Goal: Task Accomplishment & Management: Manage account settings

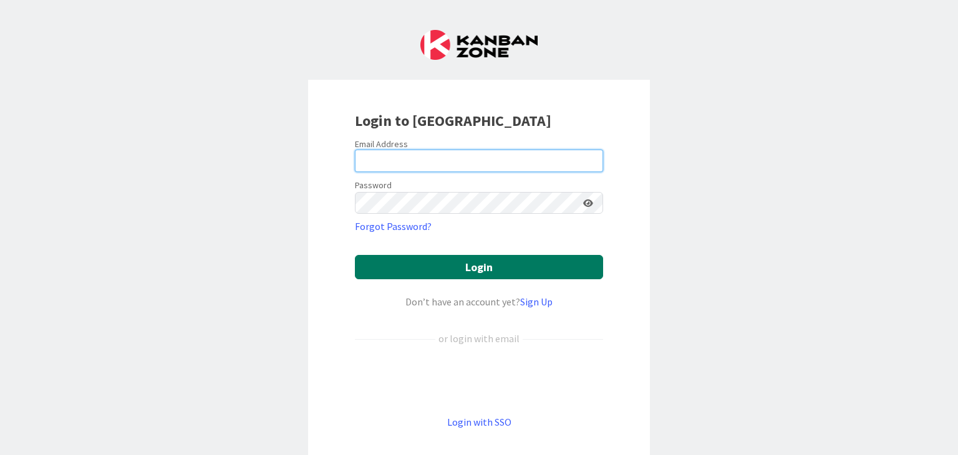
type input "[EMAIL_ADDRESS][DOMAIN_NAME]"
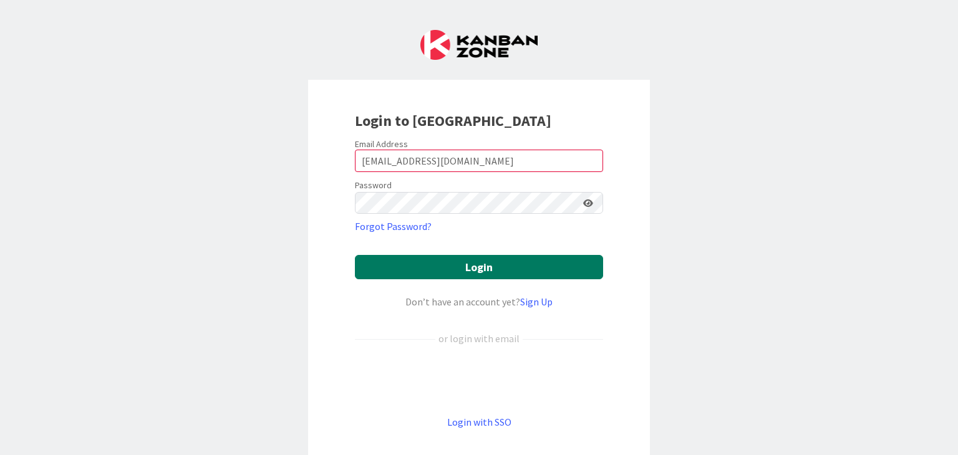
click at [475, 266] on button "Login" at bounding box center [479, 267] width 248 height 24
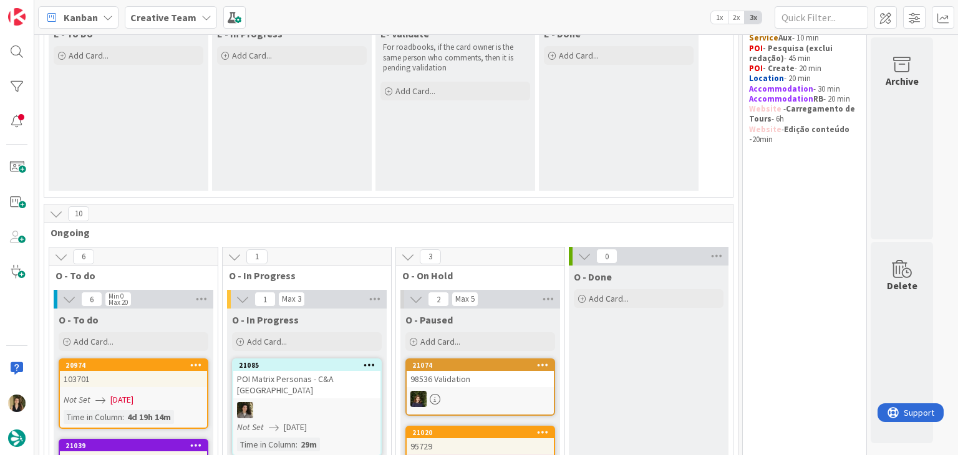
scroll to position [374, 0]
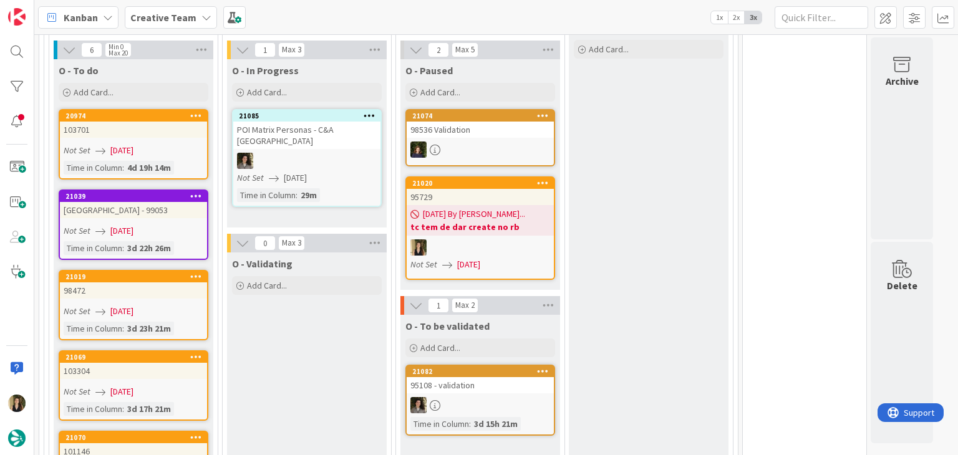
scroll to position [312, 0]
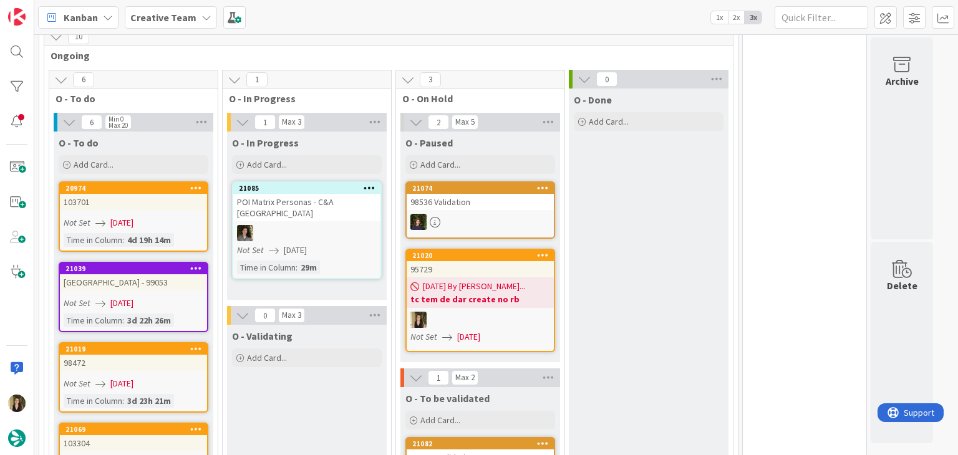
click at [503, 275] on div "95729" at bounding box center [480, 269] width 147 height 16
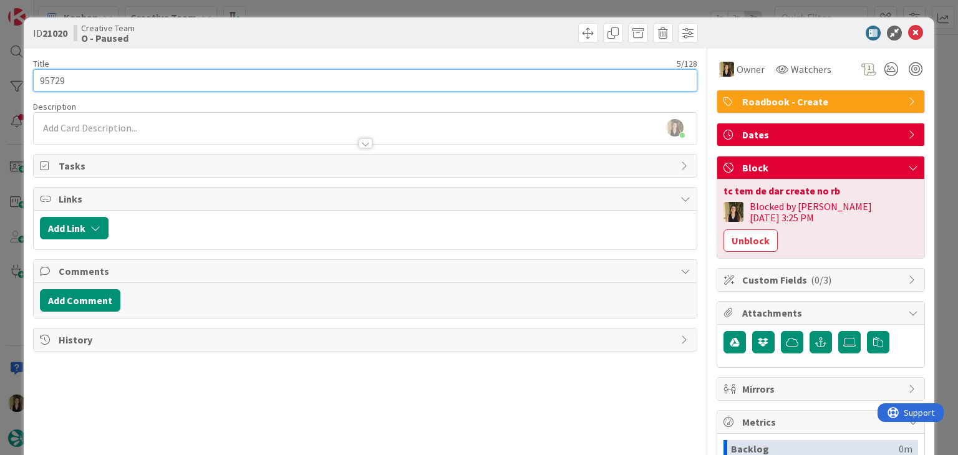
click at [62, 75] on input "95729" at bounding box center [365, 80] width 664 height 22
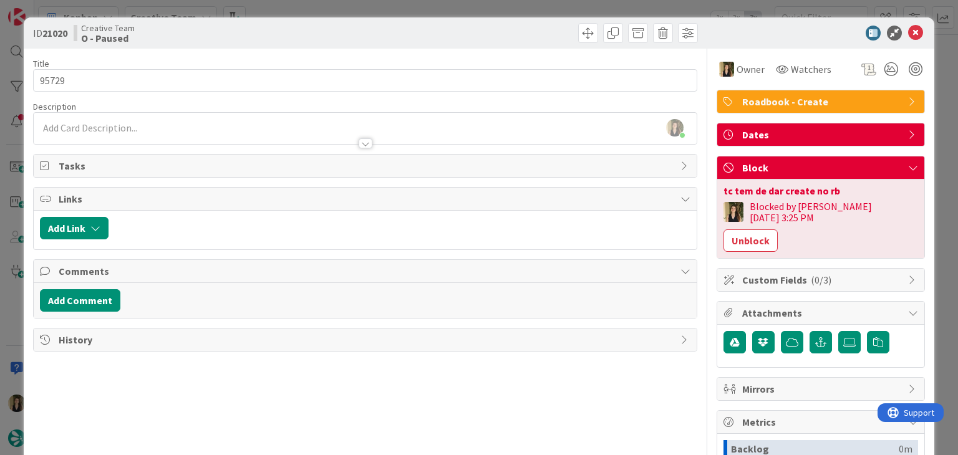
drag, startPoint x: 383, startPoint y: 29, endPoint x: 382, endPoint y: 18, distance: 10.6
click at [383, 26] on div at bounding box center [533, 33] width 329 height 20
click at [382, 15] on div "ID 21020 Creative Team O - Paused Title 5 / 128 95729 Description Sofia Palma j…" at bounding box center [479, 227] width 958 height 455
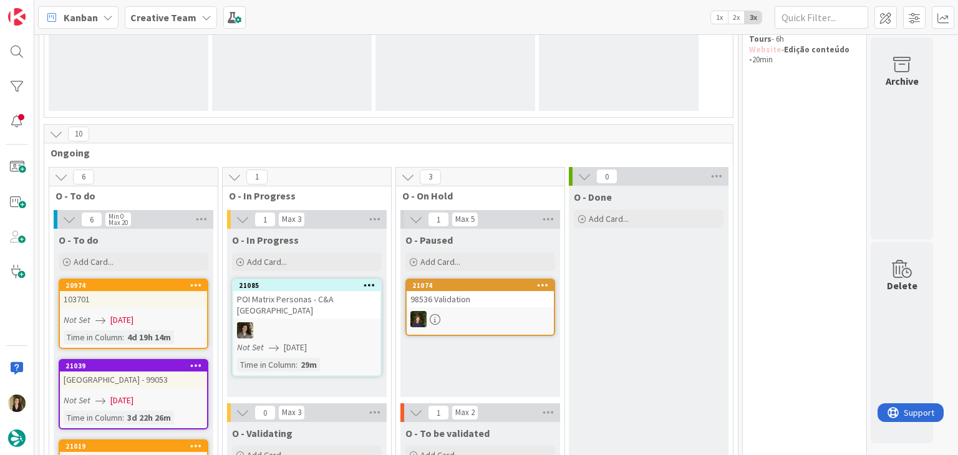
scroll to position [383, 0]
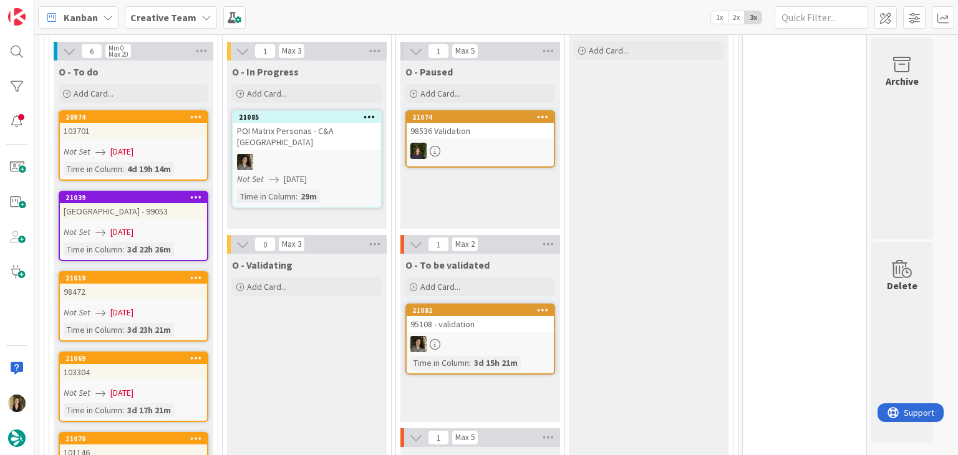
click at [331, 304] on div "O - Validating Add Card..." at bounding box center [307, 439] width 160 height 370
click at [167, 158] on link "20974 103701 Not Set 14/08/2025 Time in Column : 4d 19h 14m" at bounding box center [134, 145] width 150 height 70
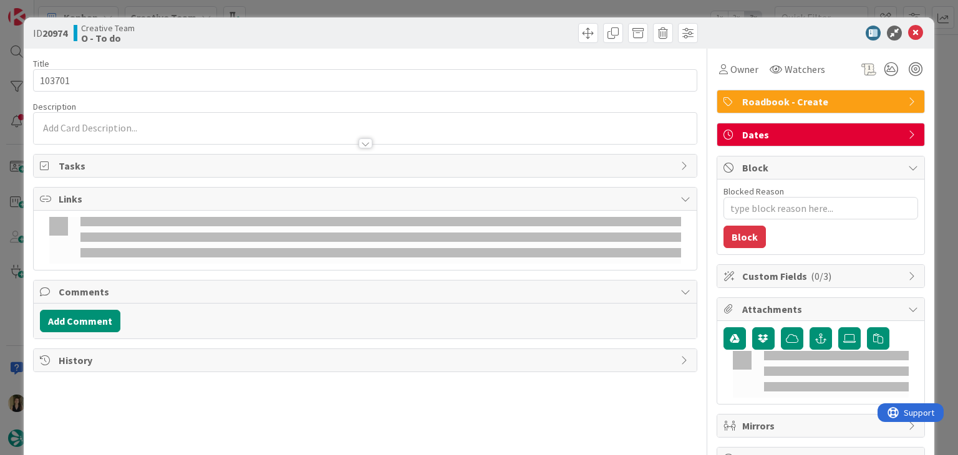
type input "103701"
type textarea "x"
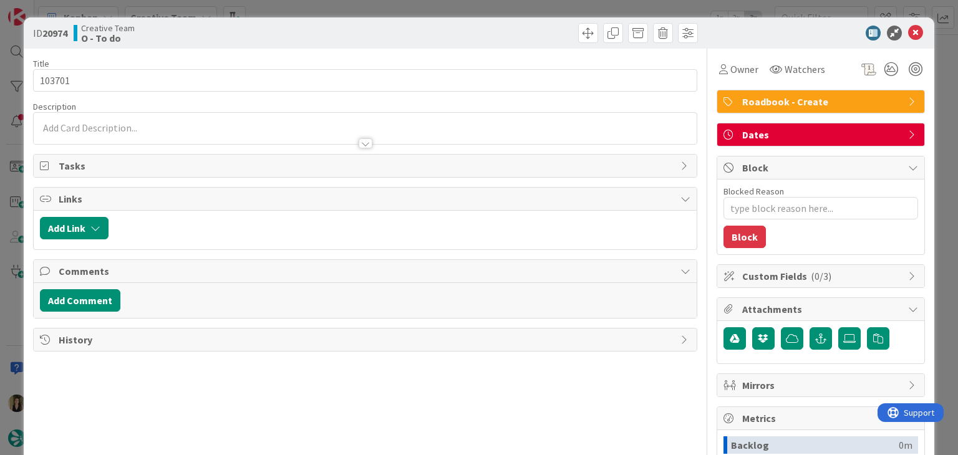
type input "103701"
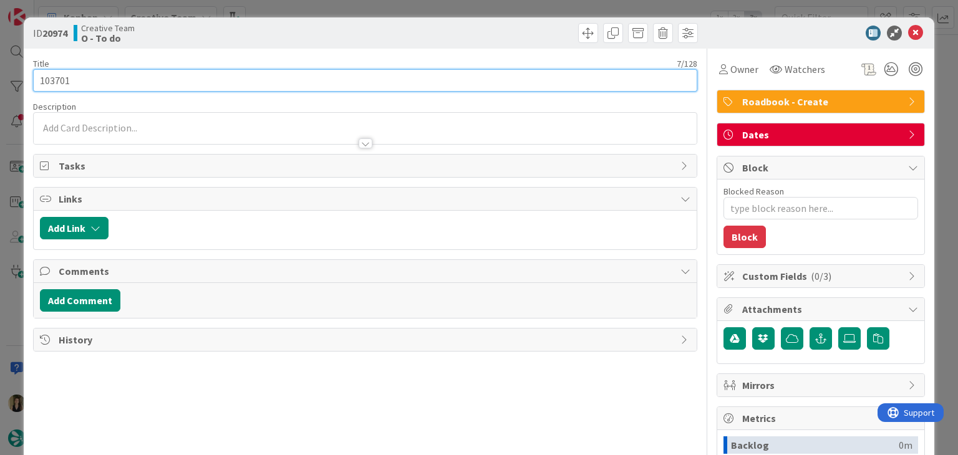
click at [60, 74] on input "103701" at bounding box center [365, 80] width 664 height 22
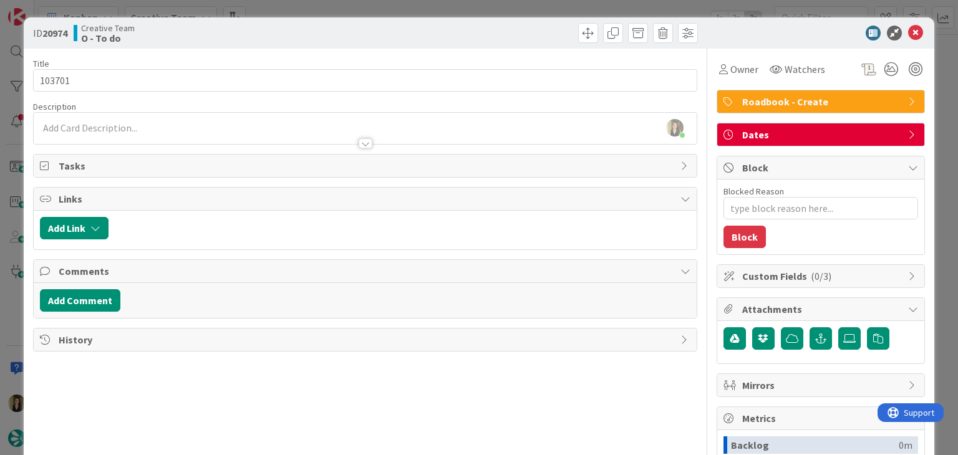
click at [340, 29] on div "Creative Team O - To do" at bounding box center [218, 33] width 289 height 20
click at [337, 7] on div "ID 20974 Creative Team O - To do Title 7 / 128 103701 Description Sofia Palma j…" at bounding box center [479, 227] width 958 height 455
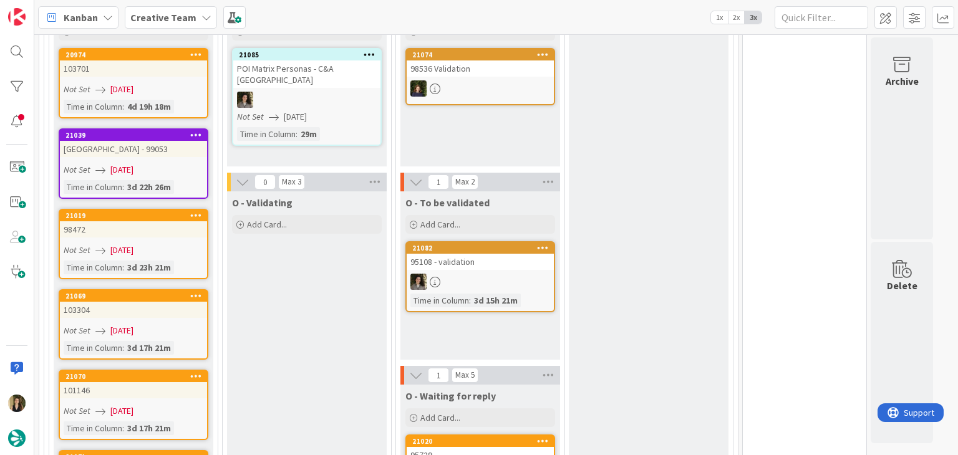
click at [177, 229] on div "98472" at bounding box center [133, 229] width 147 height 16
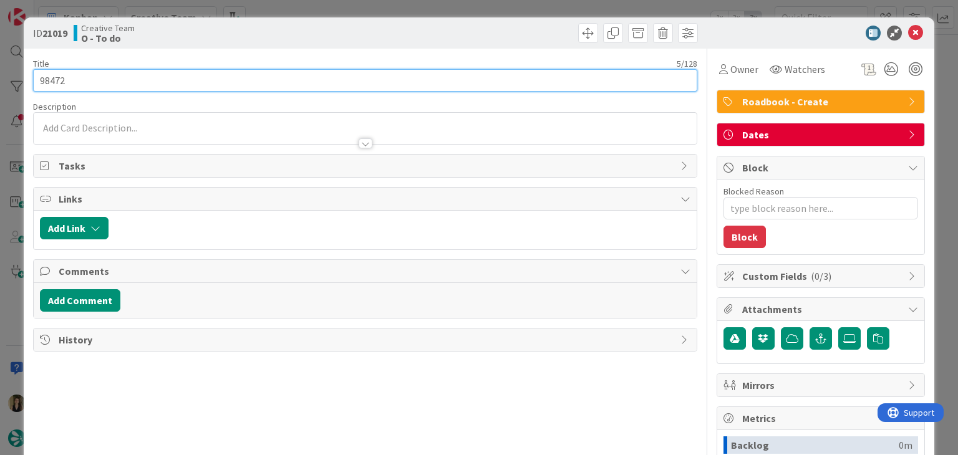
click at [49, 83] on input "98472" at bounding box center [365, 80] width 664 height 22
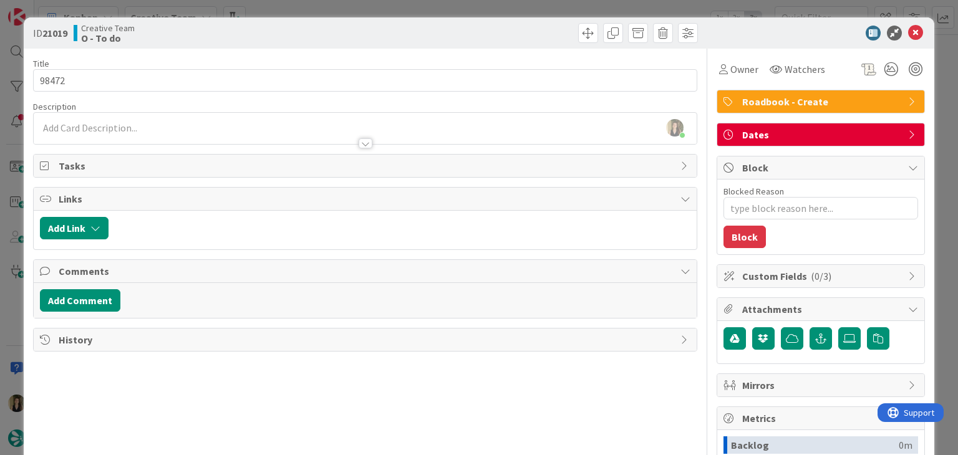
drag, startPoint x: 321, startPoint y: 32, endPoint x: 319, endPoint y: 23, distance: 8.9
click at [319, 32] on div "Creative Team O - To do" at bounding box center [218, 33] width 289 height 20
click at [321, 14] on div "ID 21019 Creative Team O - To do Title 5 / 128 98472 Description Sofia Palma ju…" at bounding box center [479, 227] width 958 height 455
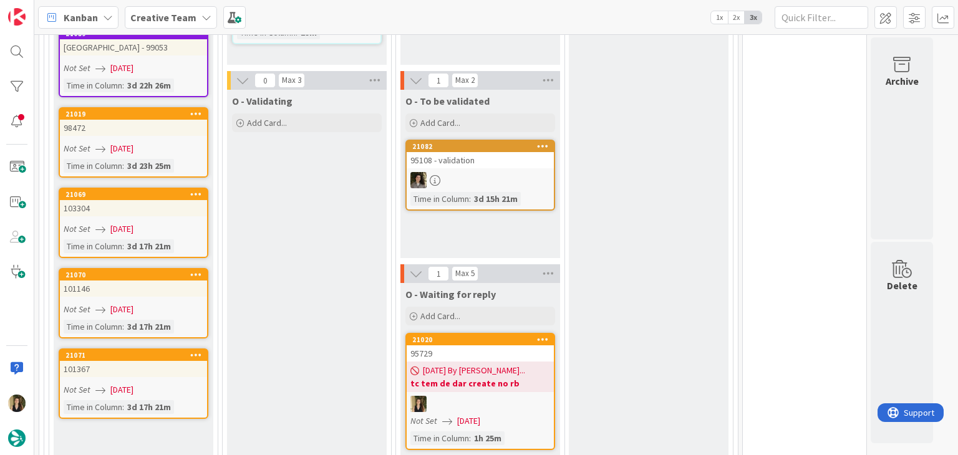
scroll to position [570, 0]
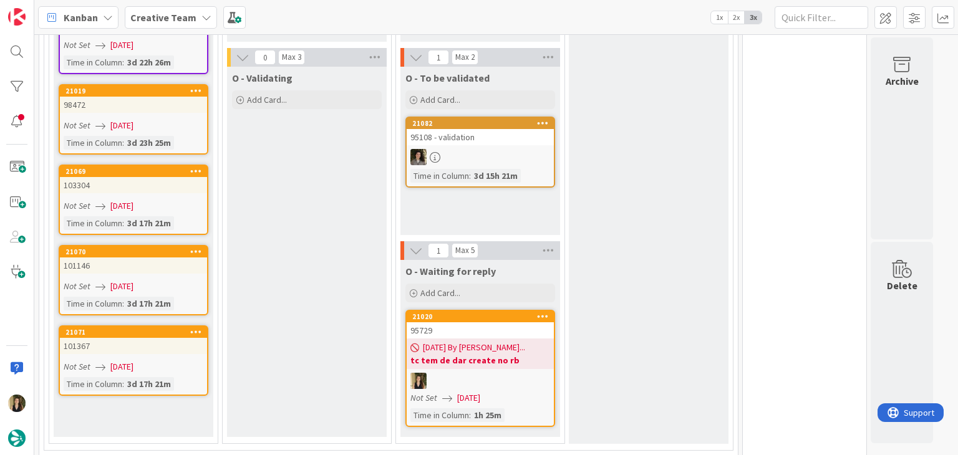
click at [165, 216] on div "3d 17h 21m" at bounding box center [149, 223] width 50 height 14
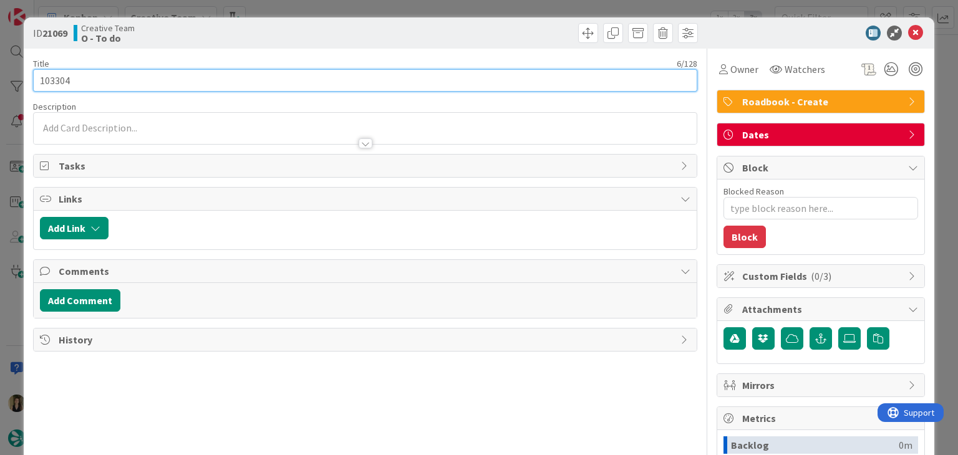
click at [53, 85] on input "103304" at bounding box center [365, 80] width 664 height 22
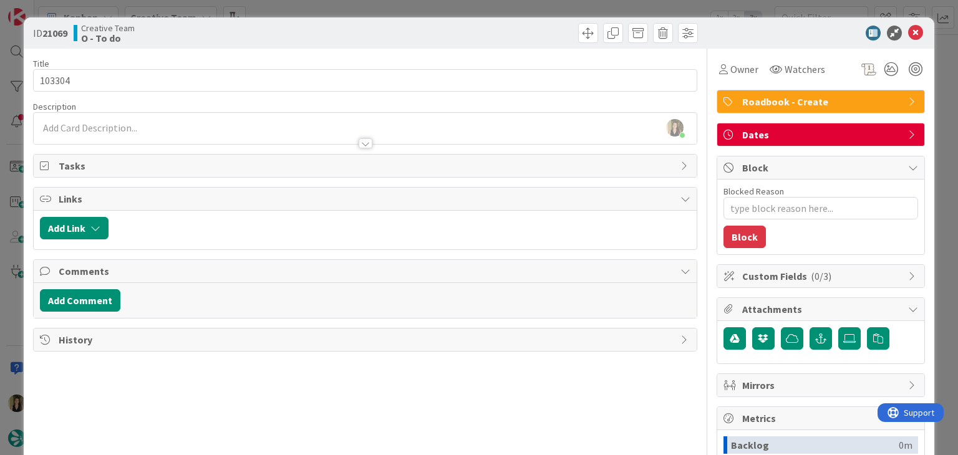
click at [319, 5] on div "ID 21069 Creative Team O - To do Title 6 / 128 103304 Description Sofia Palma j…" at bounding box center [479, 227] width 958 height 455
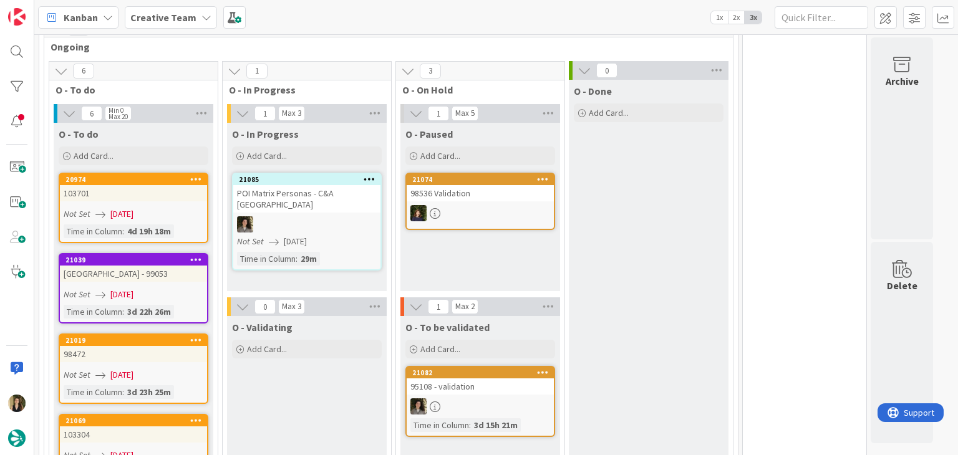
click at [165, 200] on link "20974 103701 Not Set 14/08/2025 Time in Column : 4d 19h 18m" at bounding box center [134, 208] width 150 height 70
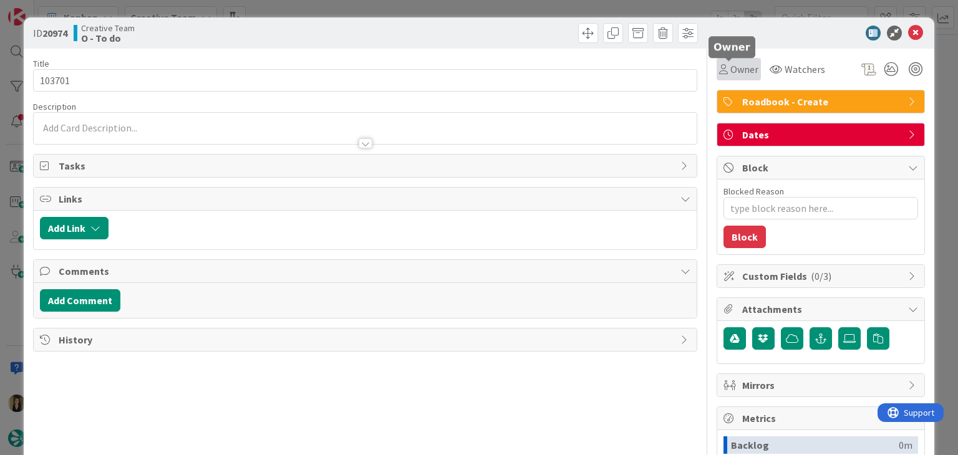
drag, startPoint x: 736, startPoint y: 68, endPoint x: 740, endPoint y: 78, distance: 10.9
click at [736, 68] on span "Owner" at bounding box center [744, 69] width 28 height 15
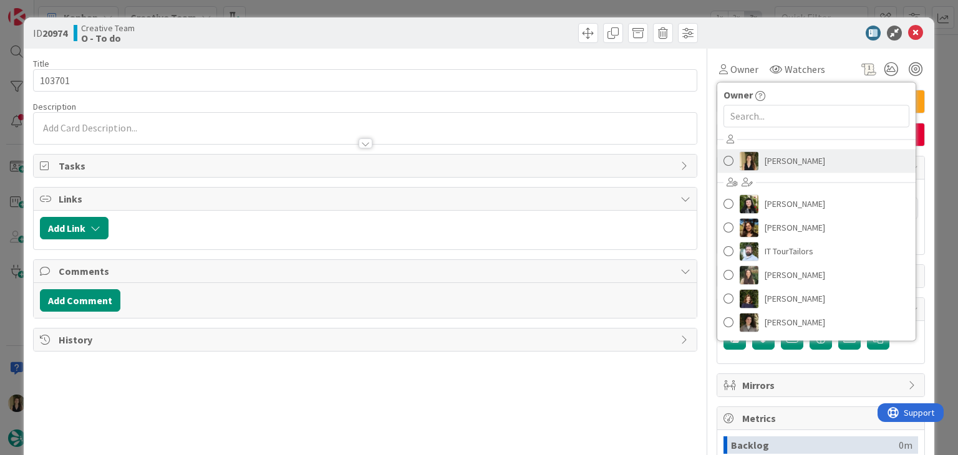
click at [789, 162] on span "Sofia Palma" at bounding box center [795, 161] width 60 height 19
type textarea "x"
type input "103701"
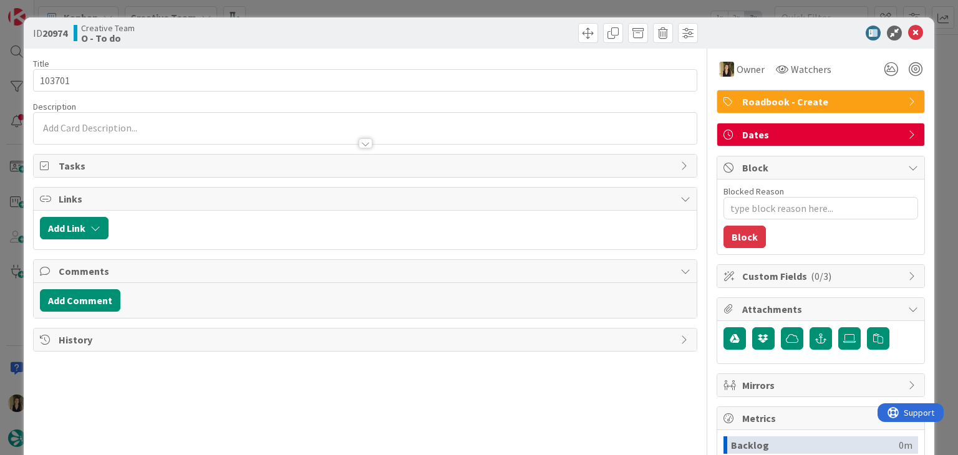
type textarea "x"
type input "103701"
drag, startPoint x: 492, startPoint y: 33, endPoint x: 481, endPoint y: 11, distance: 25.1
click at [486, 31] on div at bounding box center [533, 33] width 329 height 20
click at [480, 5] on div "ID 20974 Creative Team O - To do Title 7 / 128 103701 Description Sofia Palma j…" at bounding box center [479, 227] width 958 height 455
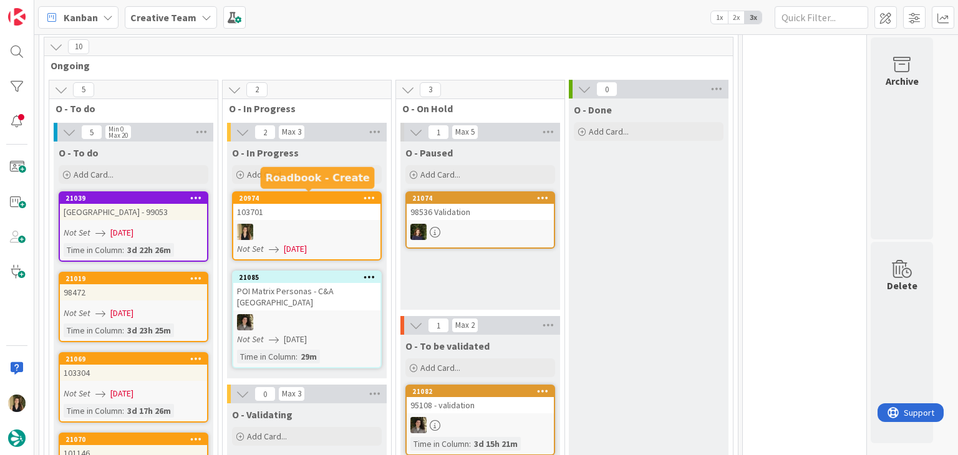
click at [328, 214] on div "103701" at bounding box center [306, 212] width 147 height 16
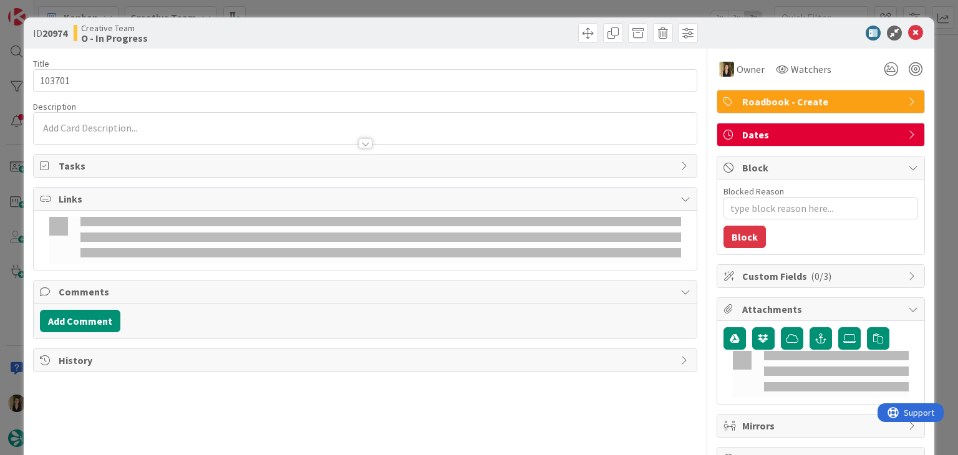
type textarea "x"
type input "103701"
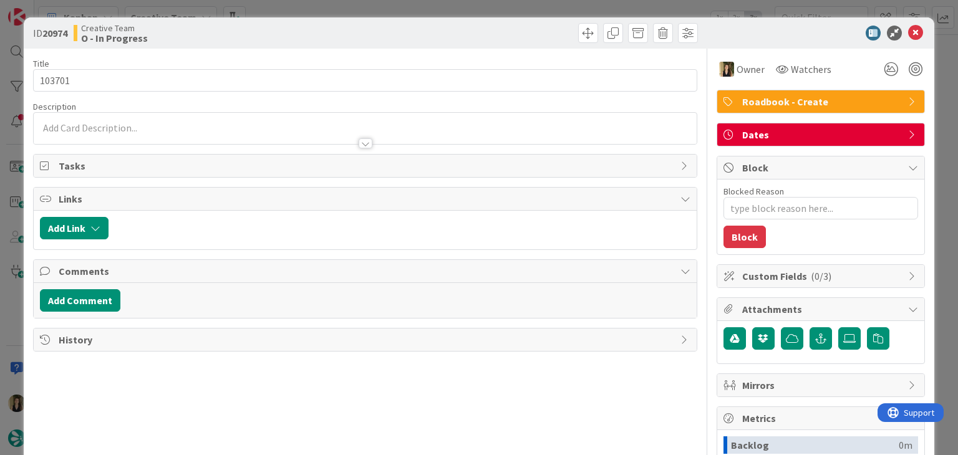
type textarea "x"
type input "103701"
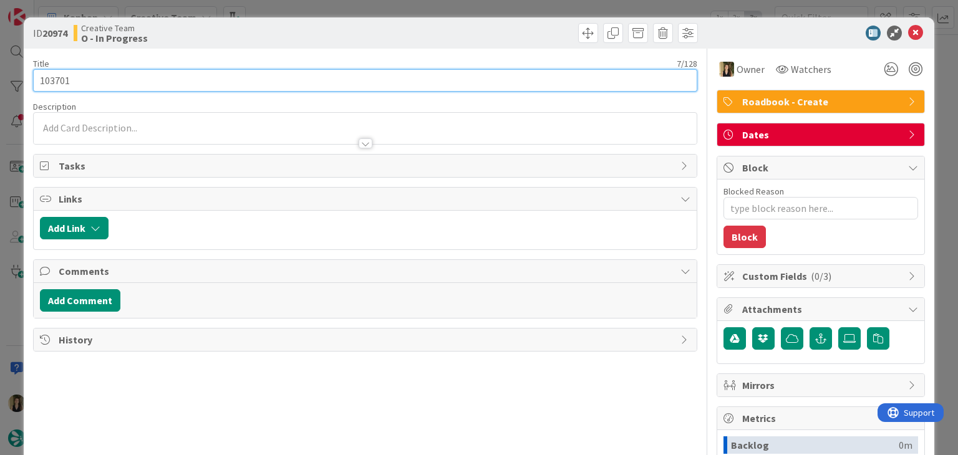
click at [56, 84] on input "103701" at bounding box center [365, 80] width 664 height 22
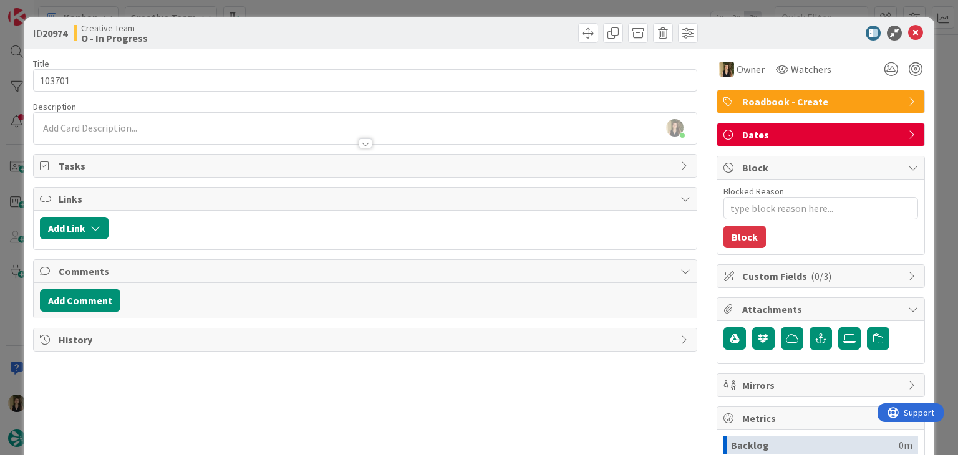
type textarea "x"
type input "103701"
drag, startPoint x: 322, startPoint y: 43, endPoint x: 309, endPoint y: 23, distance: 23.9
click at [320, 42] on div "ID 20974 Creative Team O - In Progress" at bounding box center [479, 32] width 910 height 31
type textarea "x"
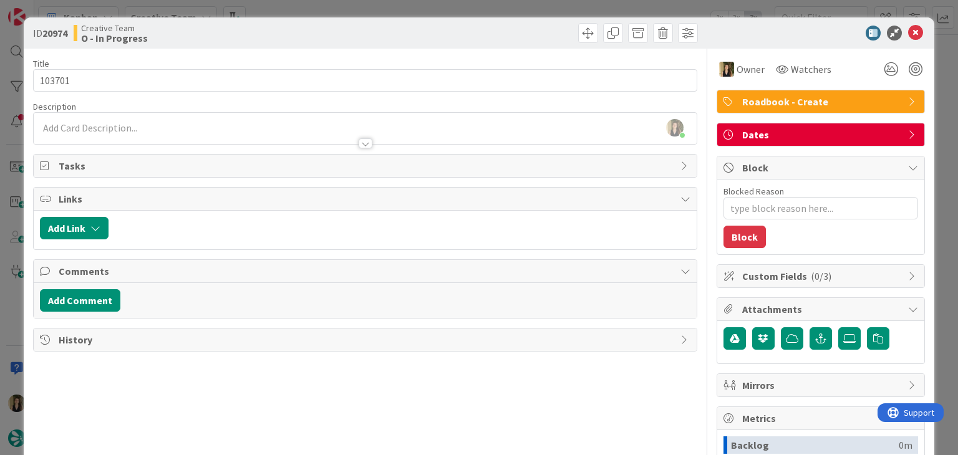
type input "103701"
type textarea "x"
type input "103701"
type textarea "x"
type input "103701"
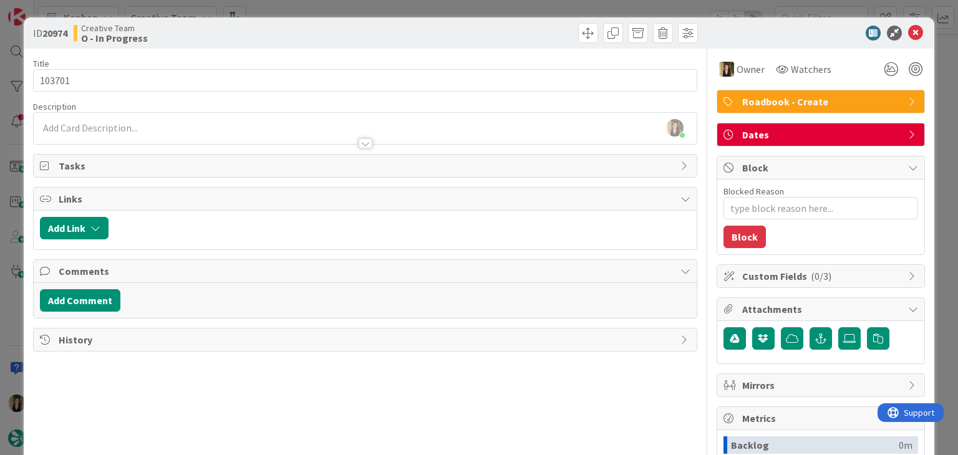
type textarea "x"
type input "103701"
type textarea "x"
type input "103701"
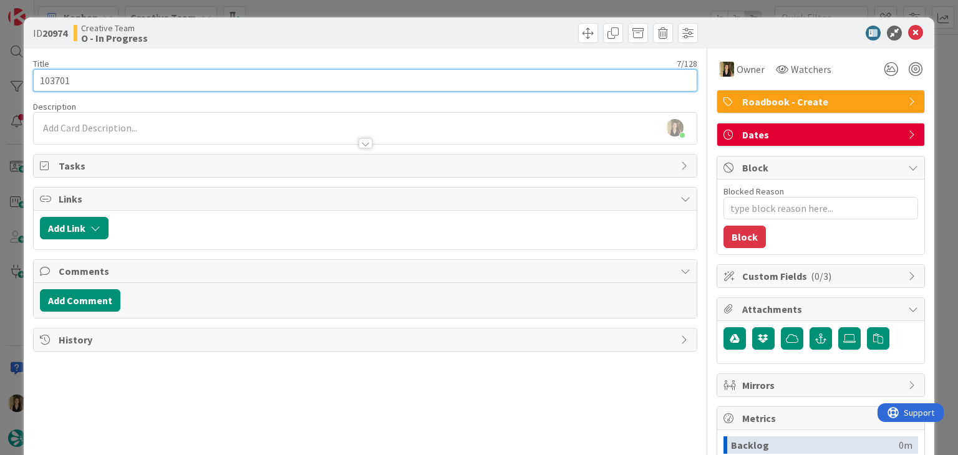
click at [40, 82] on input "103701" at bounding box center [365, 80] width 664 height 22
click at [39, 82] on input "103701" at bounding box center [365, 80] width 664 height 22
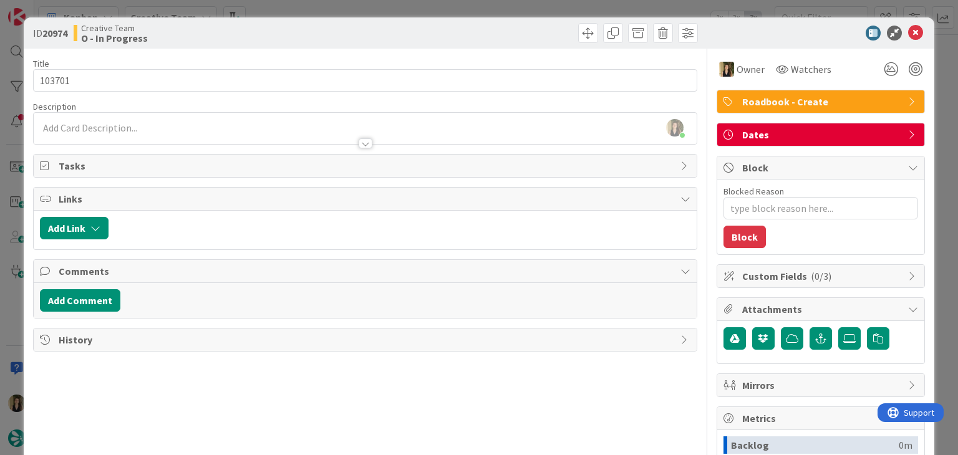
click at [409, 21] on div "ID 20974 Creative Team O - In Progress" at bounding box center [479, 32] width 910 height 31
click at [405, 3] on div "ID 20974 Creative Team O - In Progress Title 7 / 128 103701 Description Sofia P…" at bounding box center [479, 227] width 958 height 455
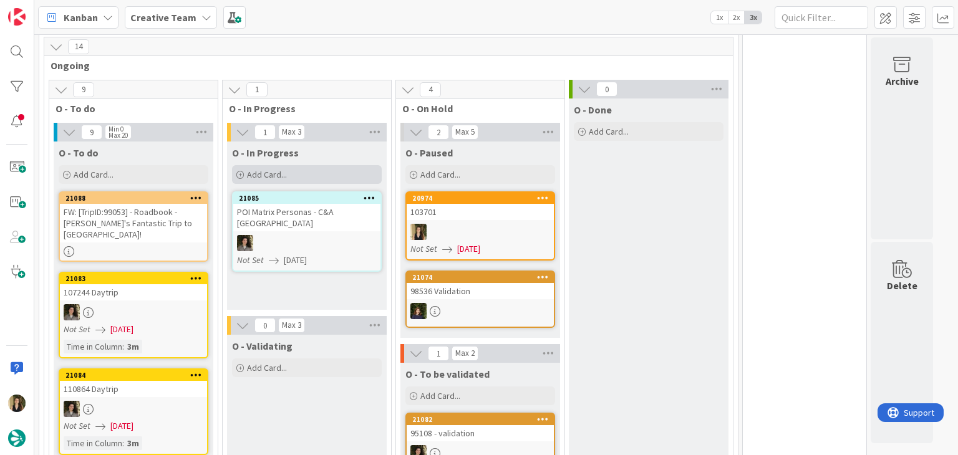
click at [332, 177] on div "Add Card..." at bounding box center [307, 174] width 150 height 19
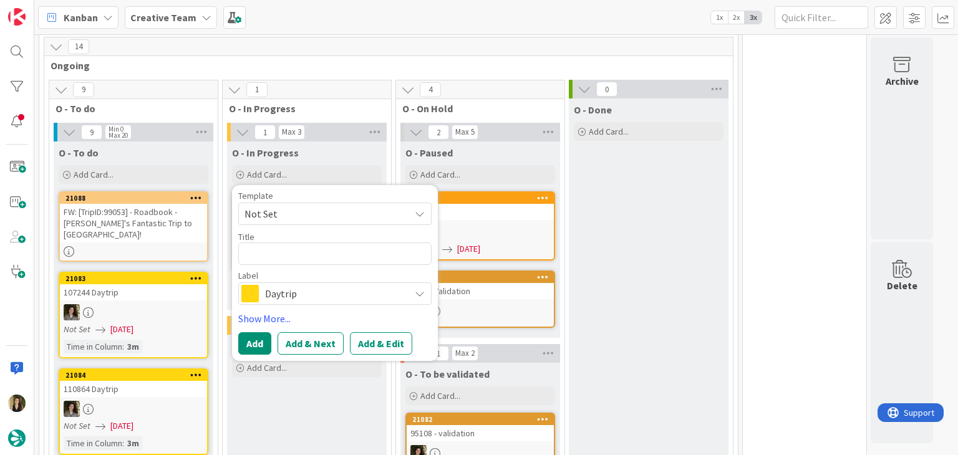
type textarea "x"
type textarea "103701"
type textarea "x"
type textarea "103701"
type textarea "x"
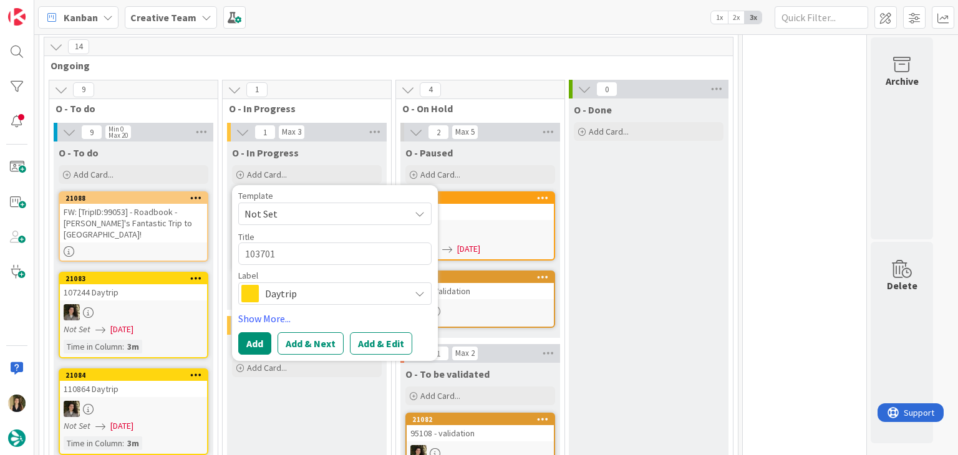
type textarea "103701 c"
type textarea "x"
type textarea "103701 cr"
type textarea "x"
type textarea "103701 cri"
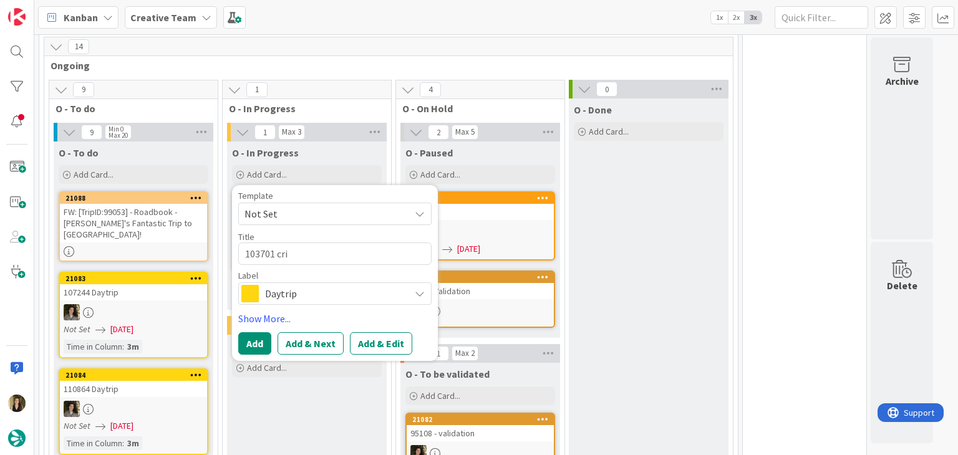
type textarea "x"
type textarea "103701 cri«"
type textarea "x"
type textarea "103701 cri"
type textarea "x"
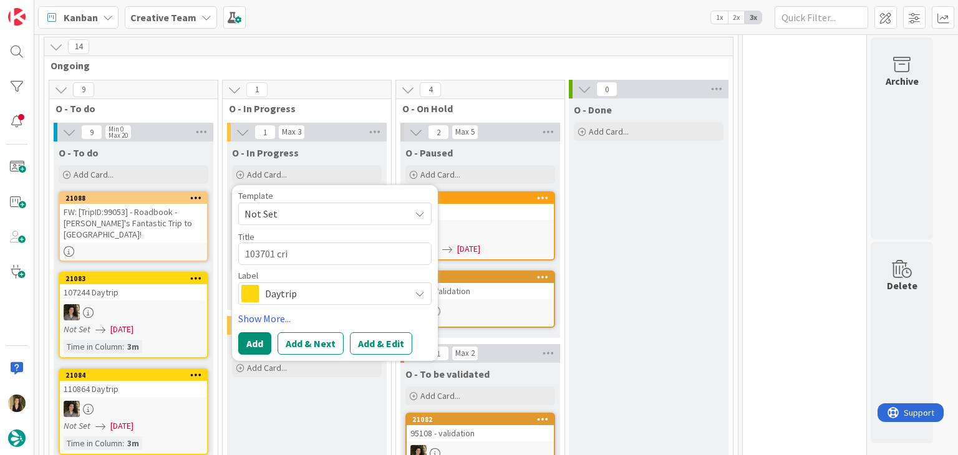
type textarea "103701 cr"
type textarea "x"
type textarea "103701 c"
type textarea "x"
type textarea "103701"
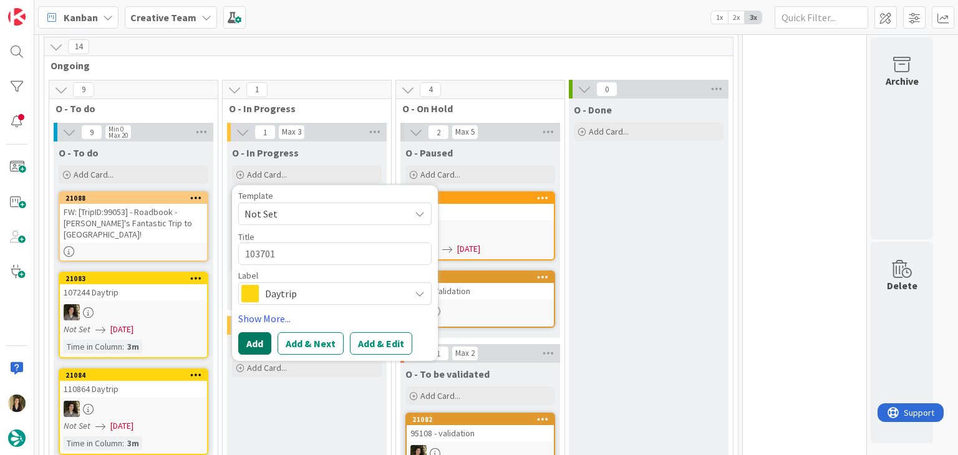
click at [255, 340] on button "Add" at bounding box center [254, 343] width 33 height 22
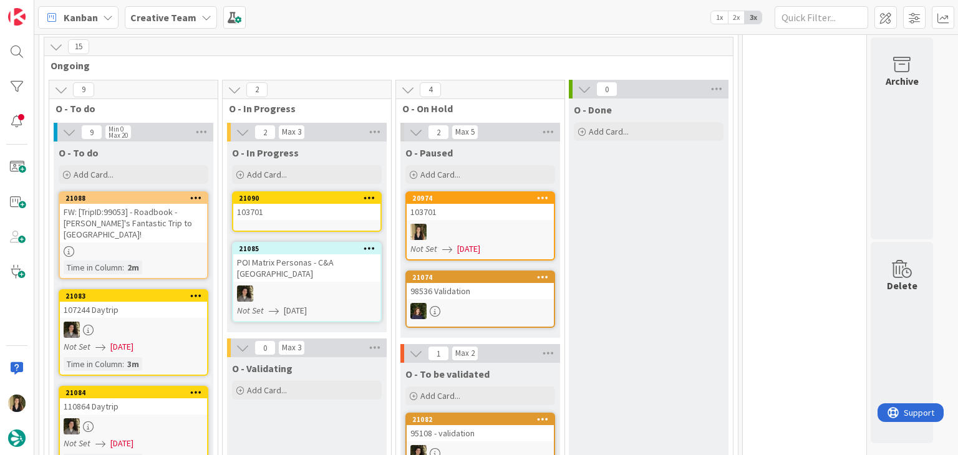
click at [310, 217] on div "103701" at bounding box center [306, 212] width 147 height 16
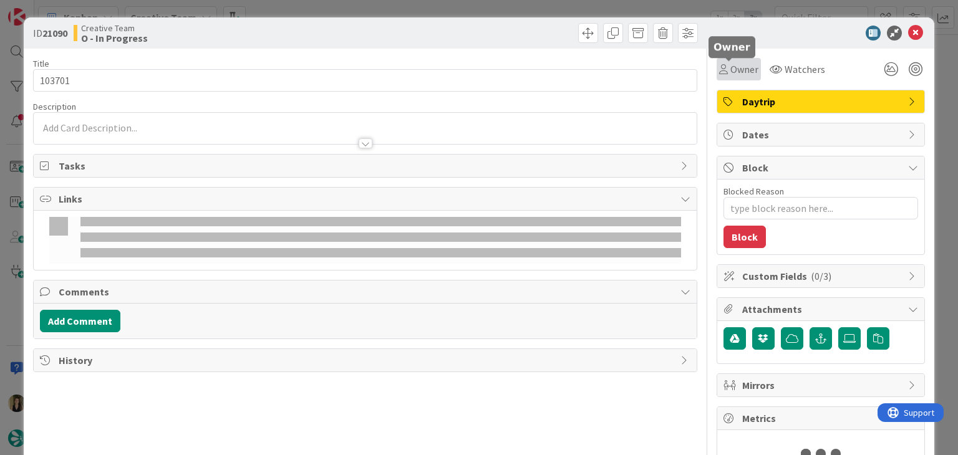
click at [737, 75] on span "Owner" at bounding box center [744, 69] width 28 height 15
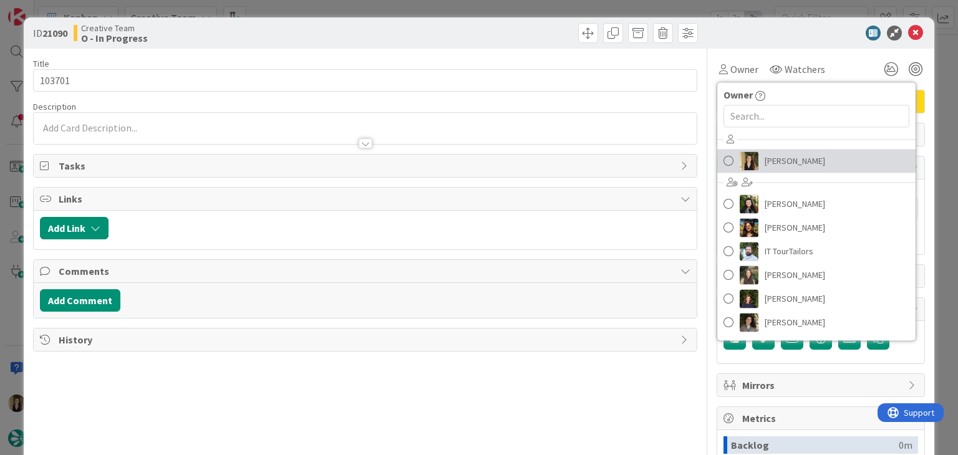
click at [765, 155] on span "[PERSON_NAME]" at bounding box center [795, 161] width 60 height 19
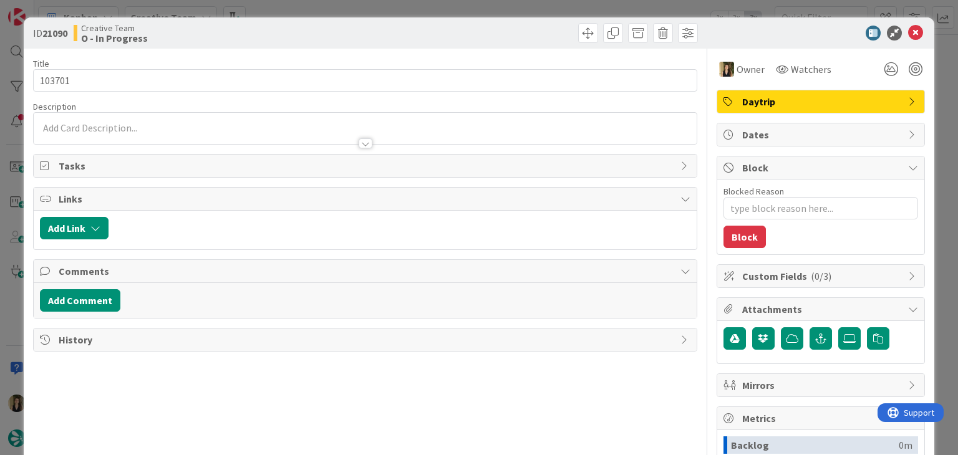
type textarea "x"
click at [90, 130] on div "Sofia Palma just joined" at bounding box center [365, 128] width 662 height 31
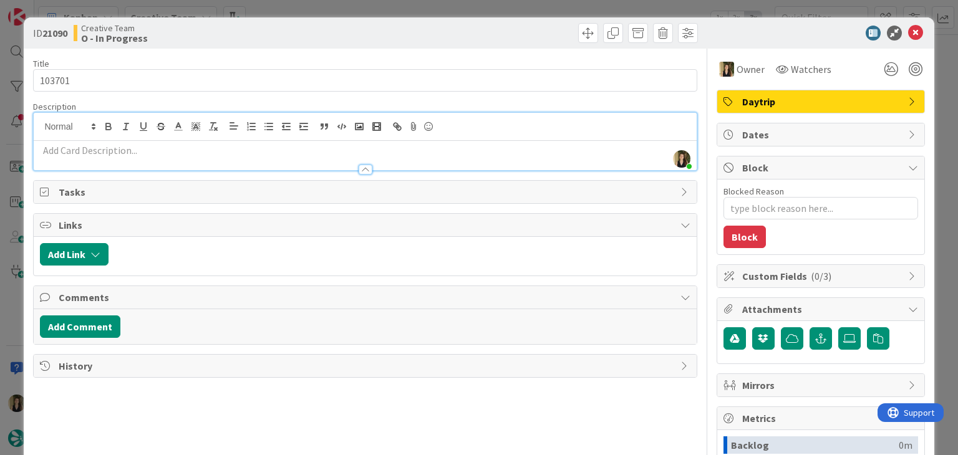
click at [111, 144] on p at bounding box center [365, 150] width 650 height 14
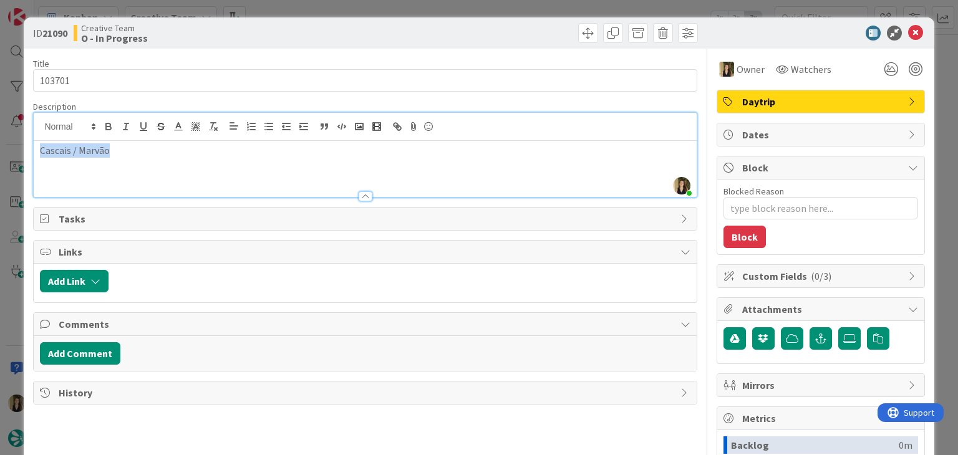
drag, startPoint x: 136, startPoint y: 152, endPoint x: 31, endPoint y: 152, distance: 104.8
click at [31, 152] on div "ID 21090 Creative Team O - In Progress Title 7 / 128 103701 Description Sofia P…" at bounding box center [479, 334] width 910 height 635
copy p "Cascais / Marvão"
drag, startPoint x: 267, startPoint y: 10, endPoint x: 284, endPoint y: 108, distance: 99.5
click at [268, 10] on div "ID 21090 Creative Team O - In Progress Title 7 / 128 103701 Description Sofia P…" at bounding box center [479, 227] width 958 height 455
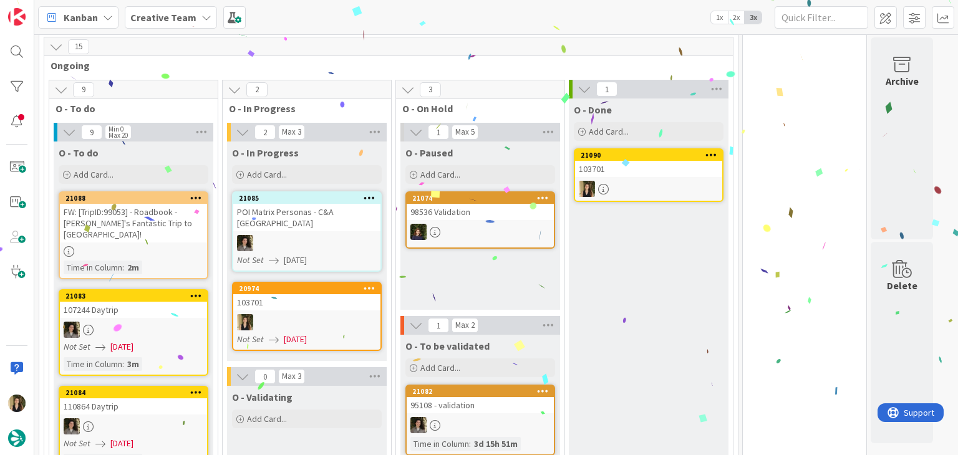
click at [332, 294] on div "103701" at bounding box center [306, 302] width 147 height 16
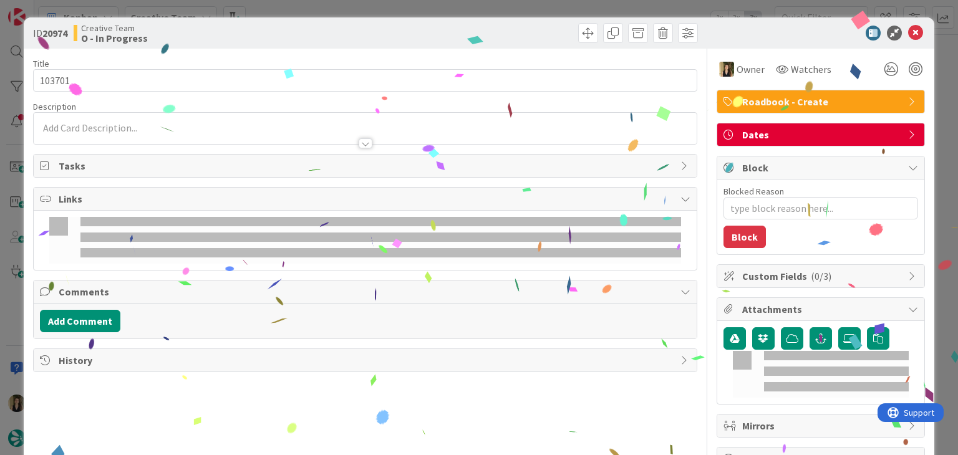
type textarea "x"
type input "103701"
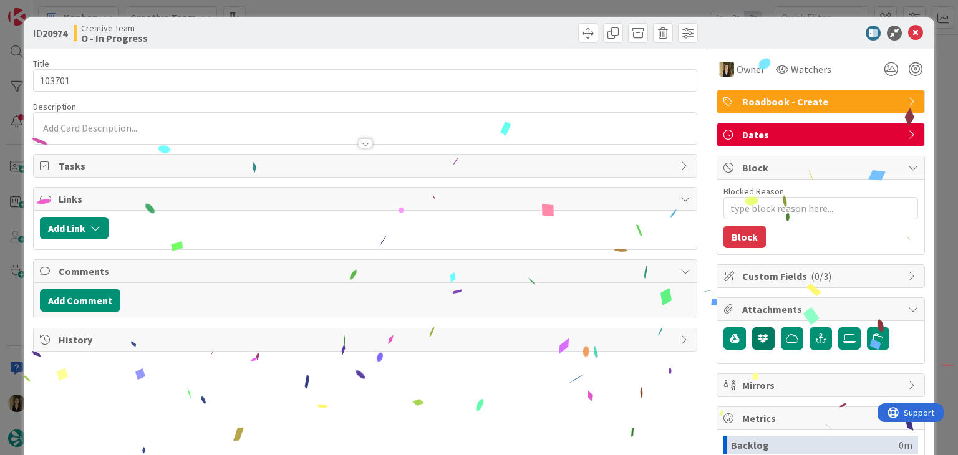
type textarea "x"
type input "103701"
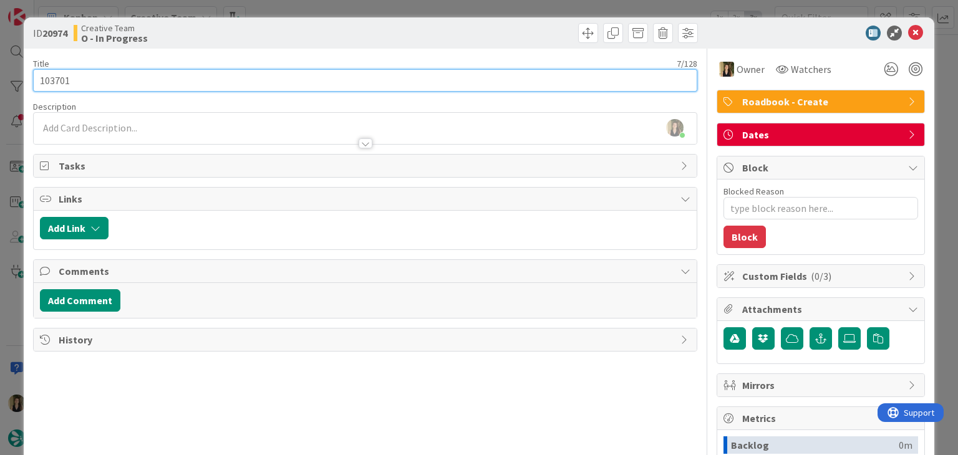
click at [46, 84] on input "103701" at bounding box center [365, 80] width 664 height 22
click at [46, 85] on input "103701" at bounding box center [365, 80] width 664 height 22
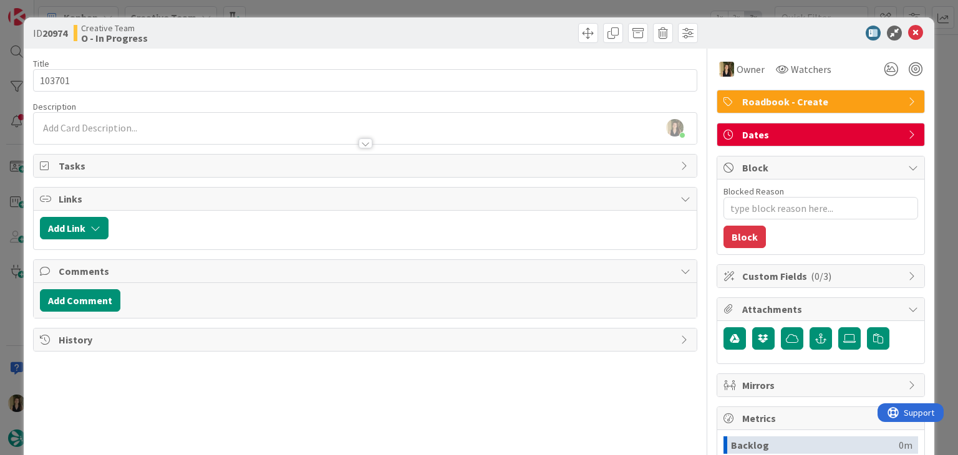
click at [330, 23] on div "Creative Team O - In Progress" at bounding box center [218, 33] width 289 height 20
click at [334, 8] on div "ID 20974 Creative Team O - In Progress Title 7 / 128 103701 Description Sofia P…" at bounding box center [479, 227] width 958 height 455
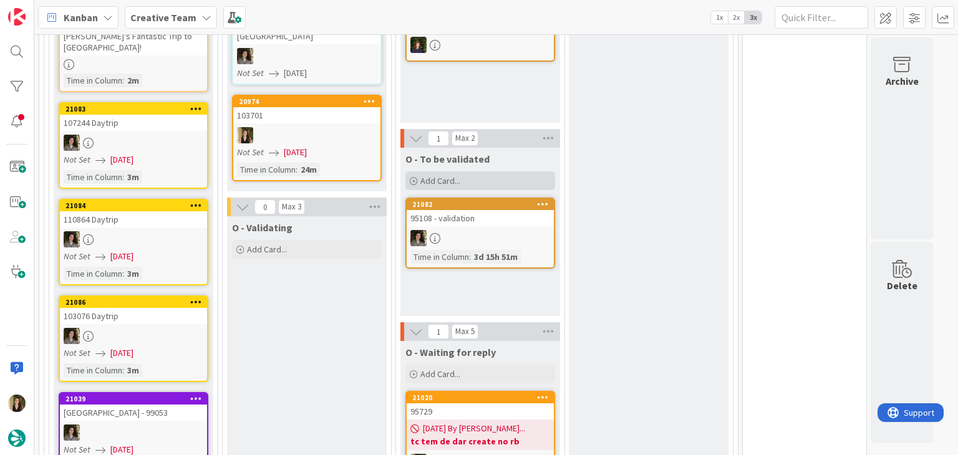
click at [499, 179] on div "Add Card..." at bounding box center [480, 181] width 150 height 19
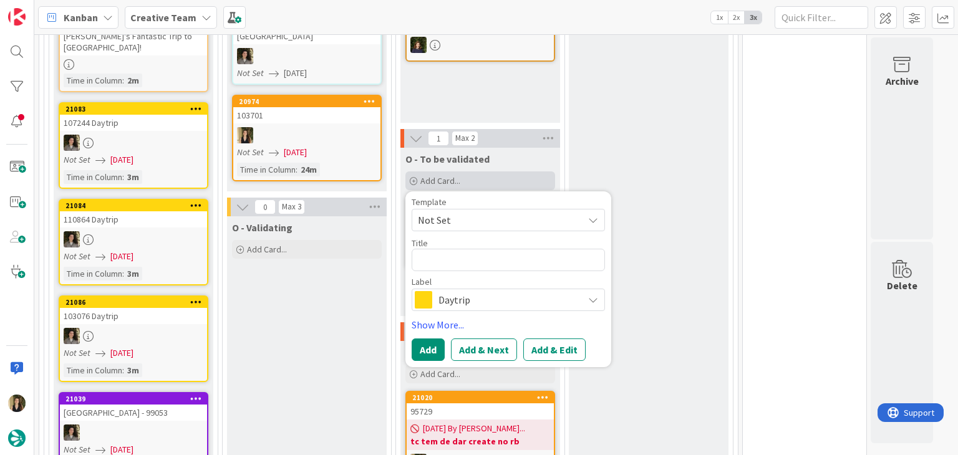
type textarea "x"
type textarea "103701"
type textarea "x"
type textarea "103701"
type textarea "x"
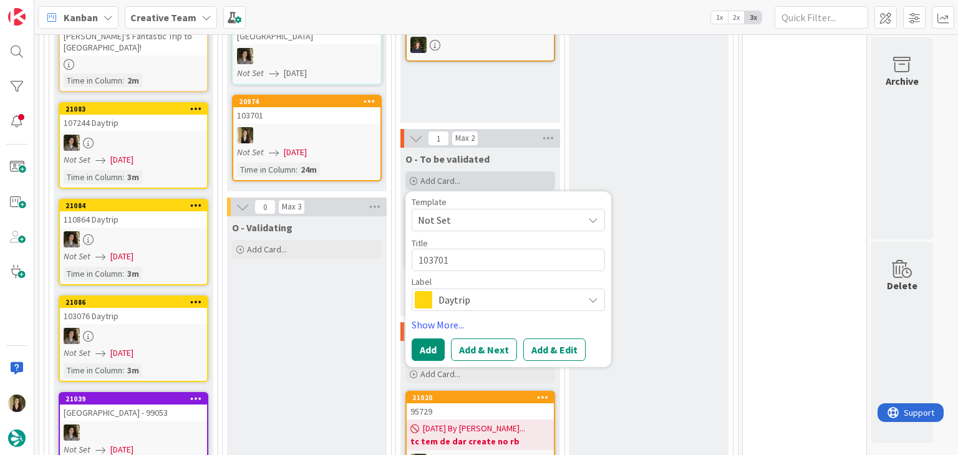
type textarea "103701 V"
type textarea "x"
type textarea "103701 Va"
type textarea "x"
type textarea "103701 Val"
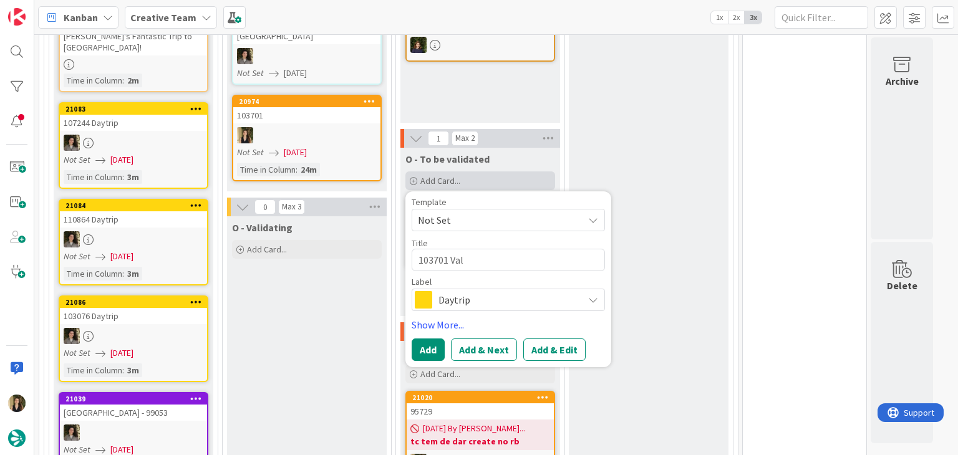
type textarea "x"
type textarea "103701 Vali"
type textarea "x"
type textarea "103701 Valid"
type textarea "x"
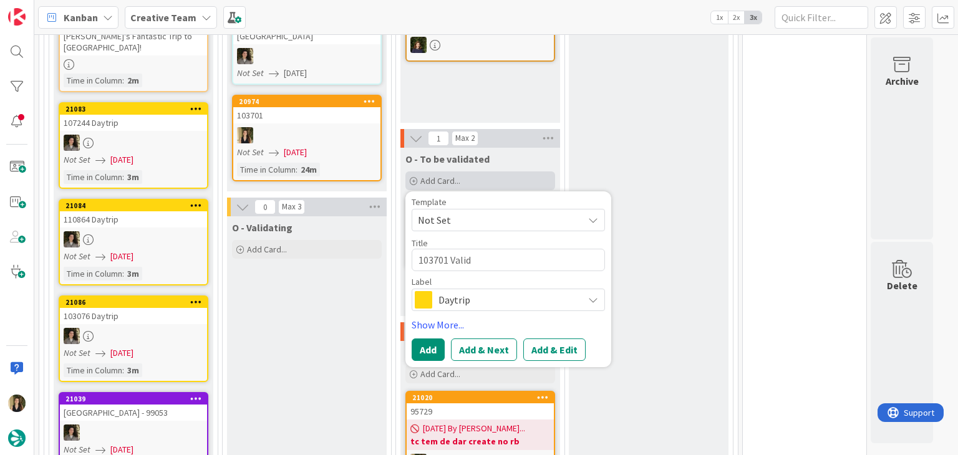
type textarea "103701 Valida"
type textarea "x"
type textarea "103701 Validat"
type textarea "x"
type textarea "103701 Validati"
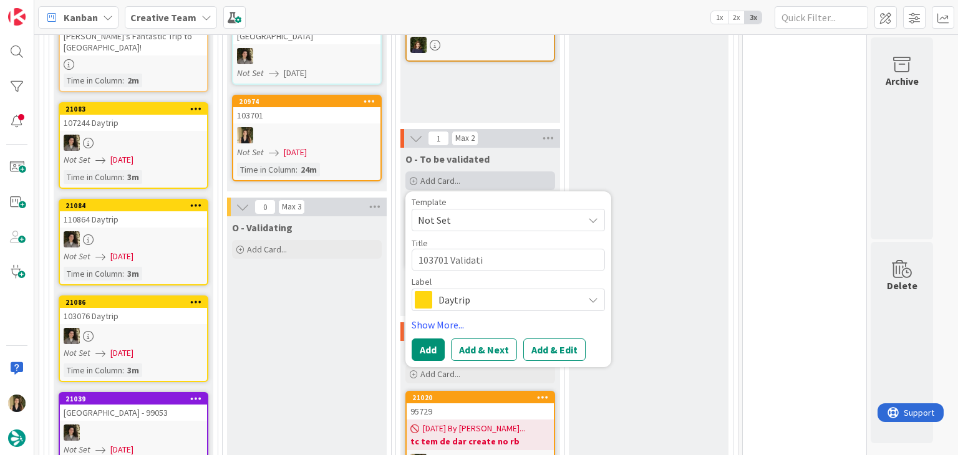
type textarea "x"
type textarea "103701 Validatio"
type textarea "x"
type textarea "103701 Validation"
click at [503, 296] on span "Daytrip" at bounding box center [507, 299] width 138 height 17
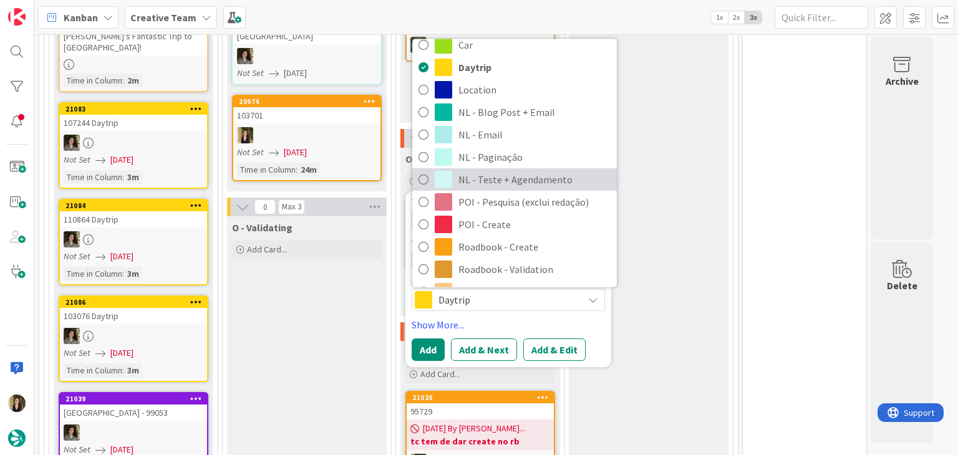
scroll to position [233, 0]
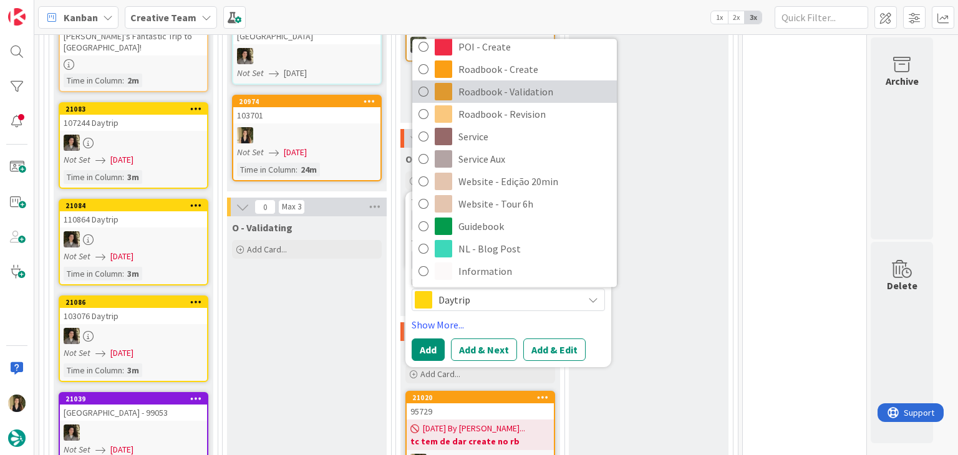
click at [529, 98] on span "Roadbook - Validation" at bounding box center [534, 92] width 152 height 19
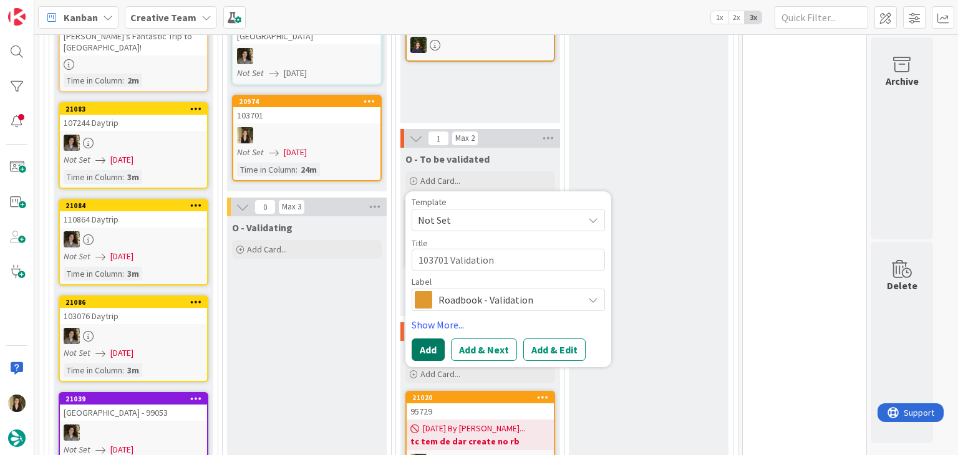
click at [417, 343] on button "Add" at bounding box center [428, 350] width 33 height 22
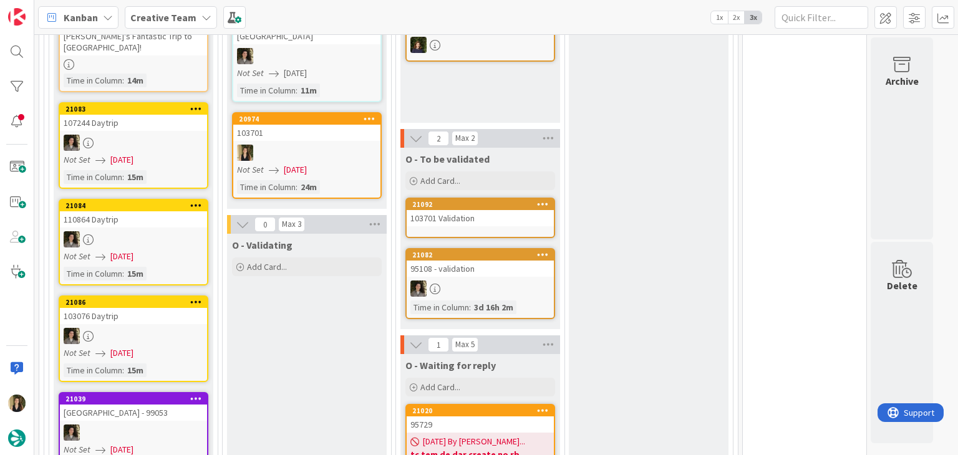
click at [479, 230] on link "21092 103701 Validation" at bounding box center [480, 218] width 150 height 41
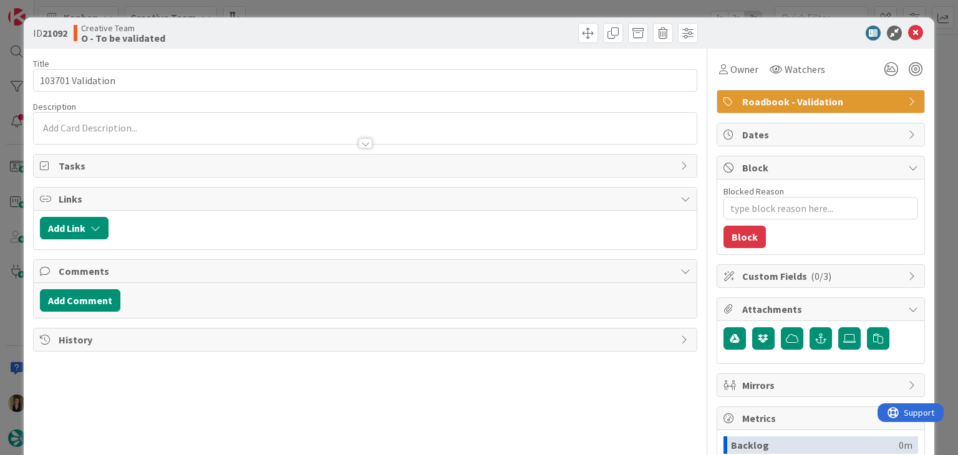
type textarea "x"
click at [272, 122] on p at bounding box center [365, 128] width 650 height 14
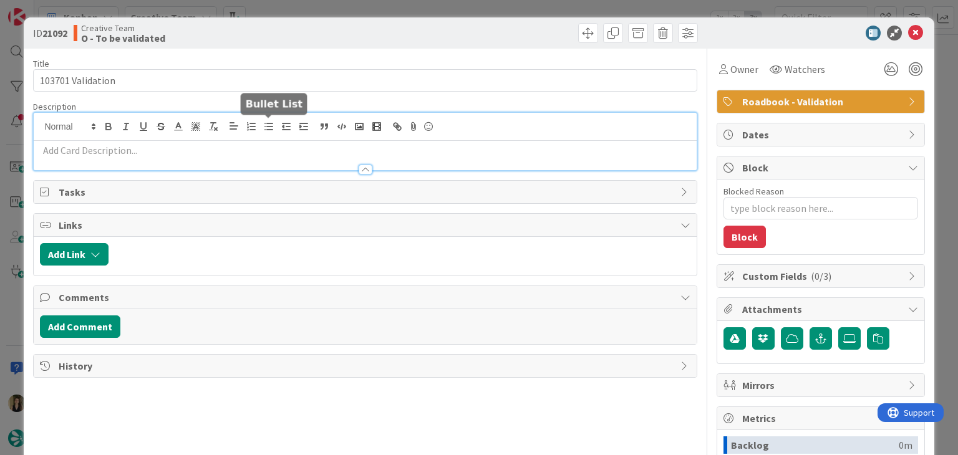
click at [254, 143] on p at bounding box center [365, 150] width 650 height 14
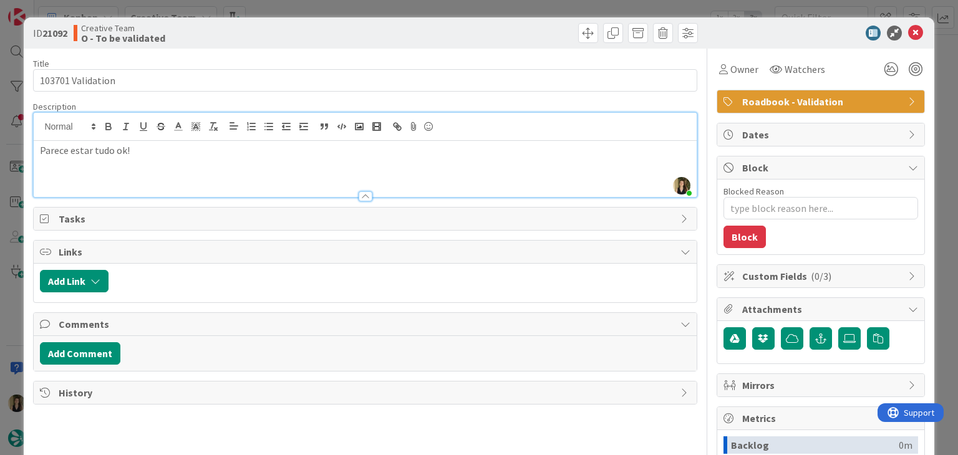
drag, startPoint x: 298, startPoint y: 36, endPoint x: 317, endPoint y: 8, distance: 33.2
click at [299, 36] on div "Creative Team O - To be validated" at bounding box center [218, 33] width 289 height 20
click at [317, 8] on div "ID 21092 Creative Team O - To be validated Title 17 / 128 103701 Validation Des…" at bounding box center [479, 227] width 958 height 455
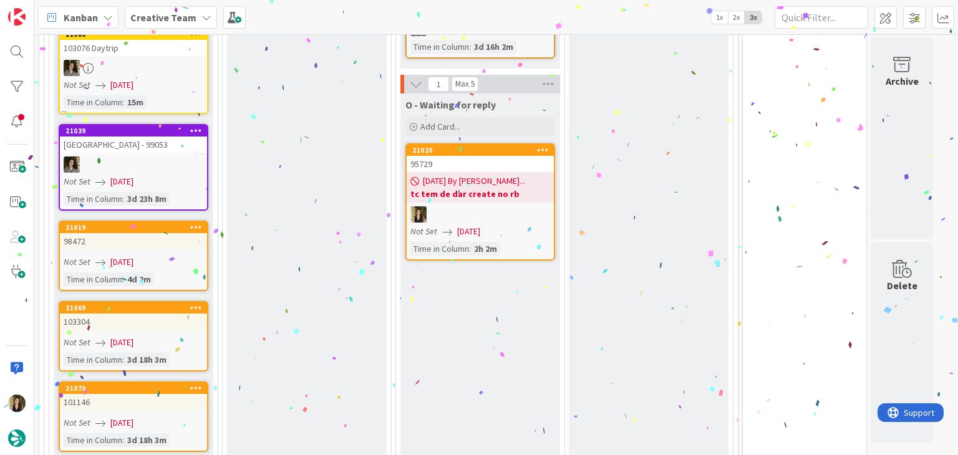
scroll to position [944, 0]
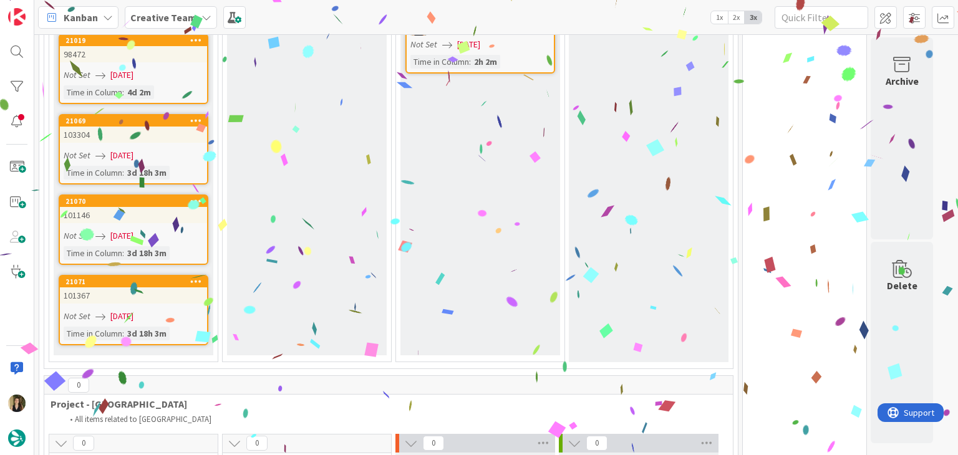
click at [164, 290] on link "21071 101367 Not Set 14/08/2025 Time in Column : 3d 18h 3m" at bounding box center [134, 310] width 150 height 70
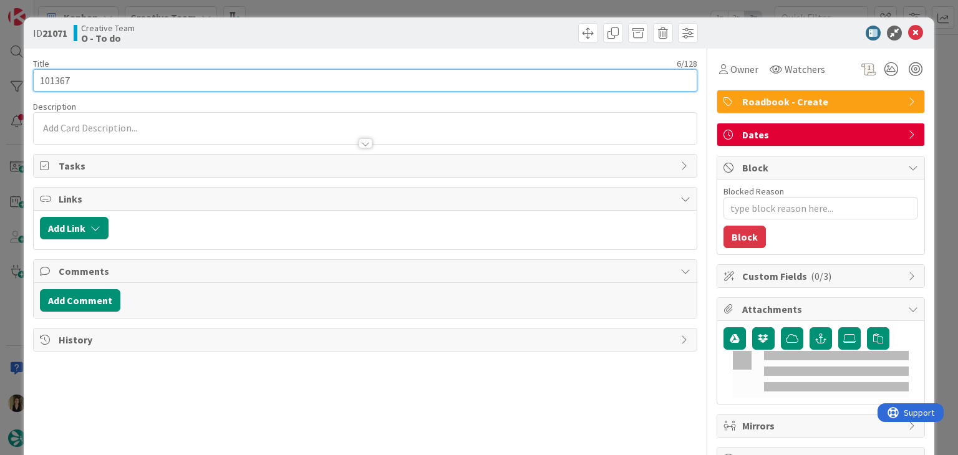
click at [59, 85] on input "101367" at bounding box center [365, 80] width 664 height 22
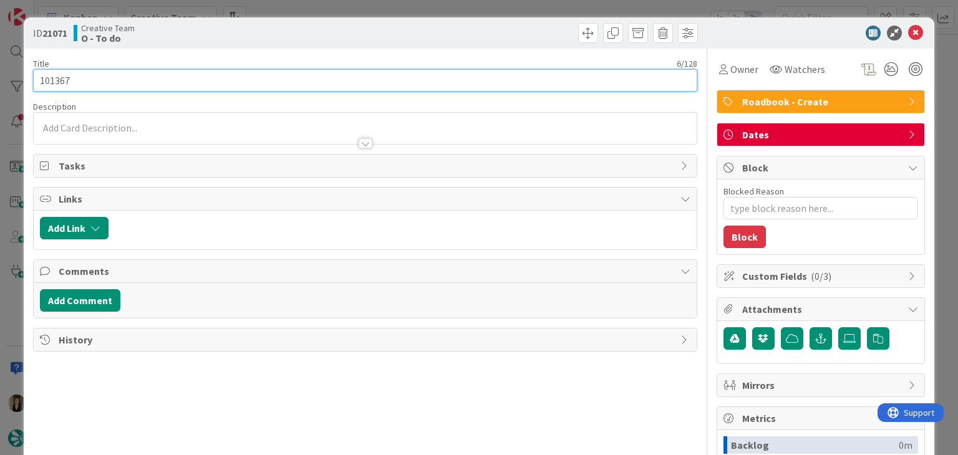
click at [59, 85] on input "101367" at bounding box center [365, 80] width 664 height 22
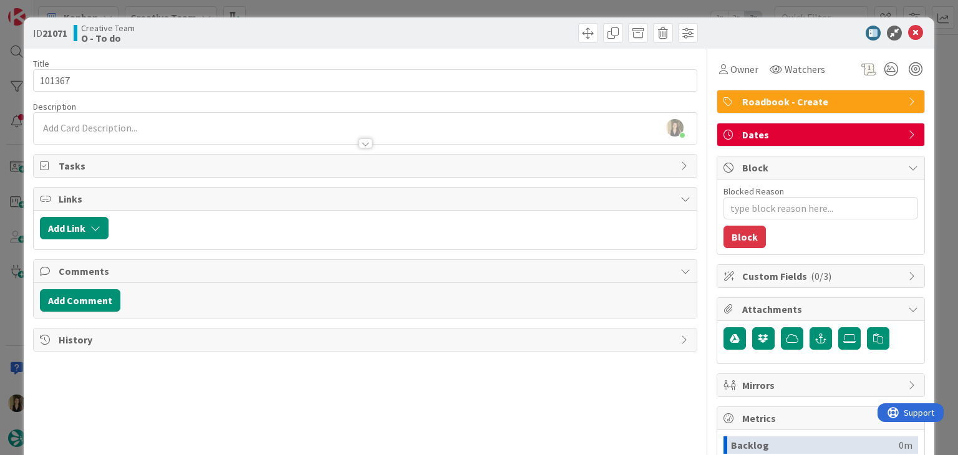
click at [279, 9] on div "ID 21071 Creative Team O - To do Title 6 / 128 101367 Description Sofia Palma j…" at bounding box center [479, 227] width 958 height 455
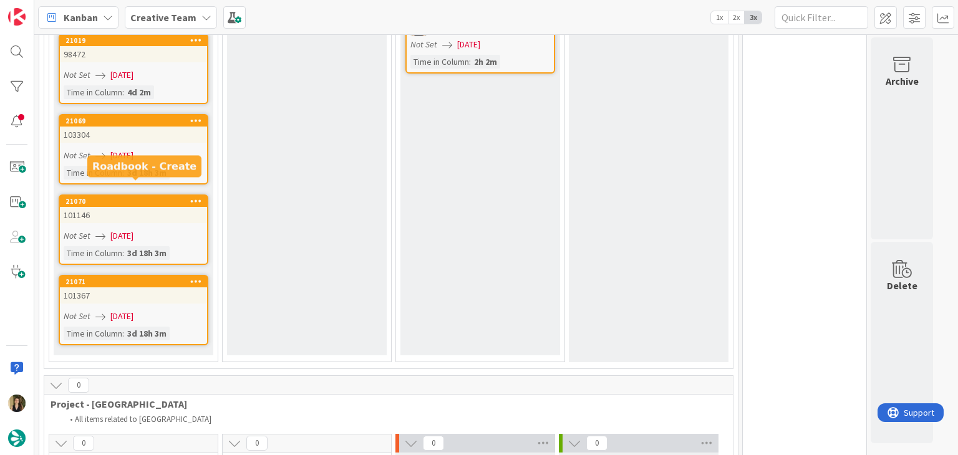
click at [163, 207] on div "101146" at bounding box center [133, 215] width 147 height 16
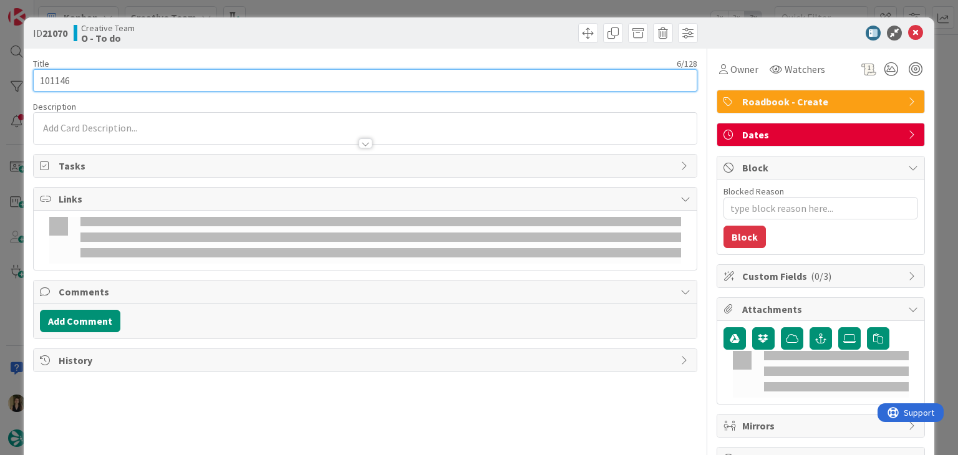
click at [55, 82] on input "101146" at bounding box center [365, 80] width 664 height 22
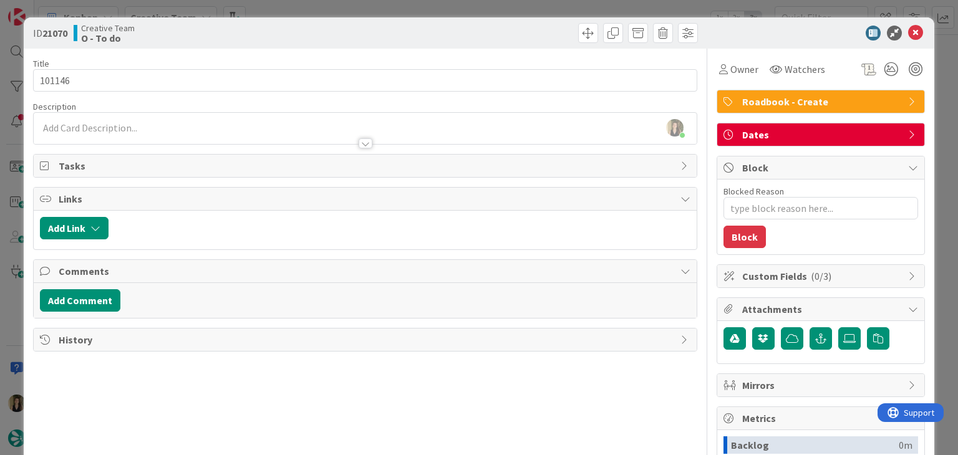
drag, startPoint x: 289, startPoint y: 38, endPoint x: 297, endPoint y: 21, distance: 18.7
click at [289, 37] on div "Creative Team O - To do" at bounding box center [218, 33] width 289 height 20
click at [299, 11] on div "ID 21070 Creative Team O - To do Title 6 / 128 101146 Description Sofia Palma j…" at bounding box center [479, 227] width 958 height 455
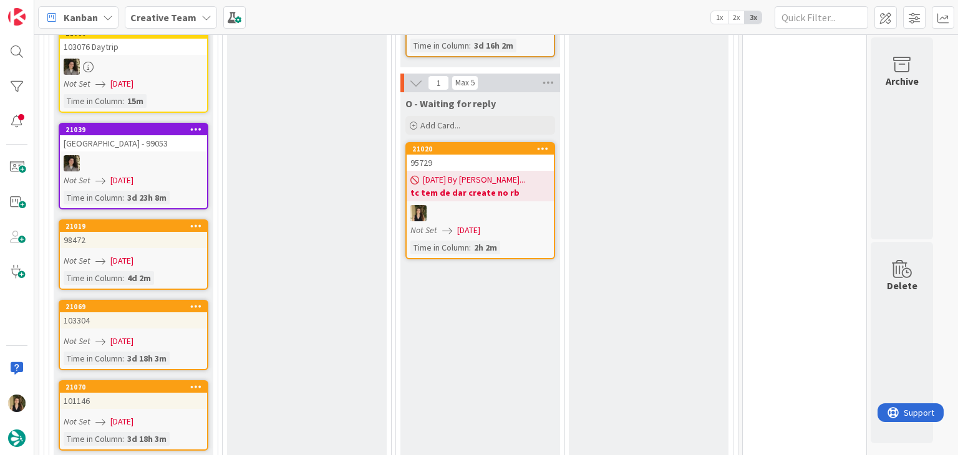
scroll to position [757, 0]
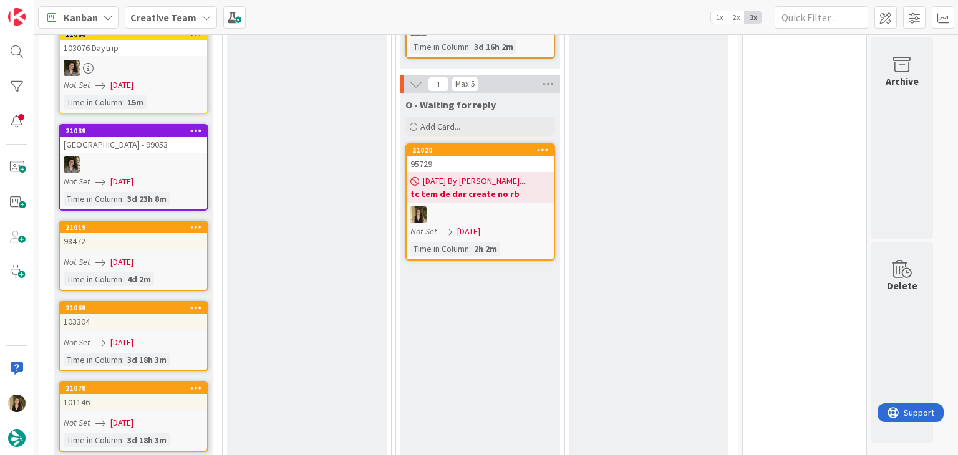
click at [165, 238] on link "21019 98472 Not Set 14/08/2025 Time in Column : 4d 2m" at bounding box center [134, 256] width 150 height 70
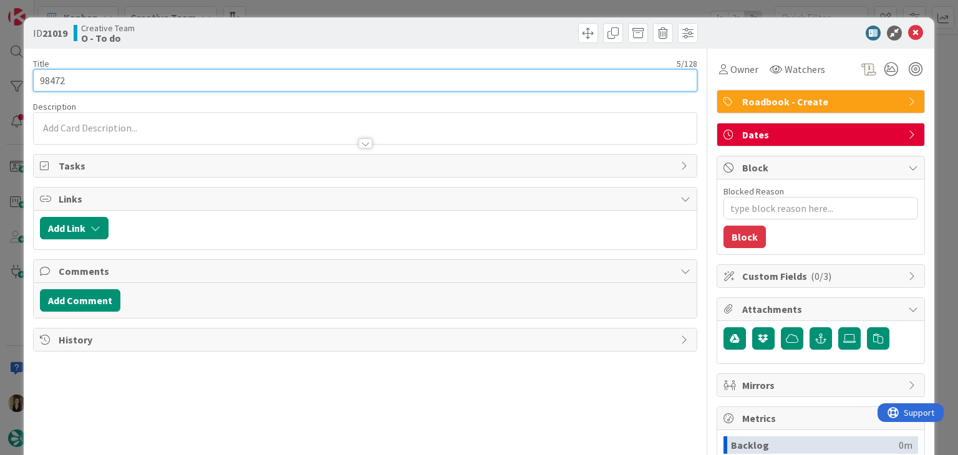
click at [43, 80] on input "98472" at bounding box center [365, 80] width 664 height 22
click at [43, 81] on input "98472" at bounding box center [365, 80] width 664 height 22
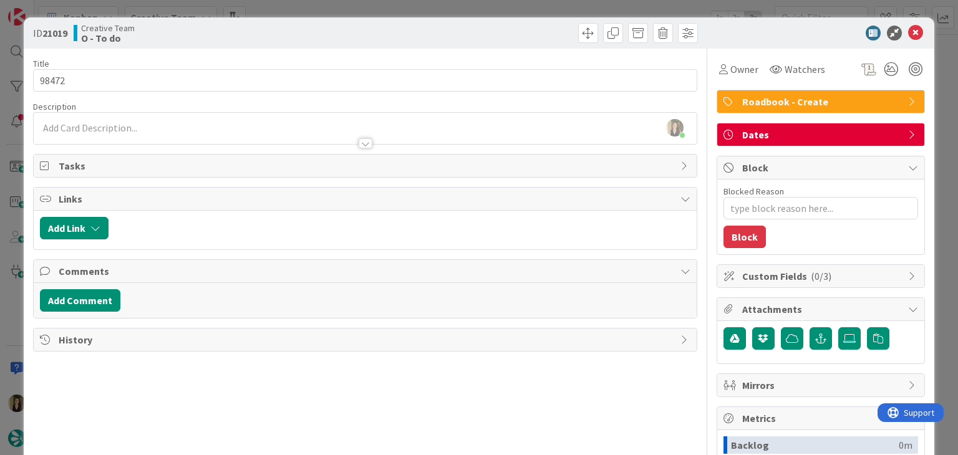
drag, startPoint x: 341, startPoint y: 32, endPoint x: 337, endPoint y: 22, distance: 11.2
click at [339, 31] on div "Creative Team O - To do" at bounding box center [218, 33] width 289 height 20
click at [337, 10] on div "ID 21019 Creative Team O - To do Title 5 / 128 98472 Description Sofia Palma ju…" at bounding box center [479, 227] width 958 height 455
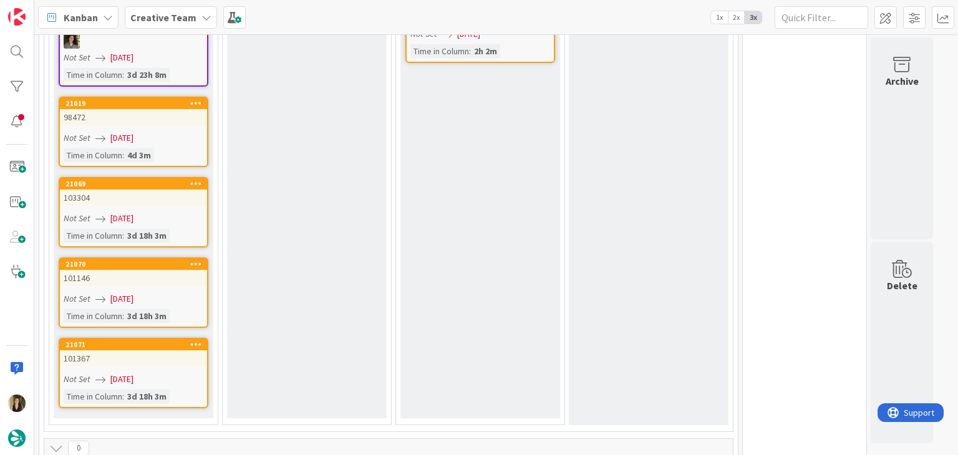
click at [159, 373] on div "Not Set 14/08/2025" at bounding box center [135, 379] width 143 height 13
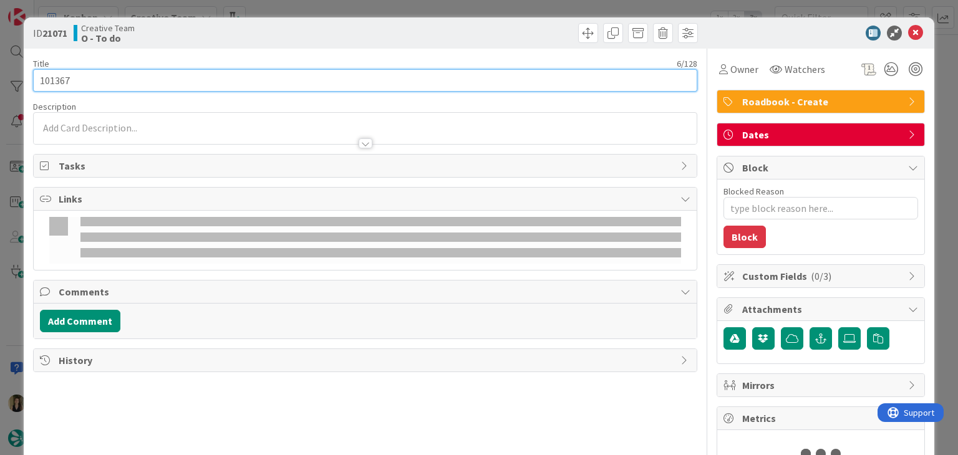
click at [55, 80] on input "101367" at bounding box center [365, 80] width 664 height 22
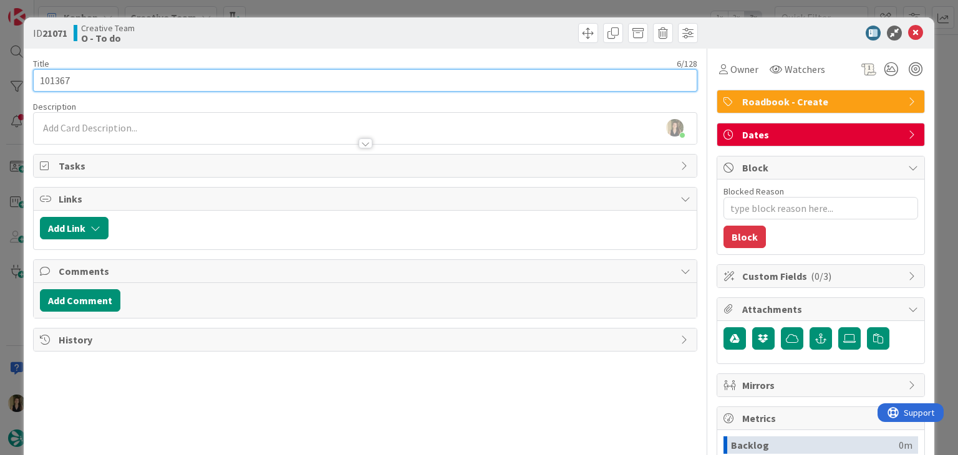
scroll to position [961, 0]
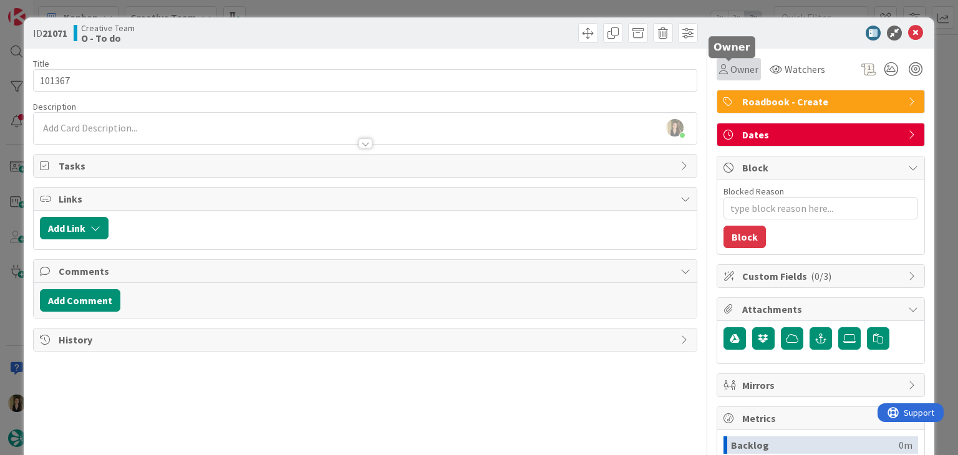
click at [730, 74] on span "Owner" at bounding box center [744, 69] width 28 height 15
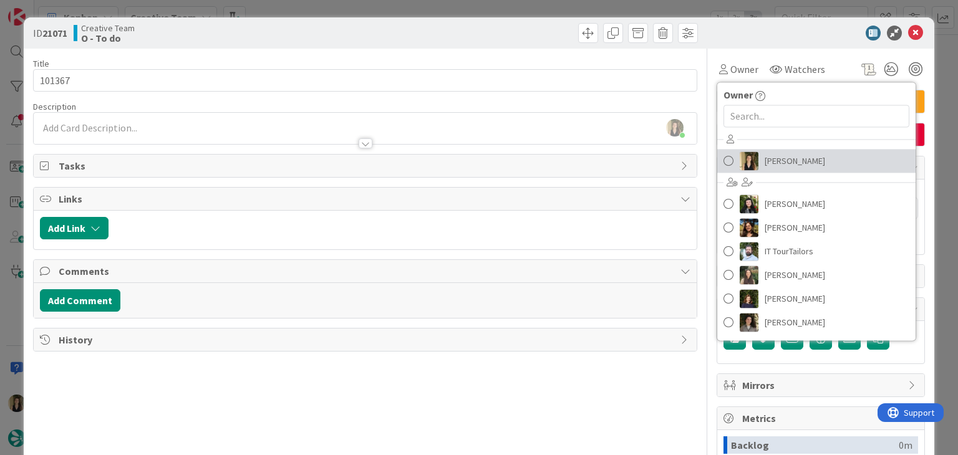
click at [776, 155] on span "[PERSON_NAME]" at bounding box center [795, 161] width 60 height 19
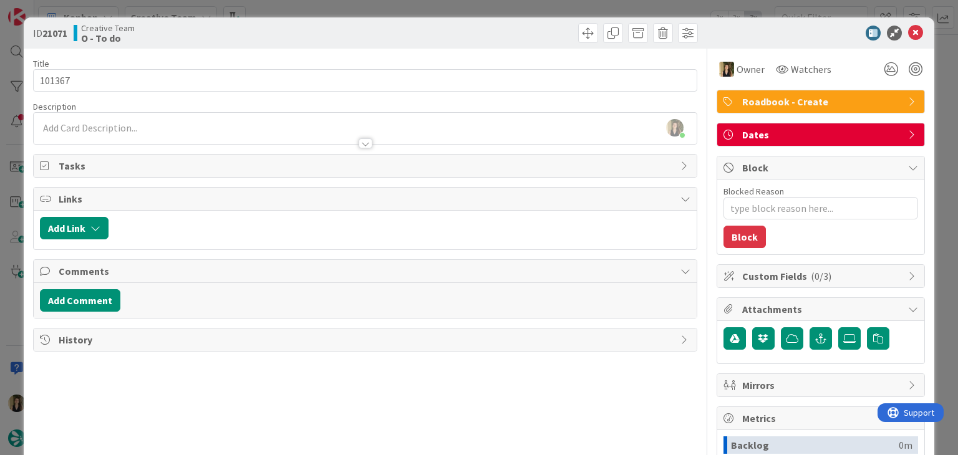
drag, startPoint x: 457, startPoint y: 19, endPoint x: 452, endPoint y: 11, distance: 9.8
click at [454, 19] on div "ID 21071 Creative Team O - To do" at bounding box center [479, 32] width 910 height 31
click at [452, 10] on div "ID 21071 Creative Team O - To do Title 6 / 128 101367 Description Sofia Palma j…" at bounding box center [479, 227] width 958 height 455
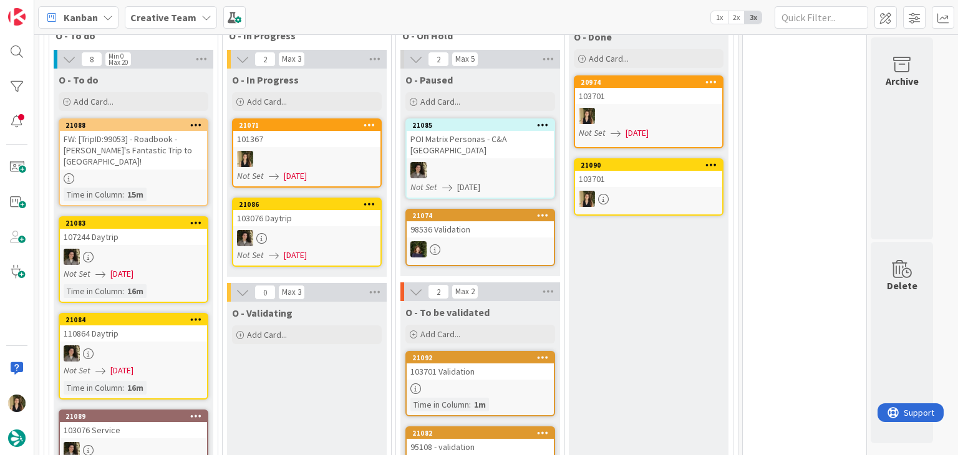
scroll to position [342, 0]
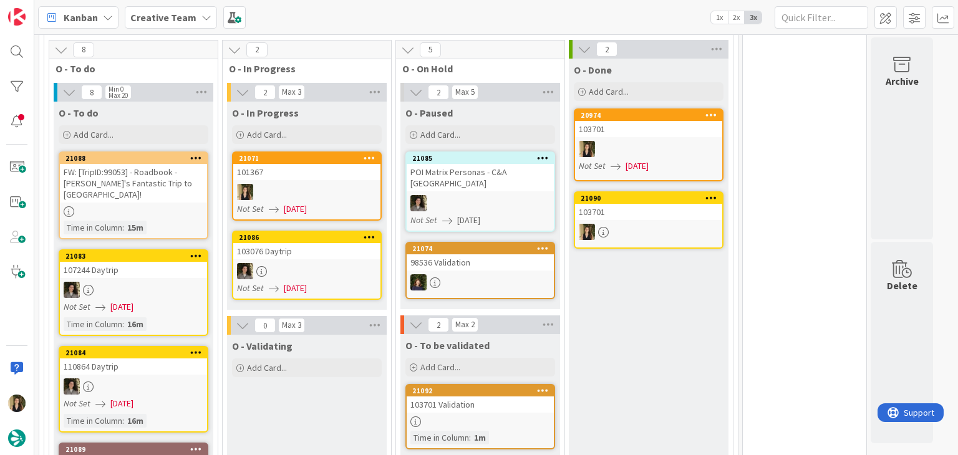
click at [332, 188] on div at bounding box center [306, 192] width 147 height 16
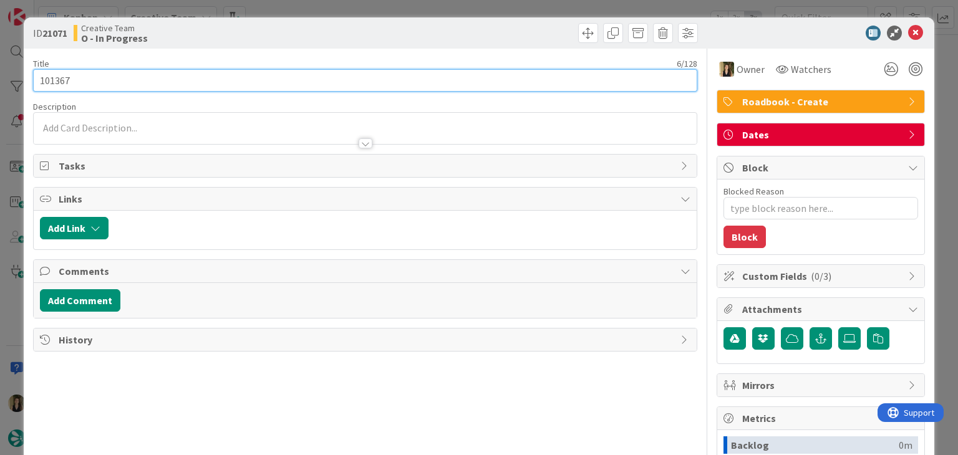
click at [48, 85] on input "101367" at bounding box center [365, 80] width 664 height 22
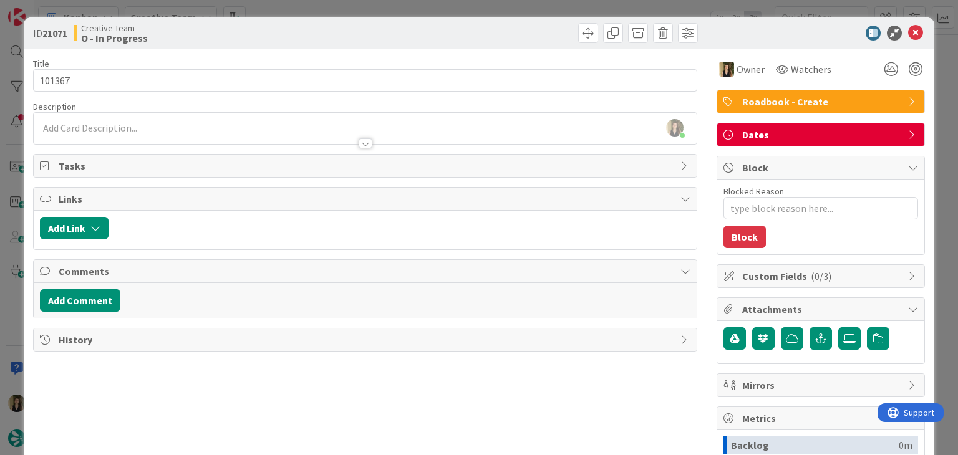
drag, startPoint x: 285, startPoint y: 26, endPoint x: 306, endPoint y: 9, distance: 26.6
click at [286, 26] on div "Creative Team O - In Progress" at bounding box center [218, 33] width 289 height 20
click at [306, 8] on div "ID 21071 Creative Team O - In Progress Title 6 / 128 101367 Description Sofia P…" at bounding box center [479, 227] width 958 height 455
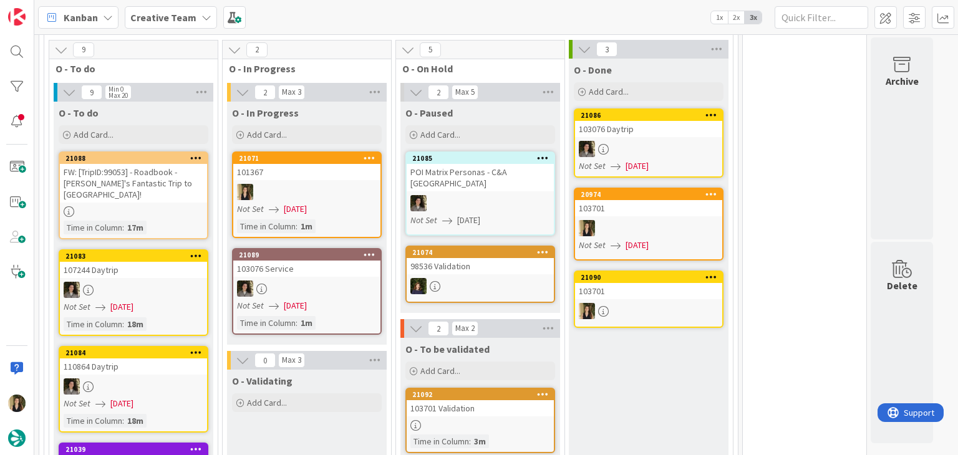
click at [344, 210] on div "Not Set 14/08/2025" at bounding box center [308, 209] width 143 height 13
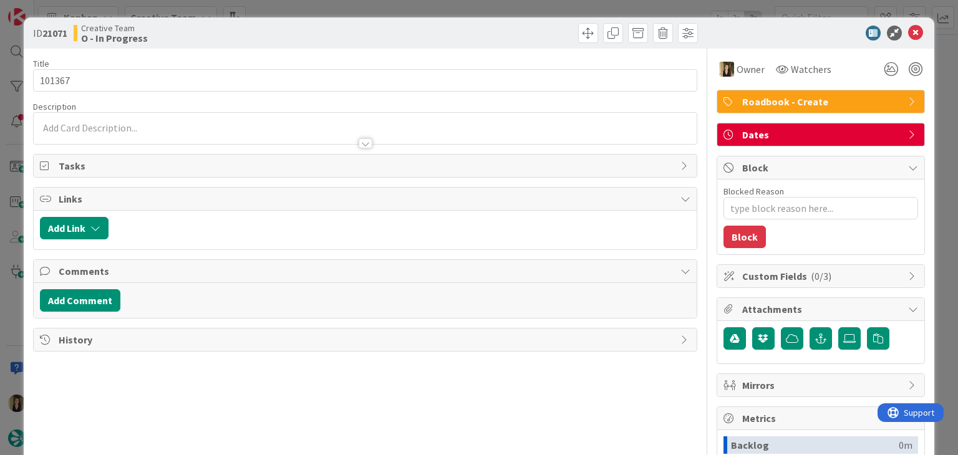
click at [533, 11] on div "ID 21071 Creative Team O - In Progress Title 6 / 128 101367 Description Owner W…" at bounding box center [479, 227] width 958 height 455
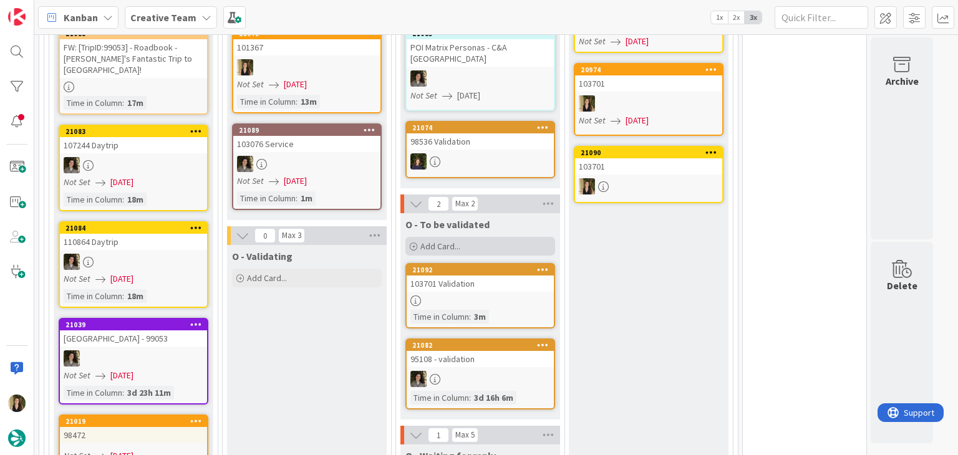
click at [494, 237] on div "Add Card..." at bounding box center [480, 246] width 150 height 19
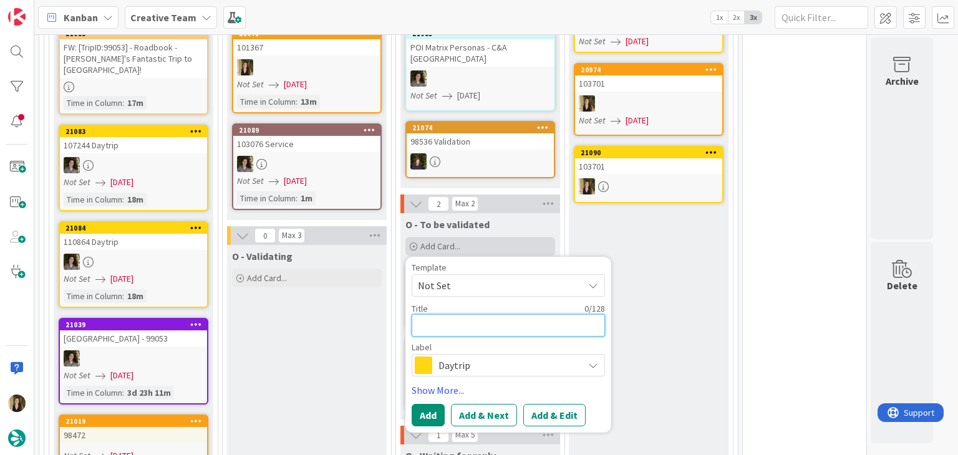
paste textarea "101367"
type textarea "x"
type textarea "101367"
type textarea "x"
type textarea "101367"
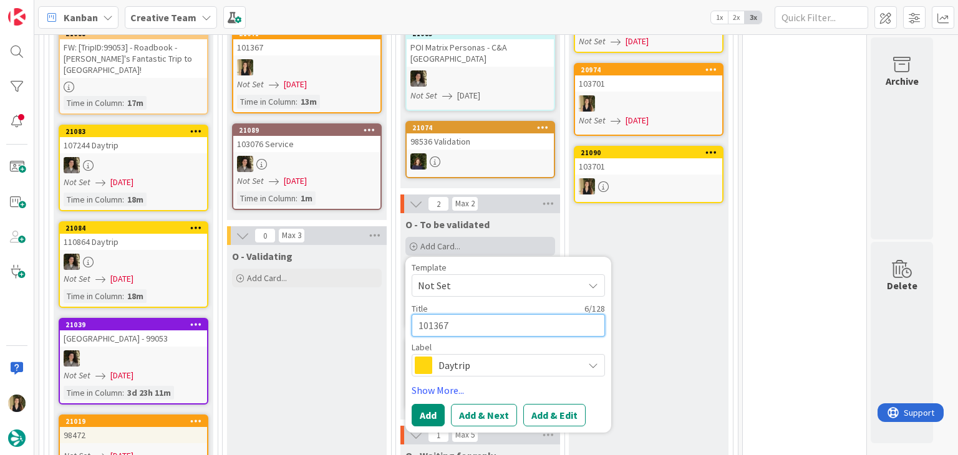
type textarea "x"
type textarea "101367 V"
type textarea "x"
type textarea "101367 Va"
type textarea "x"
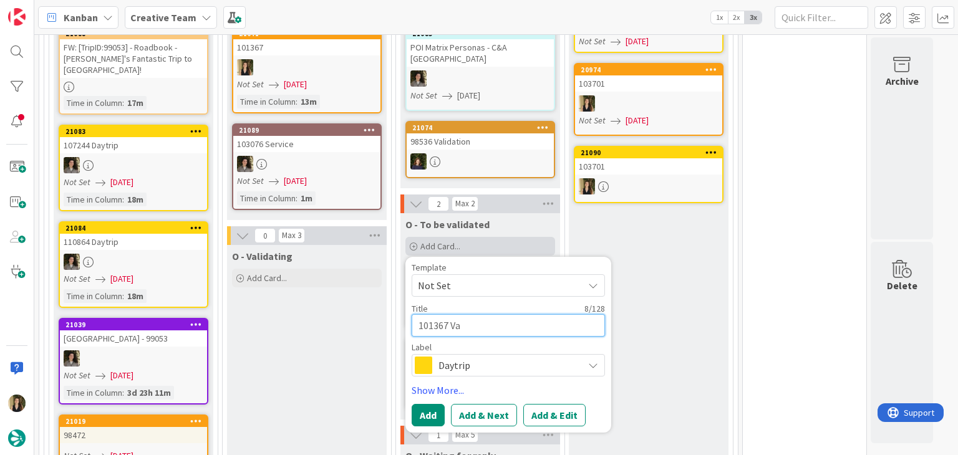
type textarea "101367 Val"
type textarea "x"
type textarea "101367 Vali"
type textarea "x"
type textarea "101367 Valid"
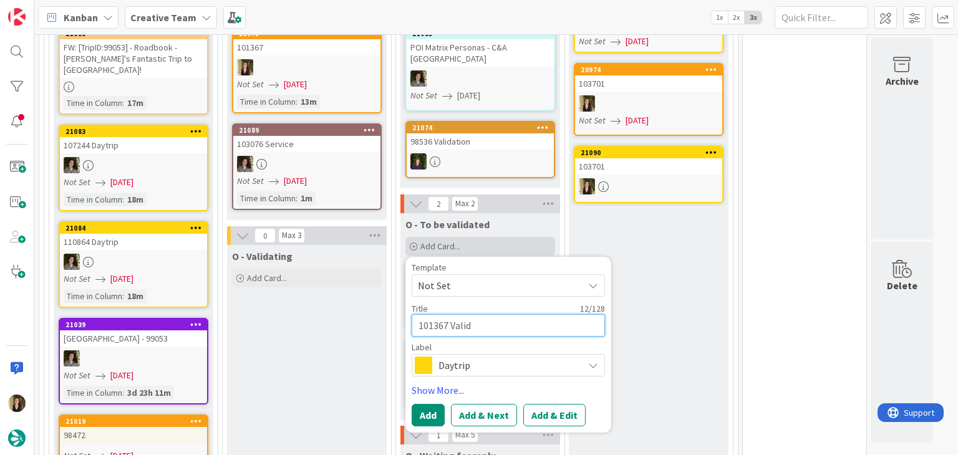
type textarea "x"
type textarea "101367 Valida"
type textarea "x"
type textarea "101367 Validat"
type textarea "x"
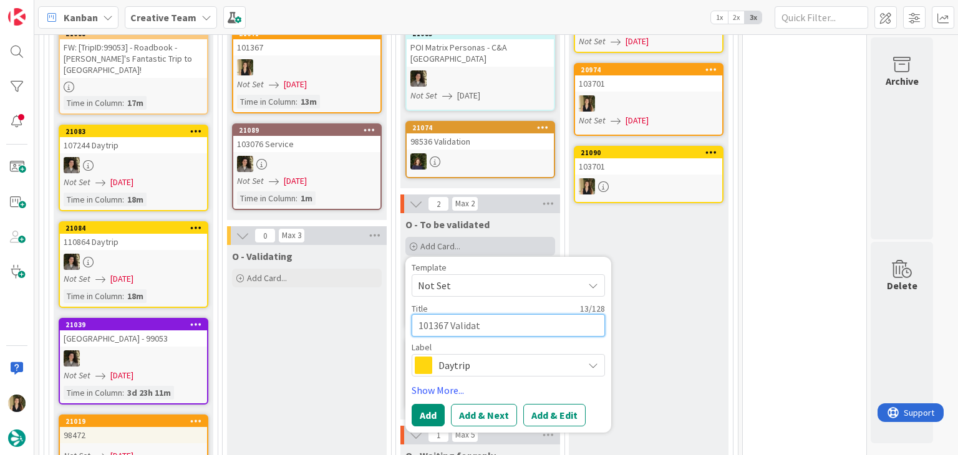
type textarea "101367 Validati"
type textarea "x"
type textarea "101367 Validatio"
type textarea "x"
type textarea "101367 Validation"
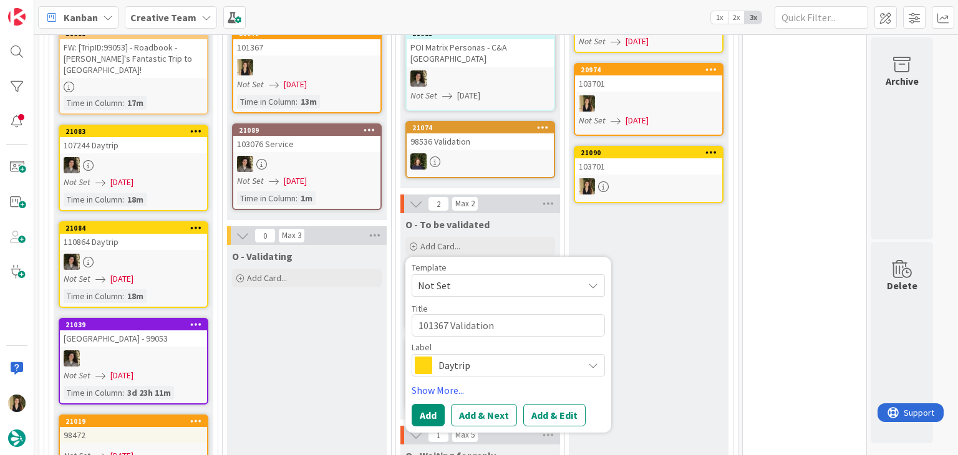
click at [524, 357] on span "Daytrip" at bounding box center [507, 365] width 138 height 17
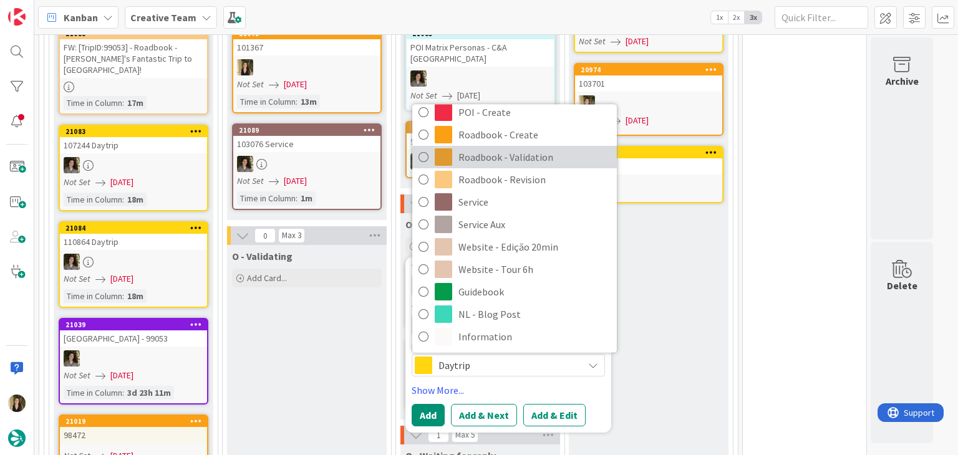
drag, startPoint x: 528, startPoint y: 135, endPoint x: 478, endPoint y: 265, distance: 139.0
click at [528, 148] on span "Roadbook - Validation" at bounding box center [534, 157] width 152 height 19
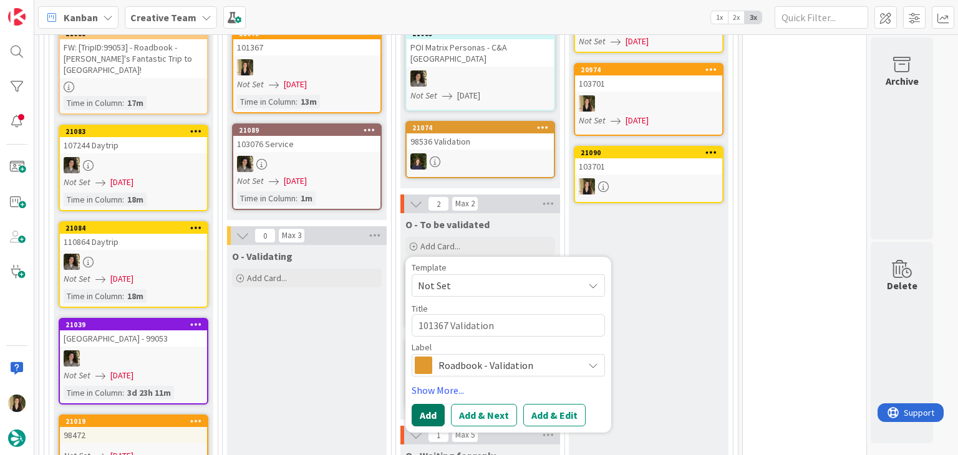
click at [429, 404] on button "Add" at bounding box center [428, 415] width 33 height 22
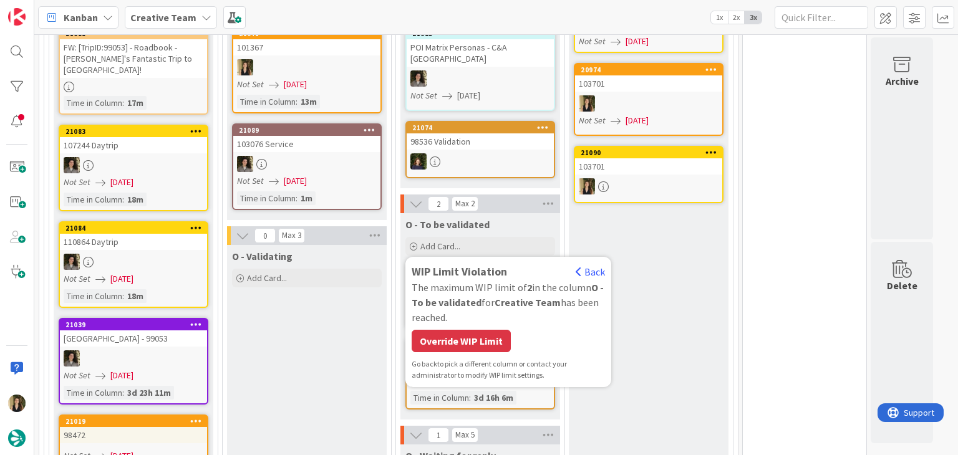
click at [439, 330] on div "Override WIP Limit" at bounding box center [461, 341] width 99 height 22
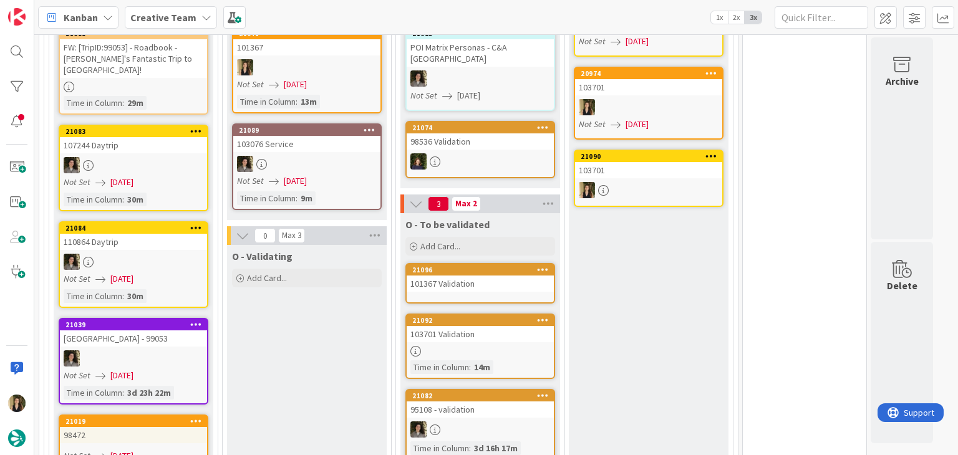
click at [484, 278] on div "101367 Validation" at bounding box center [480, 284] width 147 height 16
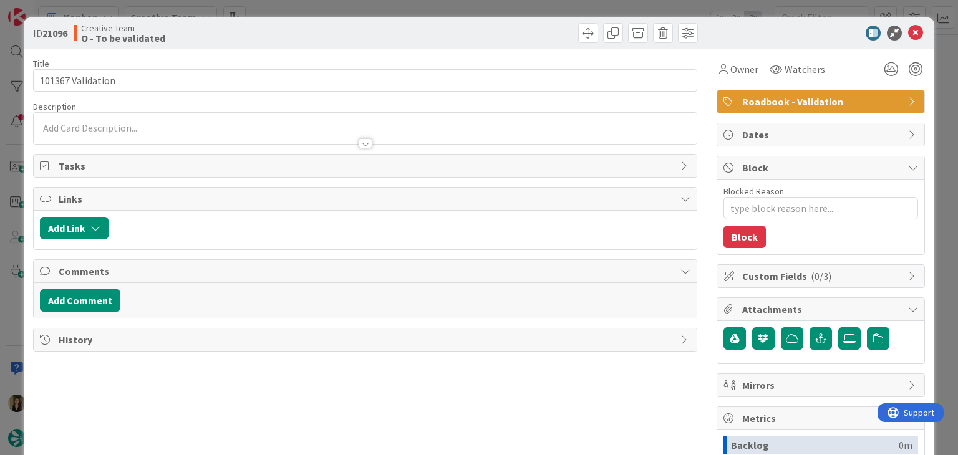
type textarea "x"
click at [229, 138] on div at bounding box center [365, 137] width 662 height 13
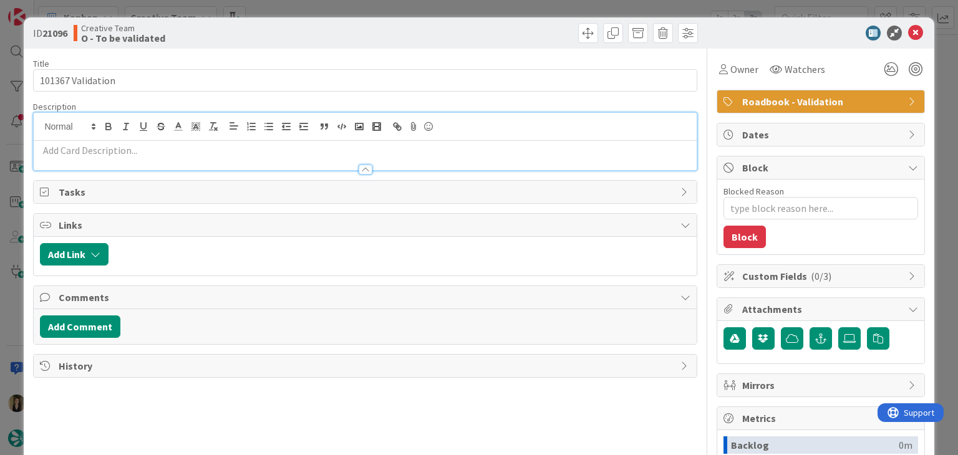
click at [237, 150] on p at bounding box center [365, 150] width 650 height 14
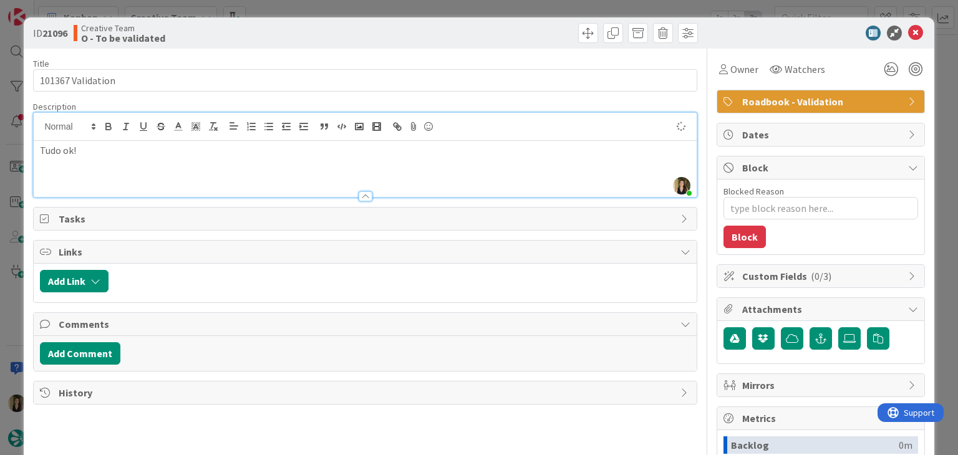
click at [367, 22] on div "ID 21096 Creative Team O - To be validated" at bounding box center [479, 32] width 910 height 31
click at [369, 7] on div "ID 21096 Creative Team O - To be validated Title 17 / 128 101367 Validation Des…" at bounding box center [479, 227] width 958 height 455
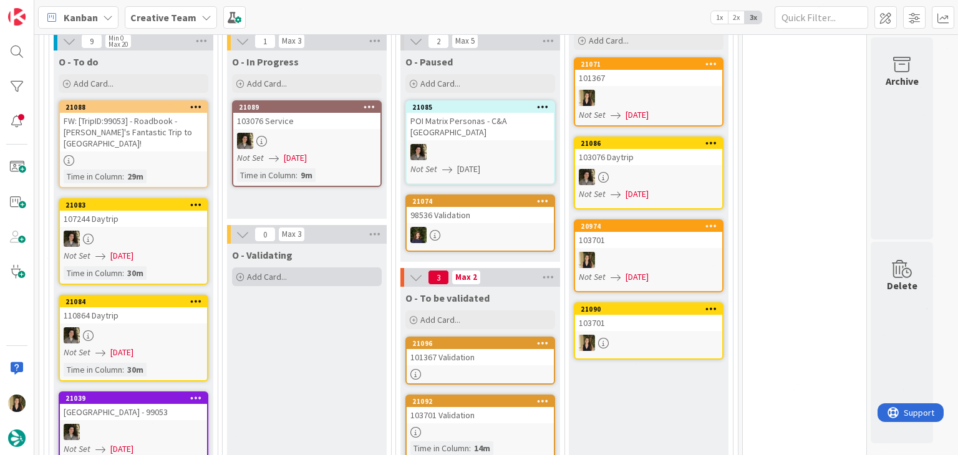
scroll to position [397, 0]
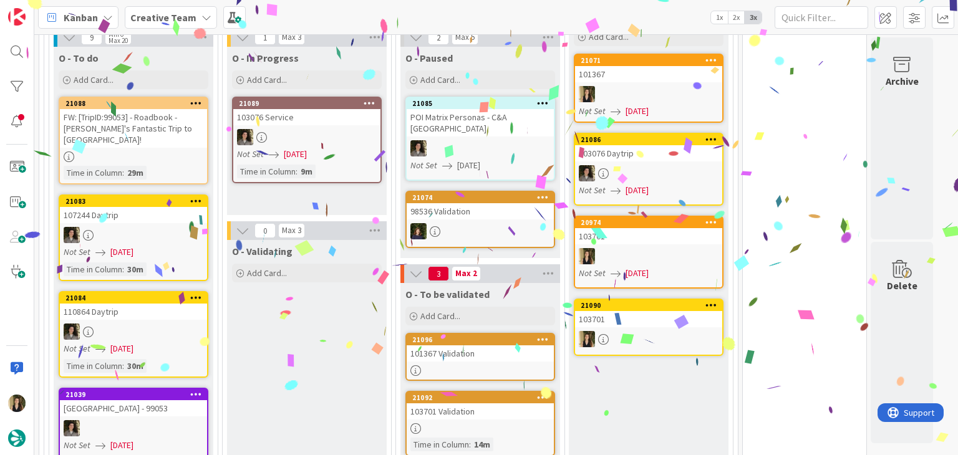
click at [194, 133] on div "FW: [TripID:99053] - Roadbook - [PERSON_NAME]'s Fantastic Trip to [GEOGRAPHIC_D…" at bounding box center [133, 128] width 147 height 39
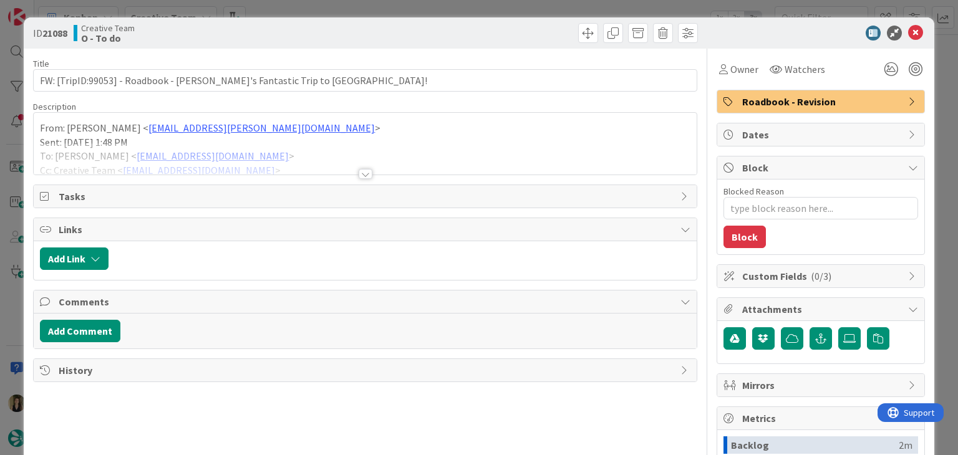
click at [364, 175] on div at bounding box center [366, 174] width 14 height 10
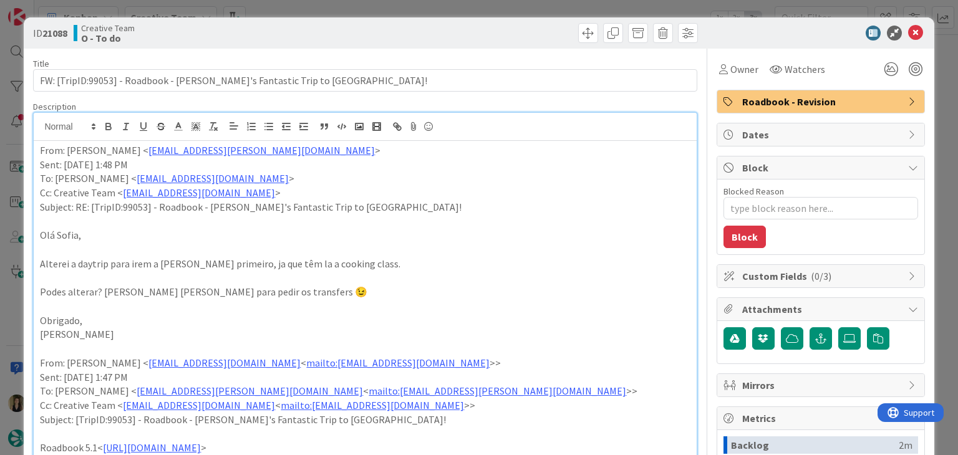
drag, startPoint x: 402, startPoint y: 22, endPoint x: 399, endPoint y: 14, distance: 8.5
click at [402, 22] on div "ID 21088 Creative Team O - To do" at bounding box center [479, 32] width 910 height 31
click at [397, 10] on div "ID 21088 Creative Team O - To do Title 64 / 128 FW: [TripID:99053] - Roadbook -…" at bounding box center [479, 227] width 958 height 455
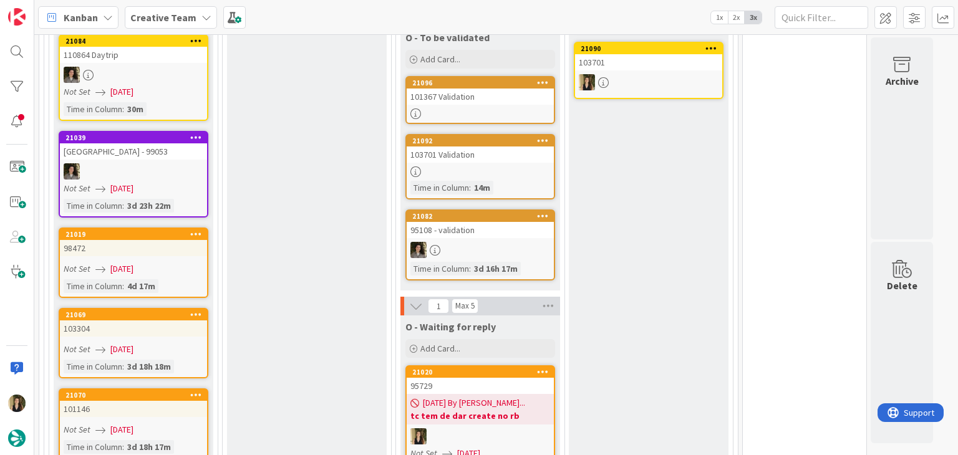
scroll to position [646, 0]
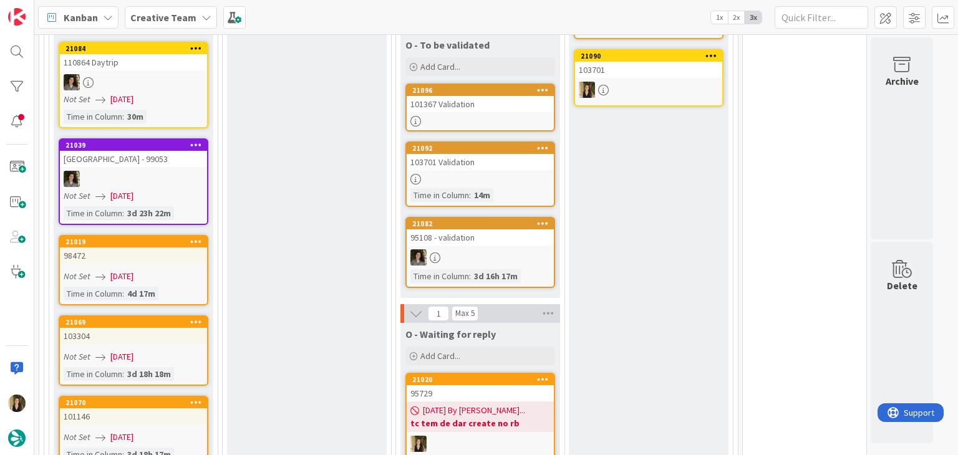
click at [172, 287] on div "Time in Column : 4d 17m" at bounding box center [134, 294] width 140 height 14
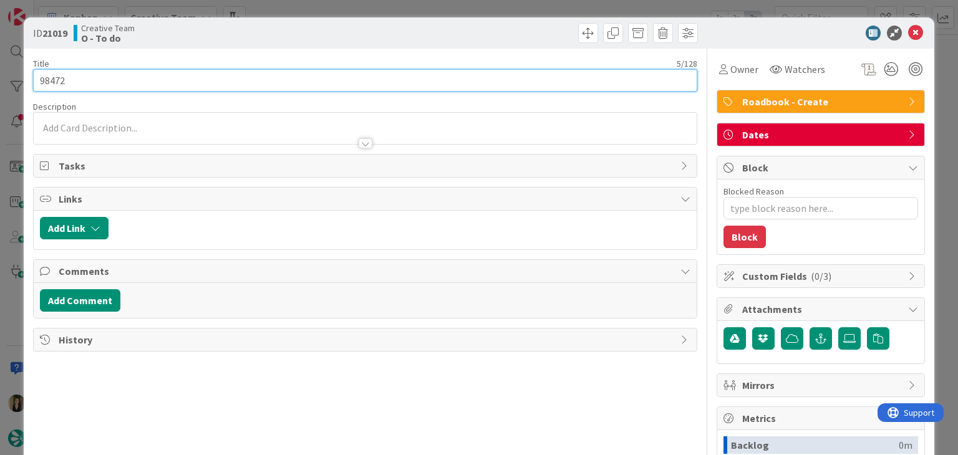
click at [60, 81] on input "98472" at bounding box center [365, 80] width 664 height 22
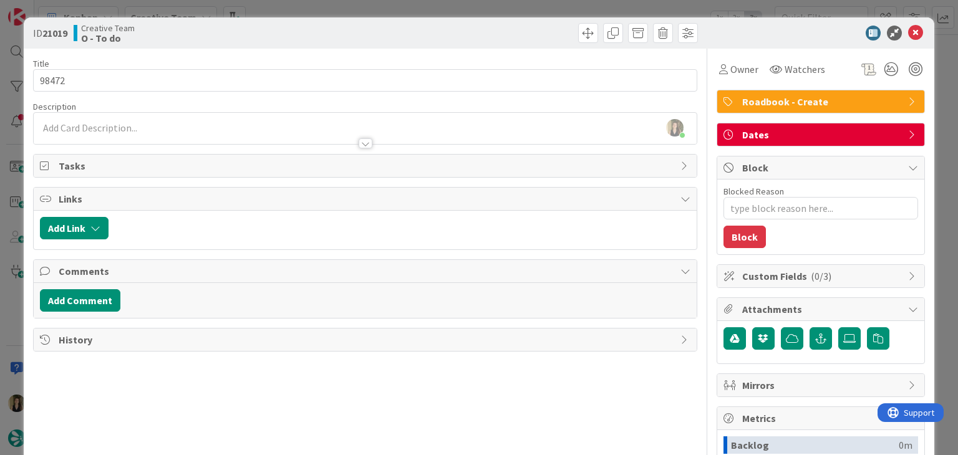
drag, startPoint x: 309, startPoint y: 43, endPoint x: 319, endPoint y: 15, distance: 29.8
click at [309, 41] on div "ID 21019 Creative Team O - To do" at bounding box center [479, 32] width 910 height 31
click at [323, 9] on div "ID 21019 Creative Team O - To do Title 5 / 128 98472 Description Sofia Palma ju…" at bounding box center [479, 227] width 958 height 455
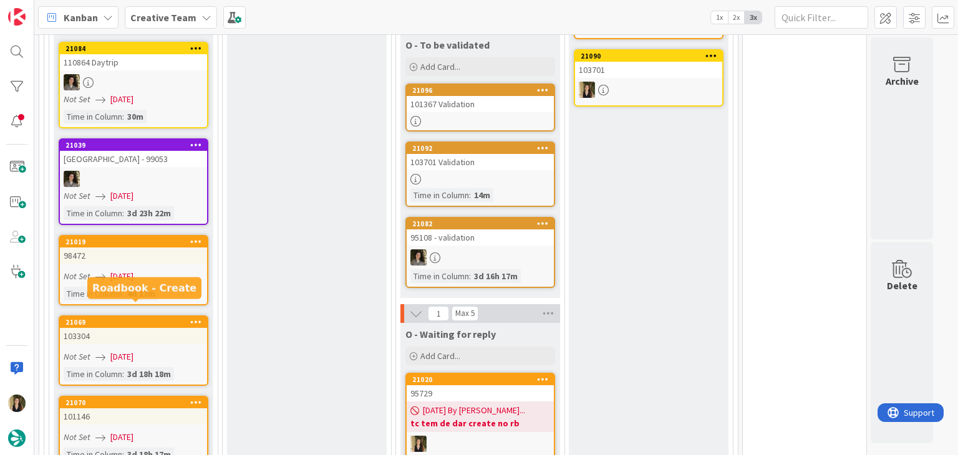
click at [147, 328] on div "103304" at bounding box center [133, 336] width 147 height 16
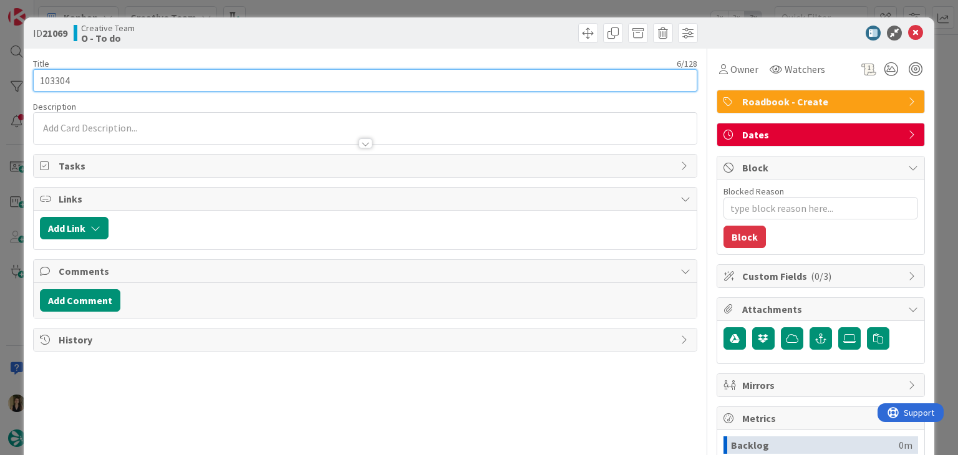
click at [52, 75] on input "103304" at bounding box center [365, 80] width 664 height 22
click at [51, 75] on input "103304" at bounding box center [365, 80] width 664 height 22
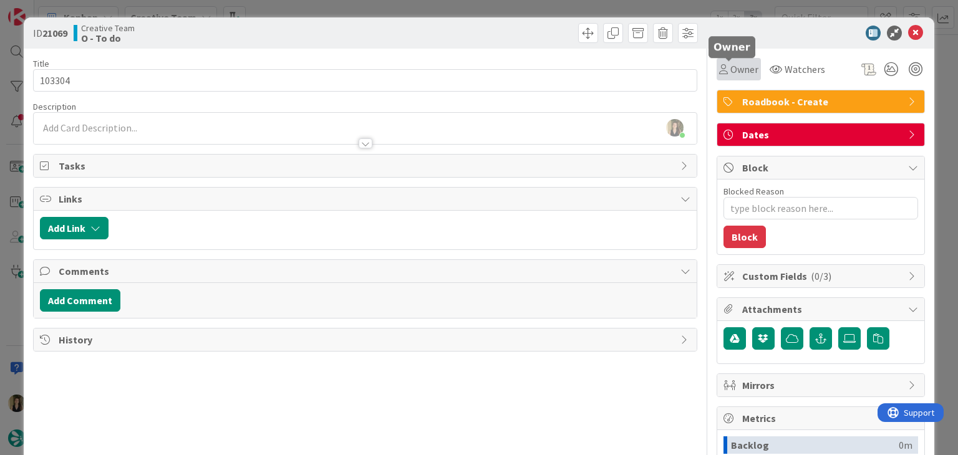
click at [733, 68] on span "Owner" at bounding box center [744, 69] width 28 height 15
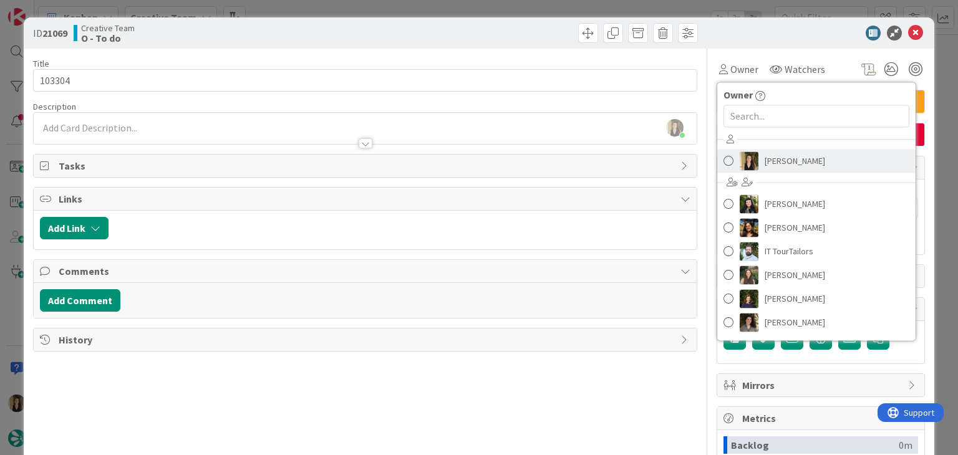
click at [783, 154] on span "[PERSON_NAME]" at bounding box center [795, 161] width 60 height 19
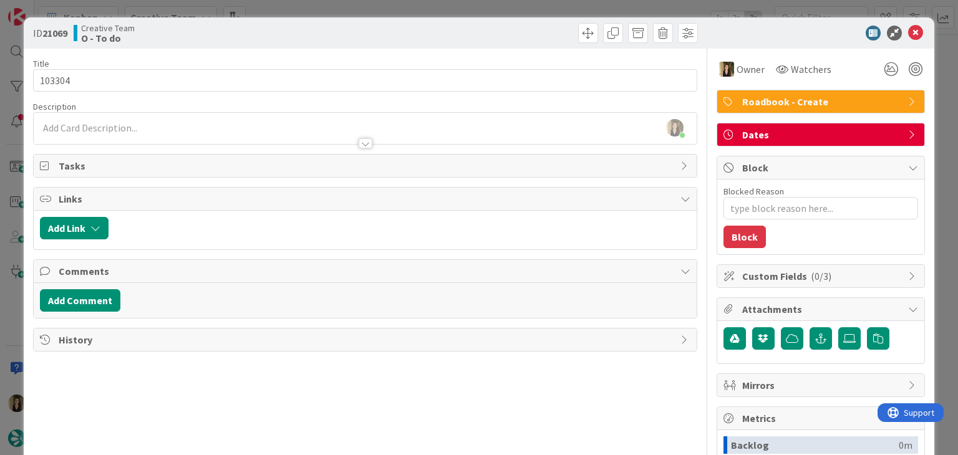
drag, startPoint x: 539, startPoint y: 31, endPoint x: 530, endPoint y: 16, distance: 18.2
click at [537, 31] on div at bounding box center [533, 33] width 329 height 20
click at [528, 13] on div "ID 21069 Creative Team O - To do Title 6 / 128 103304 Description Sofia Palma j…" at bounding box center [479, 227] width 958 height 455
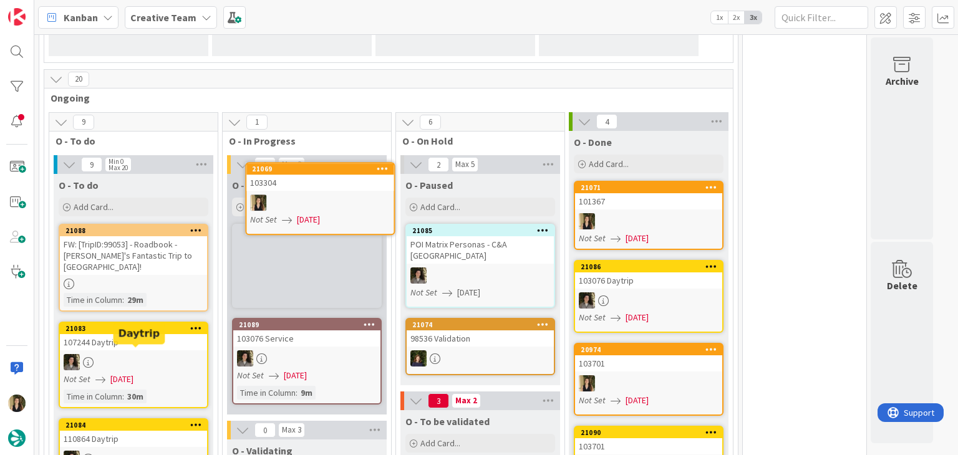
scroll to position [268, 0]
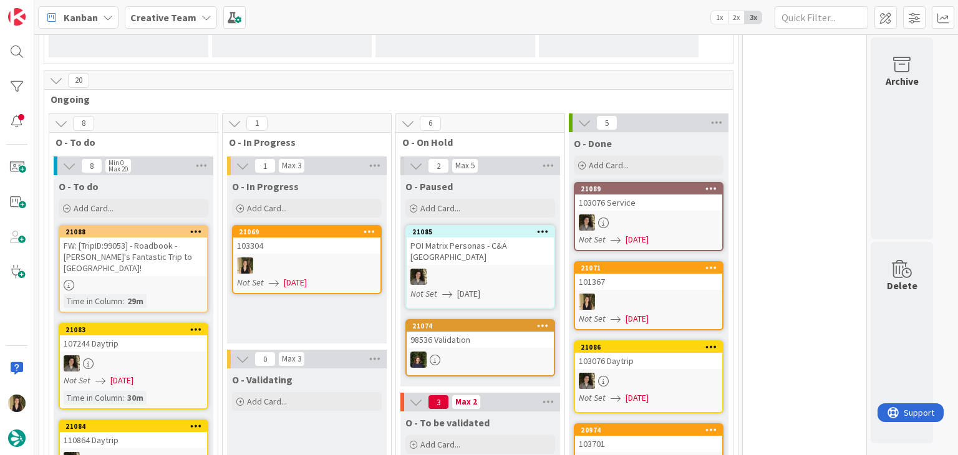
click at [342, 251] on div "103304" at bounding box center [306, 246] width 147 height 16
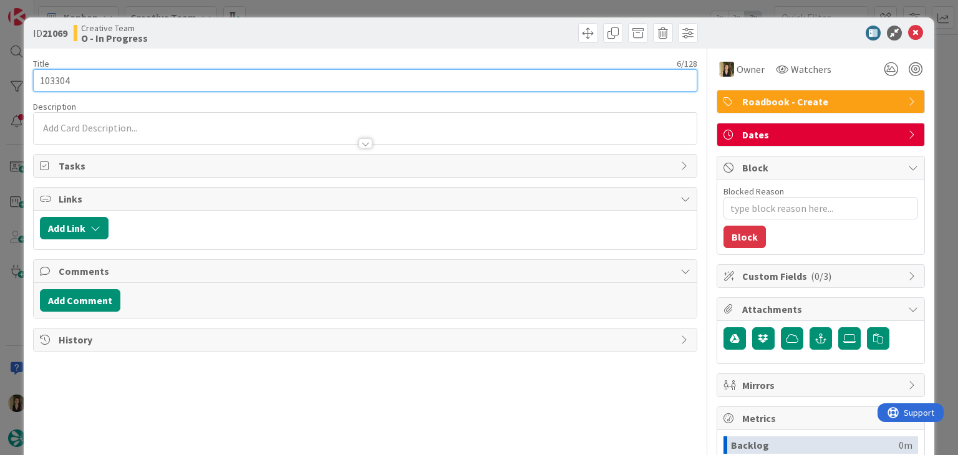
click at [60, 74] on input "103304" at bounding box center [365, 80] width 664 height 22
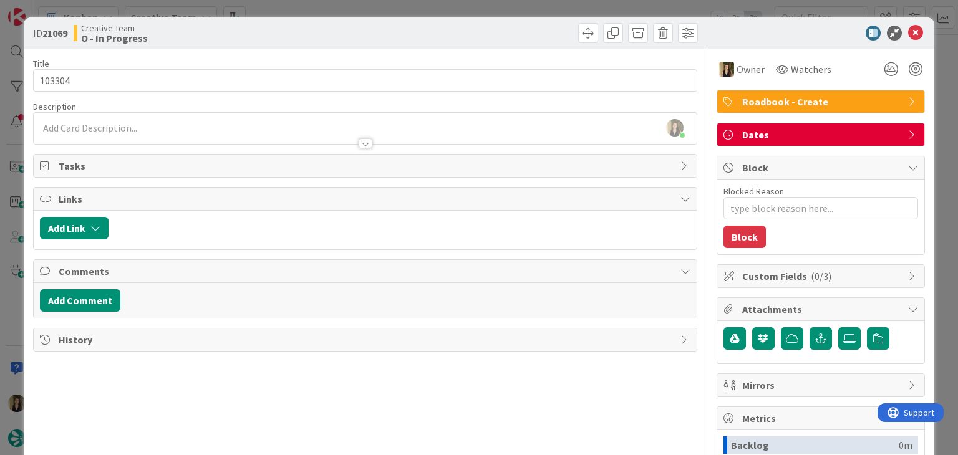
drag, startPoint x: 378, startPoint y: 21, endPoint x: 378, endPoint y: 11, distance: 10.0
click at [377, 19] on div "ID 21069 Creative Team O - In Progress" at bounding box center [479, 32] width 910 height 31
click at [380, 6] on div "ID 21069 Creative Team O - In Progress Title 6 / 128 103304 Description Sofia P…" at bounding box center [479, 227] width 958 height 455
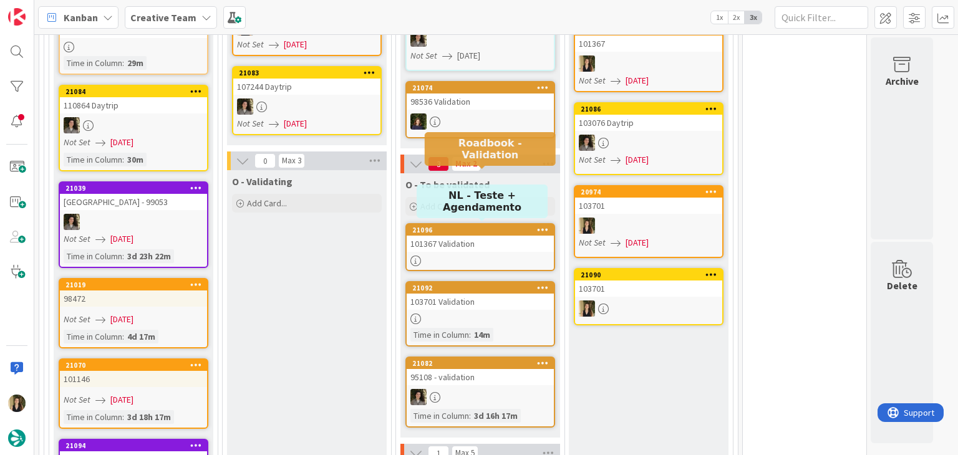
scroll to position [518, 0]
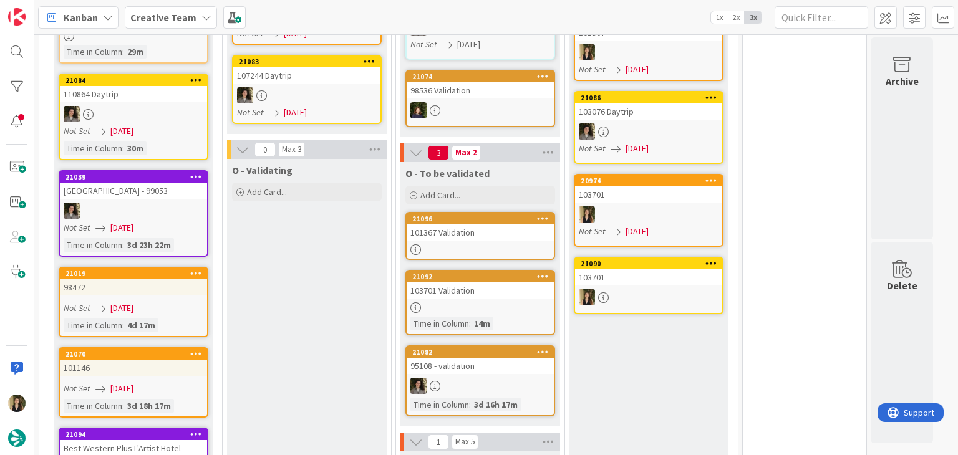
click at [514, 284] on div "103701 Validation" at bounding box center [480, 291] width 147 height 16
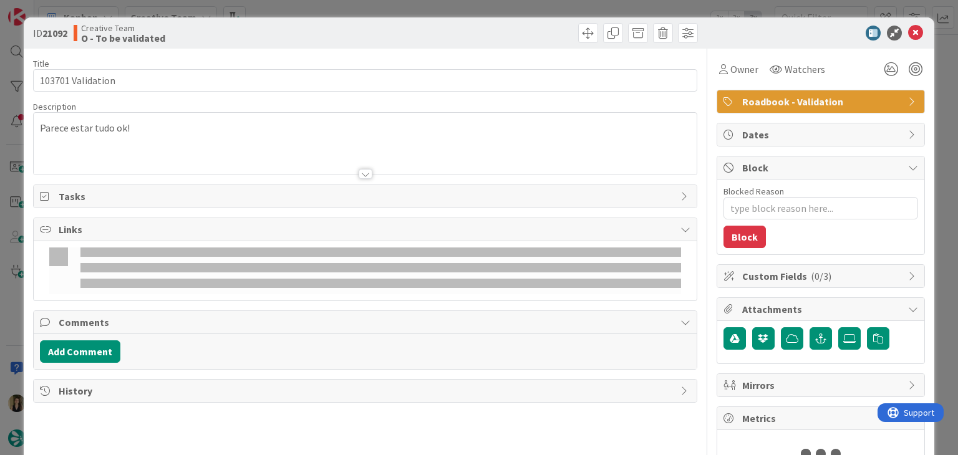
type textarea "x"
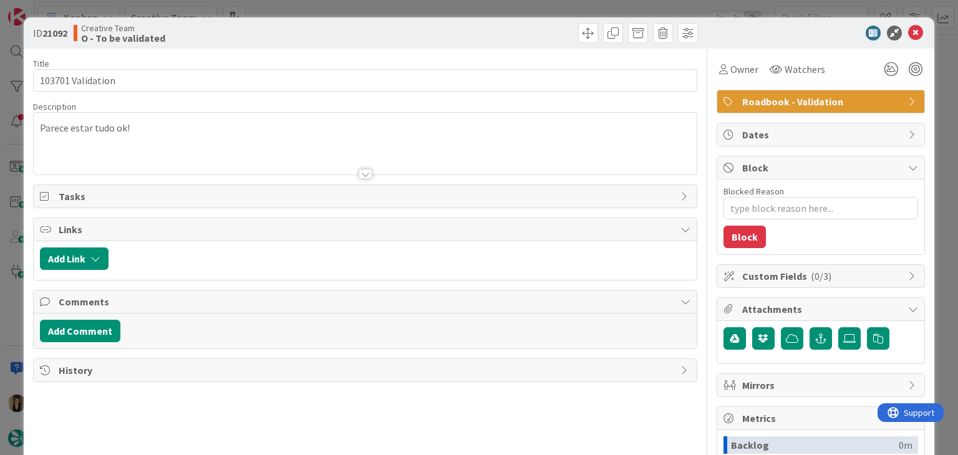
click at [200, 123] on div "Parece estar tudo ok!" at bounding box center [365, 144] width 662 height 62
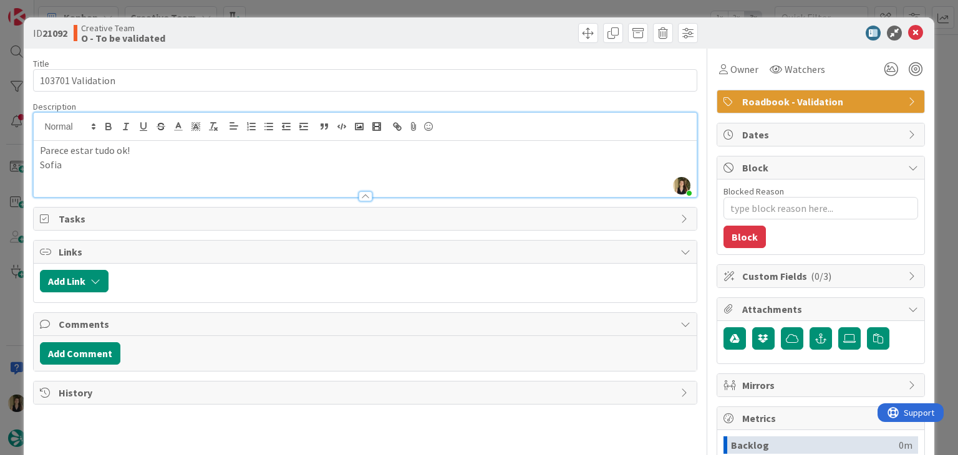
click at [302, 17] on div "ID 21092 Creative Team O - To be validated" at bounding box center [479, 32] width 910 height 31
click at [309, 7] on div "ID 21092 Creative Team O - To be validated Title 17 / 128 103701 Validation Des…" at bounding box center [479, 227] width 958 height 455
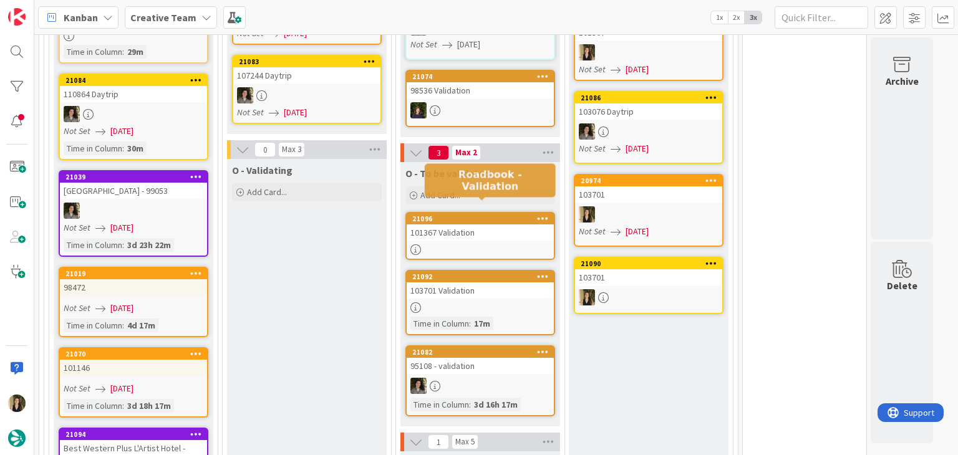
click at [498, 225] on div "101367 Validation" at bounding box center [480, 233] width 147 height 16
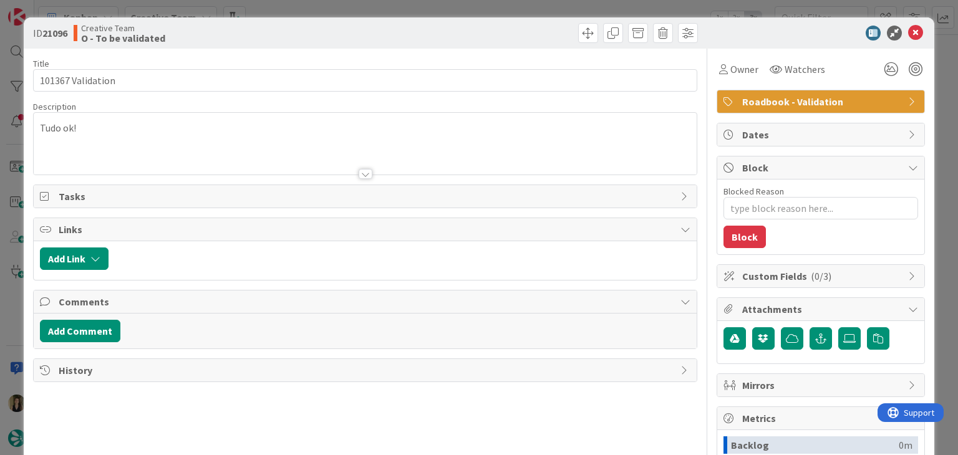
type textarea "x"
click at [101, 130] on p "Tudo ok!" at bounding box center [365, 128] width 650 height 14
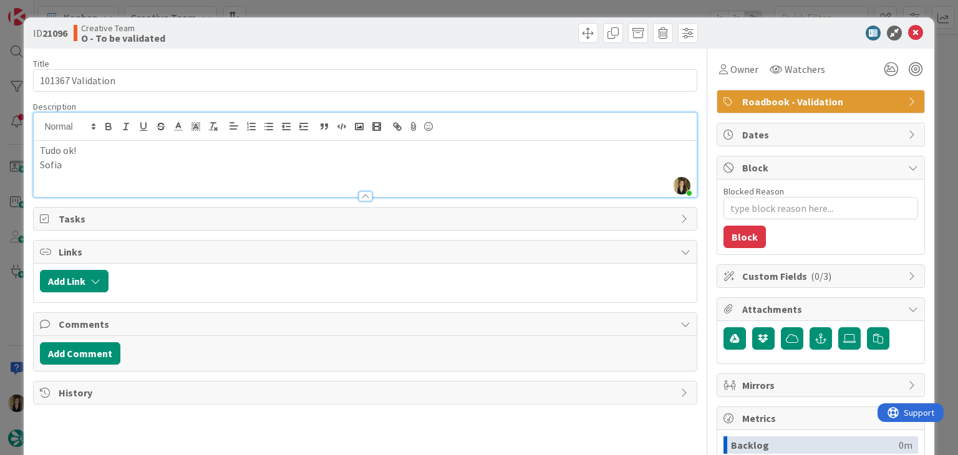
drag, startPoint x: 447, startPoint y: 35, endPoint x: 456, endPoint y: 7, distance: 29.0
click at [447, 32] on div at bounding box center [533, 33] width 329 height 20
click at [456, 7] on div "ID 21096 Creative Team O - To be validated Title 17 / 128 101367 Validation Des…" at bounding box center [479, 227] width 958 height 455
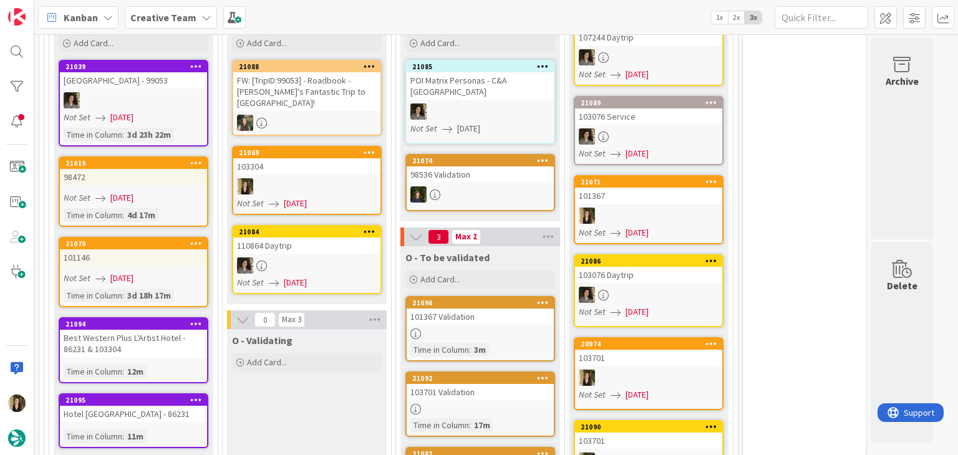
scroll to position [432, 0]
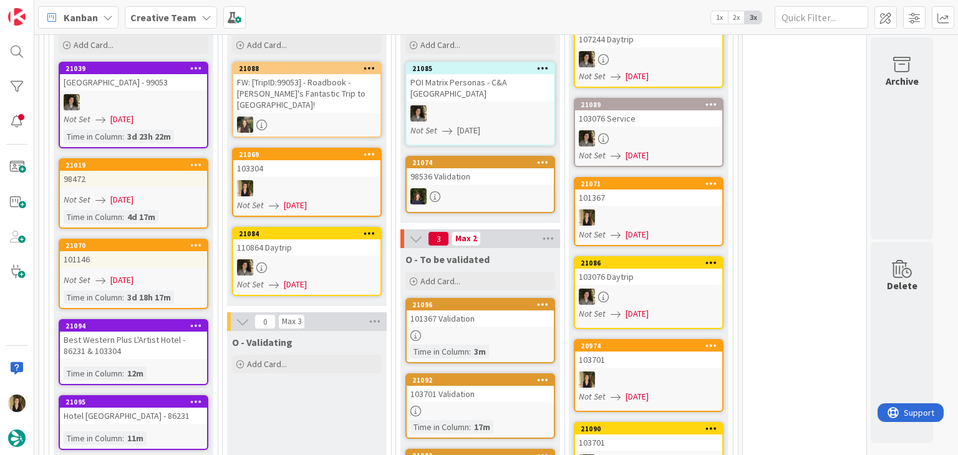
click at [317, 180] on div at bounding box center [306, 188] width 147 height 16
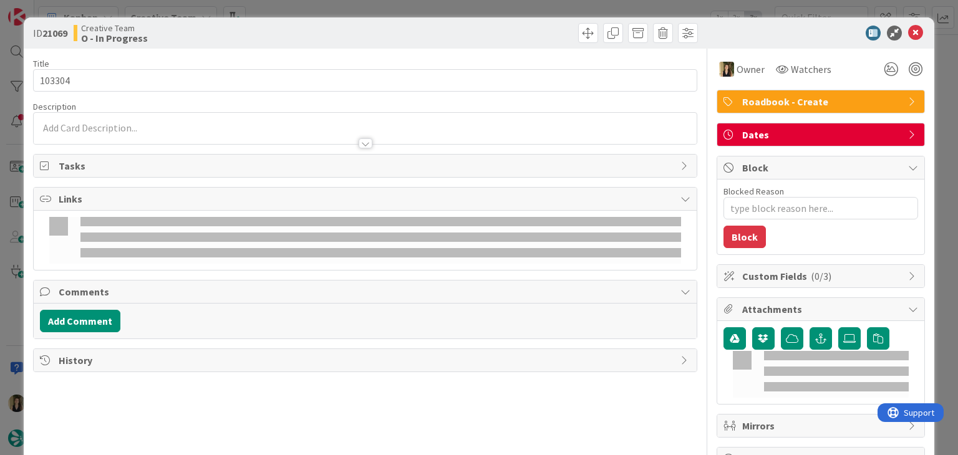
type textarea "x"
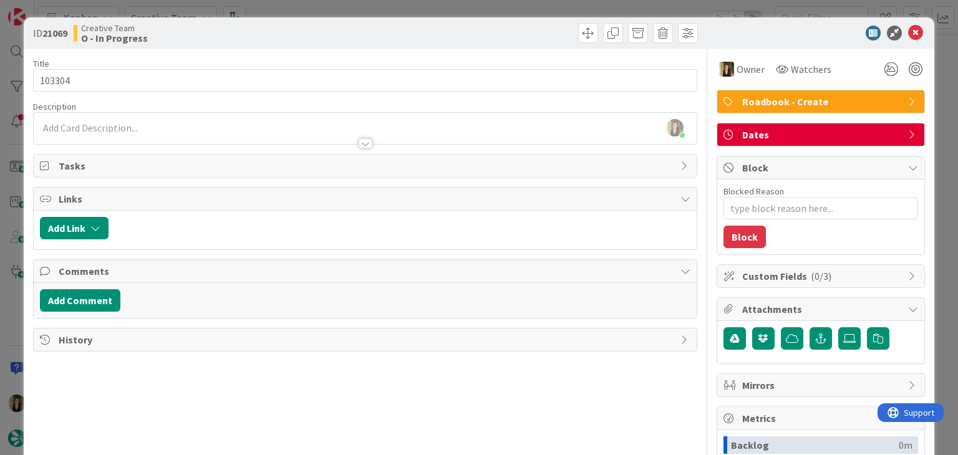
click at [152, 132] on div at bounding box center [365, 137] width 662 height 13
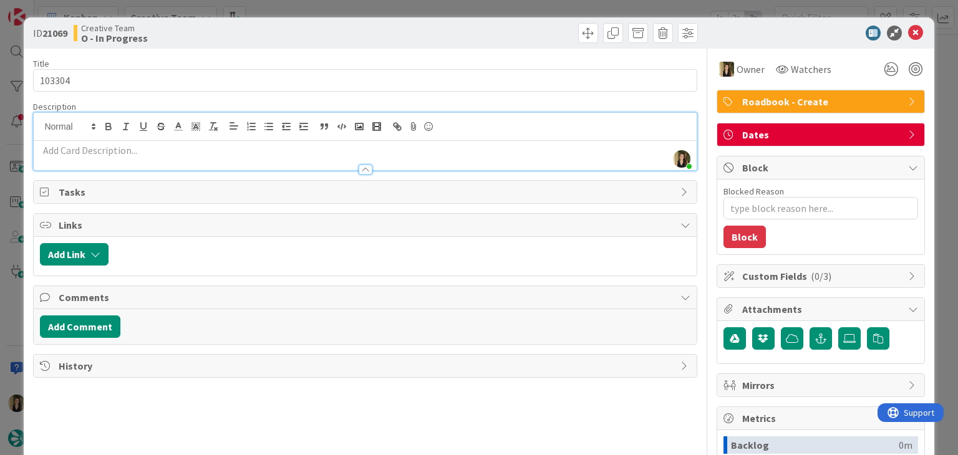
drag, startPoint x: 155, startPoint y: 148, endPoint x: 135, endPoint y: 199, distance: 54.9
click at [150, 161] on div "Description Sofia Palma just joined" at bounding box center [365, 136] width 664 height 70
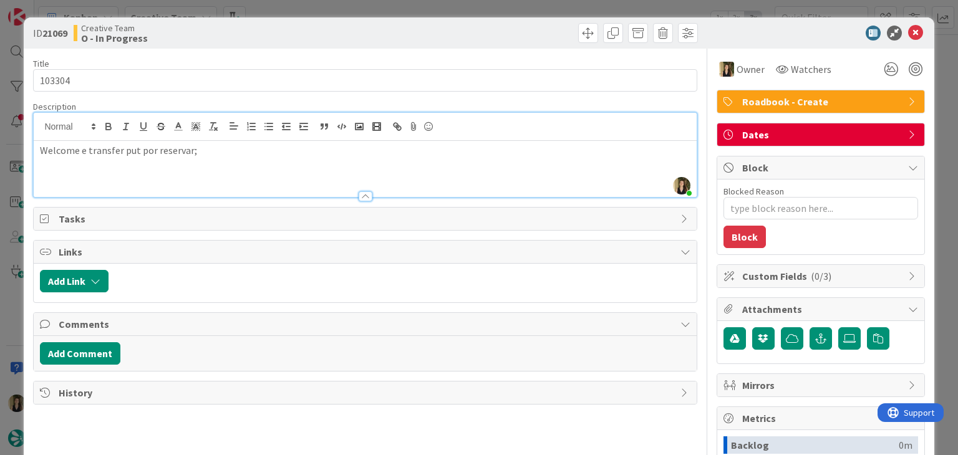
click at [127, 151] on p "Welcome e transfer put por reservar;" at bounding box center [365, 150] width 650 height 14
click at [238, 157] on div "Welcome e transfer out por reservar;" at bounding box center [365, 169] width 662 height 56
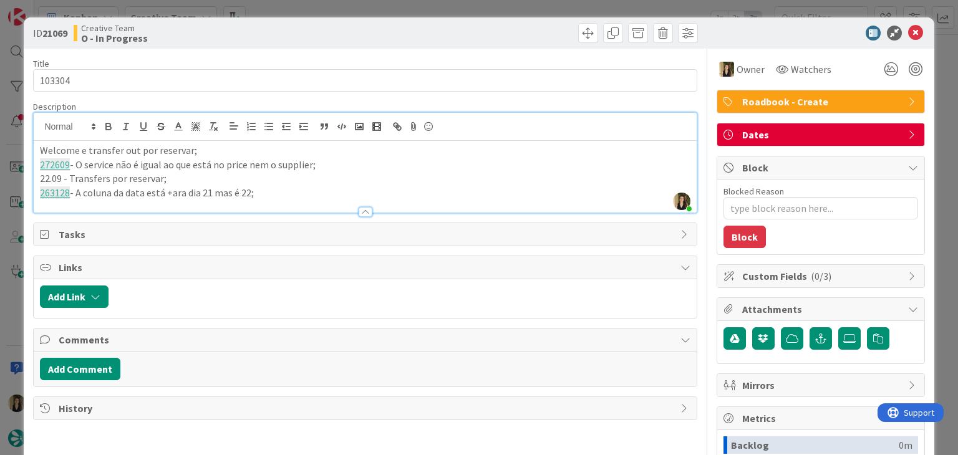
scroll to position [465, 0]
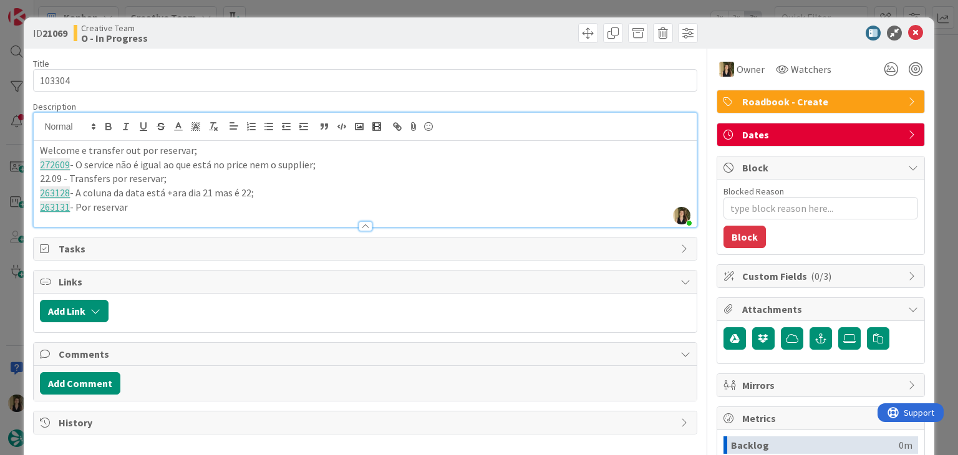
drag, startPoint x: 172, startPoint y: 190, endPoint x: 197, endPoint y: 179, distance: 27.4
click at [172, 190] on p "263128 - A coluna da data está +ara dia 21 mas é 22;" at bounding box center [365, 193] width 650 height 14
click at [135, 210] on p "263131 - Por reservar" at bounding box center [365, 207] width 650 height 14
type textarea "x"
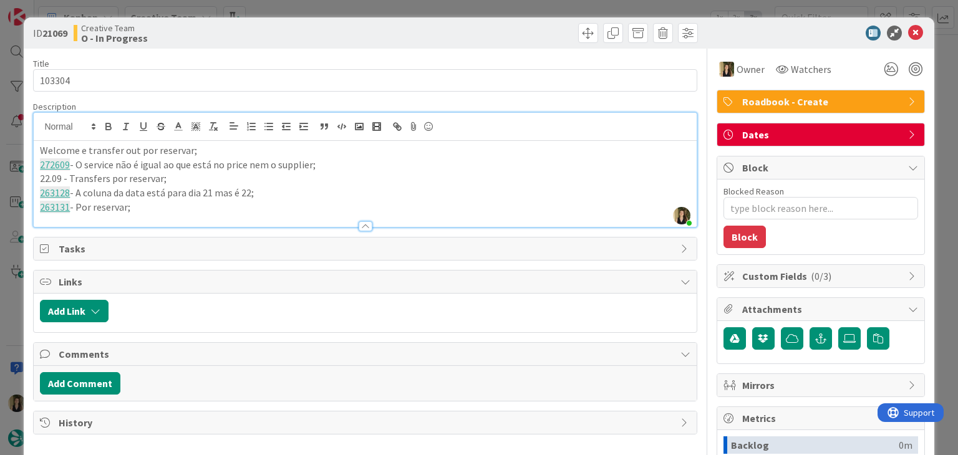
drag, startPoint x: 293, startPoint y: 27, endPoint x: 291, endPoint y: 8, distance: 18.8
click at [292, 26] on div "Creative Team O - In Progress" at bounding box center [218, 33] width 289 height 20
click at [293, 3] on div "ID 21069 Creative Team O - In Progress Title 6 / 128 103304 Description Sofia P…" at bounding box center [479, 227] width 958 height 455
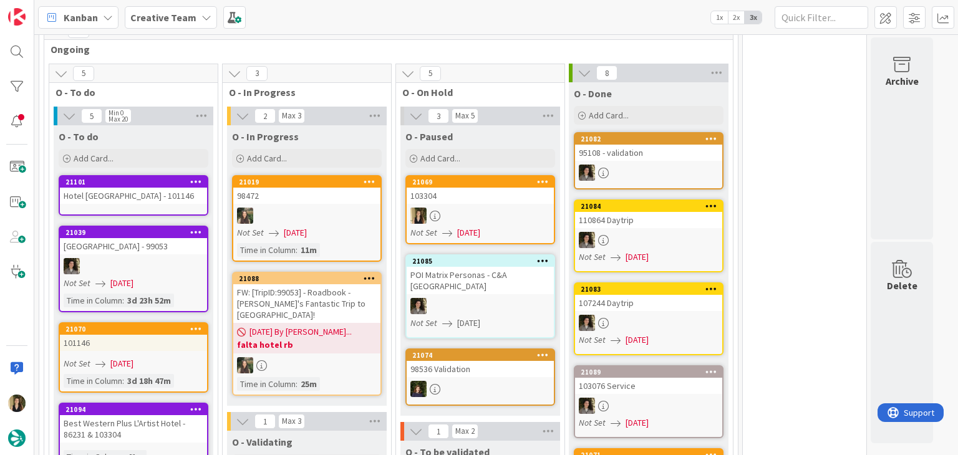
scroll to position [473, 0]
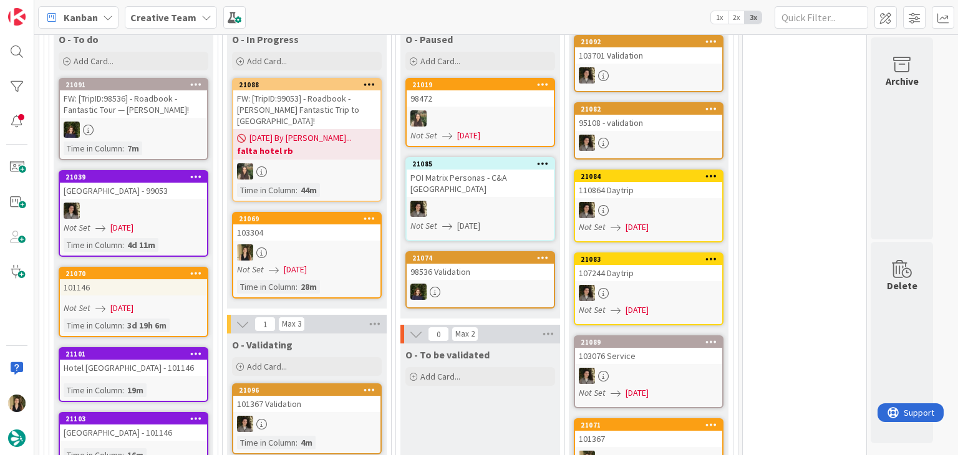
scroll to position [561, 0]
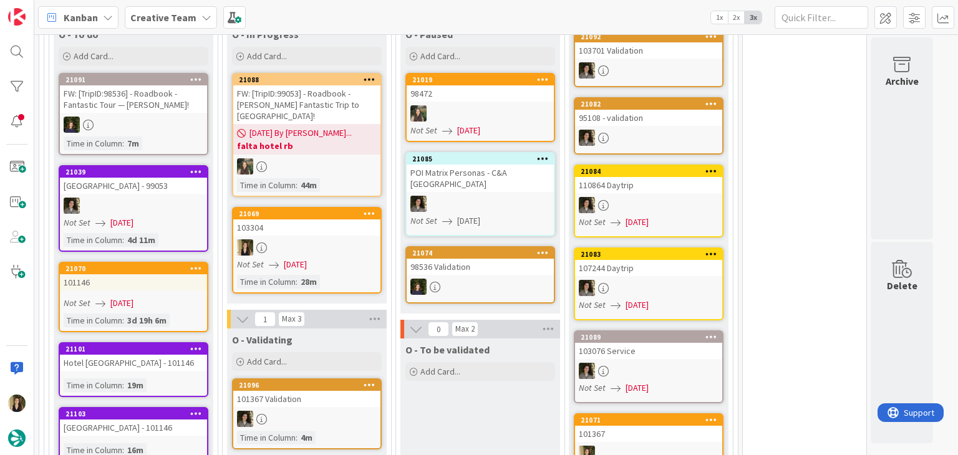
drag, startPoint x: 495, startPoint y: 407, endPoint x: 474, endPoint y: 381, distance: 32.8
click at [494, 407] on div "O - To be validated Add Card..." at bounding box center [480, 423] width 160 height 168
click at [359, 258] on div "Not Set 14/08/2025" at bounding box center [308, 264] width 143 height 13
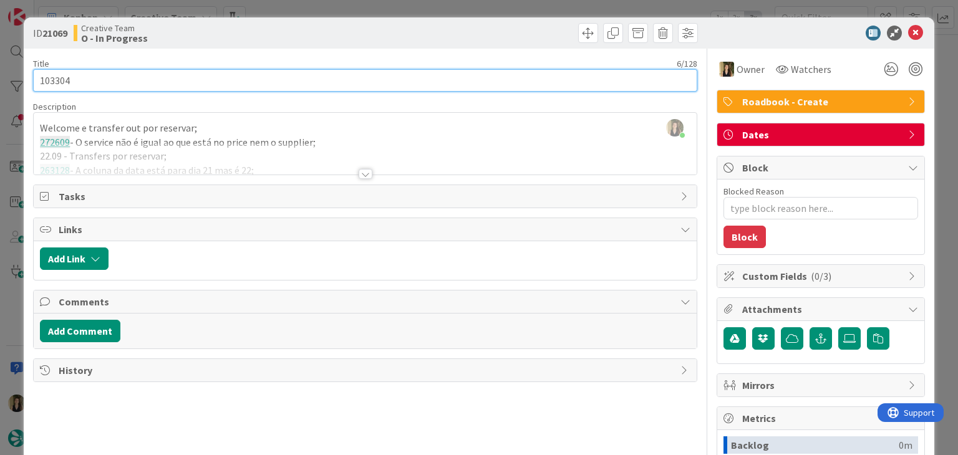
click at [62, 83] on input "103304" at bounding box center [365, 80] width 664 height 22
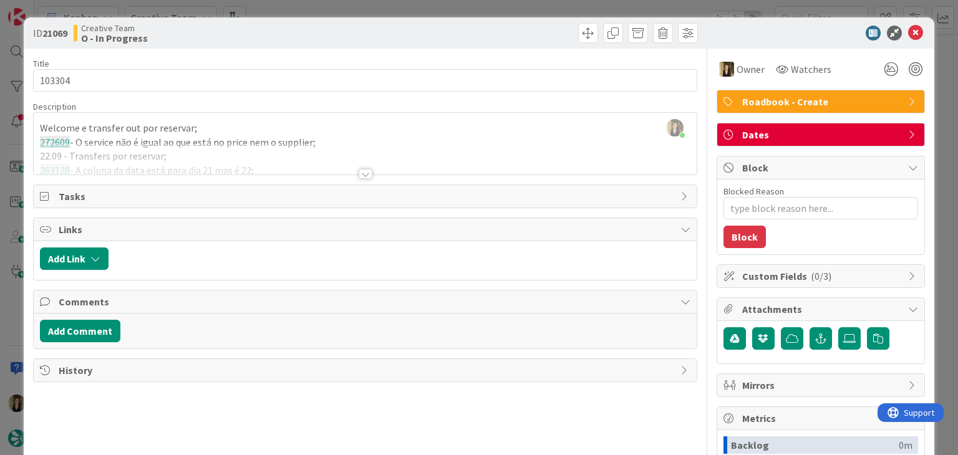
drag, startPoint x: 372, startPoint y: 173, endPoint x: 368, endPoint y: 141, distance: 32.0
click at [370, 172] on div at bounding box center [365, 159] width 662 height 32
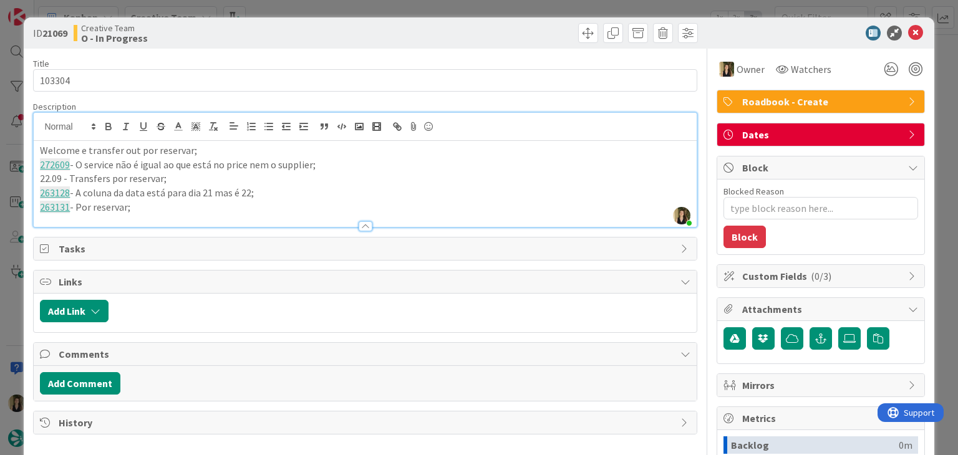
click at [390, 27] on div at bounding box center [533, 33] width 329 height 20
click at [397, 1] on div "ID 21069 Creative Team O - In Progress Title 6 / 128 103304 Description Sofia P…" at bounding box center [479, 227] width 958 height 455
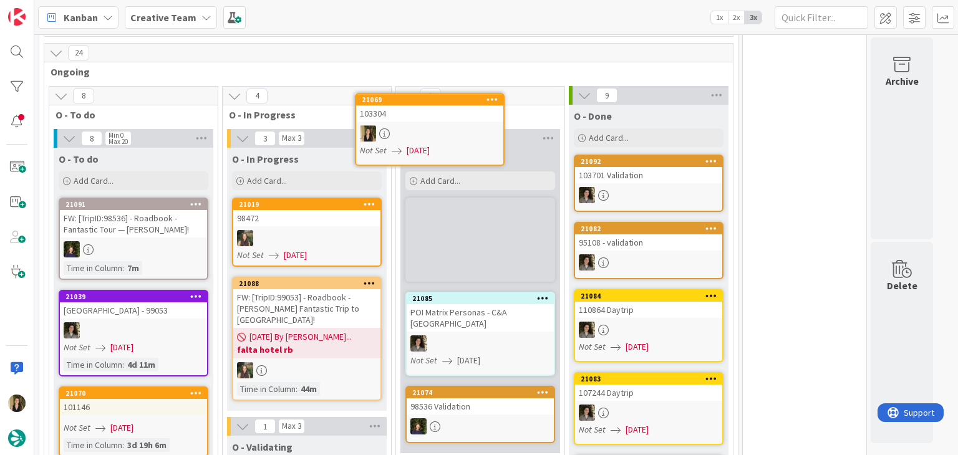
scroll to position [422, 0]
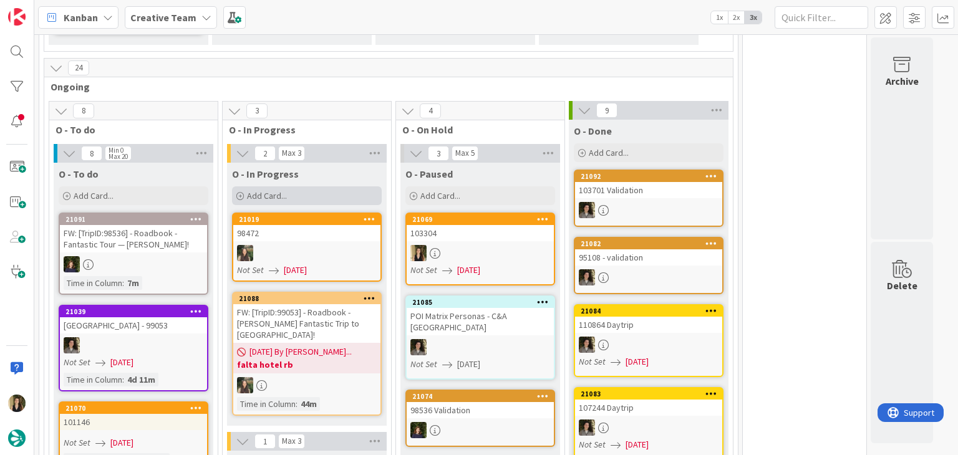
click at [337, 193] on div "Add Card..." at bounding box center [307, 195] width 150 height 19
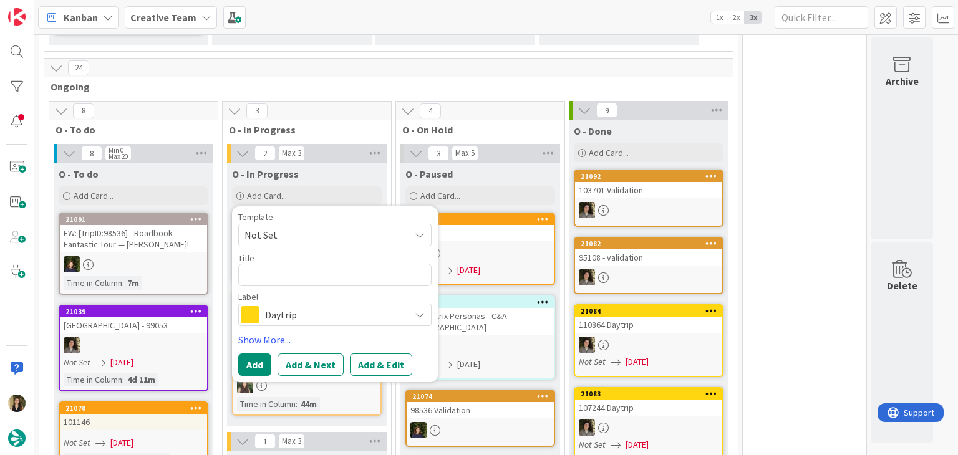
type textarea "x"
type textarea "103304"
click at [253, 361] on button "Add" at bounding box center [254, 365] width 33 height 22
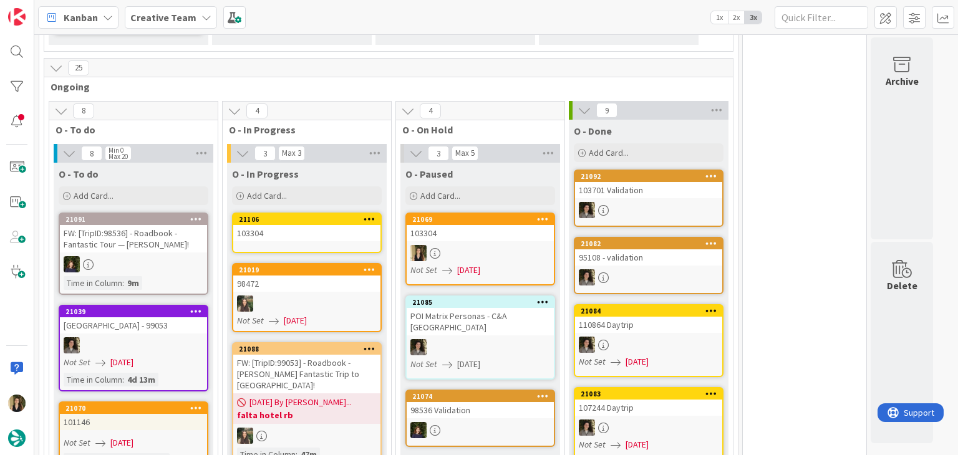
click at [309, 234] on div "103304" at bounding box center [306, 233] width 147 height 16
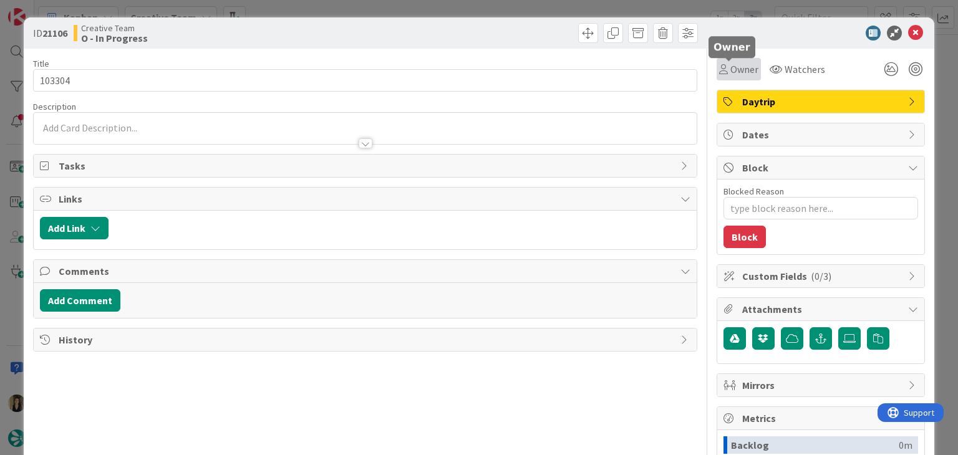
click at [733, 65] on span "Owner" at bounding box center [744, 69] width 28 height 15
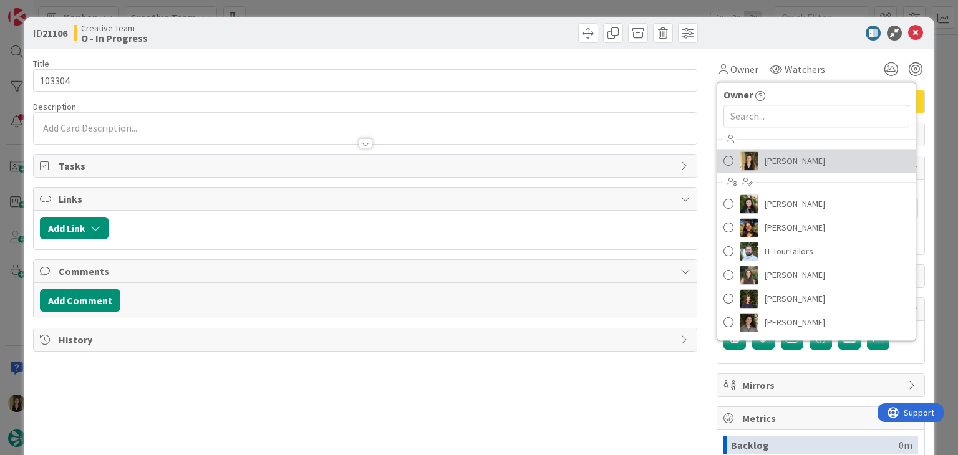
click at [773, 157] on span "Sofia Palma" at bounding box center [795, 161] width 60 height 19
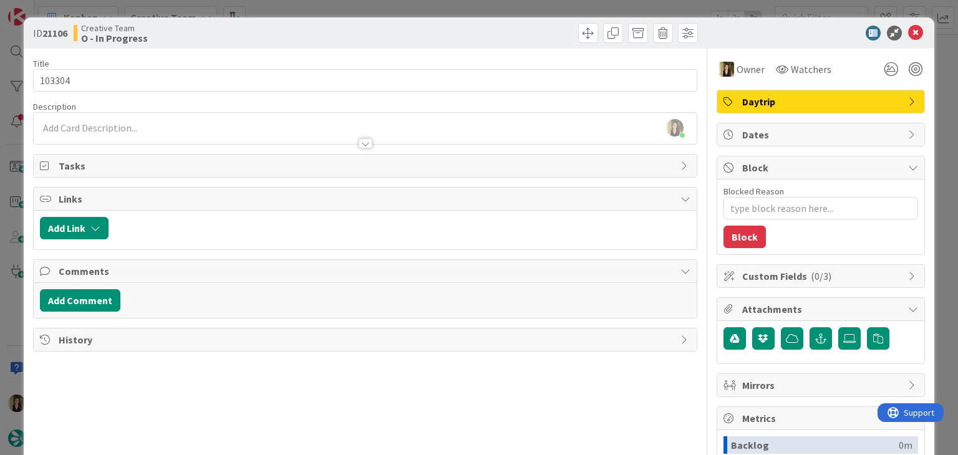
click at [187, 128] on div "Sofia Palma joined 1 m ago" at bounding box center [365, 128] width 662 height 31
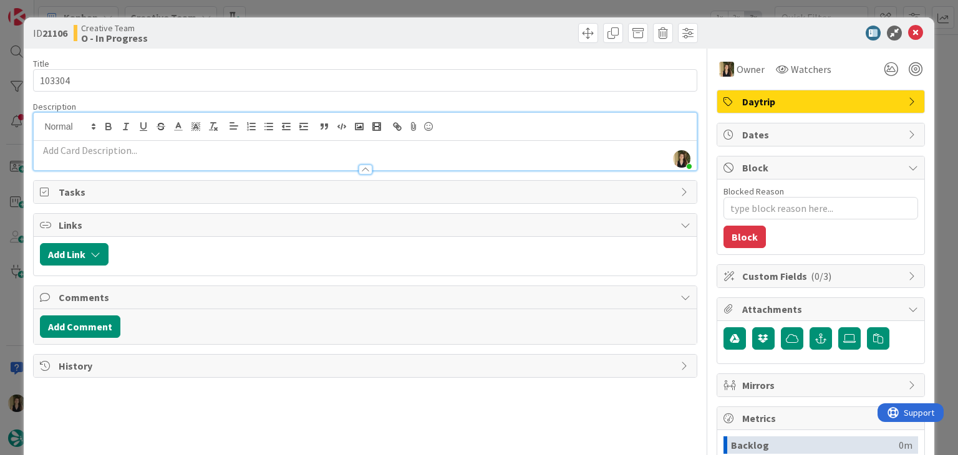
click at [132, 155] on p at bounding box center [365, 150] width 650 height 14
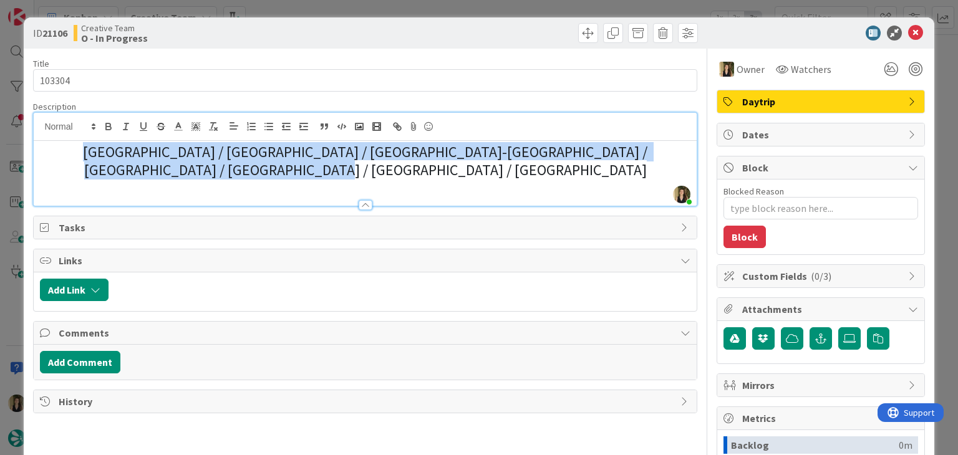
drag, startPoint x: 288, startPoint y: 176, endPoint x: 150, endPoint y: 115, distance: 150.0
click at [12, 146] on div "ID 21106 Creative Team O - In Progress Title 6 / 128 103304 Description Sofia P…" at bounding box center [479, 227] width 958 height 455
click at [216, 123] on icon "button" at bounding box center [213, 126] width 11 height 11
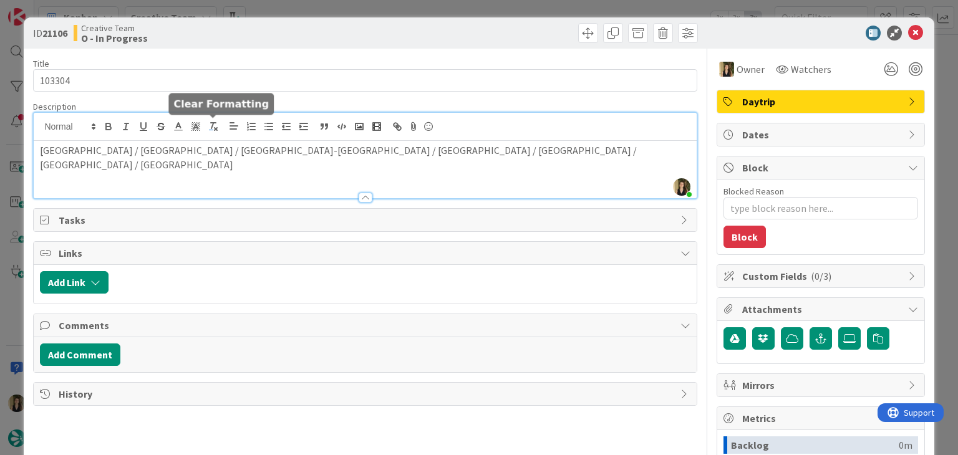
click at [216, 123] on icon "button" at bounding box center [213, 126] width 11 height 11
click at [546, 172] on p at bounding box center [365, 179] width 650 height 14
click at [334, 32] on div "Creative Team O - In Progress" at bounding box center [218, 33] width 289 height 20
click at [331, 9] on div "ID 21106 Creative Team O - In Progress Title 6 / 128 103304 Description Sofia P…" at bounding box center [479, 227] width 958 height 455
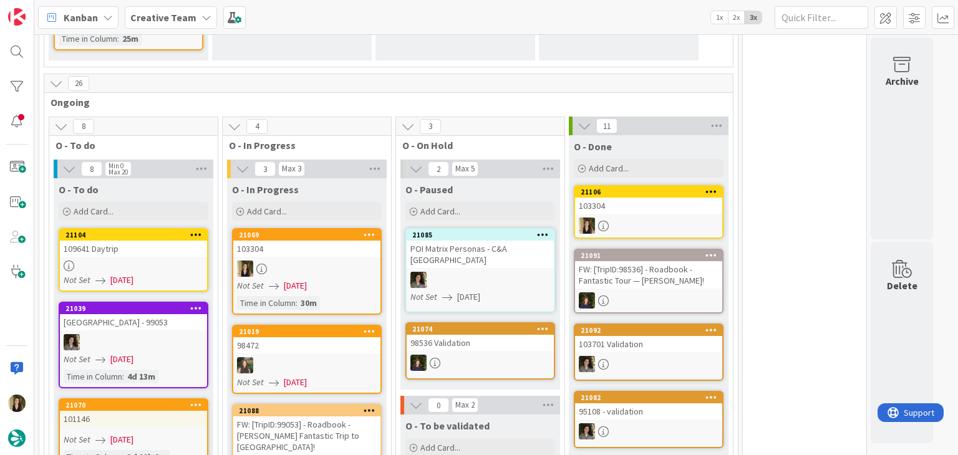
click at [304, 253] on div "103304" at bounding box center [306, 249] width 147 height 16
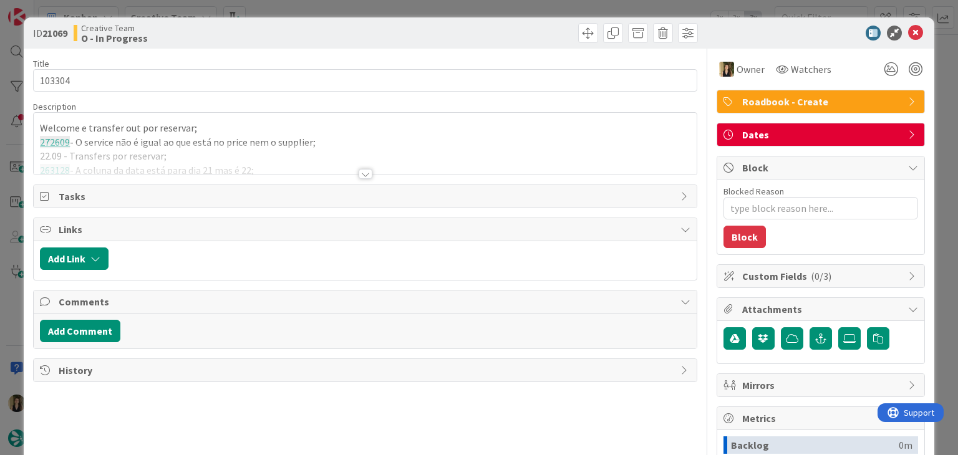
type textarea "x"
click at [352, 166] on div at bounding box center [365, 159] width 662 height 32
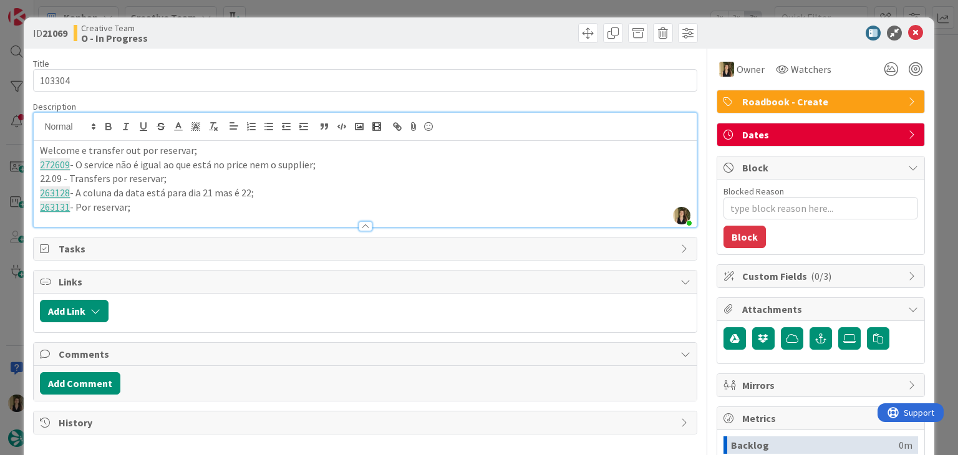
click at [196, 210] on p "263131 - Por reservar;" at bounding box center [365, 207] width 650 height 14
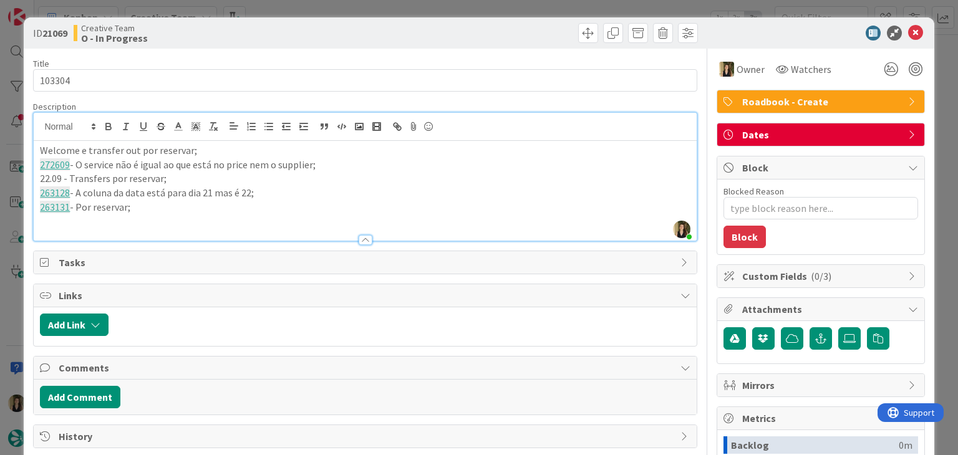
paste div
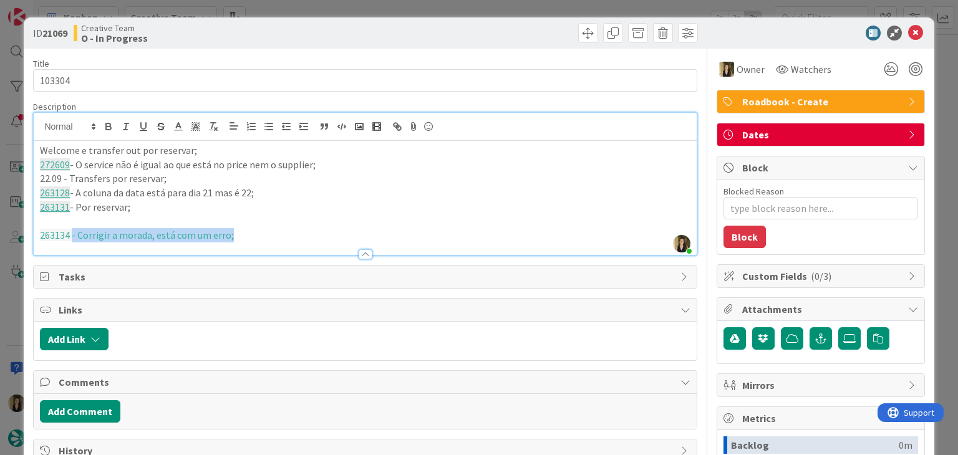
drag, startPoint x: 269, startPoint y: 235, endPoint x: 70, endPoint y: 240, distance: 198.4
click at [70, 240] on p "263134 - Corrigir a morada, está com um erro;" at bounding box center [365, 235] width 650 height 14
click at [209, 128] on icon "button" at bounding box center [213, 126] width 11 height 11
click at [260, 226] on p at bounding box center [365, 222] width 650 height 14
click at [262, 233] on p "263134 - Corrigir a morada, está com um erro;" at bounding box center [365, 235] width 650 height 14
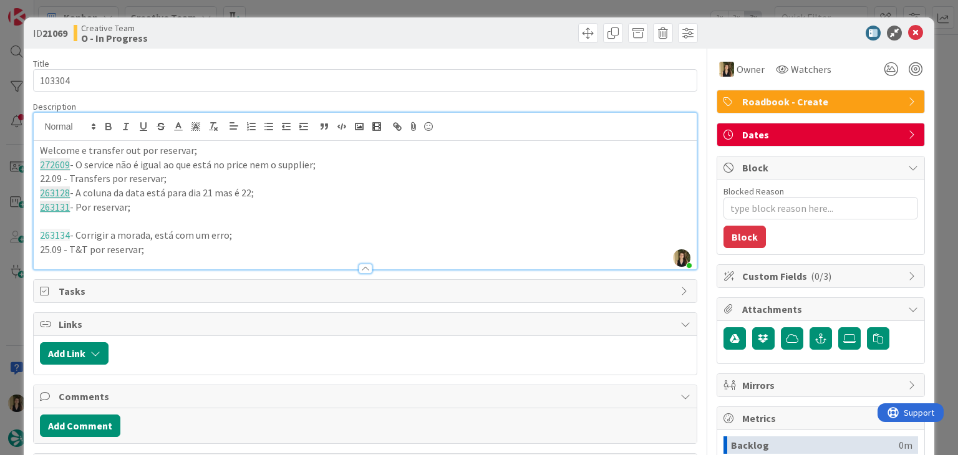
drag, startPoint x: 352, startPoint y: 39, endPoint x: 351, endPoint y: 31, distance: 8.2
click at [352, 35] on div "Creative Team O - In Progress" at bounding box center [218, 33] width 289 height 20
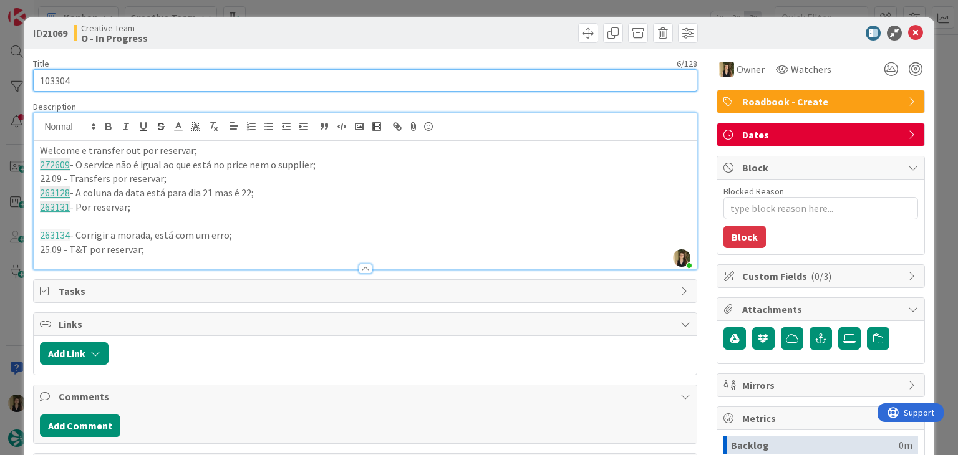
click at [54, 75] on input "103304" at bounding box center [365, 80] width 664 height 22
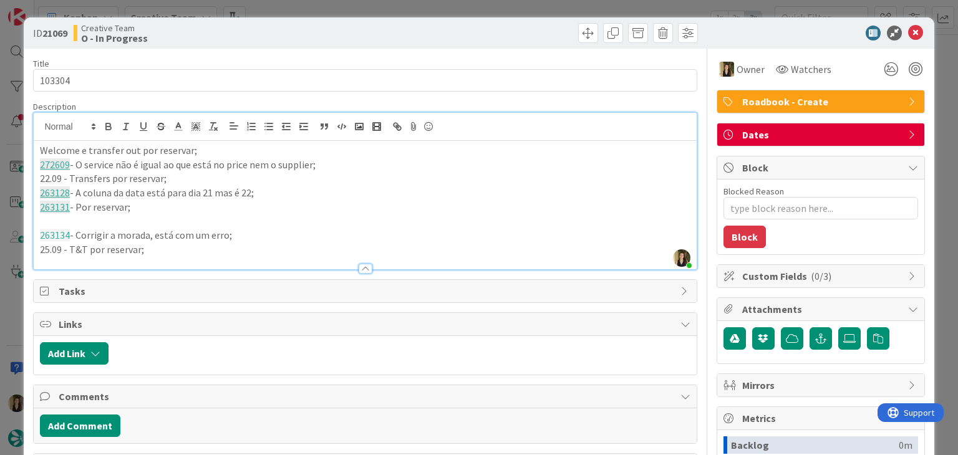
drag, startPoint x: 396, startPoint y: 43, endPoint x: 153, endPoint y: 136, distance: 260.4
click at [388, 43] on div "ID 21069 Creative Team O - In Progress" at bounding box center [479, 32] width 910 height 31
click at [97, 220] on p at bounding box center [365, 222] width 650 height 14
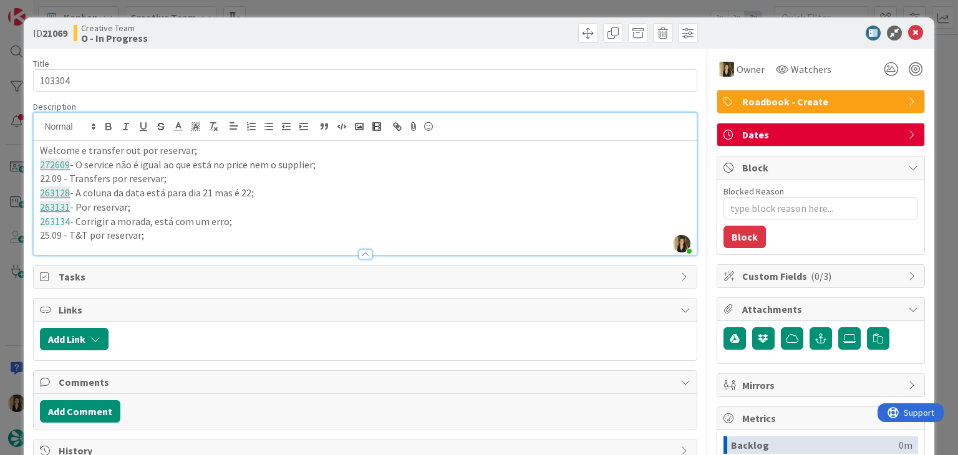
click at [307, 37] on div "Creative Team O - In Progress" at bounding box center [218, 33] width 289 height 20
click at [322, 7] on div "ID 21069 Creative Team O - In Progress Title 6 / 128 103304 Description Sofia P…" at bounding box center [479, 227] width 958 height 455
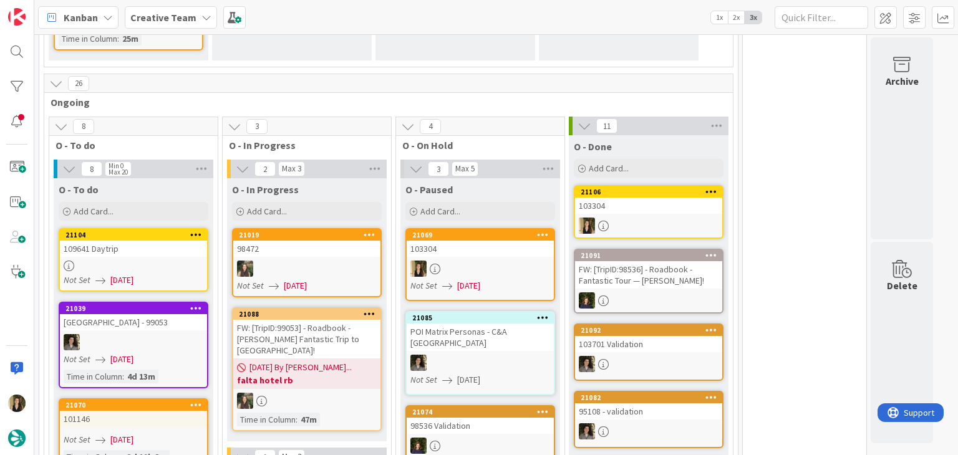
click at [521, 261] on div at bounding box center [480, 269] width 147 height 16
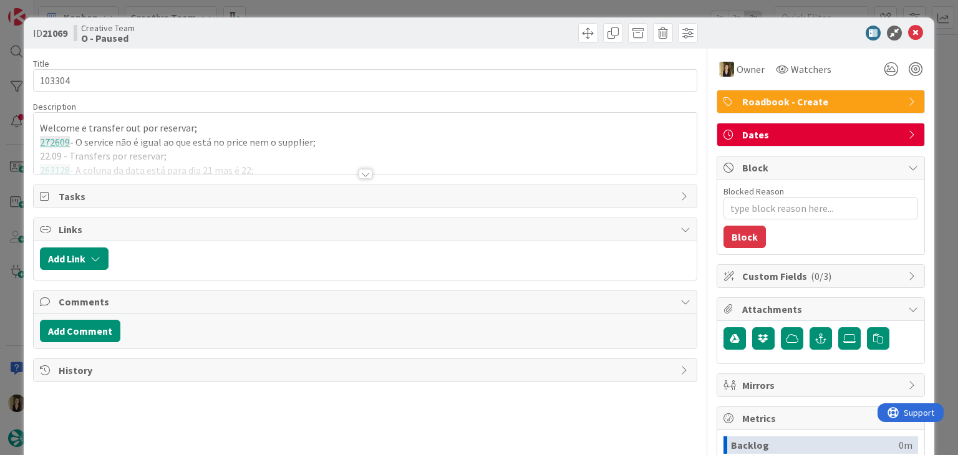
click at [444, 14] on div "ID 21069 Creative Team O - Paused Title 6 / 128 103304 Description Welcome e tr…" at bounding box center [479, 227] width 958 height 455
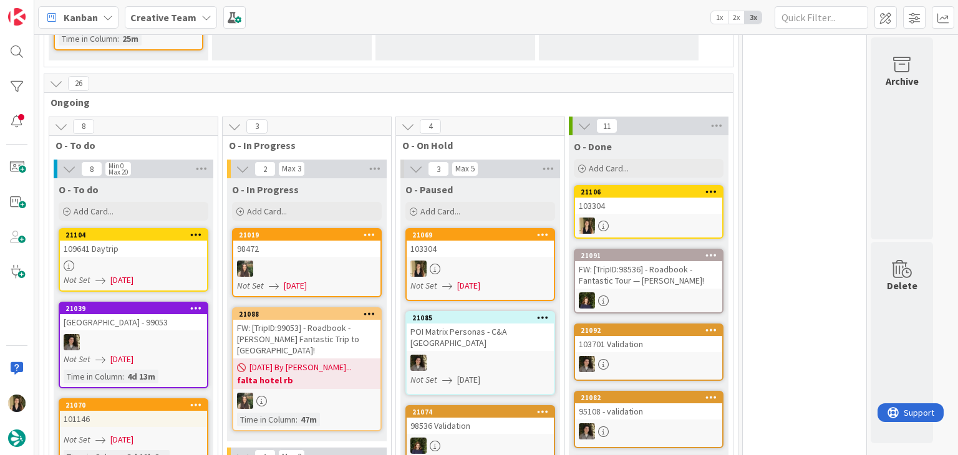
click at [444, 10] on div "Kanban Creative Team 1x 2x 3x" at bounding box center [496, 17] width 924 height 34
click at [306, 213] on div "Add Card..." at bounding box center [307, 211] width 150 height 19
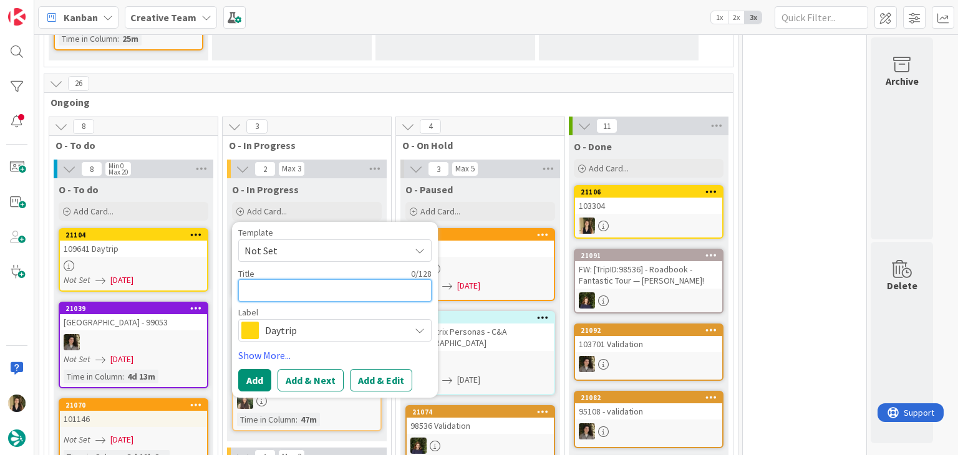
paste textarea "103304"
type textarea "x"
type textarea "103304"
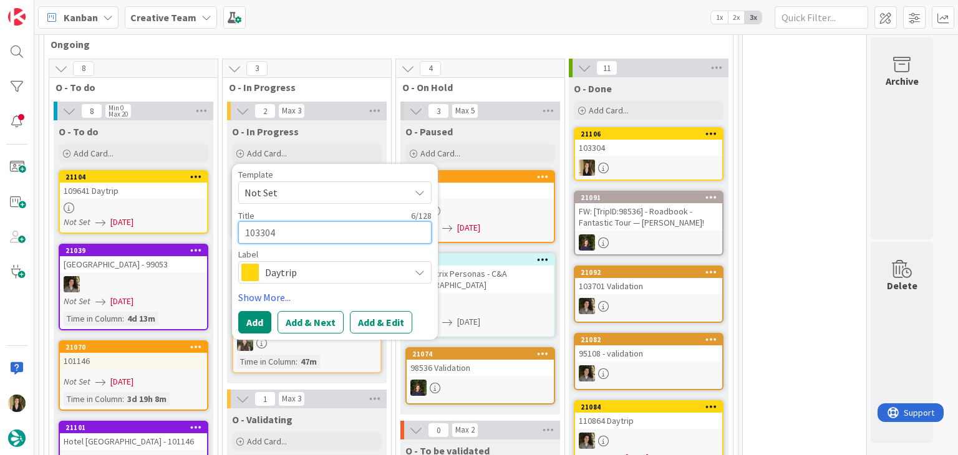
scroll to position [484, 0]
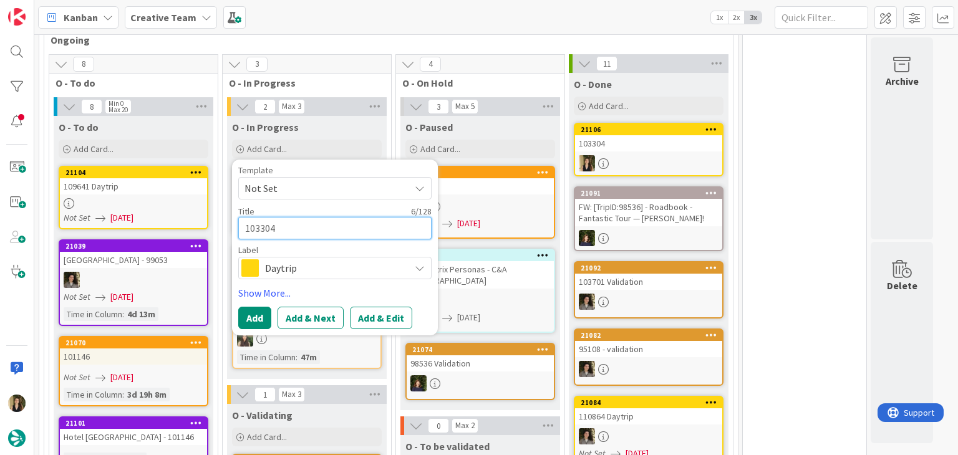
type textarea "x"
type textarea "103304"
type textarea "x"
type textarea "103304 c"
type textarea "x"
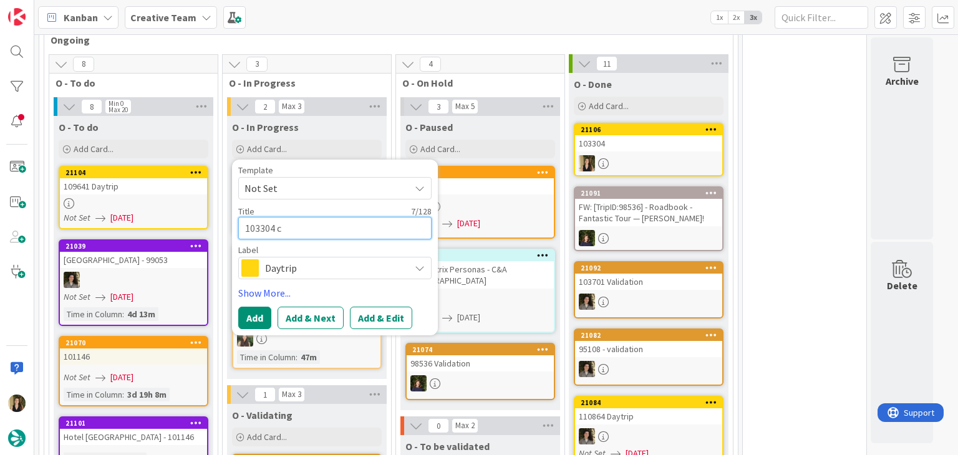
type textarea "103304 cr"
type textarea "x"
type textarea "103304 cri"
type textarea "x"
type textarea "103304 cria"
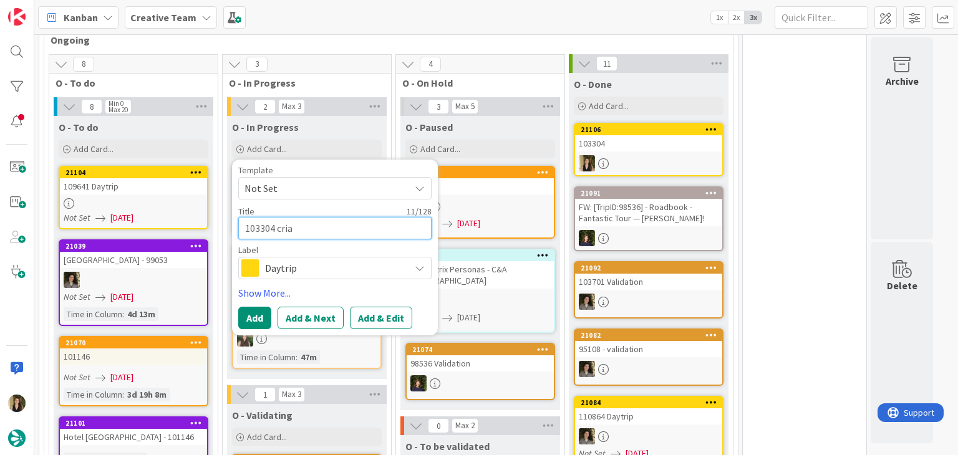
type textarea "x"
type textarea "103304 criar"
type textarea "x"
type textarea "103304 criar"
type textarea "x"
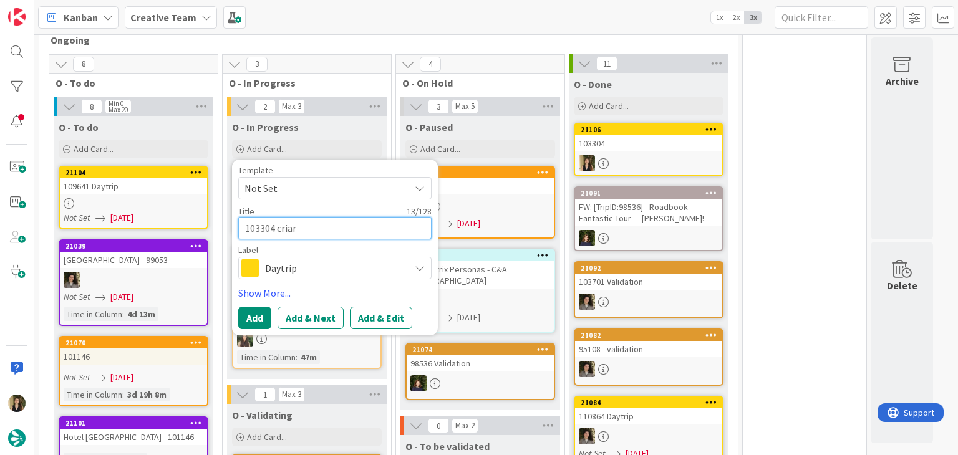
type textarea "103304 criar g"
type textarea "x"
type textarea "103304 criar gp"
type textarea "x"
type textarea "103304 criar gps"
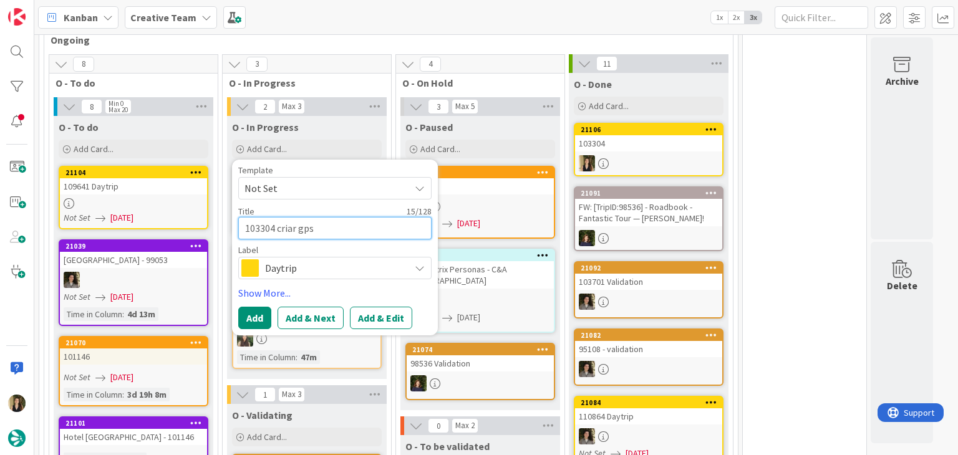
type textarea "x"
type textarea "103304 criar gps"
type textarea "x"
type textarea "103304 criar gps p"
type textarea "x"
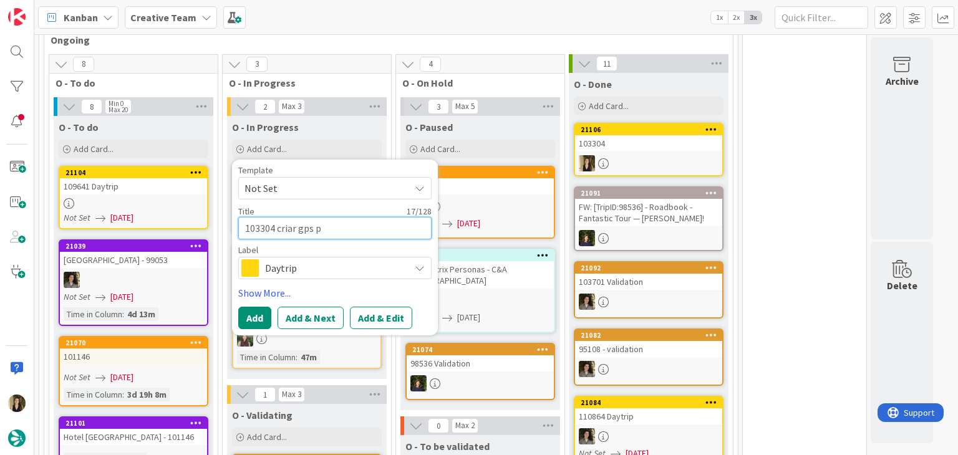
type textarea "103304 criar gps po"
type textarea "x"
type textarea "103304 criar gps poi"
type textarea "x"
type textarea "103304 criar gps poin"
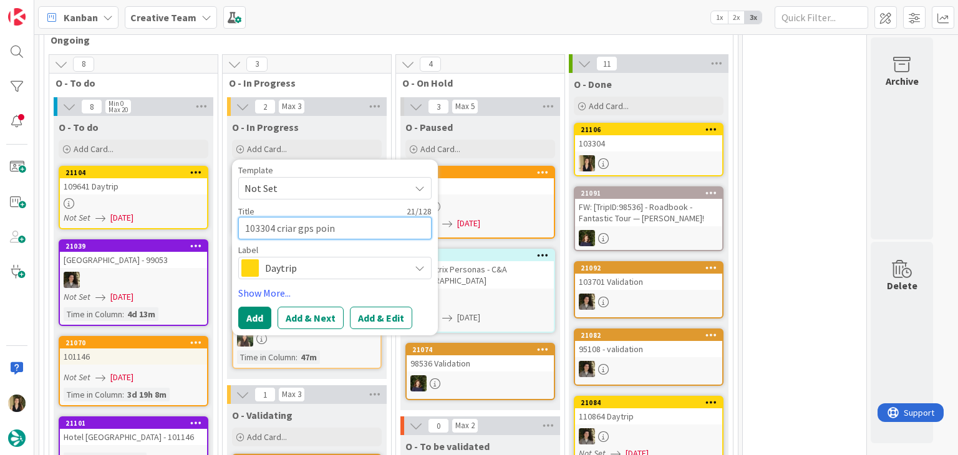
type textarea "x"
type textarea "103304 criar gps point"
click at [367, 260] on span "Daytrip" at bounding box center [334, 267] width 138 height 17
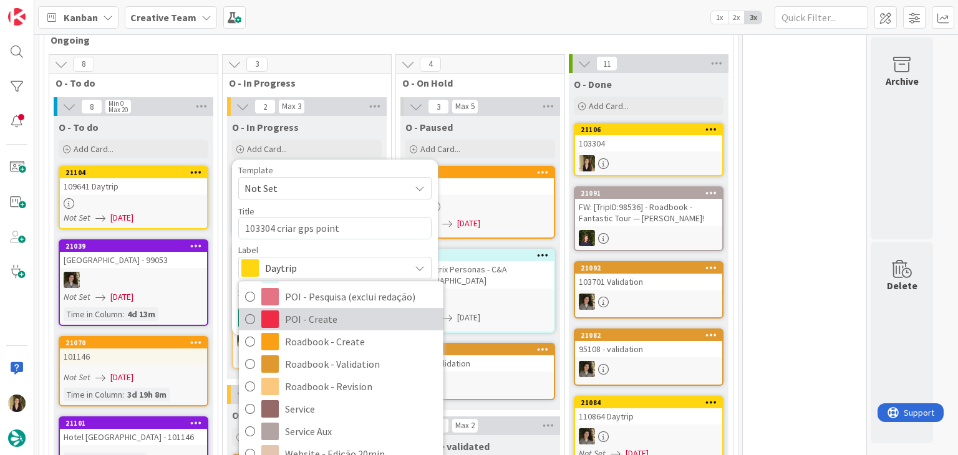
scroll to position [233, 0]
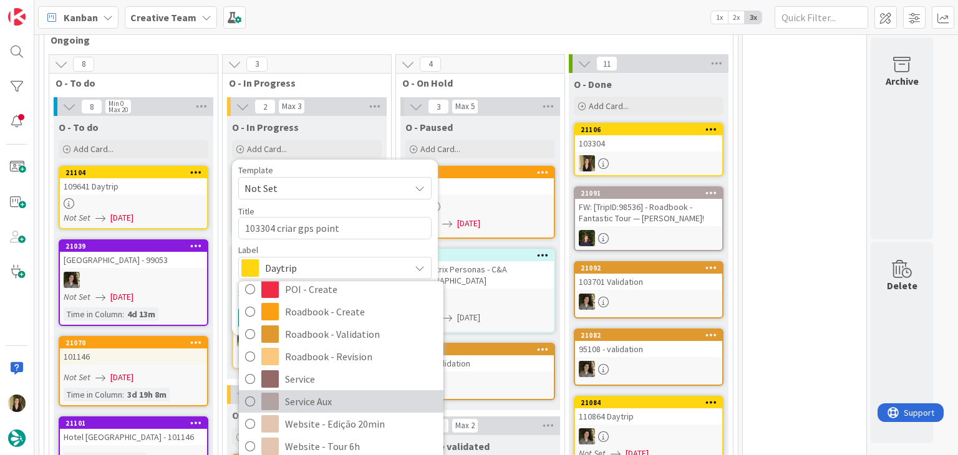
drag, startPoint x: 326, startPoint y: 402, endPoint x: 307, endPoint y: 375, distance: 32.3
click at [326, 402] on span "Service Aux" at bounding box center [361, 402] width 152 height 19
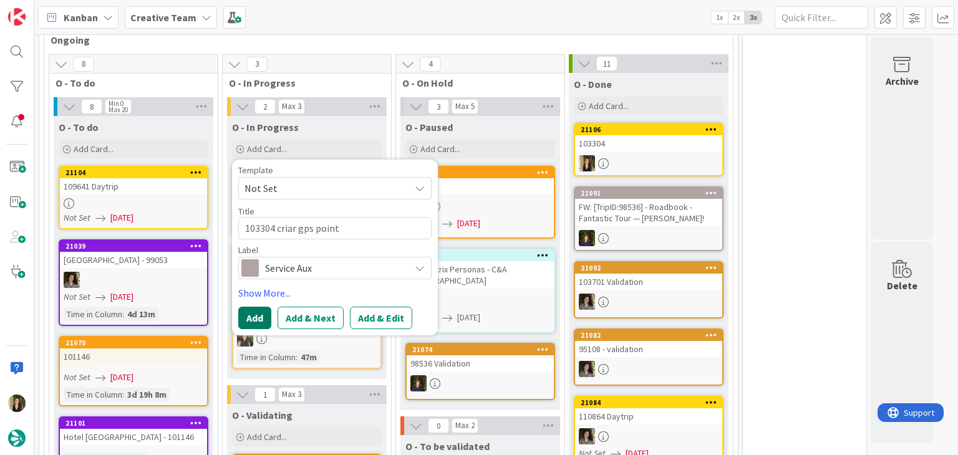
click at [259, 314] on button "Add" at bounding box center [254, 318] width 33 height 22
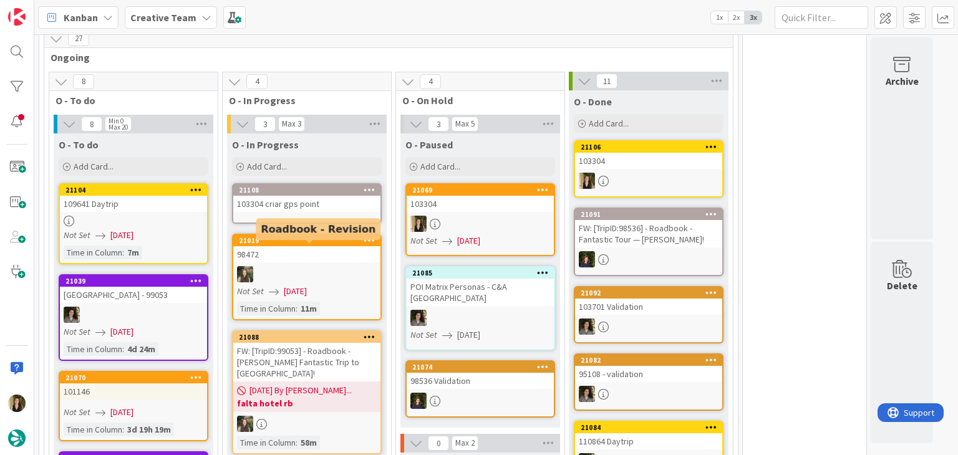
scroll to position [501, 0]
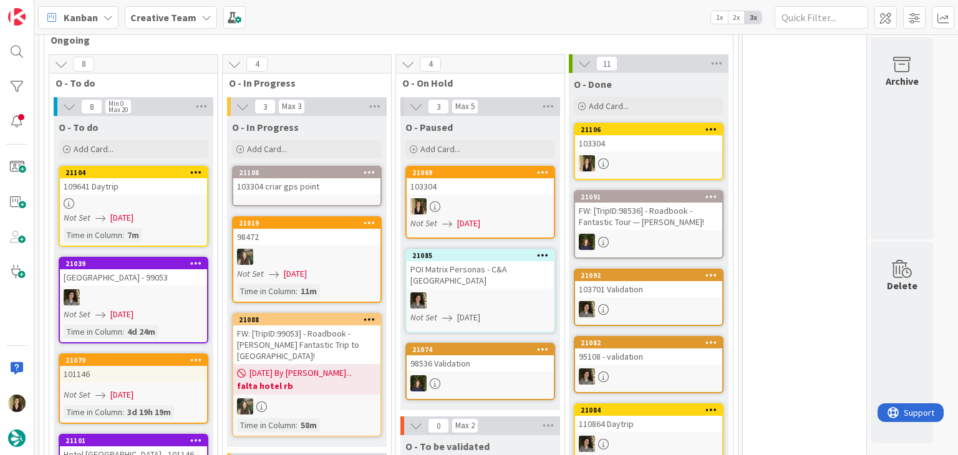
click at [326, 190] on div "103304 criar gps point" at bounding box center [306, 186] width 147 height 16
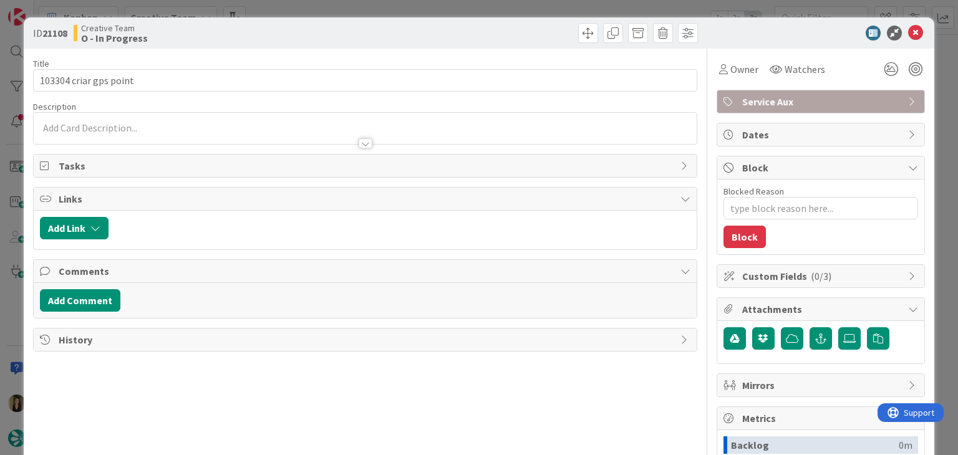
click at [717, 82] on div "Owner Watchers Service Aux Dates Block Blocked Reason 0 / 256 Block Custom Fiel…" at bounding box center [821, 346] width 208 height 594
click at [719, 75] on div "Owner" at bounding box center [738, 69] width 39 height 15
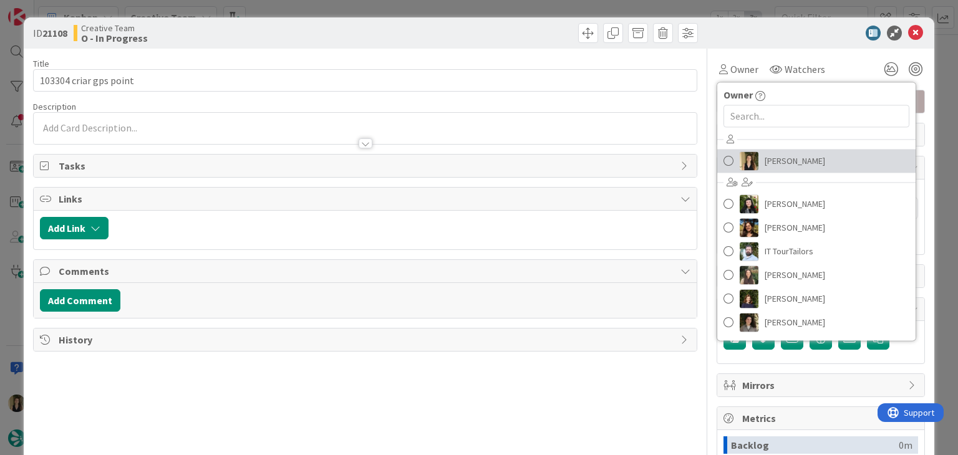
click at [765, 153] on span "[PERSON_NAME]" at bounding box center [795, 161] width 60 height 19
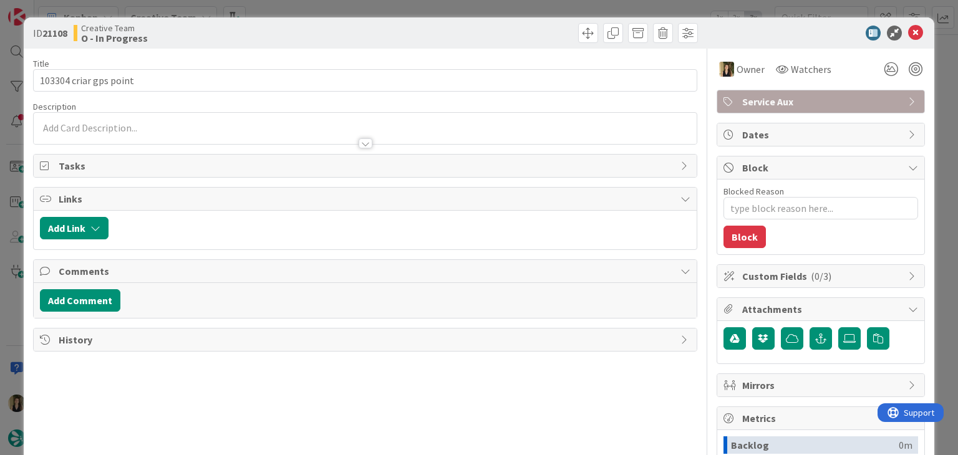
click at [490, 39] on div at bounding box center [533, 33] width 329 height 20
click at [147, 136] on div at bounding box center [365, 137] width 662 height 13
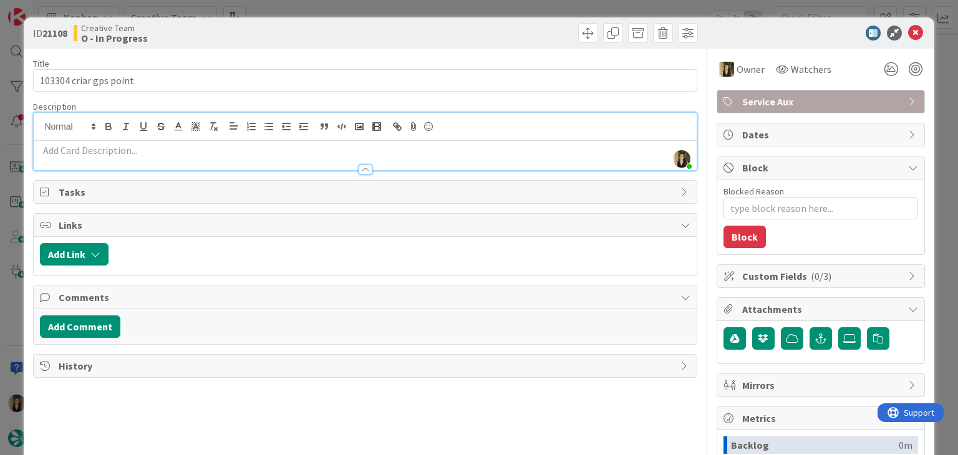
click at [138, 150] on p at bounding box center [365, 150] width 650 height 14
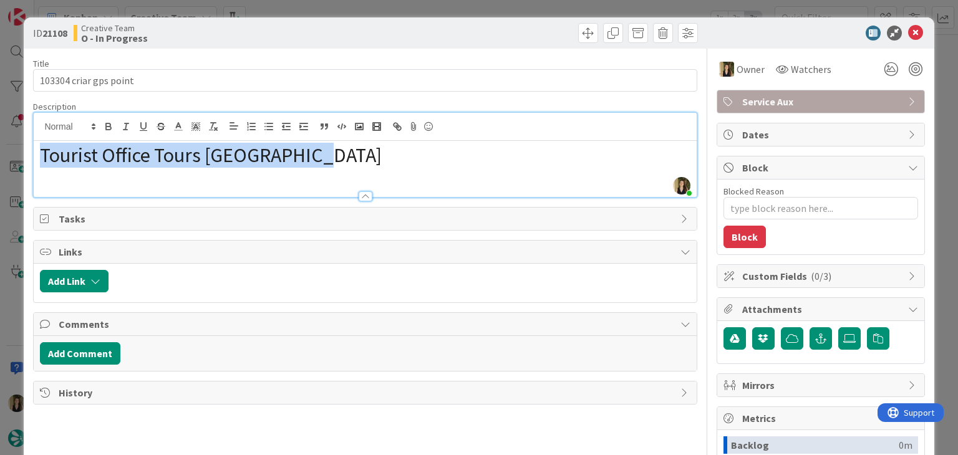
drag, startPoint x: 321, startPoint y: 158, endPoint x: 249, endPoint y: 135, distance: 74.8
click at [19, 147] on div "ID 21108 Creative Team O - In Progress Title 22 / 128 103304 criar gps point De…" at bounding box center [479, 227] width 958 height 455
click at [216, 125] on icon "button" at bounding box center [213, 126] width 11 height 11
click at [215, 125] on icon "button" at bounding box center [213, 126] width 11 height 11
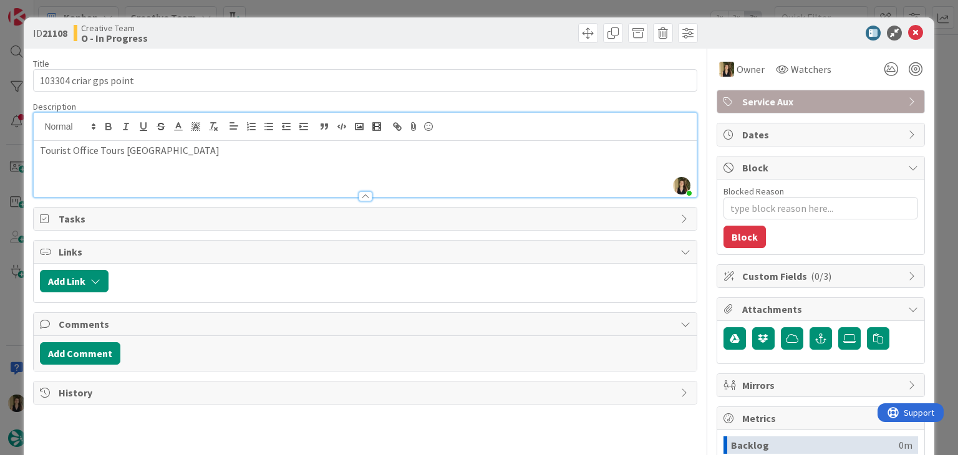
click at [287, 145] on p "Tourist Office Tours Loire Valley" at bounding box center [365, 150] width 650 height 14
click at [322, 46] on div "ID 21108 Creative Team O - In Progress" at bounding box center [479, 32] width 910 height 31
click at [196, 156] on p "Tourist Office Tours Loire Valley" at bounding box center [365, 150] width 650 height 14
click at [385, 27] on div at bounding box center [533, 33] width 329 height 20
click at [389, 12] on div "ID 21108 Creative Team O - In Progress Title 22 / 128 103304 criar gps point De…" at bounding box center [479, 227] width 958 height 455
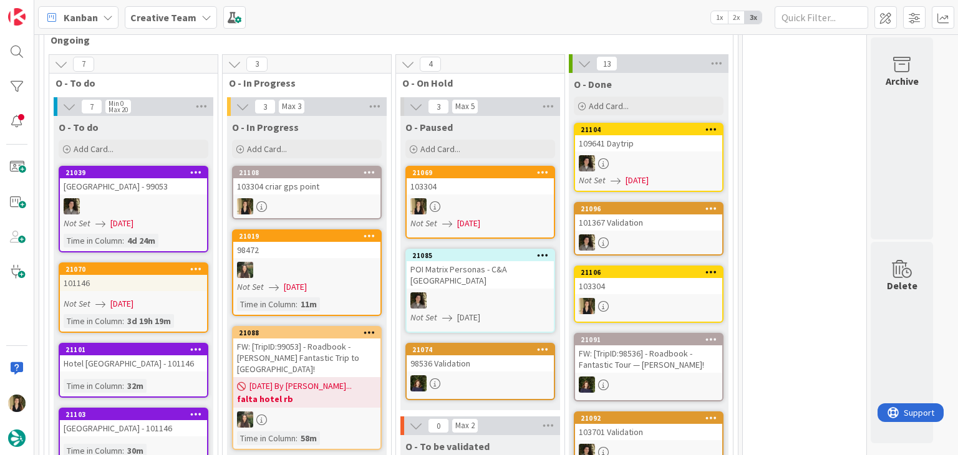
click at [461, 193] on link "21069 103304 Not Set 14/08/2025" at bounding box center [480, 202] width 150 height 73
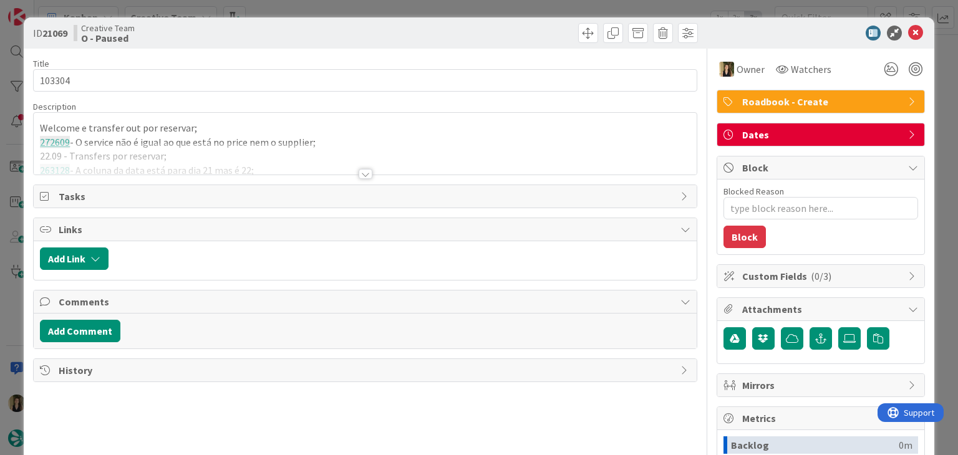
type textarea "x"
drag, startPoint x: 242, startPoint y: 164, endPoint x: 269, endPoint y: 165, distance: 27.4
click at [243, 164] on div at bounding box center [365, 159] width 662 height 32
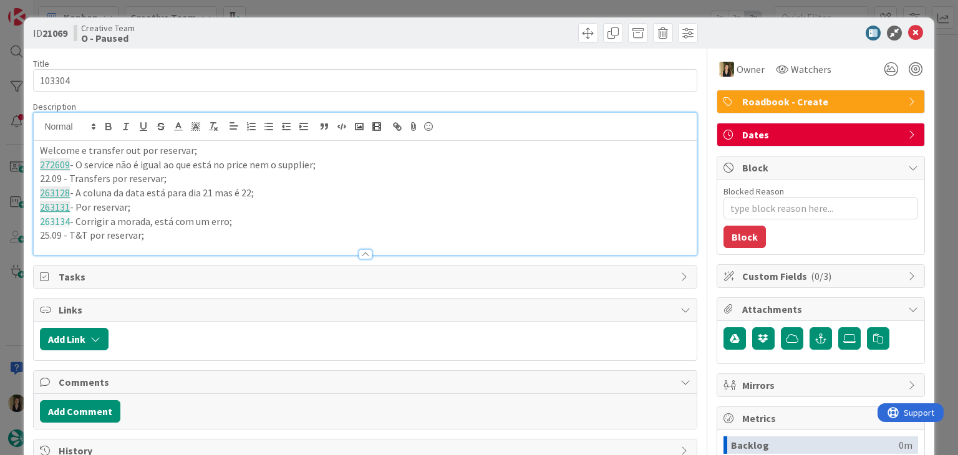
click at [205, 236] on p "25.09 - T&T por reservar;" at bounding box center [365, 235] width 650 height 14
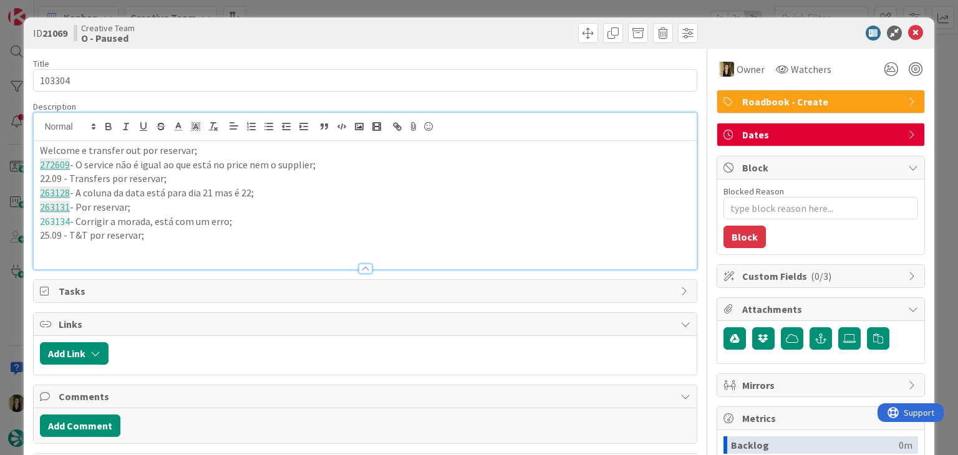
paste div
drag, startPoint x: 317, startPoint y: 32, endPoint x: 316, endPoint y: 18, distance: 13.7
click at [316, 31] on div "Creative Team O - Paused" at bounding box center [218, 33] width 289 height 20
click at [317, 16] on div "ID 21069 Creative Team O - Paused Title 6 / 128 103304 Description Sofia Palma …" at bounding box center [479, 227] width 958 height 455
click at [344, 13] on div "ID 21069 Creative Team O - Paused Title 6 / 128 103304 Description Sofia Palma …" at bounding box center [479, 227] width 958 height 455
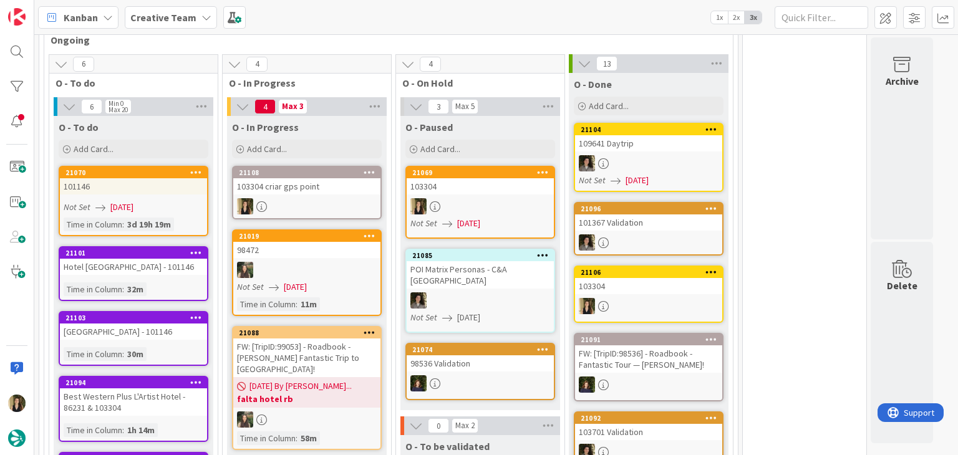
click at [331, 193] on link "21108 103304 criar gps point" at bounding box center [307, 193] width 150 height 54
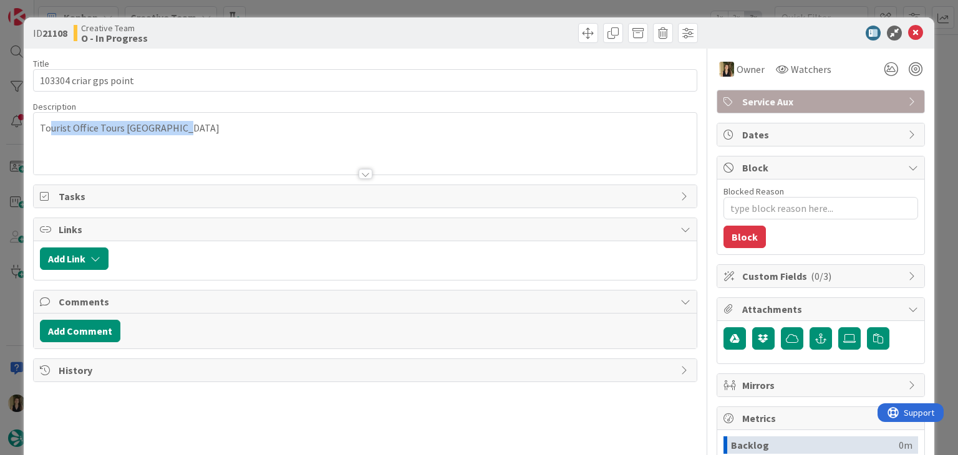
drag, startPoint x: 189, startPoint y: 130, endPoint x: 17, endPoint y: 132, distance: 171.5
click at [19, 132] on div "ID 21108 Creative Team O - In Progress Title 22 / 128 103304 criar gps point De…" at bounding box center [479, 227] width 958 height 455
drag, startPoint x: 139, startPoint y: 148, endPoint x: 161, endPoint y: 133, distance: 26.1
click at [140, 148] on div at bounding box center [365, 159] width 662 height 32
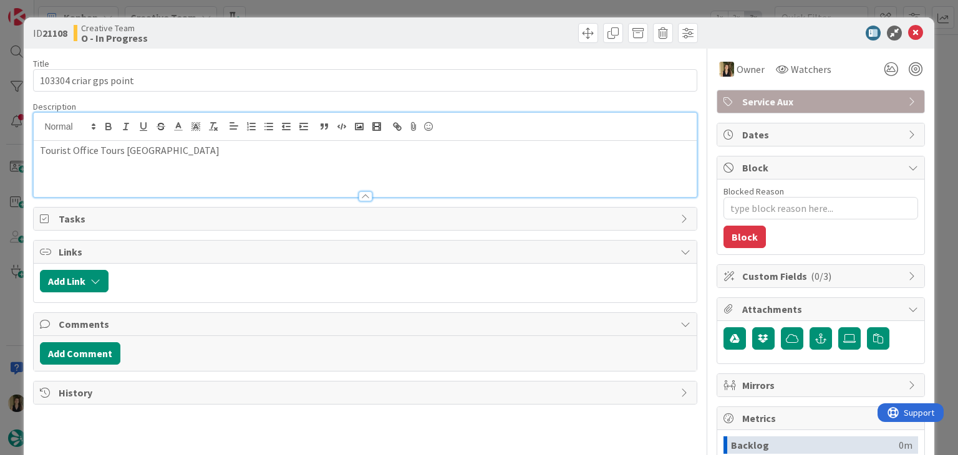
click at [198, 150] on p "Tourist Office Tours Loire Valley" at bounding box center [365, 150] width 650 height 14
drag, startPoint x: 198, startPoint y: 154, endPoint x: 21, endPoint y: 153, distance: 177.8
click at [21, 153] on div "ID 21108 Creative Team O - In Progress Title 22 / 128 103304 criar gps point De…" at bounding box center [479, 227] width 958 height 455
copy p "Tourist Office Tours Loire Valley"
click at [397, 8] on div "ID 21108 Creative Team O - In Progress Title 22 / 128 103304 criar gps point De…" at bounding box center [479, 227] width 958 height 455
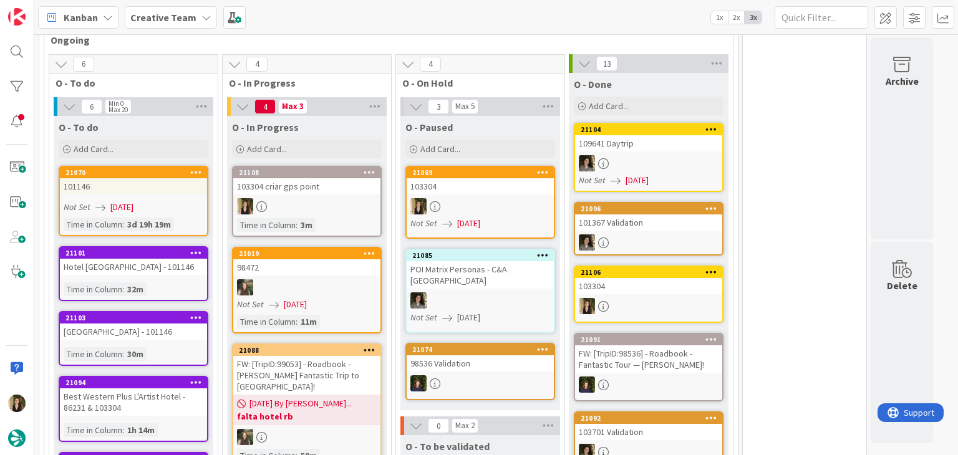
click at [481, 188] on div "103304" at bounding box center [480, 186] width 147 height 16
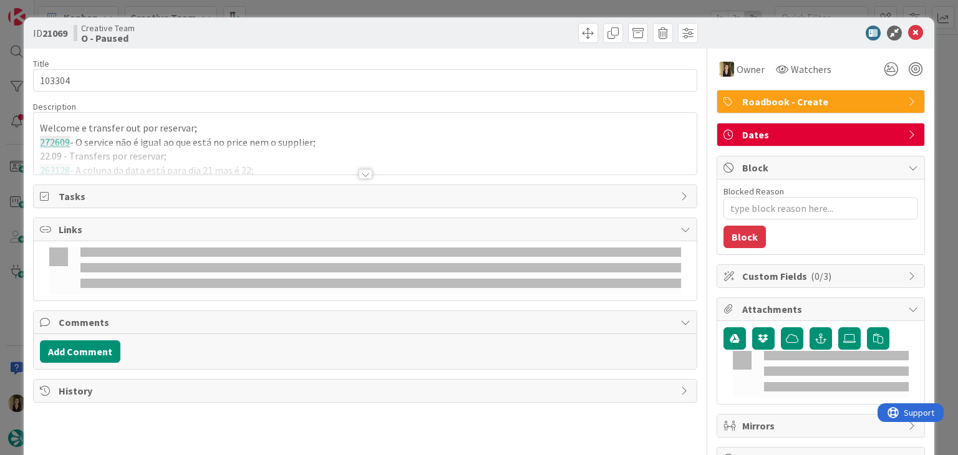
click at [314, 172] on div at bounding box center [365, 159] width 662 height 32
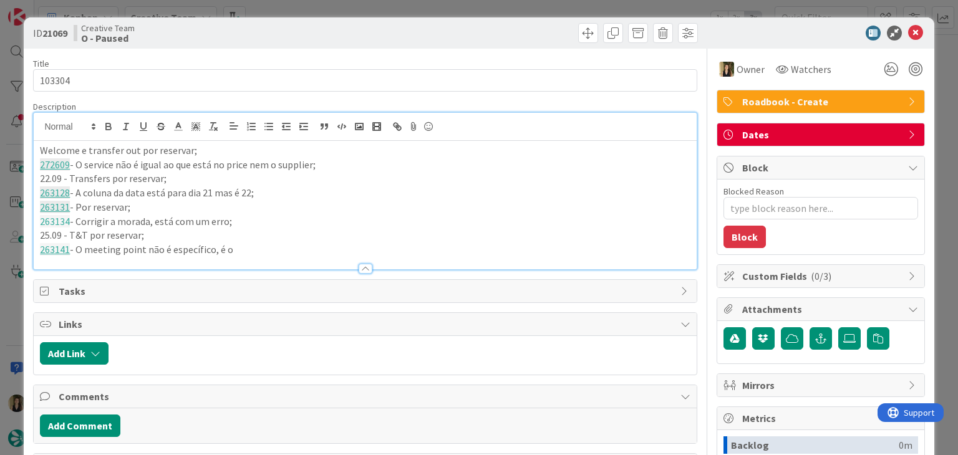
click at [267, 258] on div at bounding box center [365, 262] width 662 height 13
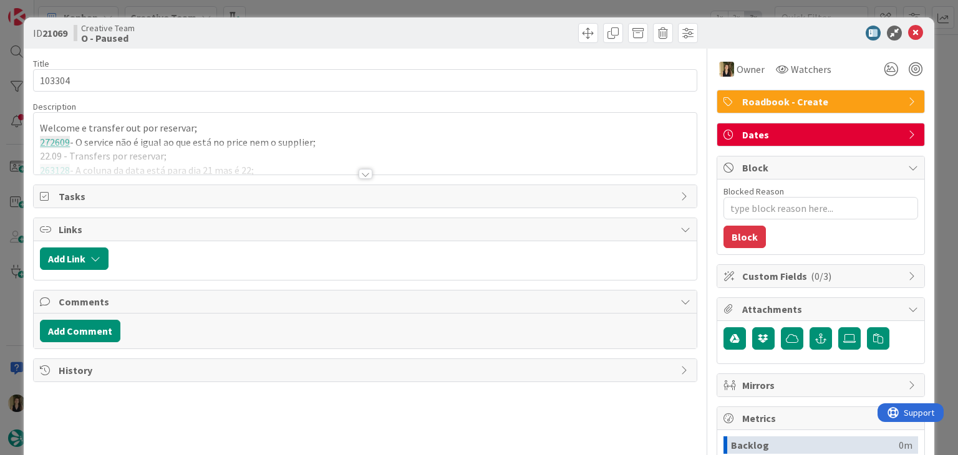
click at [294, 163] on div at bounding box center [365, 159] width 662 height 32
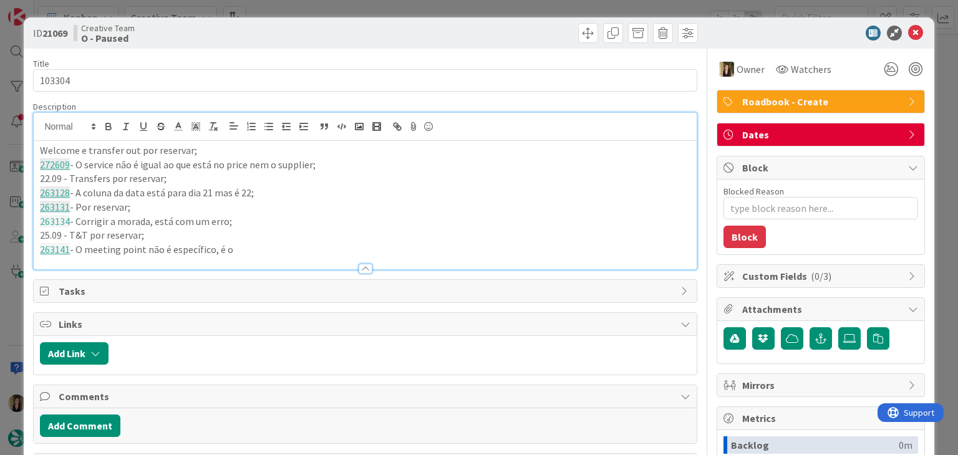
click at [274, 251] on p "263141 - O meeting point não é específico, é o" at bounding box center [365, 250] width 650 height 14
paste div
type textarea "x"
drag, startPoint x: 230, startPoint y: 245, endPoint x: 240, endPoint y: 236, distance: 13.7
click at [228, 244] on p "263141 - O meeting point não é específico, é oTourist Office Tours Loire Valley?" at bounding box center [365, 250] width 650 height 14
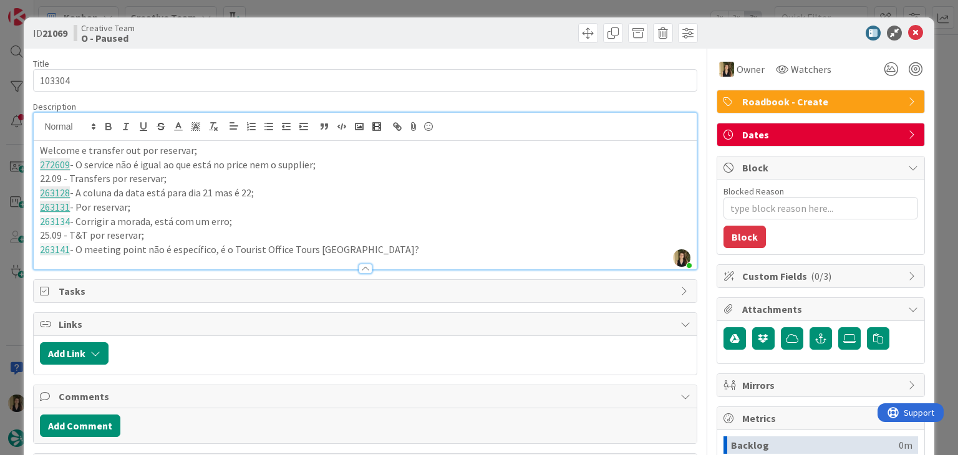
click at [419, 247] on p "263141 - O meeting point não é específico, é o Tourist Office Tours Loire Valle…" at bounding box center [365, 250] width 650 height 14
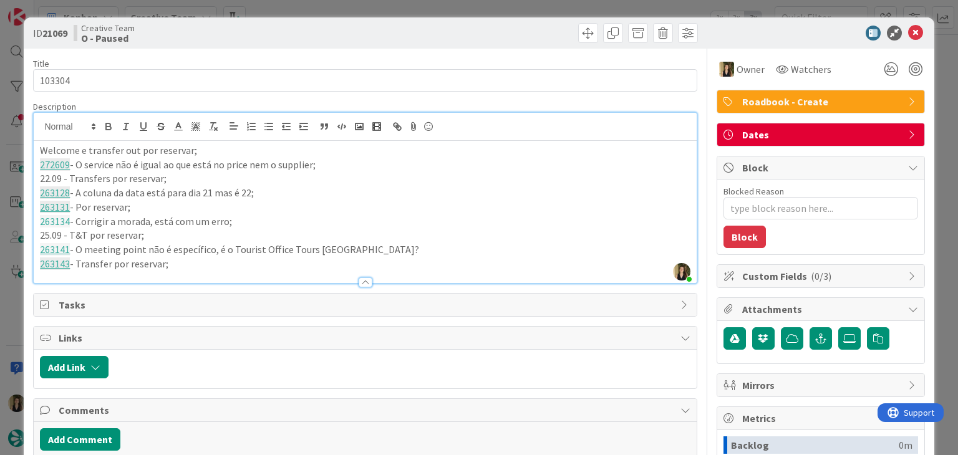
drag, startPoint x: 182, startPoint y: 264, endPoint x: 22, endPoint y: 153, distance: 194.5
click at [22, 153] on div "ID 21069 Creative Team O - Paused Title 6 / 128 103304 Description Sofia Palma …" at bounding box center [479, 227] width 958 height 455
copy div "Welcome e transfer out por reservar; 272609 - O service não é igual ao que está…"
click at [417, 16] on div "ID 21069 Creative Team O - Paused Title 6 / 128 103304 Description Sofia Palma …" at bounding box center [479, 227] width 958 height 455
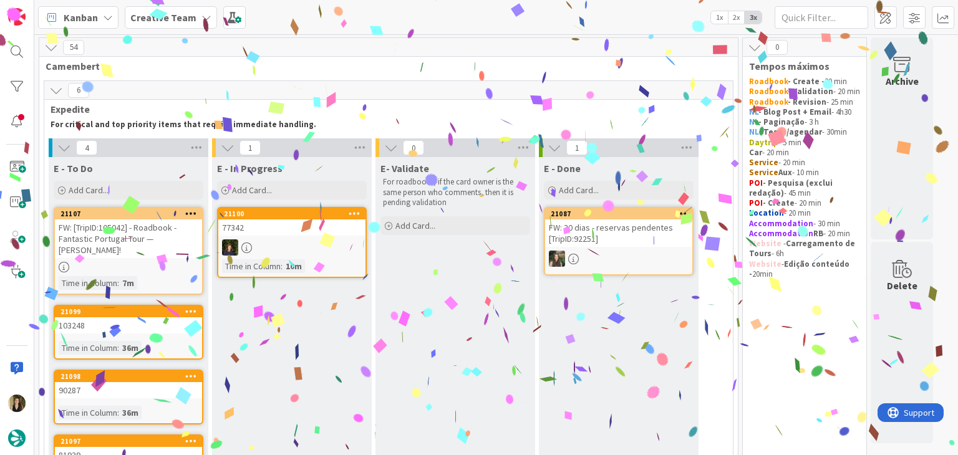
scroll to position [125, 0]
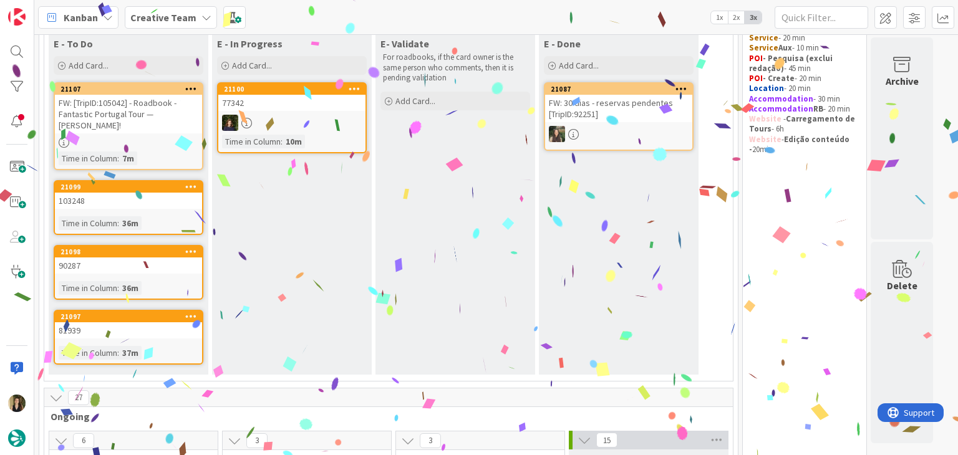
click at [172, 137] on div at bounding box center [128, 142] width 147 height 11
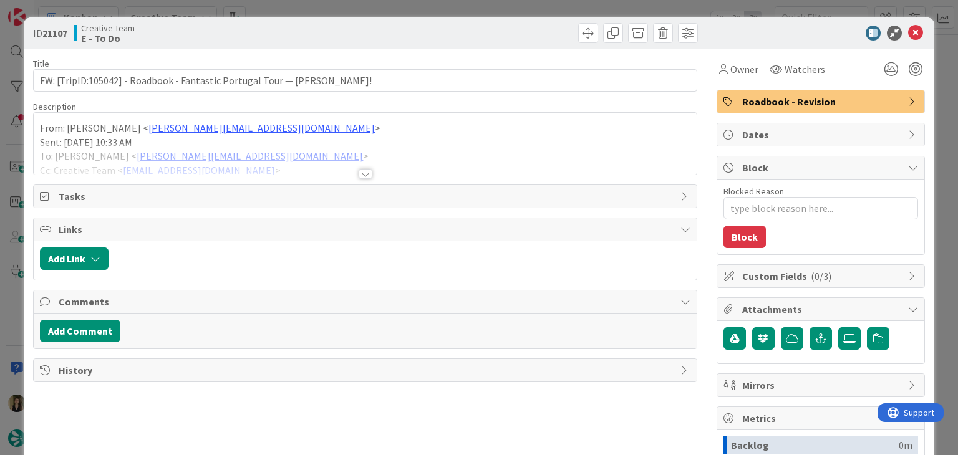
click at [364, 170] on div at bounding box center [366, 174] width 14 height 10
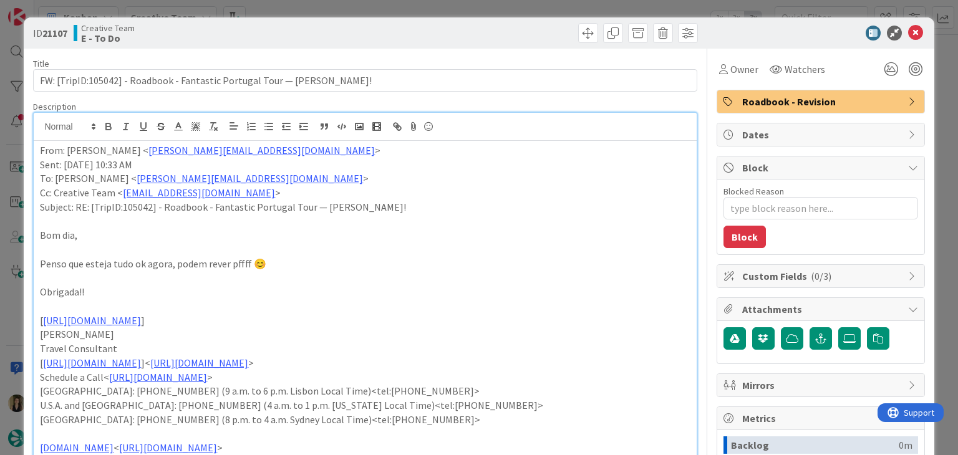
drag, startPoint x: 400, startPoint y: 26, endPoint x: 395, endPoint y: 11, distance: 15.2
click at [399, 24] on div at bounding box center [533, 33] width 329 height 20
click at [395, 11] on div "ID 21107 Creative Team E - To Do Title 73 / 128 FW: [TripID:105042] - Roadbook …" at bounding box center [479, 227] width 958 height 455
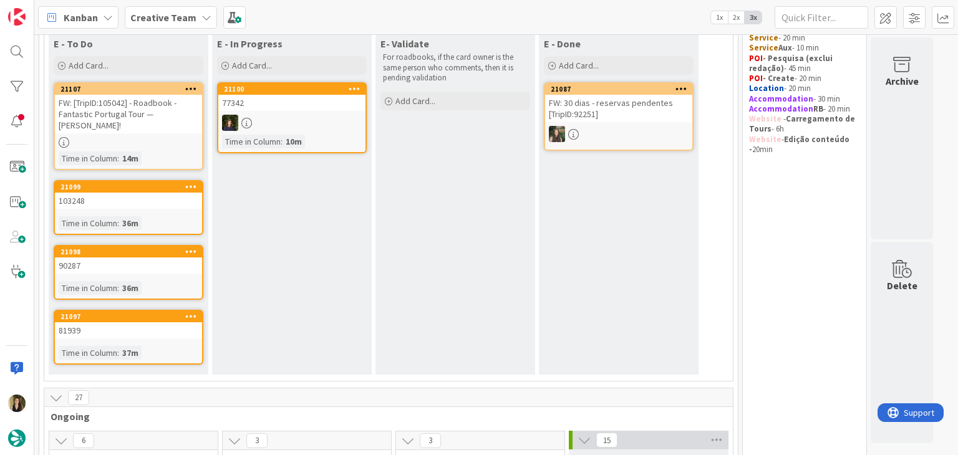
click at [162, 216] on div "Time in Column : 36m" at bounding box center [129, 223] width 140 height 14
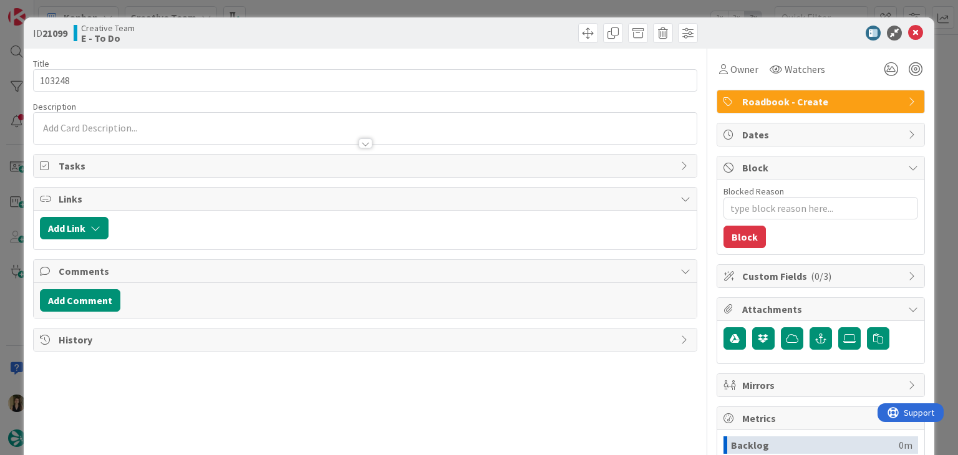
click at [292, 13] on div "ID 21099 Creative Team E - To Do Title 6 / 128 103248 Description Owner Watcher…" at bounding box center [479, 227] width 958 height 455
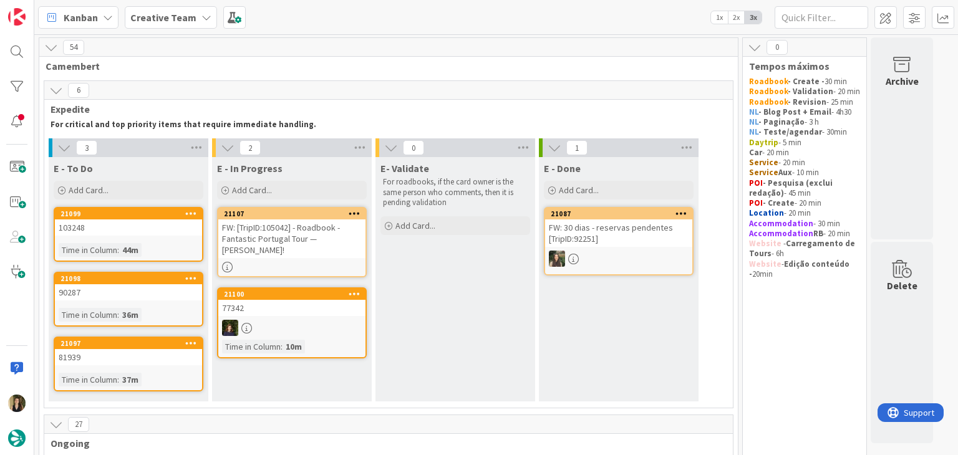
click at [330, 255] on div "FW: [TripID:105042] - Roadbook - Fantastic Portugal Tour — [PERSON_NAME]!" at bounding box center [291, 239] width 147 height 39
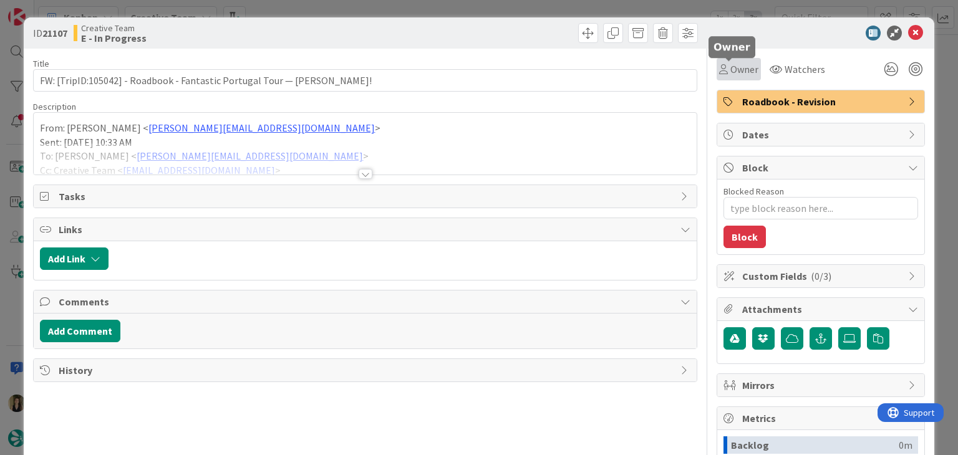
click at [730, 71] on span "Owner" at bounding box center [744, 69] width 28 height 15
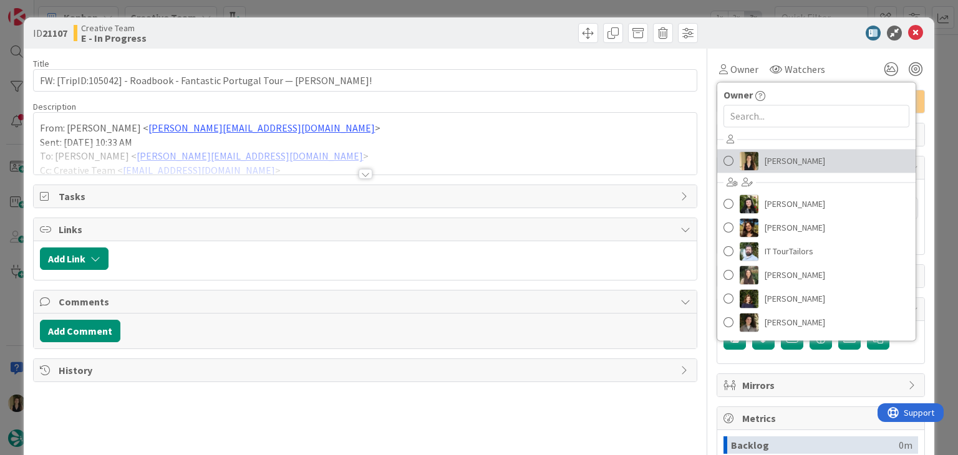
click at [765, 152] on span "[PERSON_NAME]" at bounding box center [795, 161] width 60 height 19
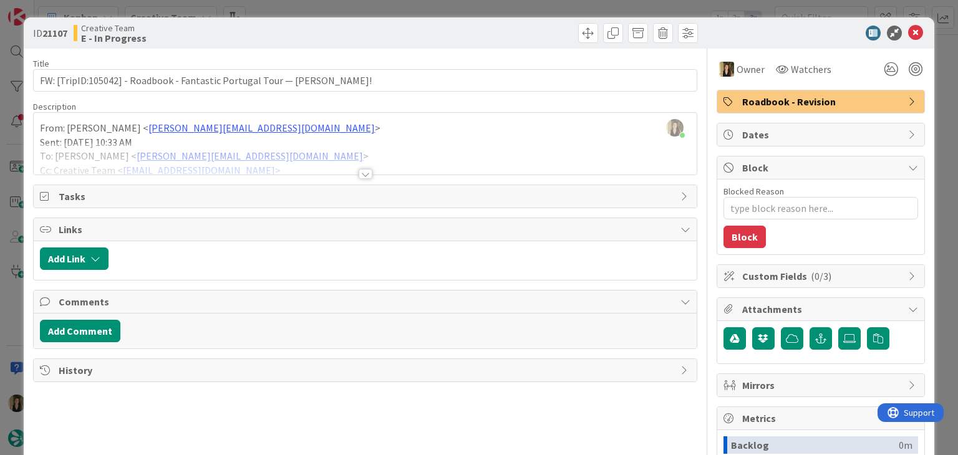
click at [362, 171] on div at bounding box center [366, 174] width 14 height 10
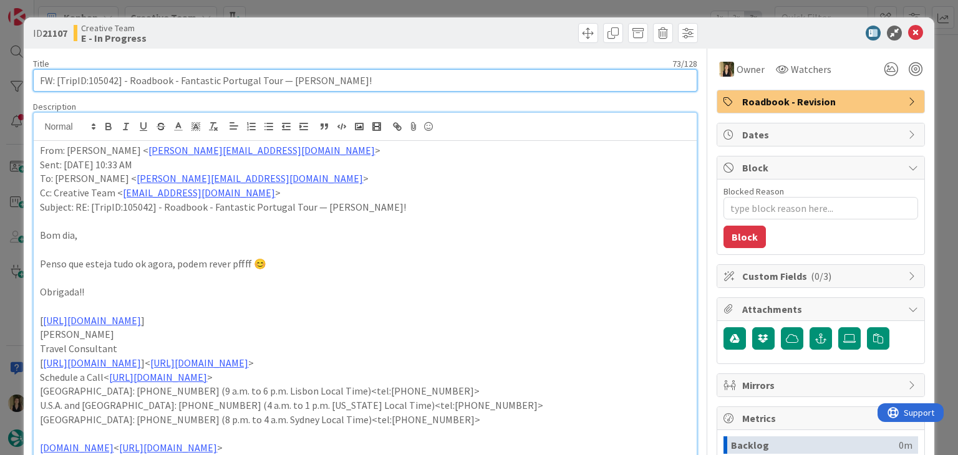
click at [110, 83] on input "FW: [TripID:105042] - Roadbook - Fantastic Portugal Tour — [PERSON_NAME]!" at bounding box center [365, 80] width 664 height 22
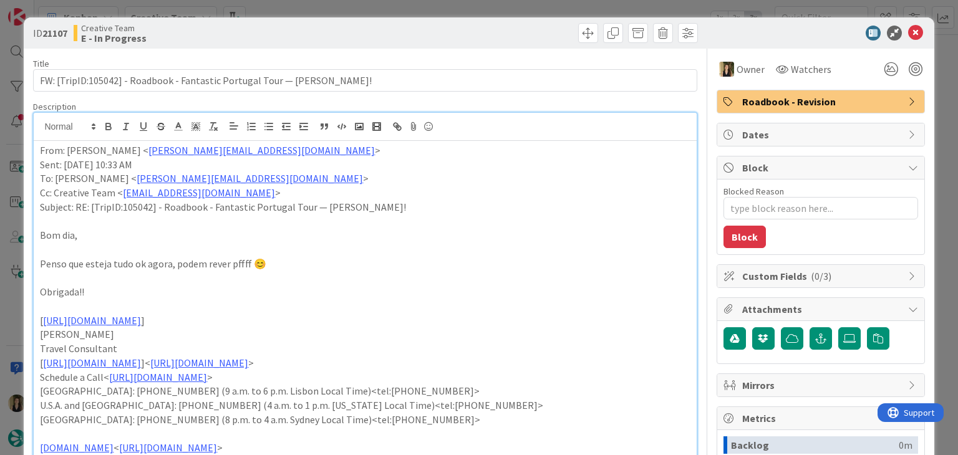
click at [344, 27] on div "Creative Team E - In Progress" at bounding box center [218, 33] width 289 height 20
click at [349, 7] on div "ID 21107 Creative Team E - In Progress Title 73 / 128 FW: [TripID:105042] - Roa…" at bounding box center [479, 227] width 958 height 455
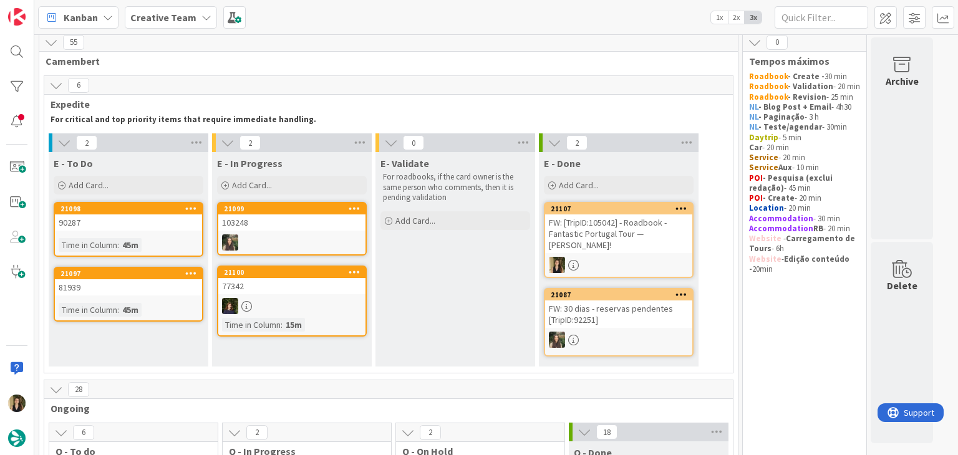
click at [481, 280] on div "E- Validate For roadbooks, if the card owner is the same person who comments, t…" at bounding box center [455, 259] width 160 height 215
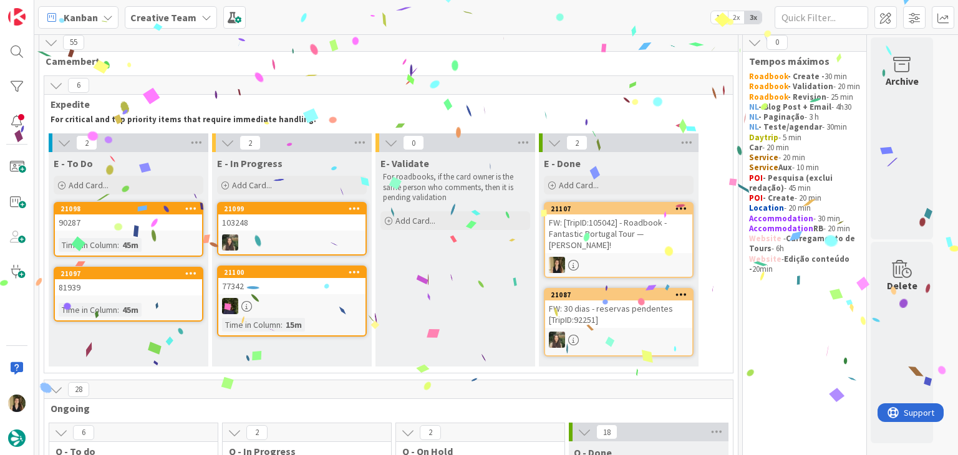
click at [183, 245] on div "Time in Column : 45m" at bounding box center [129, 245] width 140 height 14
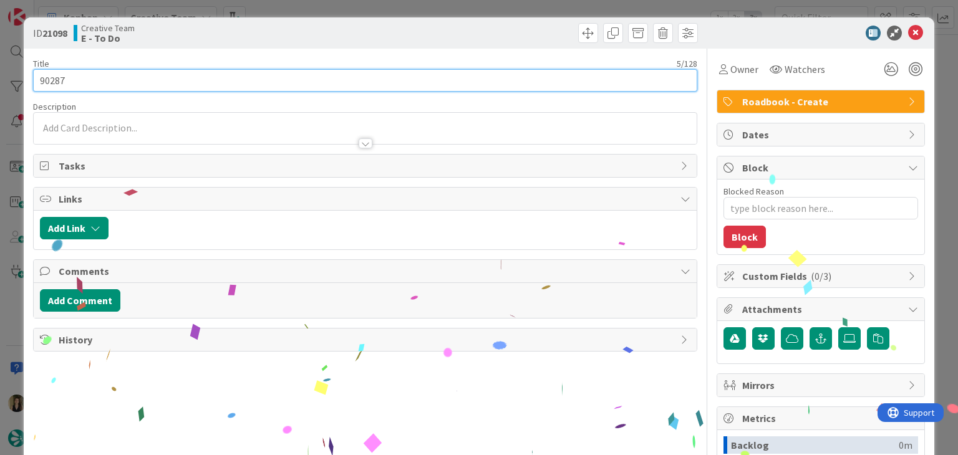
click at [53, 79] on input "90287" at bounding box center [365, 80] width 664 height 22
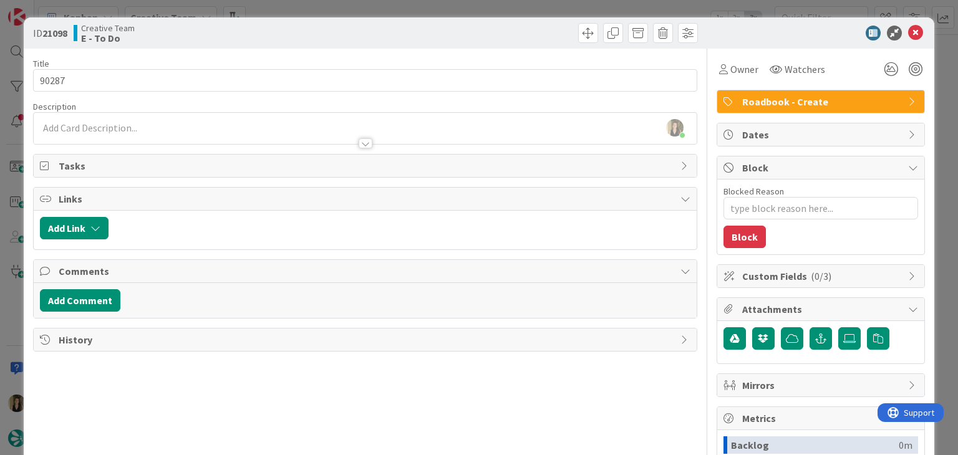
click at [302, 26] on div "Creative Team E - To Do" at bounding box center [218, 33] width 289 height 20
click at [302, 10] on div "ID 21098 Creative Team E - To Do Title 5 / 128 90287 Description Sofia Palma ju…" at bounding box center [479, 227] width 958 height 455
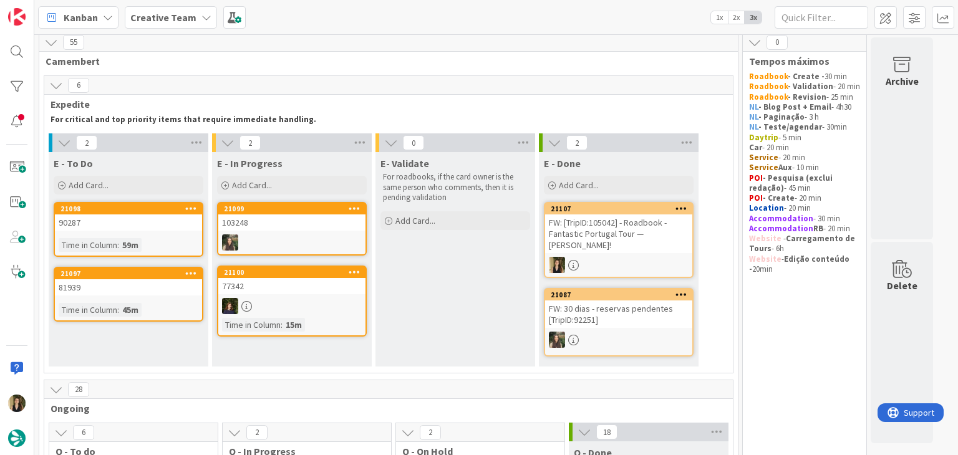
click at [133, 295] on link "21097 81939 Time in Column : 45m" at bounding box center [129, 294] width 150 height 55
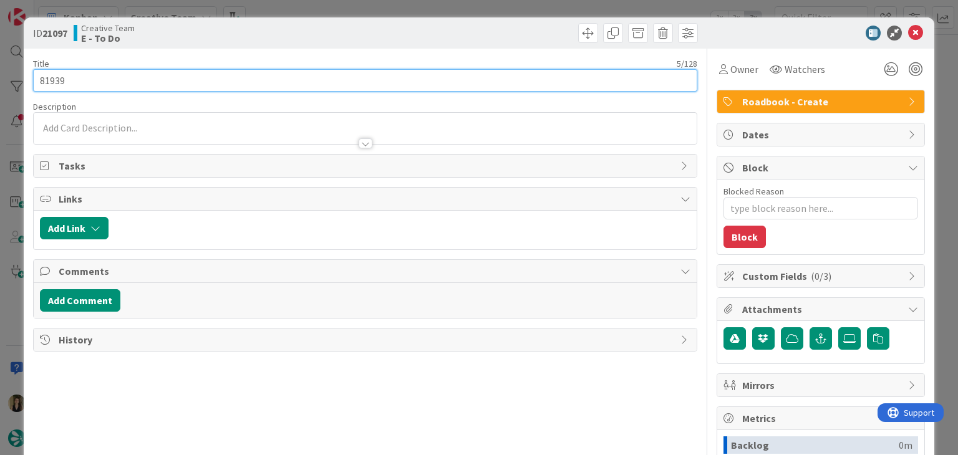
click at [56, 75] on input "81939" at bounding box center [365, 80] width 664 height 22
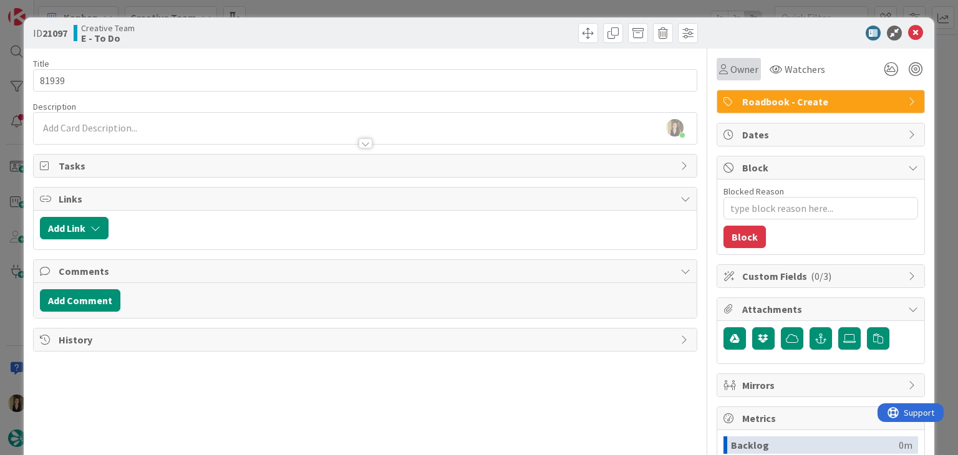
click at [719, 77] on div "Owner" at bounding box center [739, 69] width 44 height 22
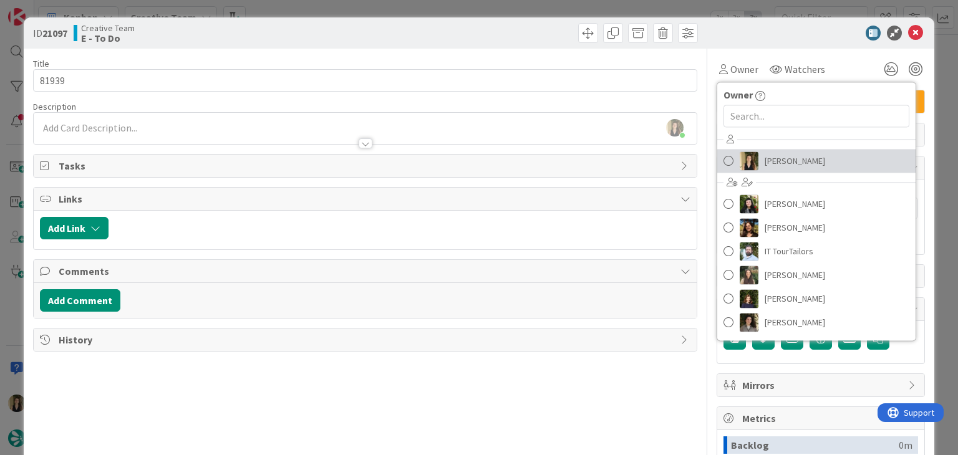
click at [752, 172] on link "[PERSON_NAME]" at bounding box center [816, 161] width 198 height 24
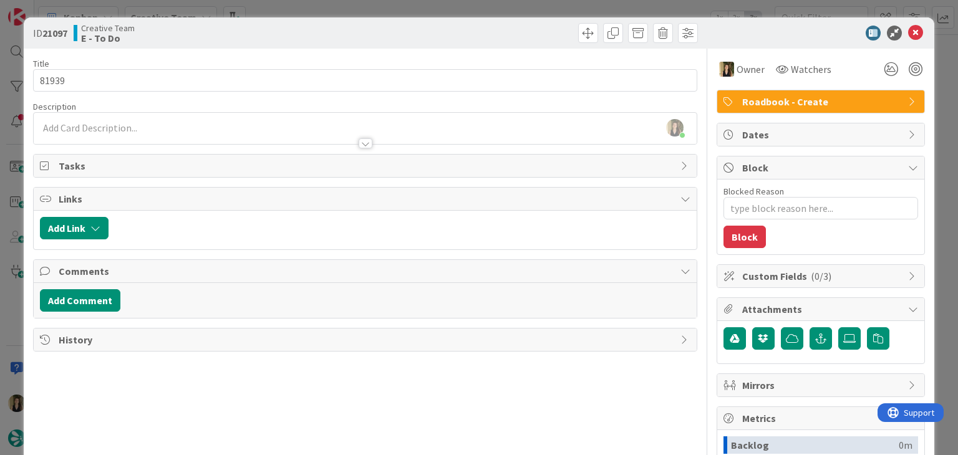
drag, startPoint x: 536, startPoint y: 34, endPoint x: 519, endPoint y: 10, distance: 29.4
click at [533, 31] on div at bounding box center [533, 33] width 329 height 20
drag, startPoint x: 519, startPoint y: 10, endPoint x: 467, endPoint y: 16, distance: 52.7
click at [518, 10] on div "ID 21097 Creative Team E - To Do Title 5 / 128 81939 Description Sofia Palma ju…" at bounding box center [479, 227] width 958 height 455
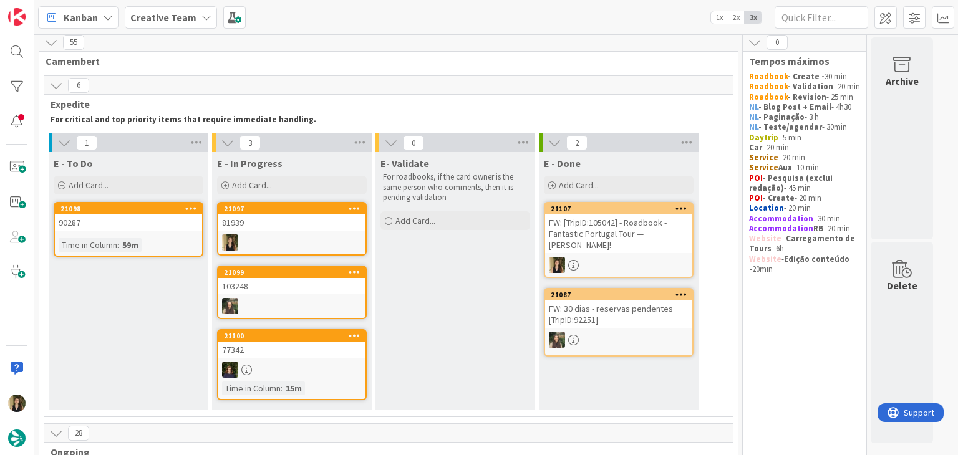
drag, startPoint x: 462, startPoint y: 293, endPoint x: 191, endPoint y: 228, distance: 278.8
click at [457, 290] on div "E- Validate For roadbooks, if the card owner is the same person who comments, t…" at bounding box center [455, 281] width 160 height 258
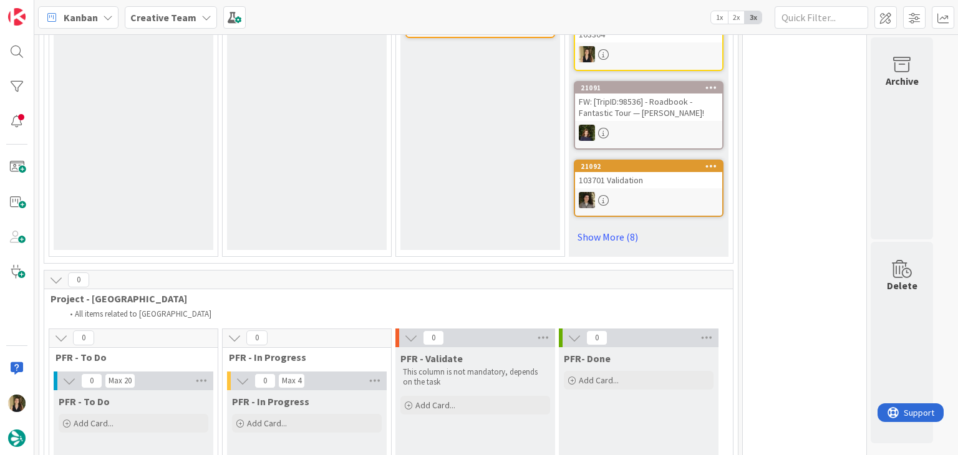
scroll to position [1065, 0]
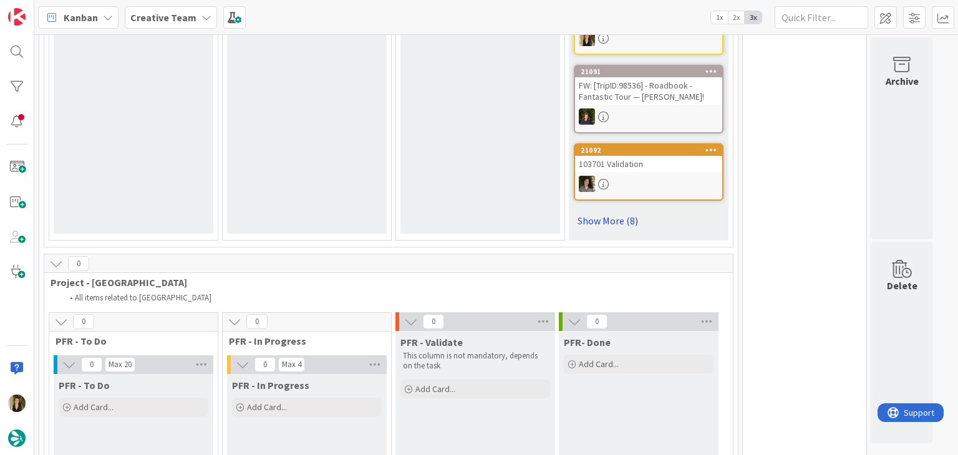
click at [612, 225] on link "Show More (8)" at bounding box center [649, 221] width 150 height 20
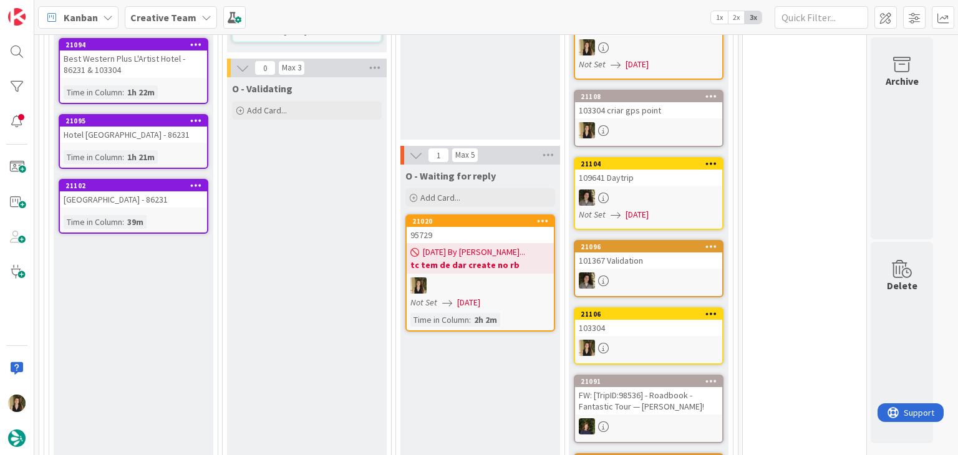
scroll to position [0, 0]
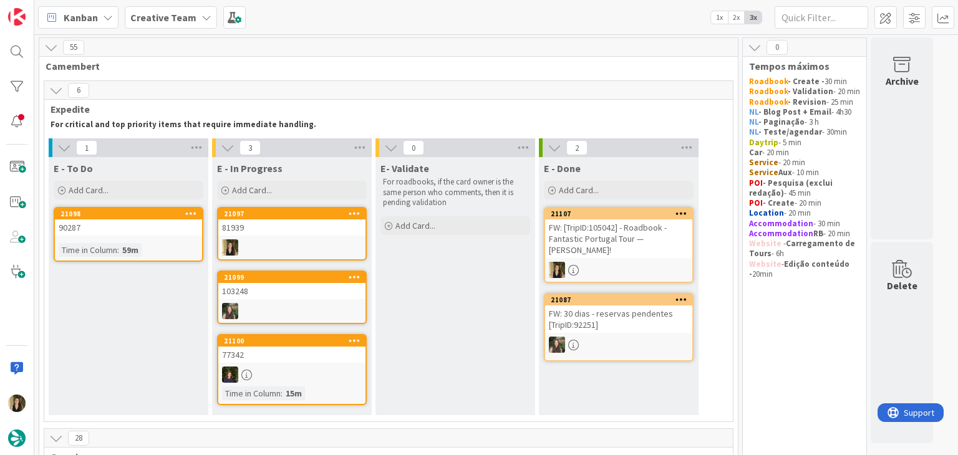
click at [254, 230] on div "81939" at bounding box center [291, 228] width 147 height 16
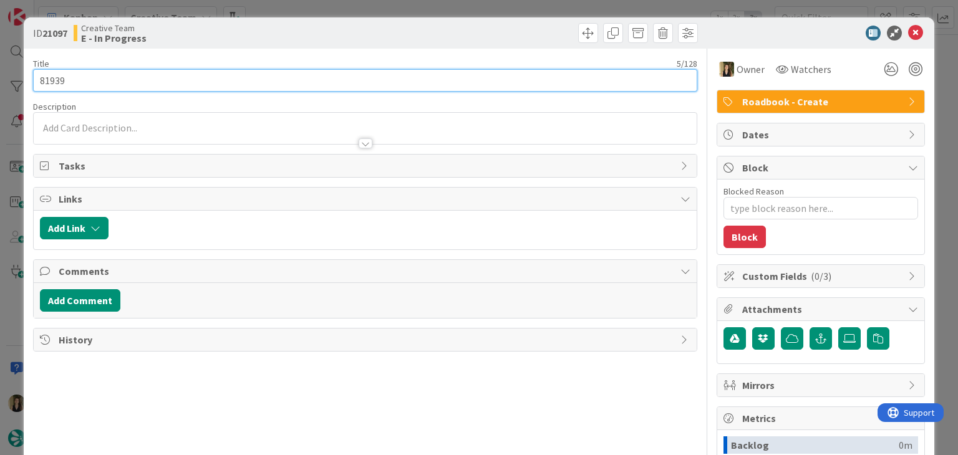
click at [55, 79] on input "81939" at bounding box center [365, 80] width 664 height 22
click at [54, 79] on input "81939" at bounding box center [365, 80] width 664 height 22
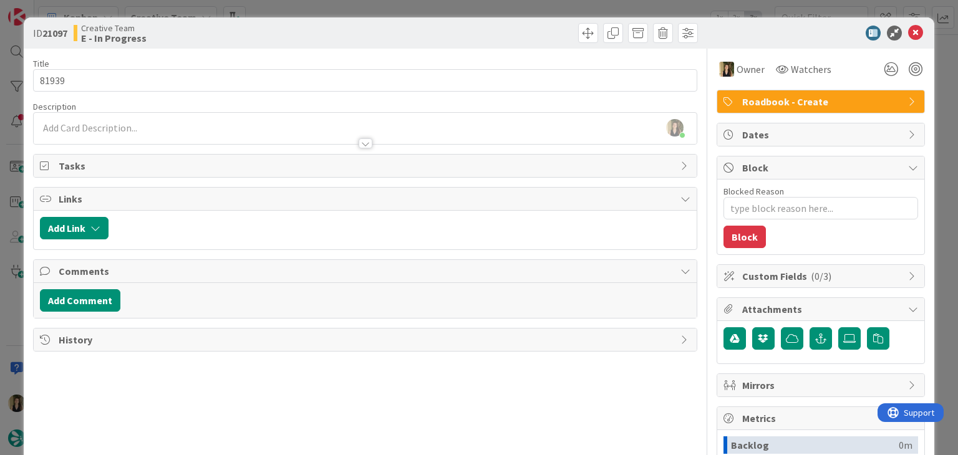
click at [231, 39] on div "Creative Team E - In Progress" at bounding box center [218, 33] width 289 height 20
click at [316, 11] on div "ID 21097 Creative Team E - In Progress Title 5 / 128 81939 Description Sofia Pa…" at bounding box center [479, 227] width 958 height 455
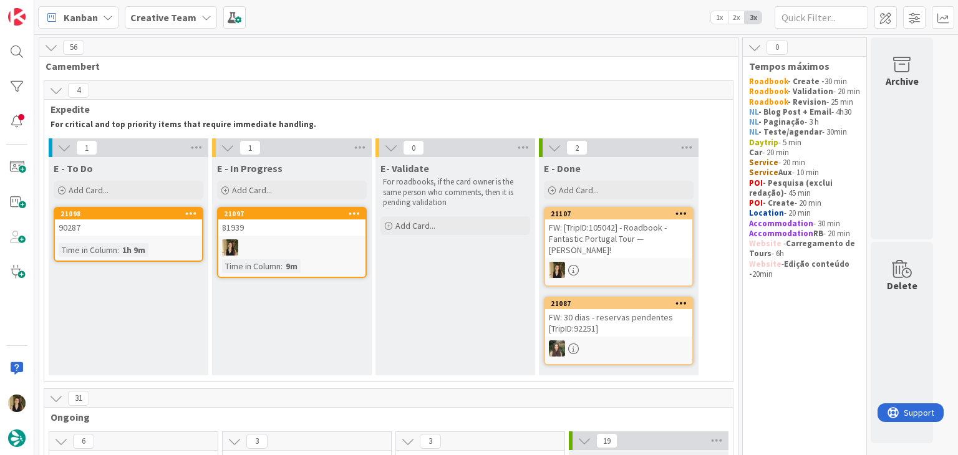
click at [302, 233] on div "81939" at bounding box center [291, 228] width 147 height 16
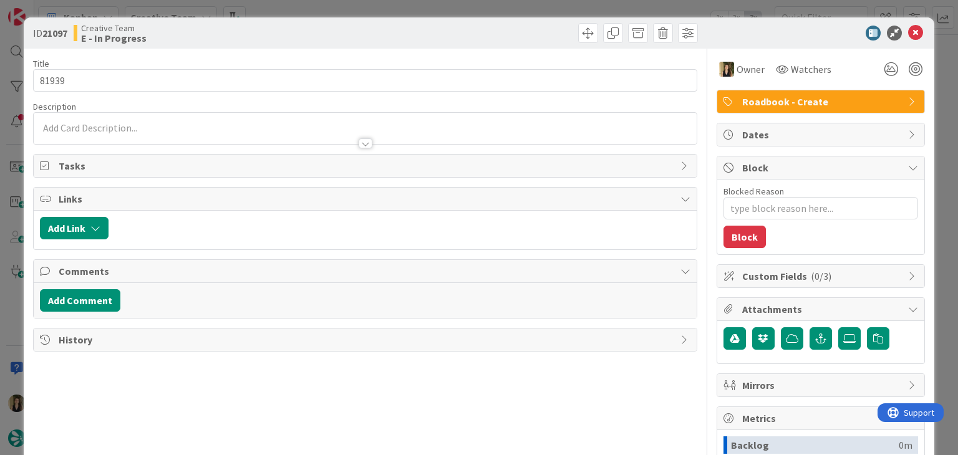
click at [813, 102] on span "Roadbook - Create" at bounding box center [822, 101] width 160 height 15
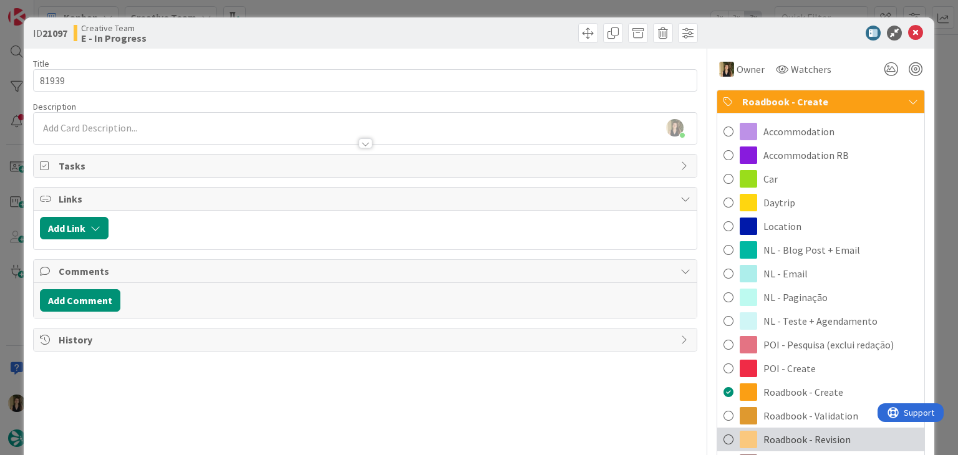
drag, startPoint x: 800, startPoint y: 443, endPoint x: 755, endPoint y: 312, distance: 138.3
click at [799, 443] on span "Roadbook - Revision" at bounding box center [806, 439] width 87 height 15
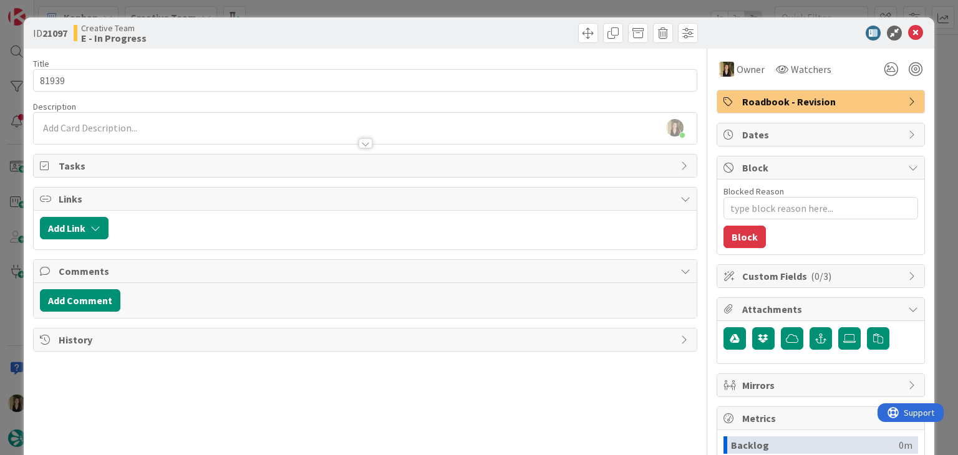
drag, startPoint x: 521, startPoint y: 42, endPoint x: 516, endPoint y: 20, distance: 22.4
click at [519, 37] on div at bounding box center [533, 33] width 329 height 20
click at [515, 16] on div "ID 21097 Creative Team E - In Progress Title 5 / 128 81939 Description Sofia Pa…" at bounding box center [479, 227] width 958 height 455
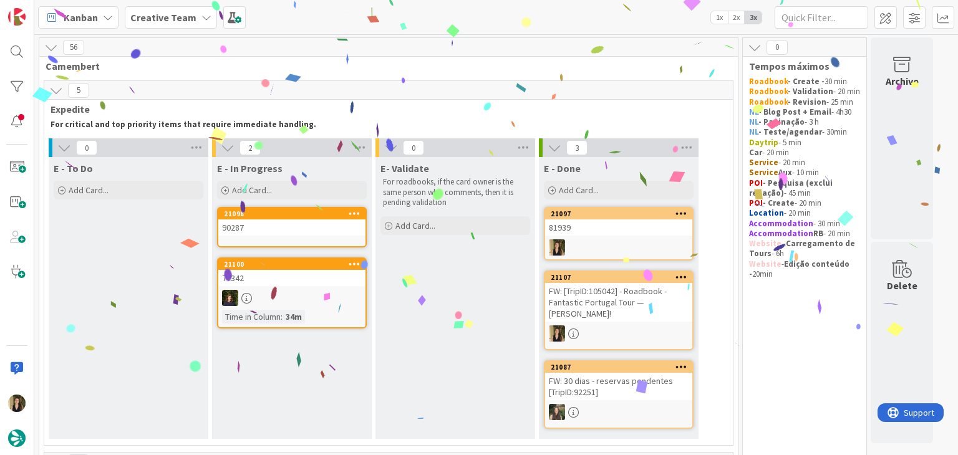
click at [328, 228] on div "90287" at bounding box center [291, 228] width 147 height 16
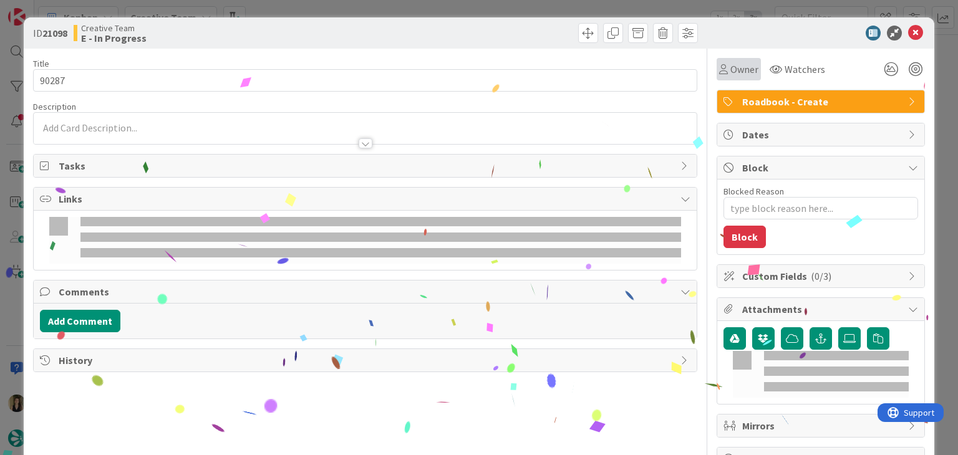
drag, startPoint x: 733, startPoint y: 56, endPoint x: 732, endPoint y: 65, distance: 9.4
click at [733, 58] on div "Owner Watchers" at bounding box center [821, 65] width 208 height 32
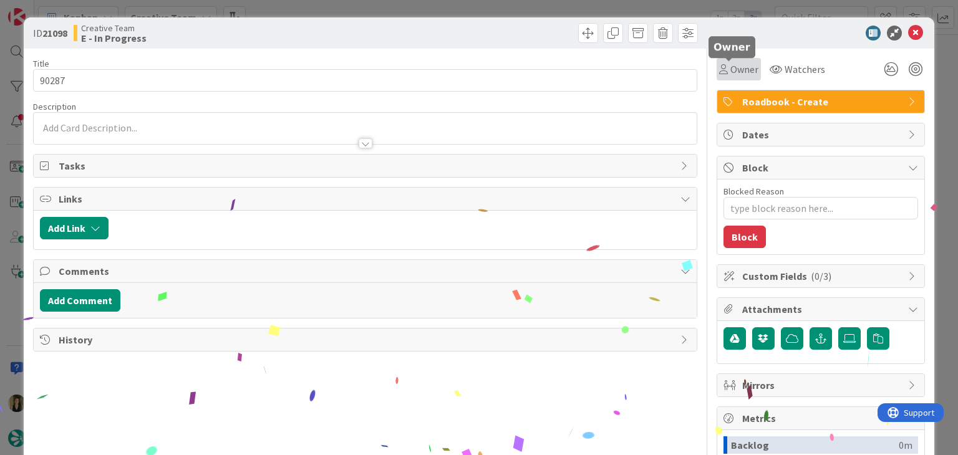
click at [733, 72] on span "Owner" at bounding box center [744, 69] width 28 height 15
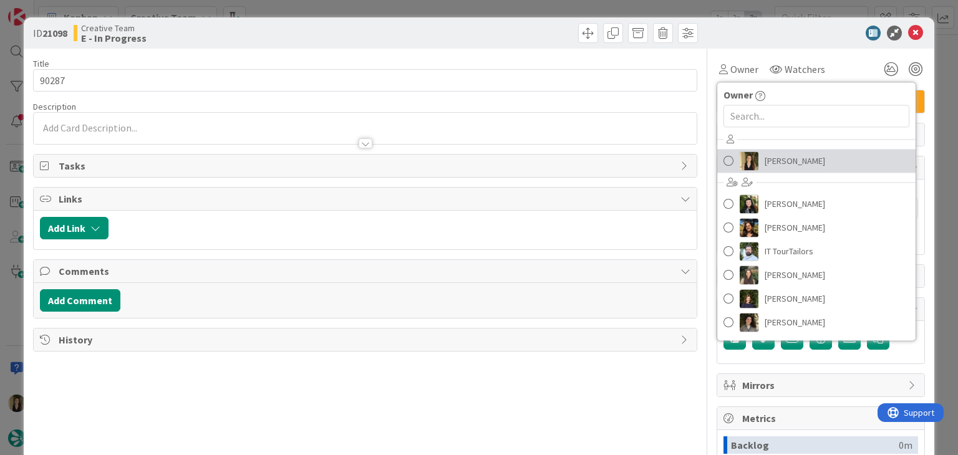
drag, startPoint x: 760, startPoint y: 158, endPoint x: 719, endPoint y: 149, distance: 41.5
click at [765, 158] on span "[PERSON_NAME]" at bounding box center [795, 161] width 60 height 19
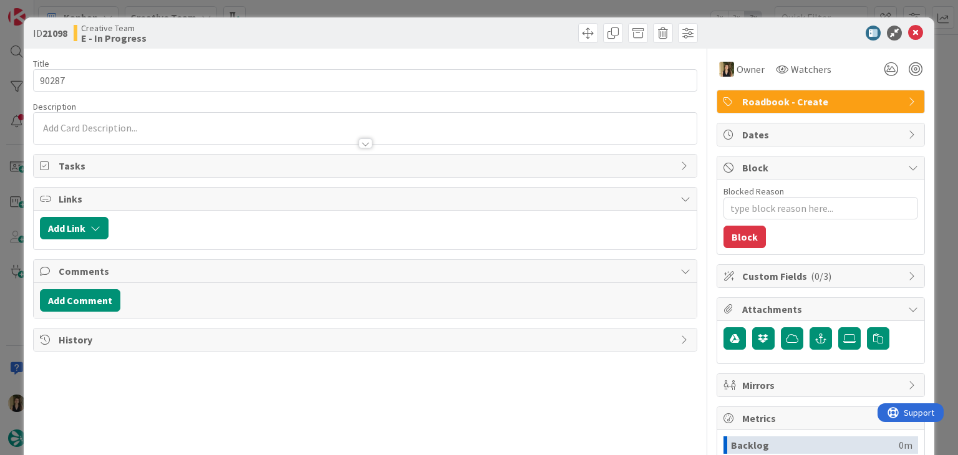
click at [447, 47] on div "ID 21098 Creative Team E - In Progress" at bounding box center [479, 32] width 910 height 31
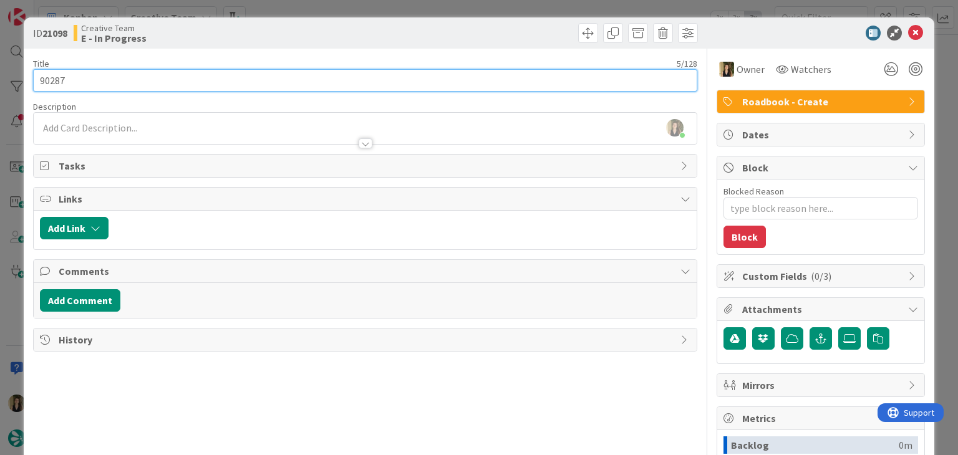
click at [50, 79] on input "90287" at bounding box center [365, 80] width 664 height 22
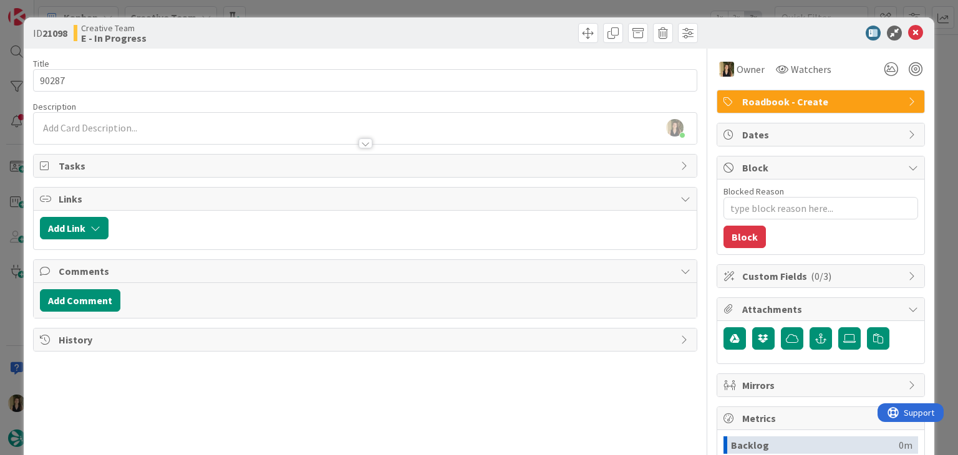
drag, startPoint x: 302, startPoint y: 29, endPoint x: 301, endPoint y: 22, distance: 6.3
click at [302, 27] on div "Creative Team E - In Progress" at bounding box center [218, 33] width 289 height 20
click at [304, 12] on div "ID 21098 Creative Team E - In Progress Title 5 / 128 90287 Description Sofia Pa…" at bounding box center [479, 227] width 958 height 455
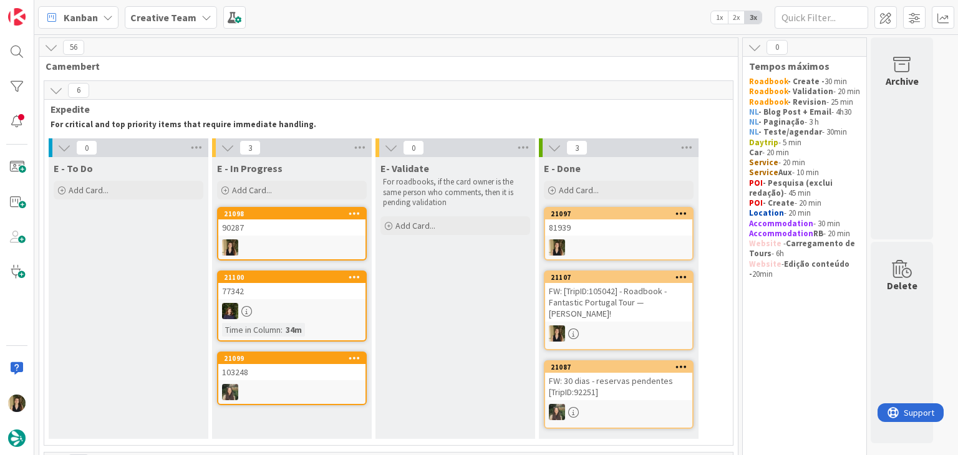
click at [289, 241] on div at bounding box center [291, 248] width 147 height 16
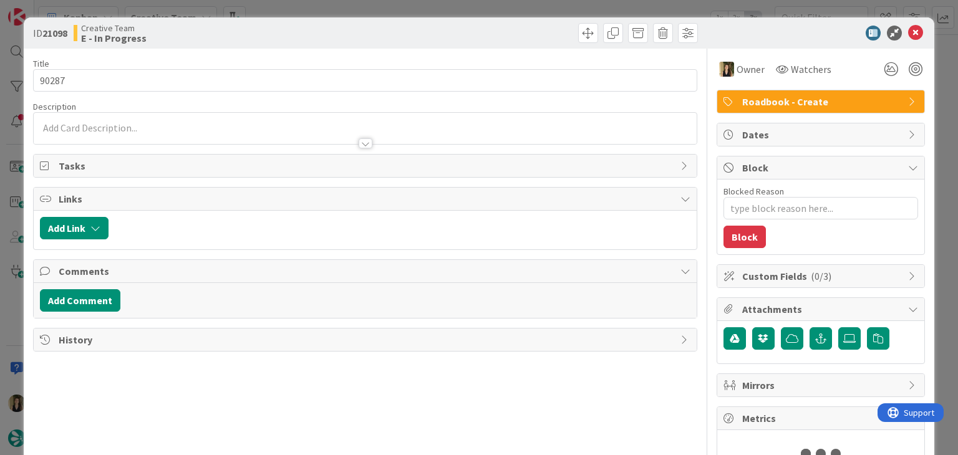
type textarea "x"
click at [142, 124] on p at bounding box center [365, 128] width 650 height 14
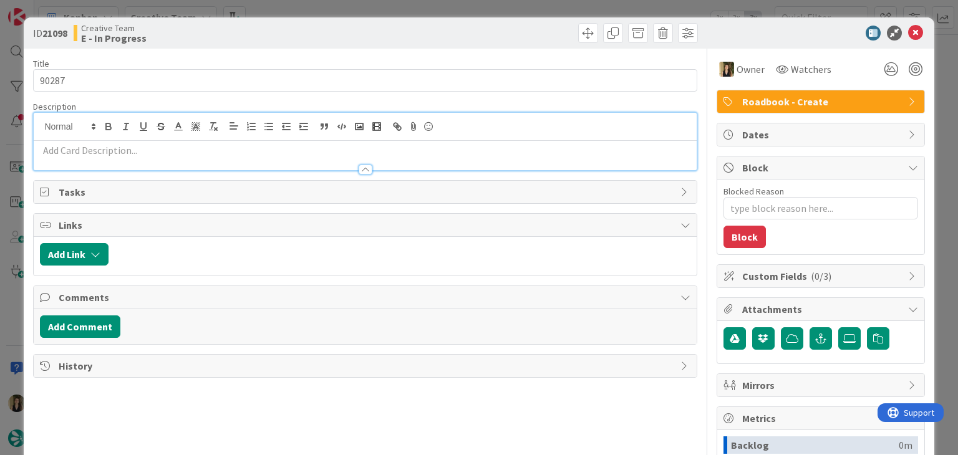
click at [142, 145] on p at bounding box center [365, 150] width 650 height 14
paste div
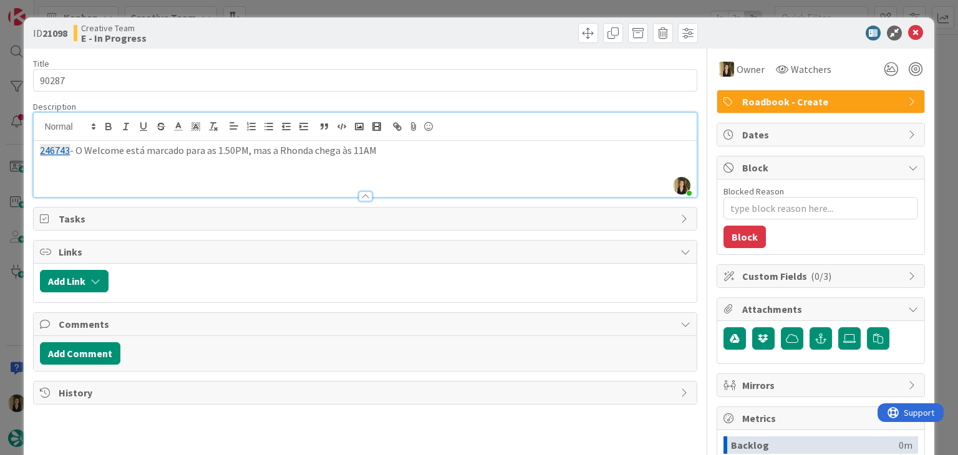
drag, startPoint x: 402, startPoint y: 158, endPoint x: 342, endPoint y: 150, distance: 61.0
click at [271, 153] on div "246743 - O Welcome está marcado para as 1.50PM, mas a Rhonda chega às 11AM" at bounding box center [365, 169] width 662 height 56
drag, startPoint x: 160, startPoint y: 162, endPoint x: 135, endPoint y: 160, distance: 25.6
click at [135, 160] on p "246743 - O Welcome está marcado para as 1.50PM, mas no sigav diz que aglumas pe…" at bounding box center [365, 157] width 650 height 28
drag, startPoint x: 145, startPoint y: 163, endPoint x: 163, endPoint y: 131, distance: 36.9
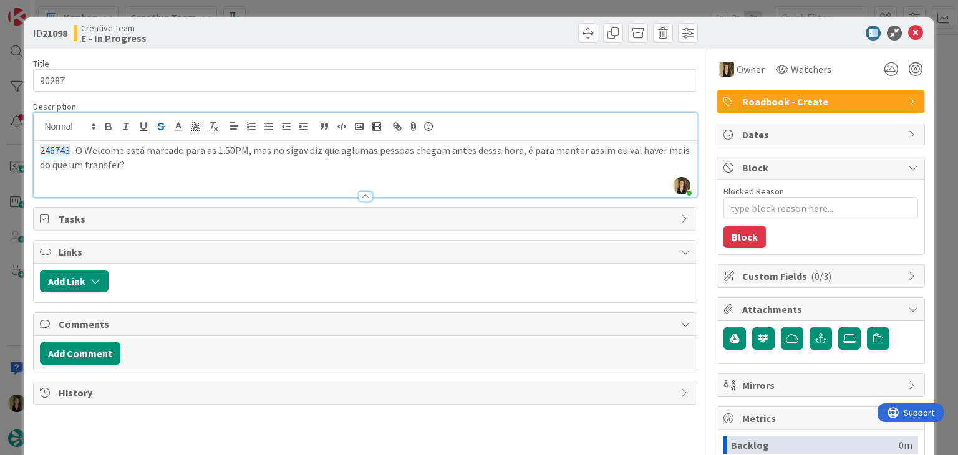
click at [85, 149] on p "246743 - O Welcome está marcado para as 1.50PM, mas no sigav diz que aglumas pe…" at bounding box center [365, 157] width 650 height 28
click at [417, 167] on div "246743 - Não há um Welcome específico para o Forrest, não sei se é suposto;" at bounding box center [365, 169] width 662 height 56
drag, startPoint x: 402, startPoint y: 153, endPoint x: 30, endPoint y: 158, distance: 371.8
click at [30, 158] on div "ID 21098 Creative Team E - In Progress Title 5 / 128 90287 Description Sofia Pa…" at bounding box center [479, 334] width 910 height 635
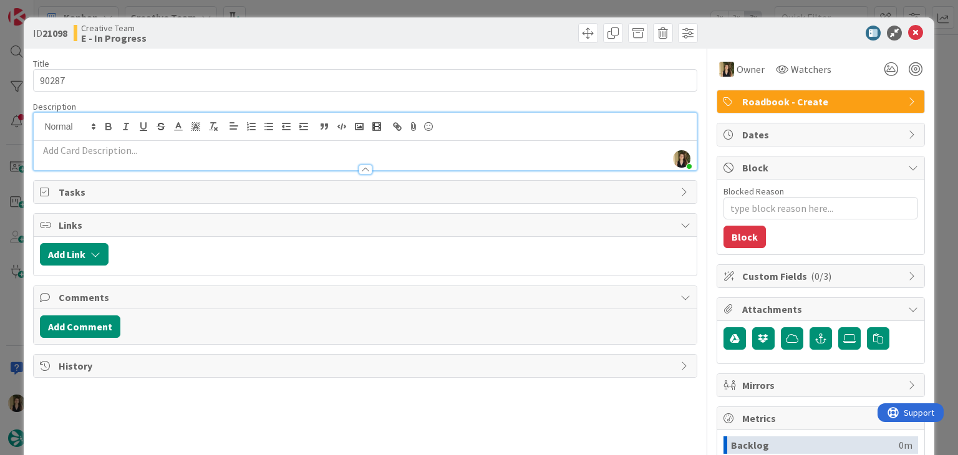
click at [264, 28] on div "Creative Team E - In Progress" at bounding box center [218, 33] width 289 height 20
click at [281, 5] on div "ID 21098 Creative Team E - In Progress Title 5 / 128 90287 Description Sofia Pa…" at bounding box center [479, 227] width 958 height 455
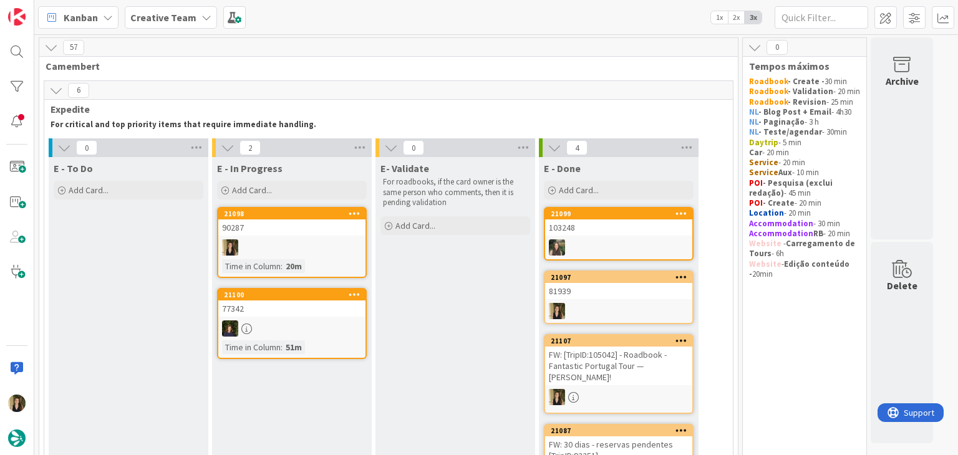
click at [292, 224] on div "90287" at bounding box center [291, 228] width 147 height 16
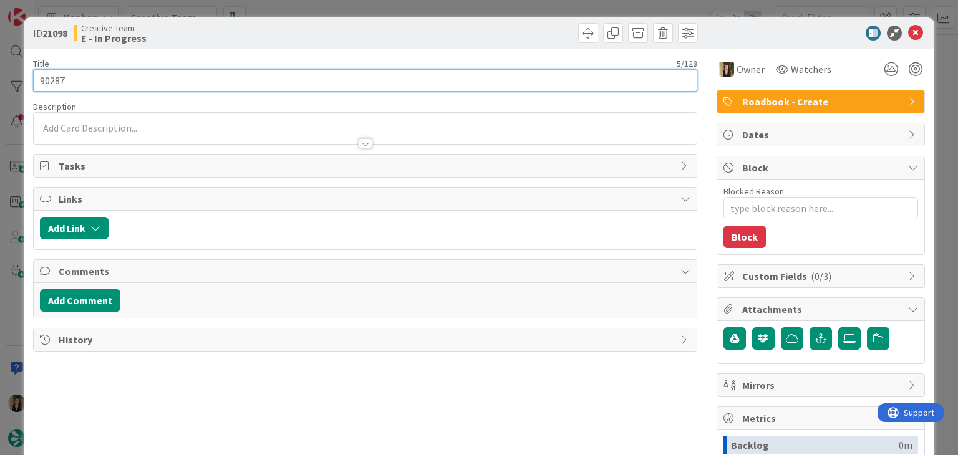
click at [50, 72] on input "90287" at bounding box center [365, 80] width 664 height 22
drag, startPoint x: 50, startPoint y: 72, endPoint x: 89, endPoint y: 51, distance: 44.1
click at [51, 72] on input "90287" at bounding box center [365, 80] width 664 height 22
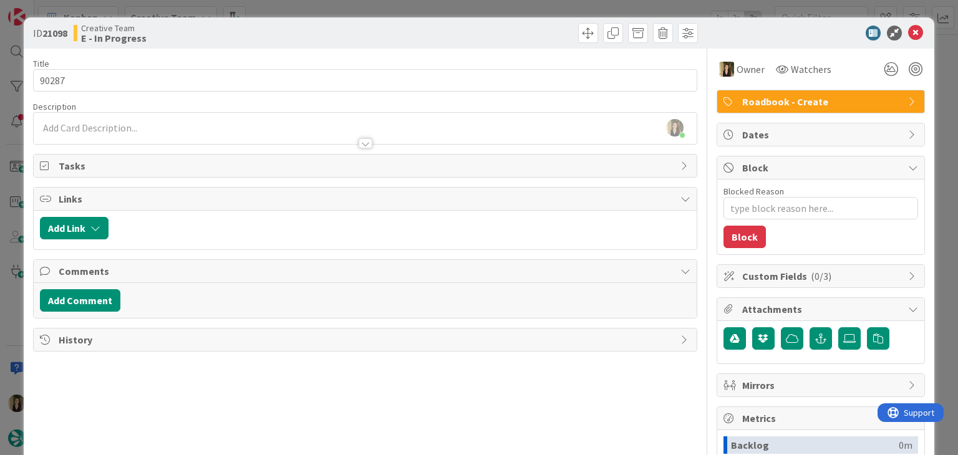
drag, startPoint x: 268, startPoint y: 23, endPoint x: 274, endPoint y: 6, distance: 18.0
click at [269, 22] on div "ID 21098 Creative Team E - In Progress" at bounding box center [479, 32] width 910 height 31
click at [274, 6] on div "ID 21098 Creative Team E - In Progress Title 5 / 128 90287 Description Sofia Pa…" at bounding box center [479, 227] width 958 height 455
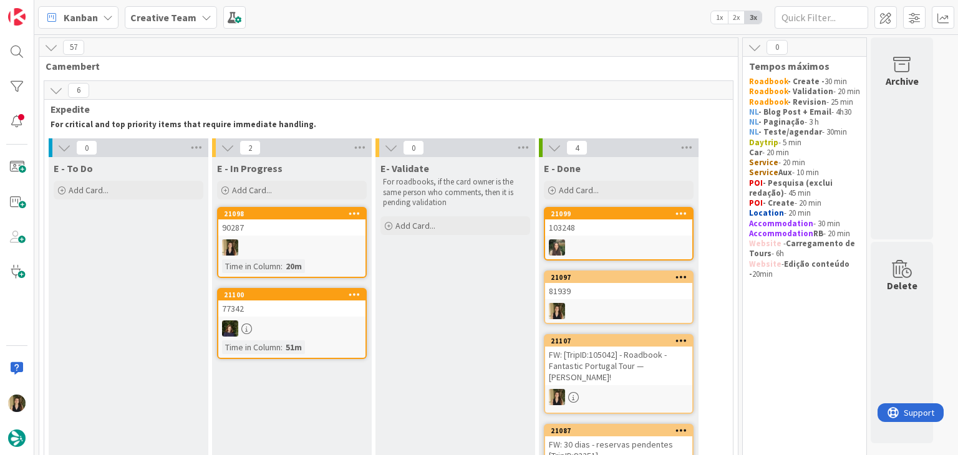
click at [344, 241] on div at bounding box center [291, 248] width 147 height 16
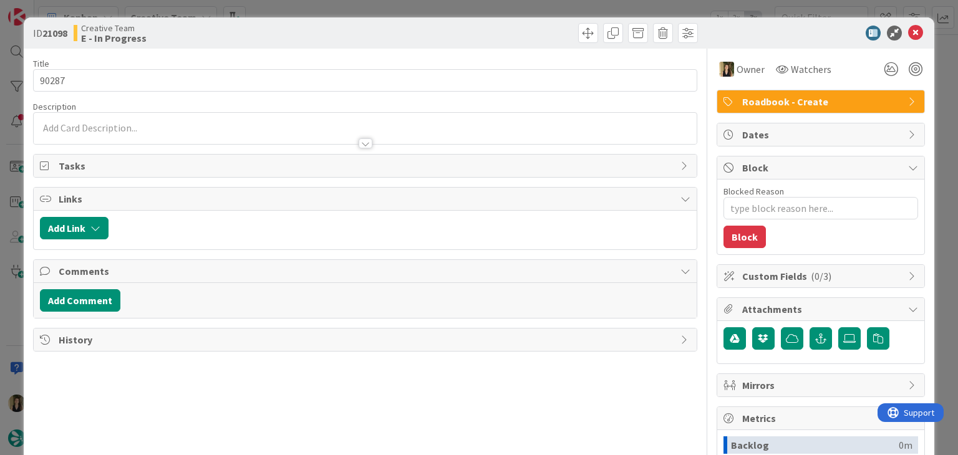
click at [506, 36] on div at bounding box center [533, 33] width 329 height 20
click at [282, 29] on div "Creative Team E - In Progress" at bounding box center [218, 33] width 289 height 20
click at [284, 12] on div "ID 21098 Creative Team E - In Progress Title 5 / 128 90287 Description Sofia Pa…" at bounding box center [479, 227] width 958 height 455
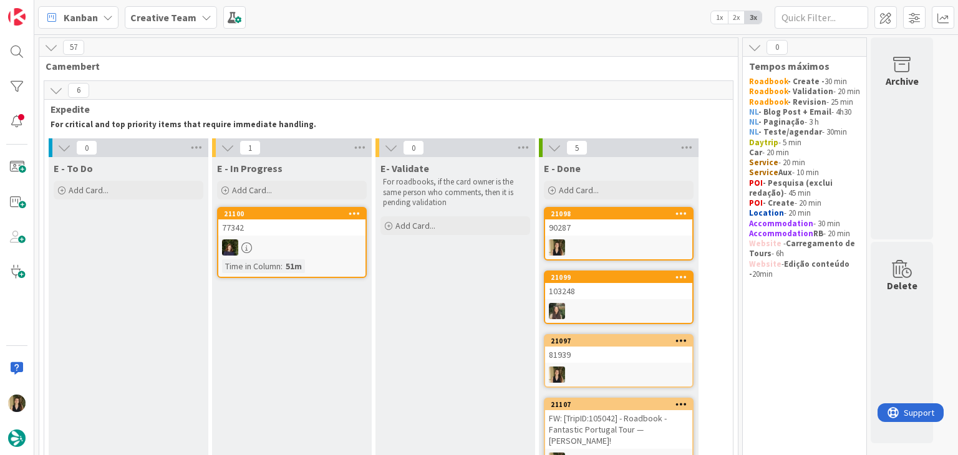
click at [432, 290] on div "E- Validate For roadbooks, if the card owner is the same person who comments, t…" at bounding box center [455, 361] width 160 height 409
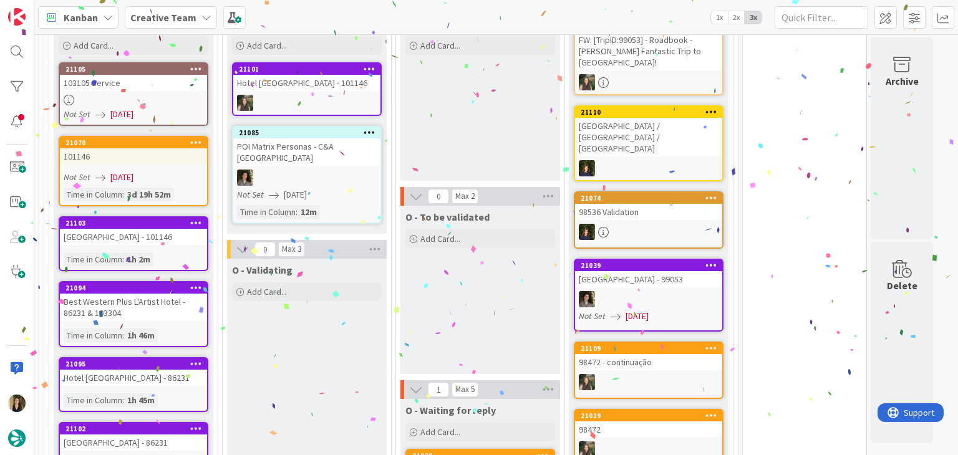
scroll to position [686, 0]
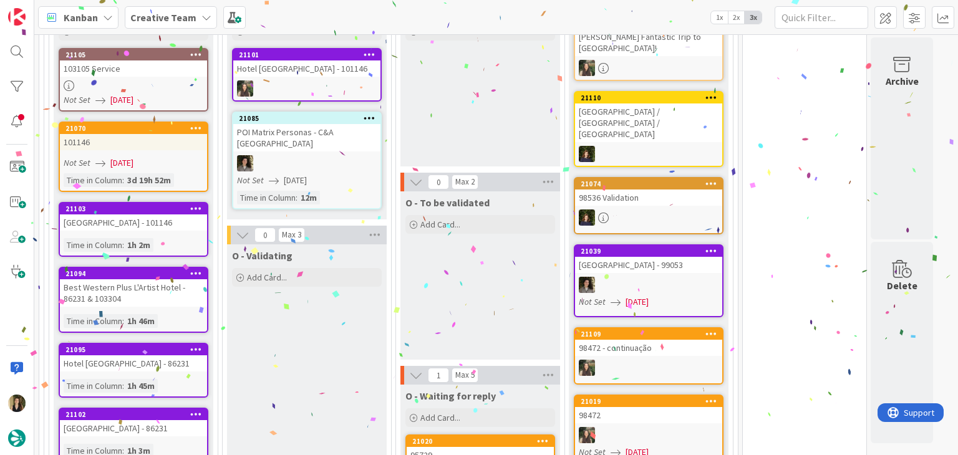
click at [444, 145] on div "O - Paused Add Card..." at bounding box center [480, 82] width 160 height 168
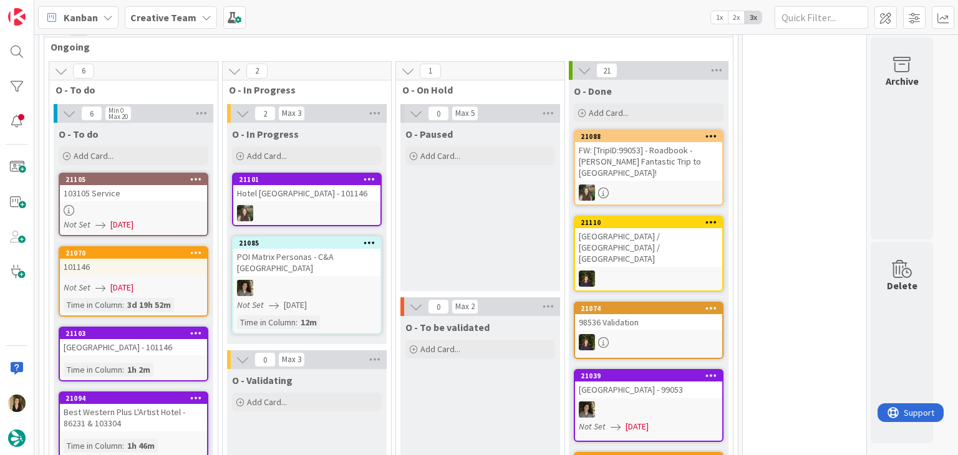
click at [502, 231] on div "O - Paused Add Card..." at bounding box center [480, 207] width 160 height 168
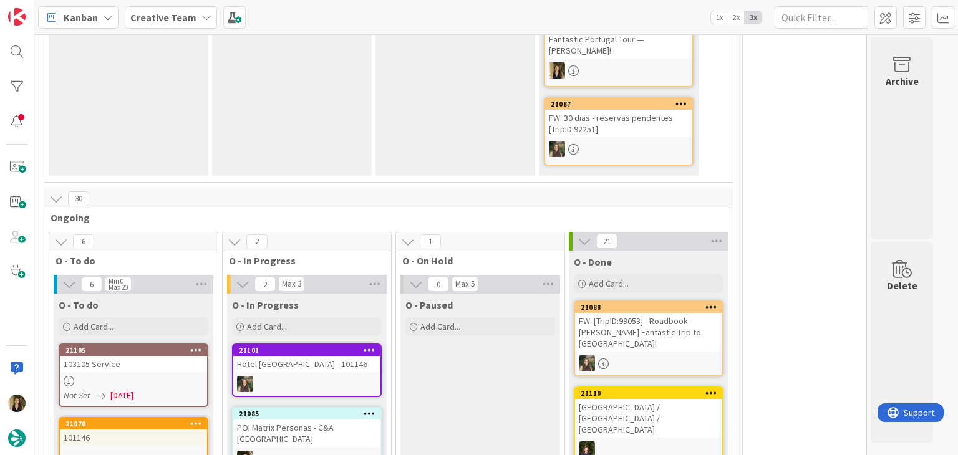
scroll to position [561, 0]
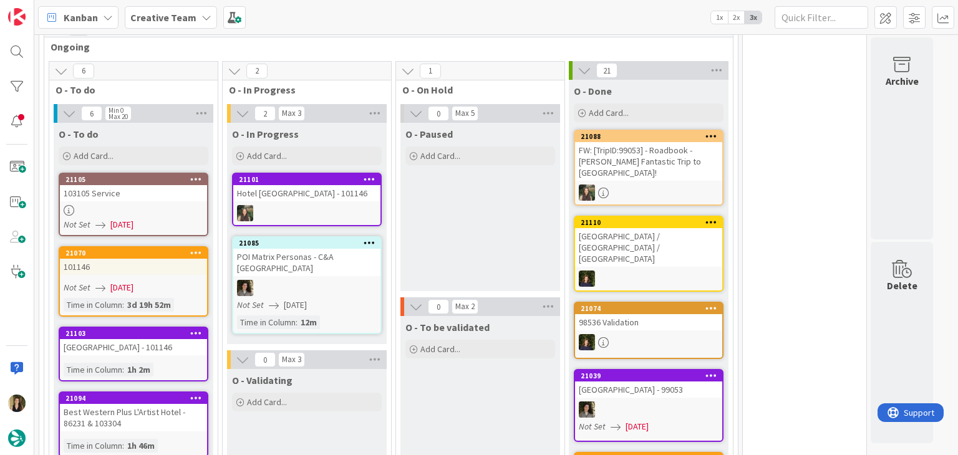
click at [167, 201] on link "21105 103105 Service Not Set 18/08/2025" at bounding box center [134, 205] width 150 height 64
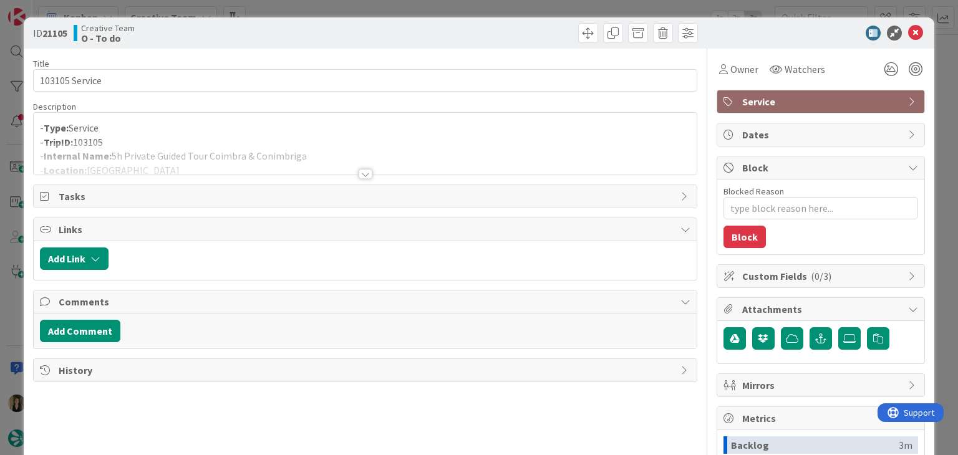
click at [365, 168] on div at bounding box center [365, 159] width 662 height 32
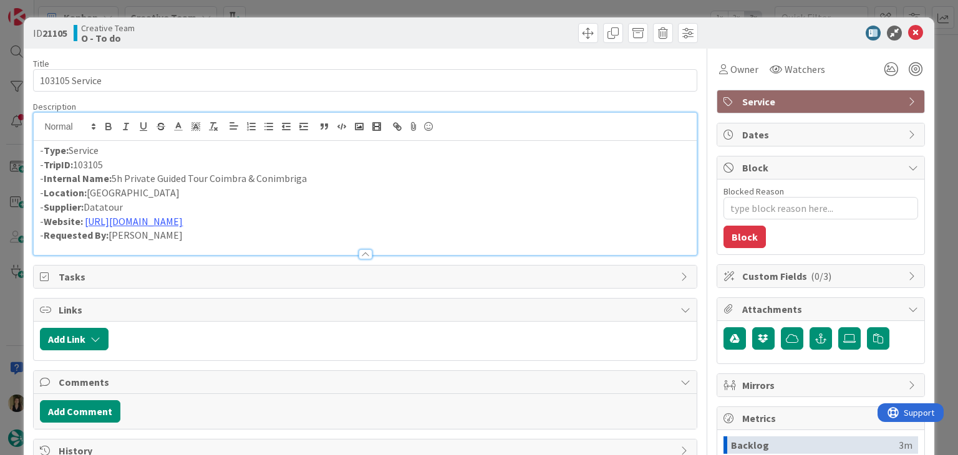
drag, startPoint x: 359, startPoint y: 10, endPoint x: 352, endPoint y: 29, distance: 19.9
click at [359, 8] on div "ID 21105 Creative Team O - To do Title 14 / 128 103105 Service Description - Ty…" at bounding box center [479, 227] width 958 height 455
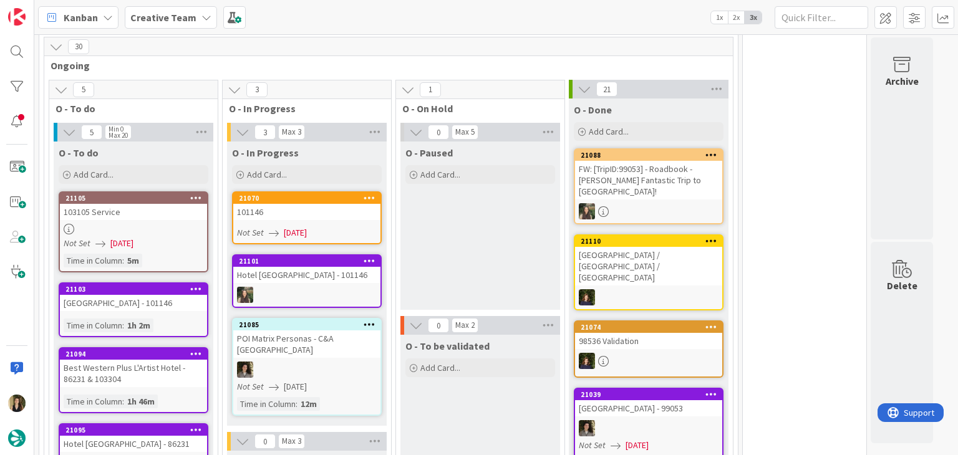
click at [343, 226] on div "Not Set 14/08/2025" at bounding box center [308, 232] width 143 height 13
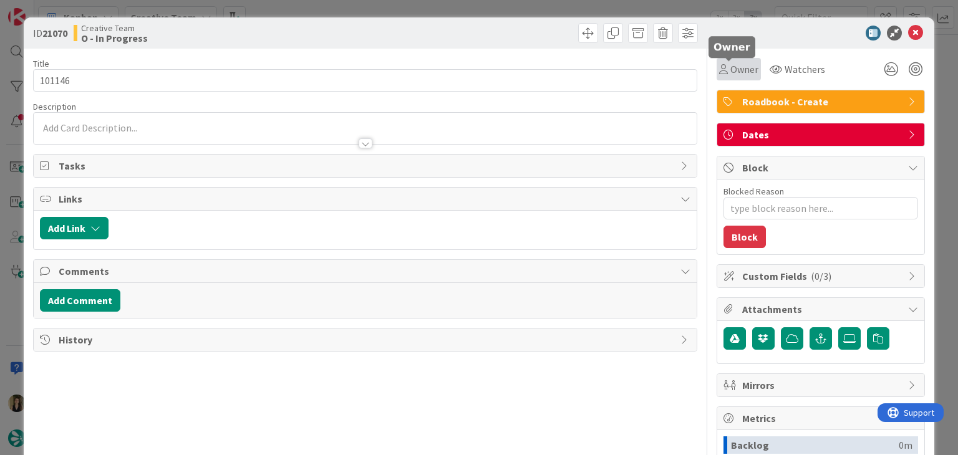
click at [730, 62] on span "Owner" at bounding box center [744, 69] width 28 height 15
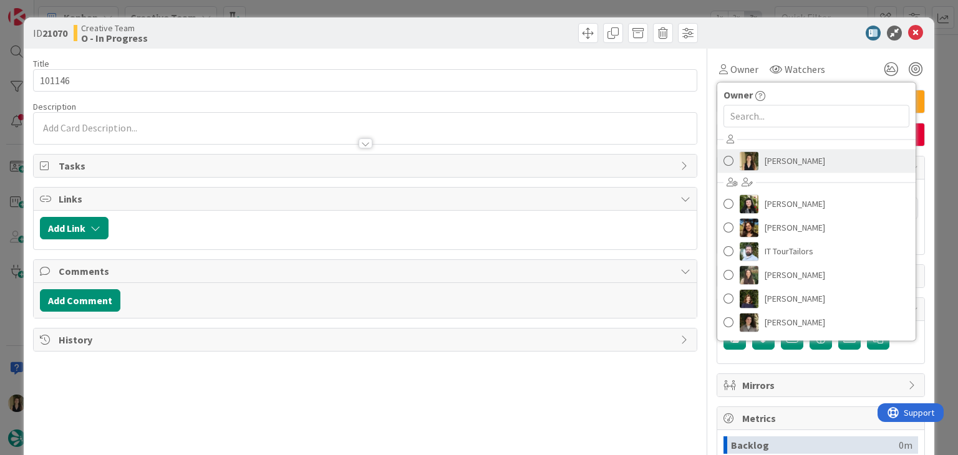
click at [770, 152] on span "[PERSON_NAME]" at bounding box center [795, 161] width 60 height 19
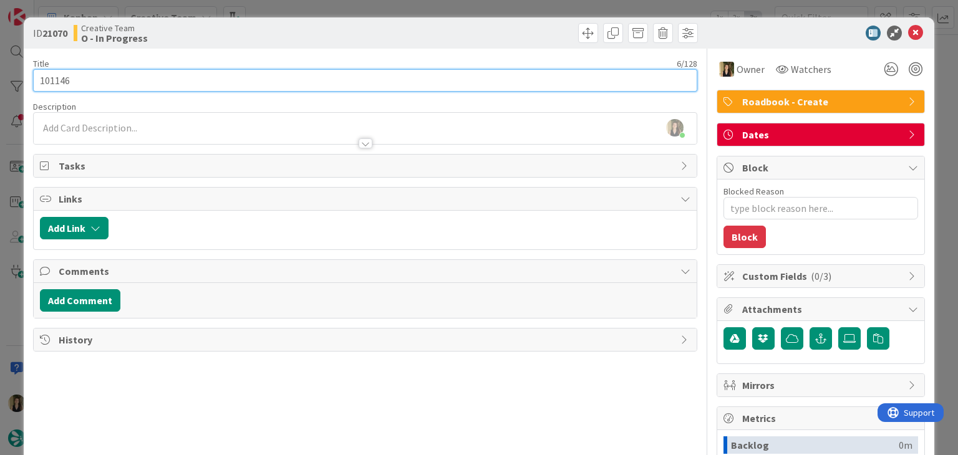
click at [54, 78] on input "101146" at bounding box center [365, 80] width 664 height 22
click at [53, 79] on input "101146" at bounding box center [365, 80] width 664 height 22
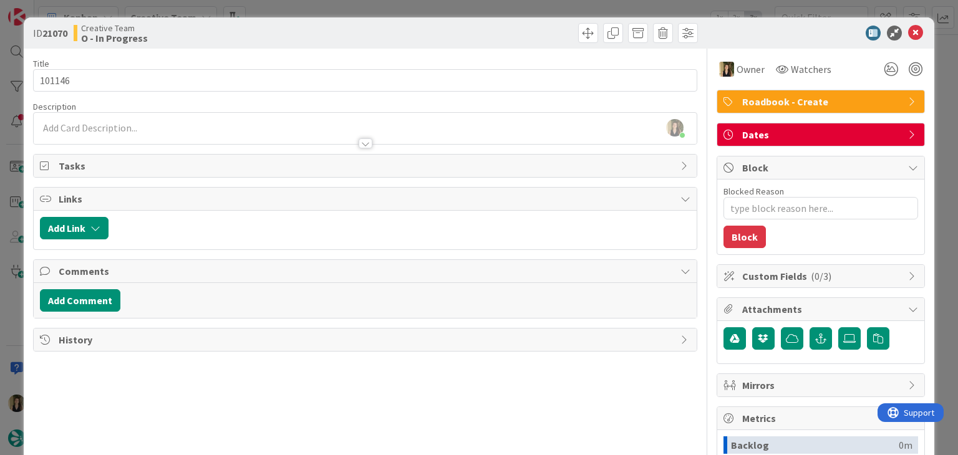
drag, startPoint x: 342, startPoint y: 39, endPoint x: 342, endPoint y: 14, distance: 25.0
click at [342, 38] on div "Creative Team O - In Progress" at bounding box center [218, 33] width 289 height 20
click at [342, 14] on div "ID 21070 Creative Team O - In Progress Title 6 / 128 101146 Description Sofia P…" at bounding box center [479, 227] width 958 height 455
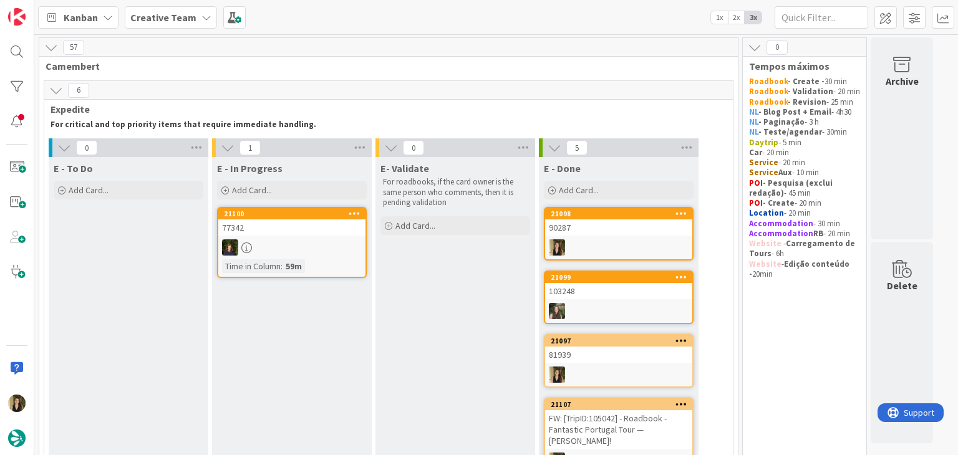
click at [598, 225] on div "90287" at bounding box center [618, 228] width 147 height 16
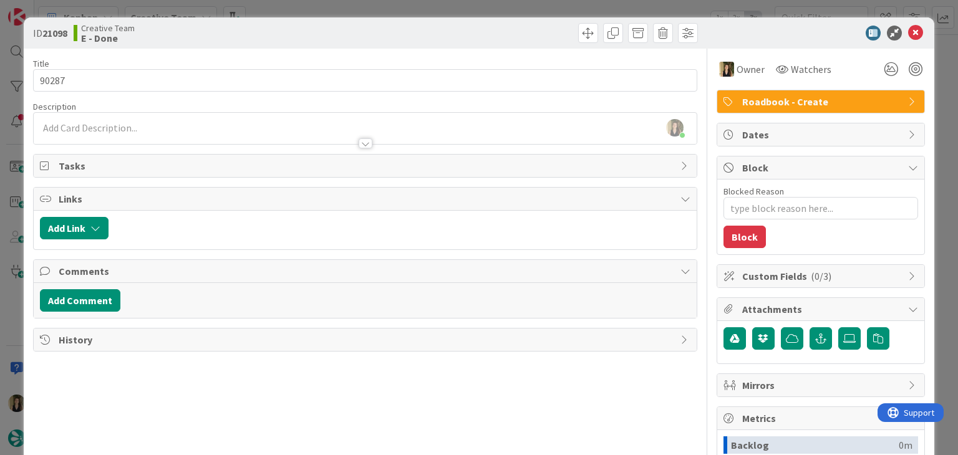
click at [832, 100] on span "Roadbook - Create" at bounding box center [822, 101] width 160 height 15
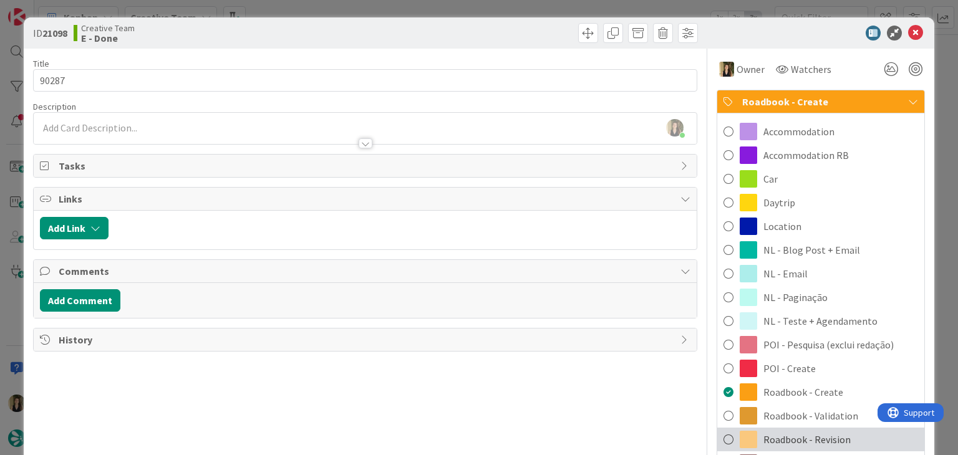
drag, startPoint x: 812, startPoint y: 437, endPoint x: 803, endPoint y: 415, distance: 23.2
click at [812, 437] on span "Roadbook - Revision" at bounding box center [806, 439] width 87 height 15
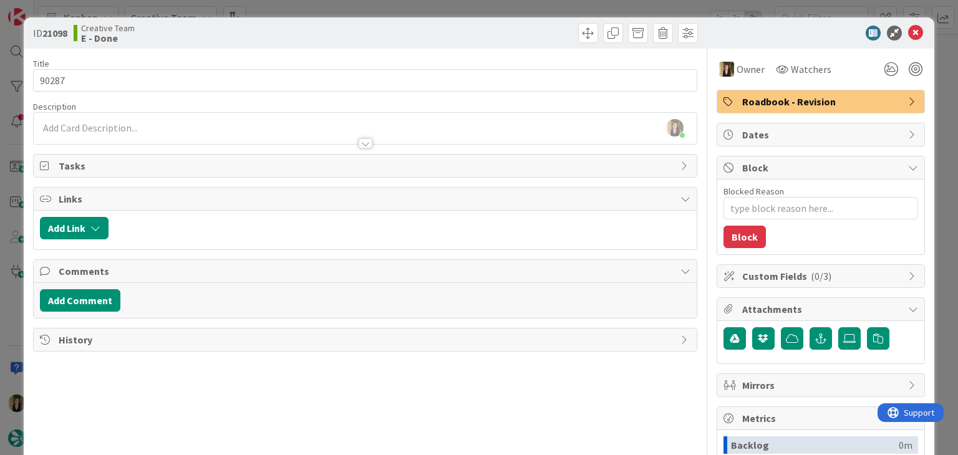
drag, startPoint x: 526, startPoint y: 44, endPoint x: 520, endPoint y: 17, distance: 27.1
click at [525, 42] on div "ID 21098 Creative Team E - Done" at bounding box center [479, 32] width 910 height 31
click at [517, 10] on div "ID 21098 Creative Team E - Done Title 5 / 128 90287 Description Sofia Palma jus…" at bounding box center [479, 227] width 958 height 455
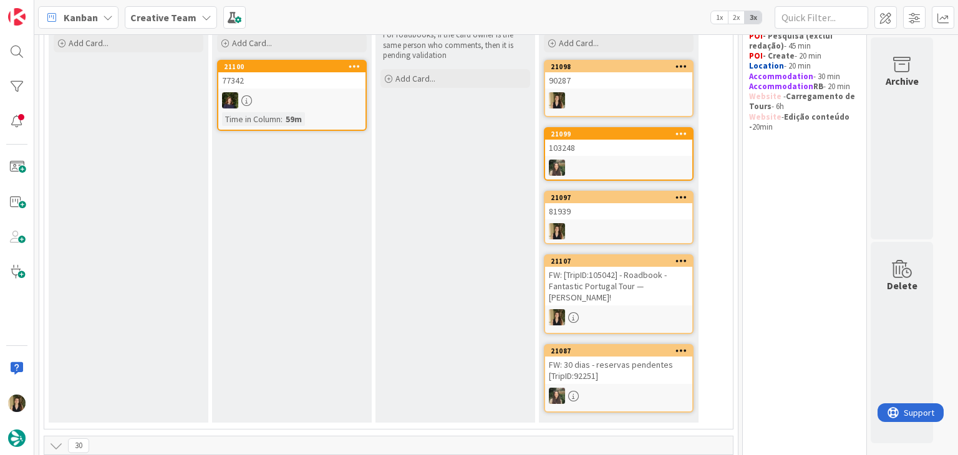
scroll to position [125, 0]
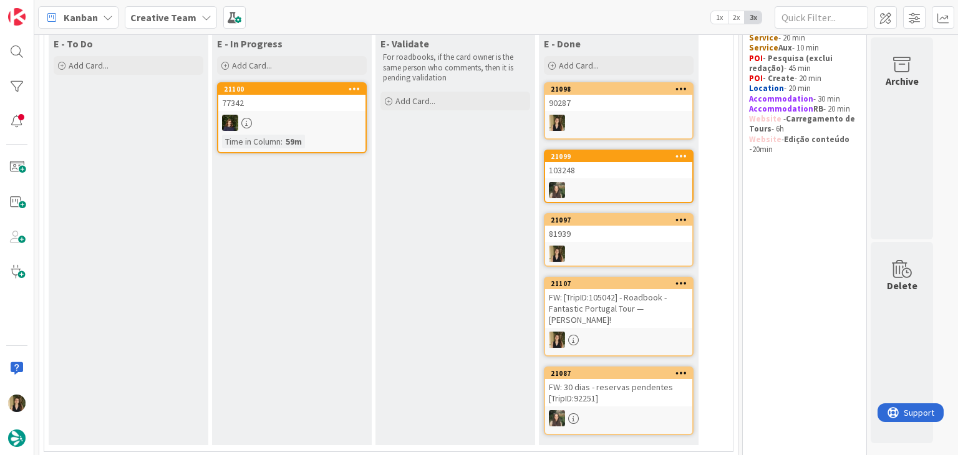
click at [493, 240] on div "E- Validate For roadbooks, if the card owner is the same person who comments, t…" at bounding box center [455, 238] width 160 height 413
click at [463, 218] on div "E- Validate For roadbooks, if the card owner is the same person who comments, t…" at bounding box center [455, 238] width 160 height 413
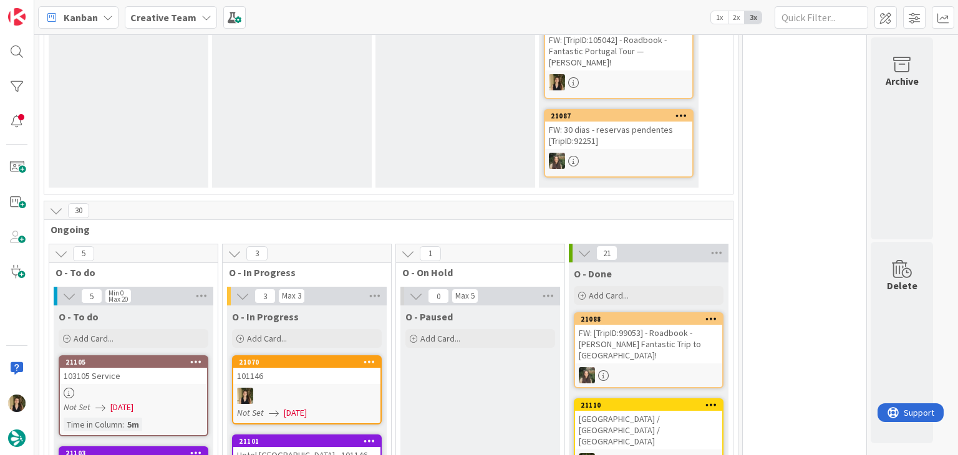
scroll to position [561, 0]
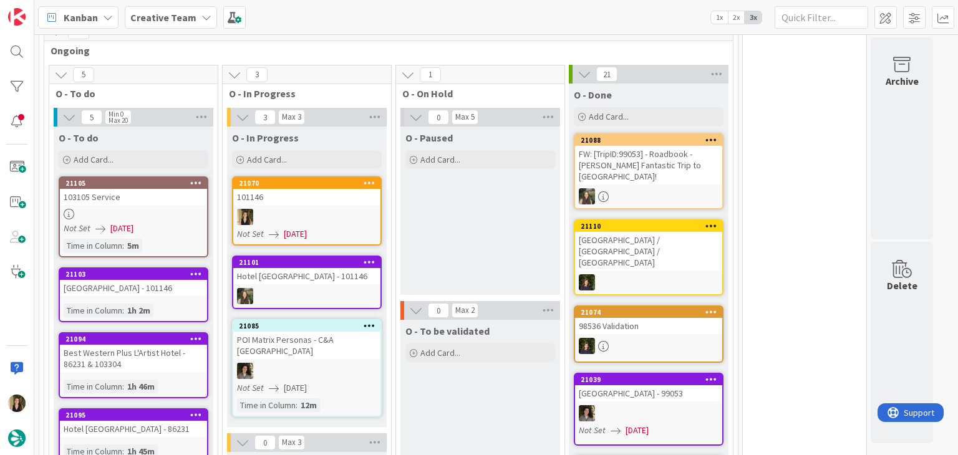
click at [334, 209] on div at bounding box center [306, 217] width 147 height 16
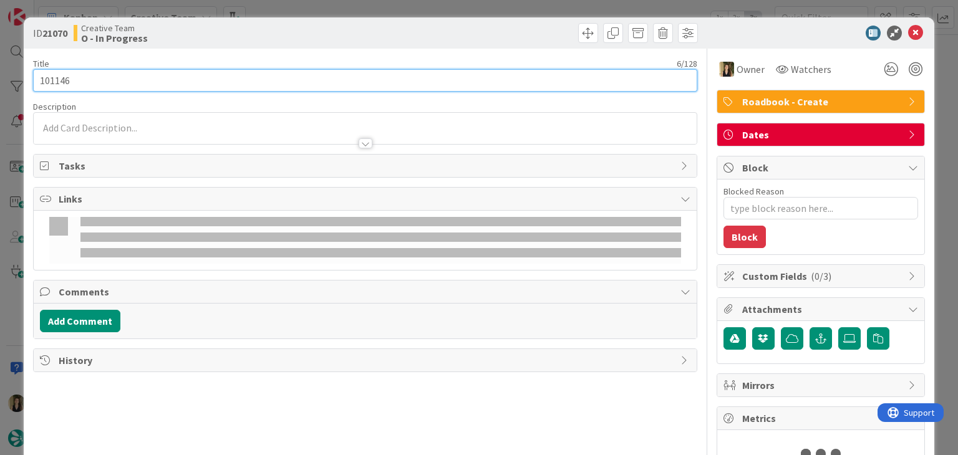
click at [56, 79] on input "101146" at bounding box center [365, 80] width 664 height 22
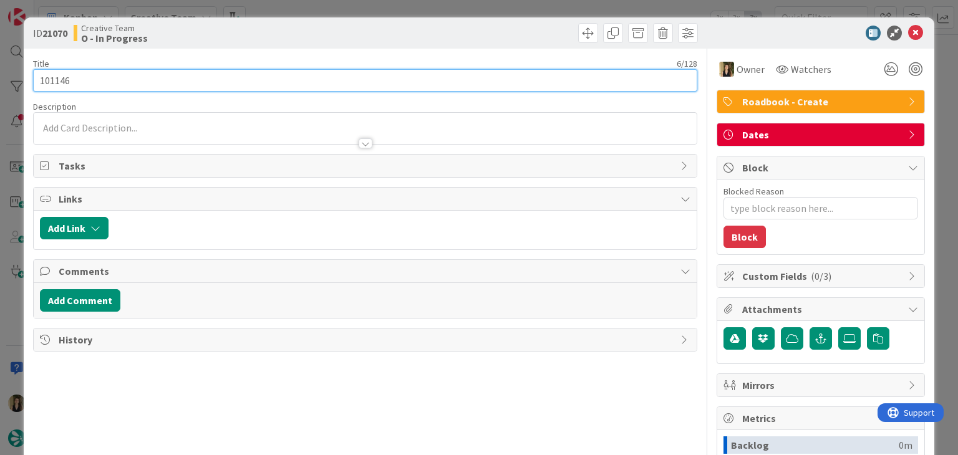
click at [56, 79] on input "101146" at bounding box center [365, 80] width 664 height 22
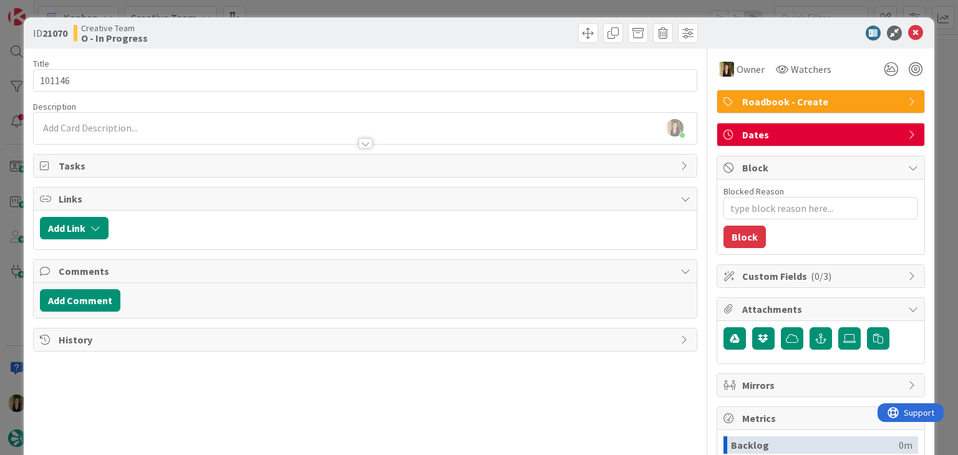
type textarea "x"
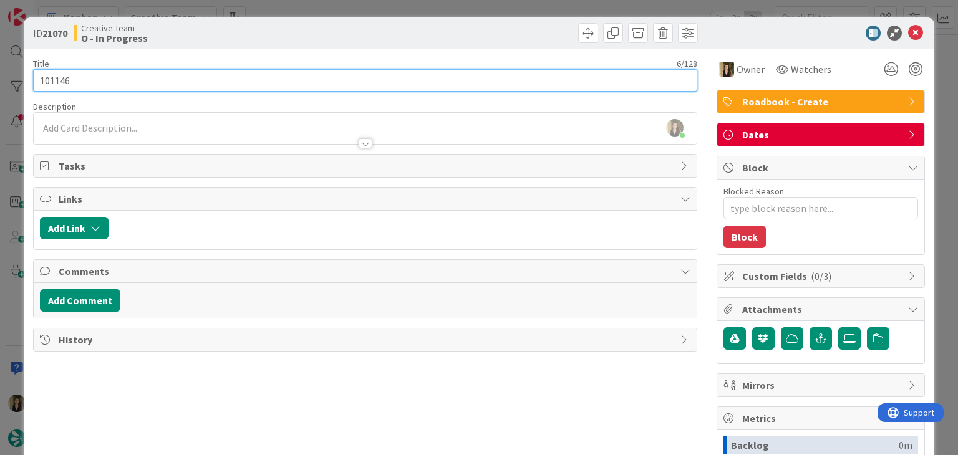
scroll to position [702, 0]
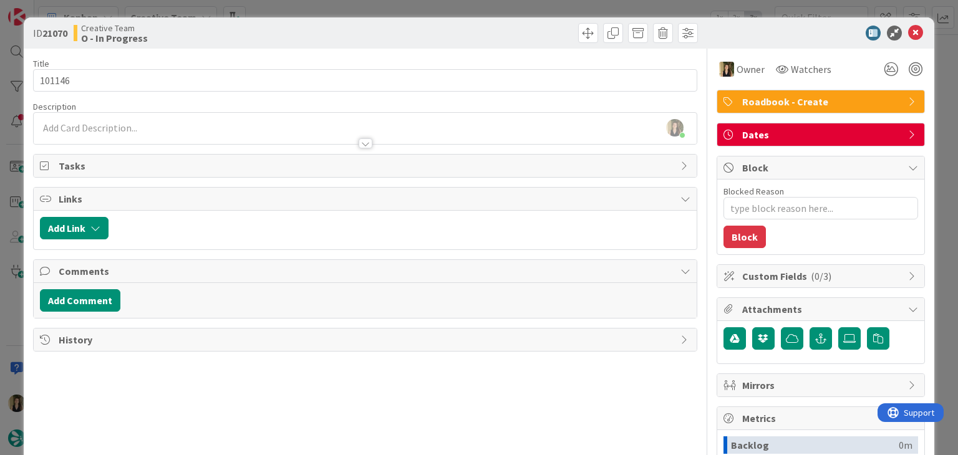
click at [160, 128] on div "Sofia Palma joined 7 m ago" at bounding box center [365, 128] width 662 height 31
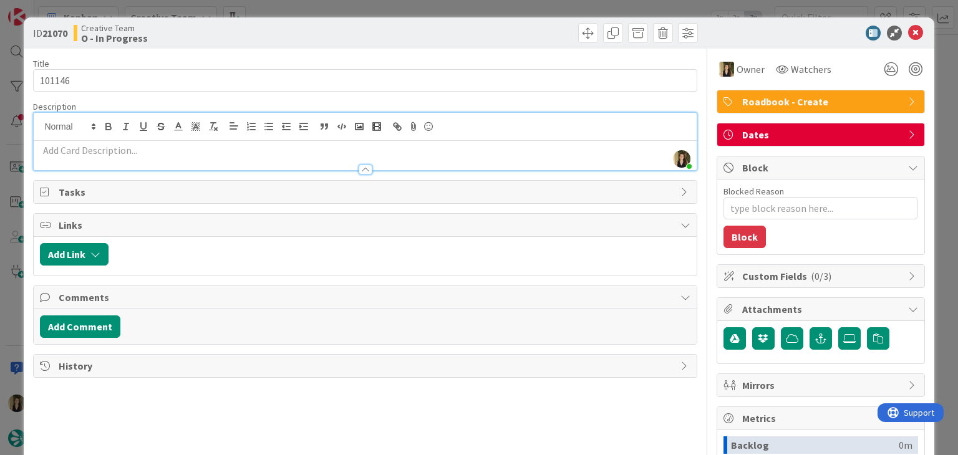
click at [160, 150] on p at bounding box center [365, 150] width 650 height 14
paste div
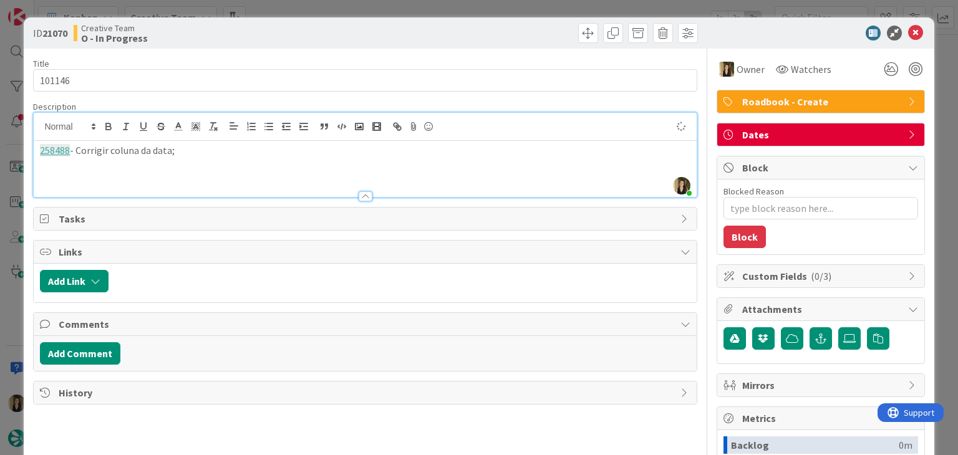
drag, startPoint x: 263, startPoint y: 25, endPoint x: 262, endPoint y: 2, distance: 23.1
click at [263, 24] on div "Creative Team O - In Progress" at bounding box center [218, 33] width 289 height 20
click at [205, 158] on div "258488 - Corrigir coluna da data;" at bounding box center [365, 169] width 662 height 56
click at [112, 160] on p "Dias 27 e 28.09 - è a mesma daytrip" at bounding box center [365, 165] width 650 height 14
click at [245, 170] on p "Dias 27 e 28.09 - é a mesma daytrip" at bounding box center [365, 165] width 650 height 14
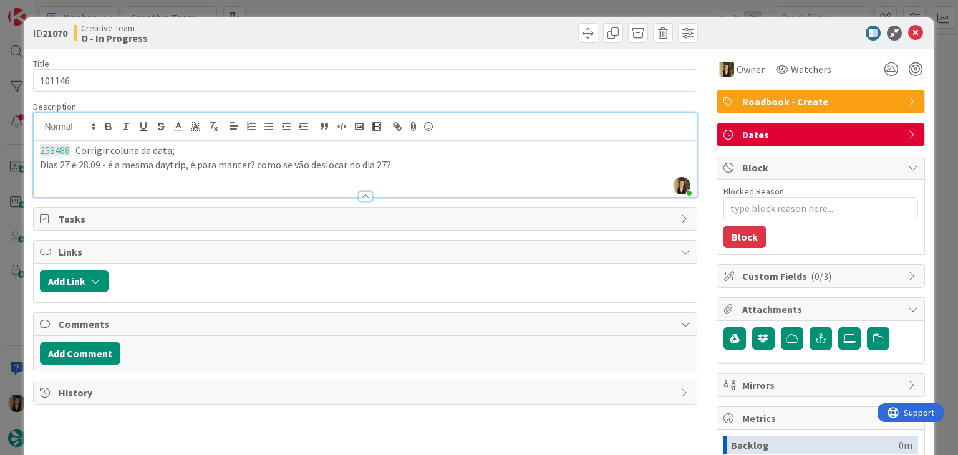
scroll to position [766, 0]
click at [426, 160] on p "Dias 27 e 28.09 - é a mesma daytrip, é para manter? como se vão deslocar no dia…" at bounding box center [365, 165] width 650 height 14
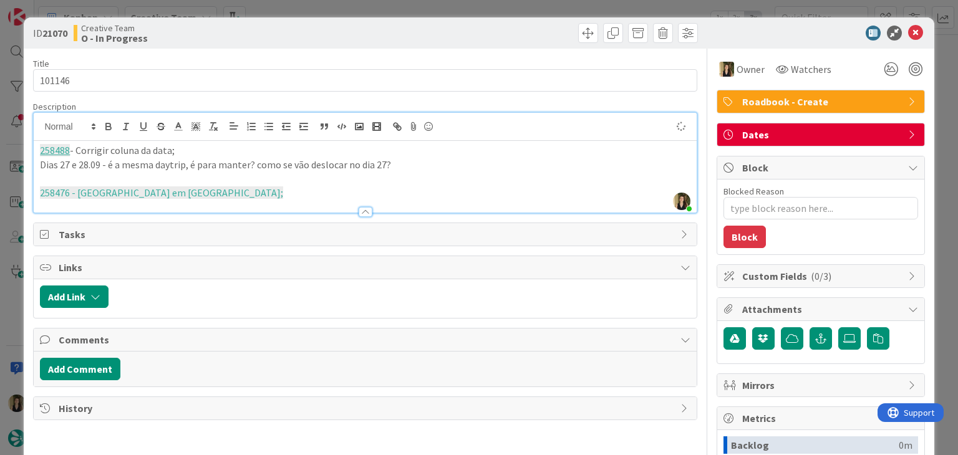
click at [160, 178] on p at bounding box center [365, 179] width 650 height 14
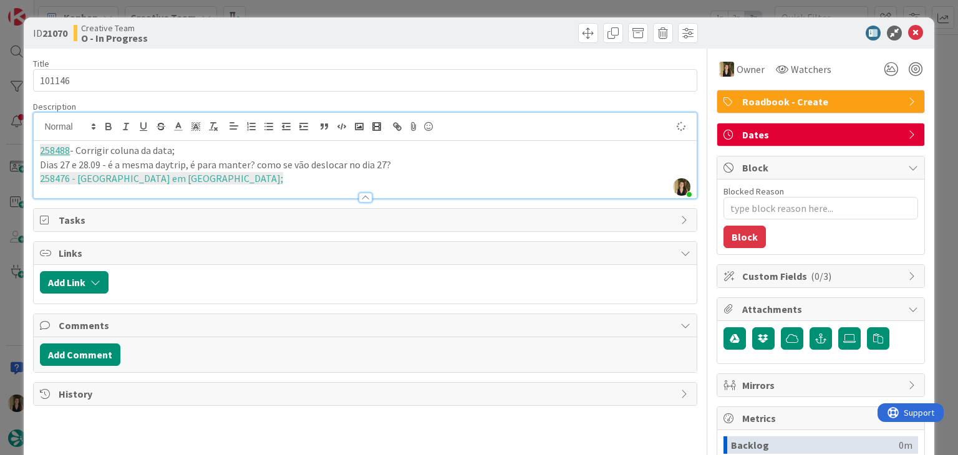
click at [211, 175] on p "258476 - Corrigir hotel em Vasto;" at bounding box center [365, 179] width 650 height 14
drag, startPoint x: 210, startPoint y: 177, endPoint x: 70, endPoint y: 172, distance: 139.8
click at [70, 172] on p "258476 - Corrigir hotel em Vasto;" at bounding box center [365, 179] width 650 height 14
click at [216, 126] on icon "button" at bounding box center [213, 126] width 11 height 11
click at [197, 178] on p "258476 - Corrigir hotel em Vasto;" at bounding box center [365, 179] width 650 height 14
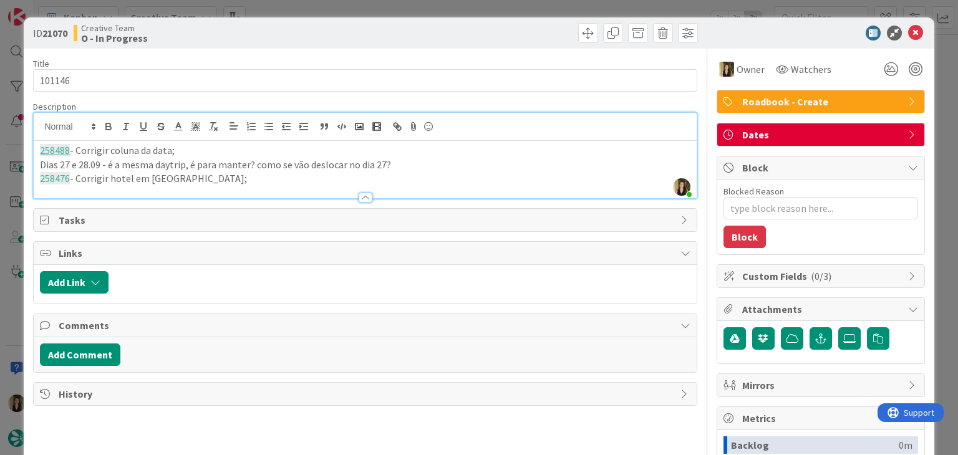
click at [319, 24] on div "Creative Team O - In Progress" at bounding box center [218, 33] width 289 height 20
click at [324, 8] on div "ID 21070 Creative Team O - In Progress Title 6 / 128 101146 Description Sofia P…" at bounding box center [479, 227] width 958 height 455
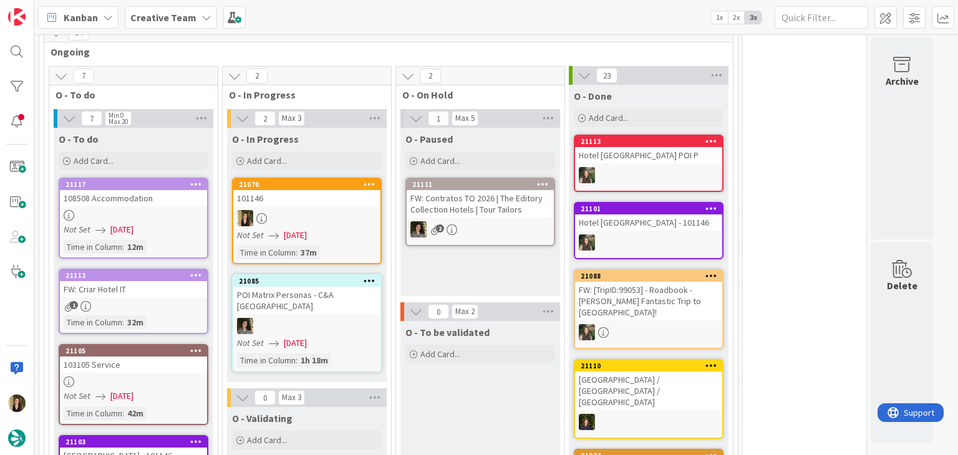
click at [321, 201] on link "21070 101146 Not Set 14/08/2025 Time in Column : 37m" at bounding box center [307, 221] width 150 height 87
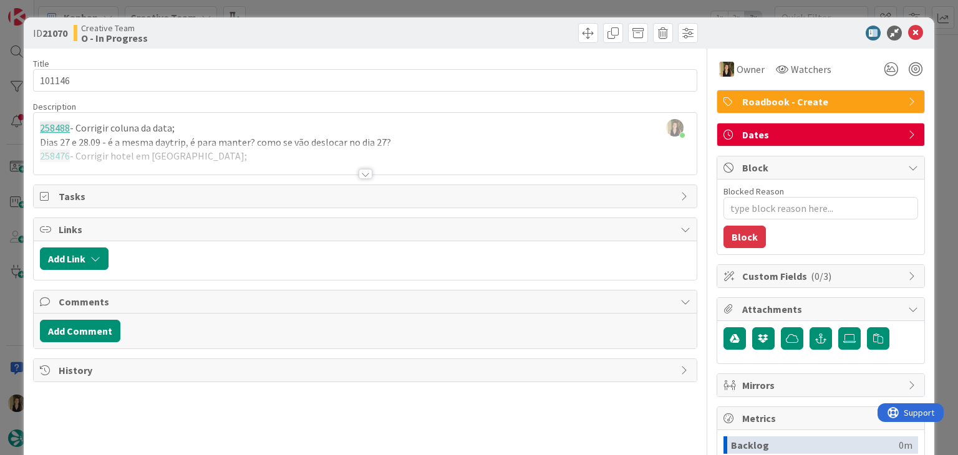
click at [362, 171] on div at bounding box center [366, 174] width 14 height 10
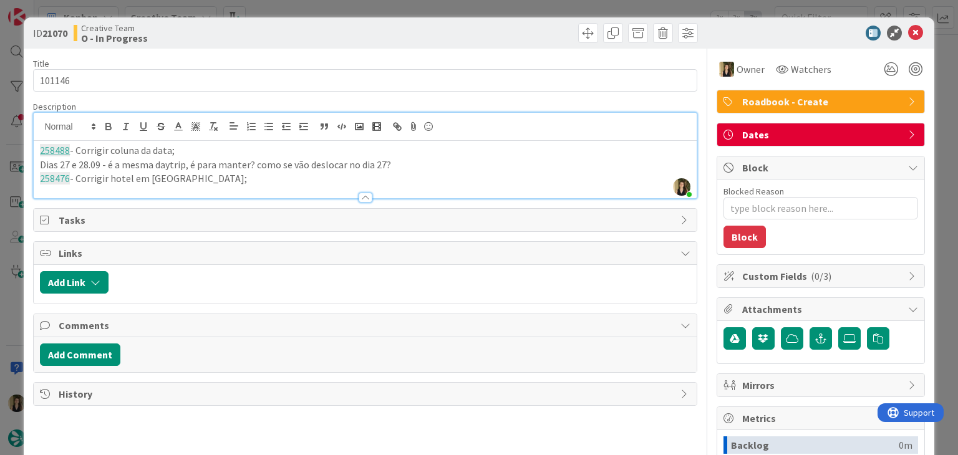
drag, startPoint x: 320, startPoint y: 38, endPoint x: 317, endPoint y: 22, distance: 16.5
click at [319, 35] on div "Creative Team O - In Progress" at bounding box center [218, 33] width 289 height 20
click at [316, 11] on div "ID 21070 Creative Team O - In Progress Title 6 / 128 101146 Description Sofia P…" at bounding box center [479, 227] width 958 height 455
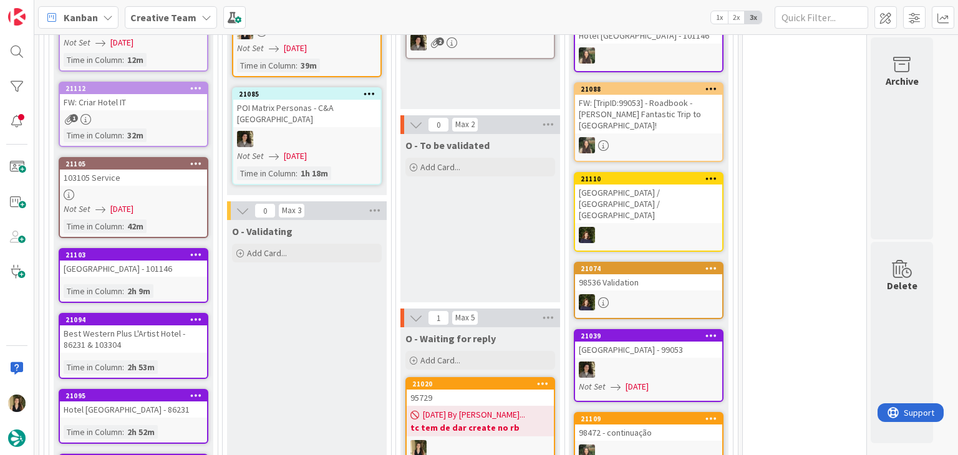
drag, startPoint x: 339, startPoint y: 302, endPoint x: 338, endPoint y: 295, distance: 7.5
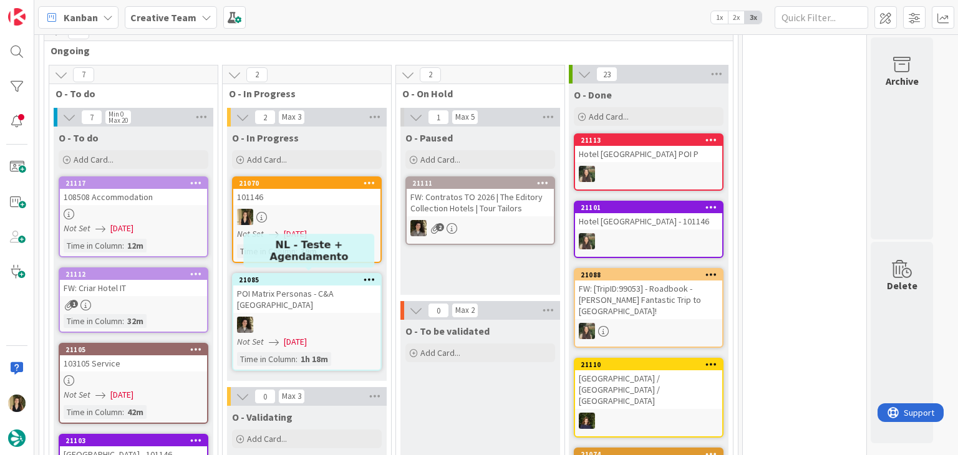
scroll to position [766, 0]
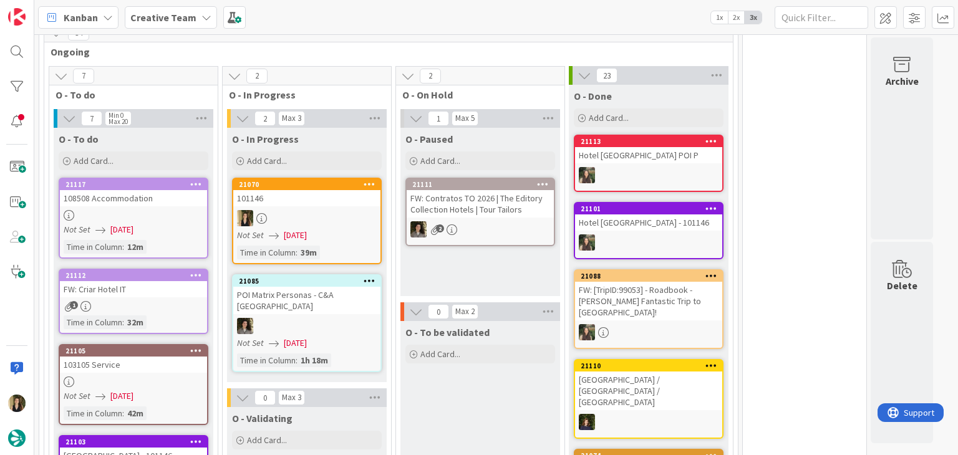
click at [353, 222] on link "21070 101146 Not Set 14/08/2025 Time in Column : 39m" at bounding box center [307, 221] width 150 height 87
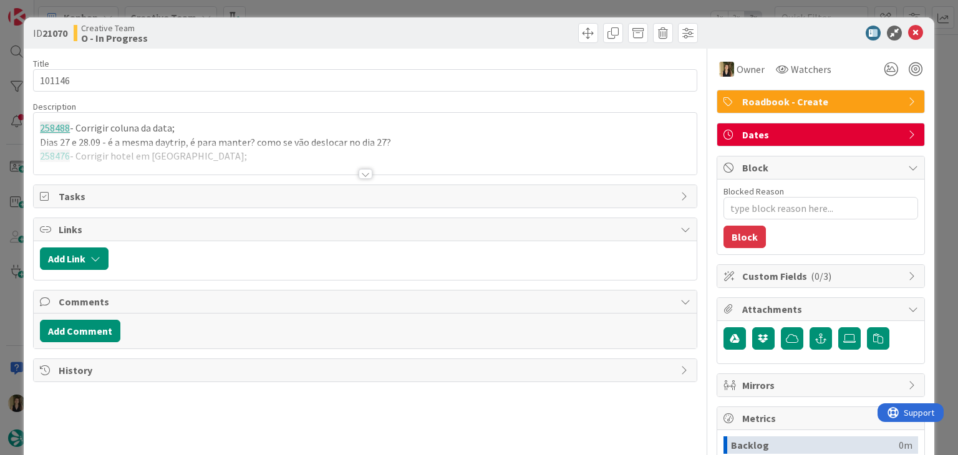
click at [365, 175] on div at bounding box center [366, 174] width 14 height 10
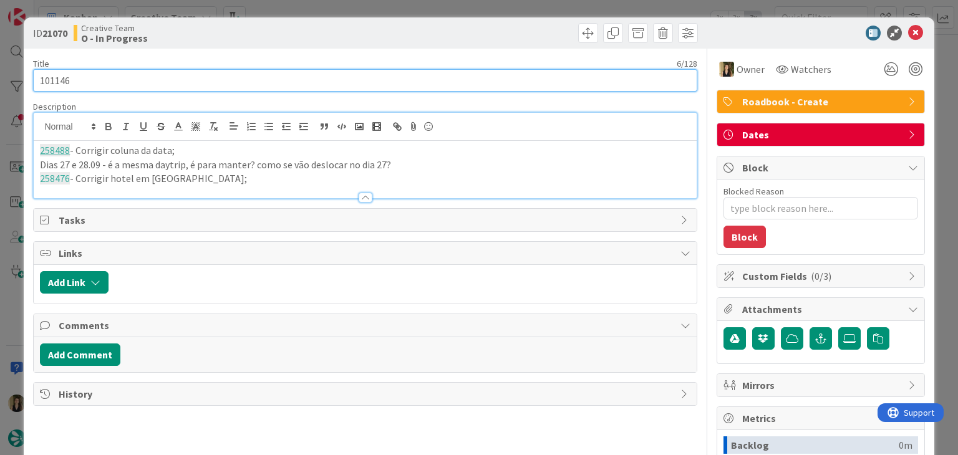
click at [54, 80] on input "101146" at bounding box center [365, 80] width 664 height 22
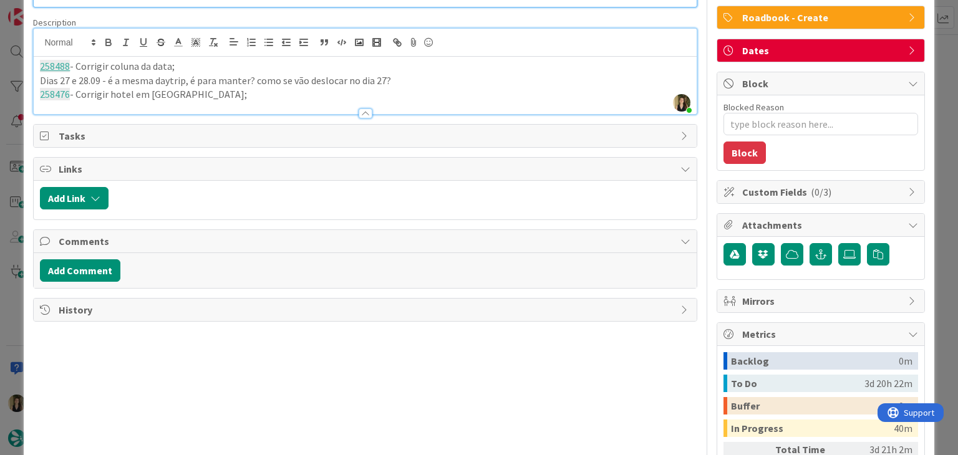
scroll to position [187, 0]
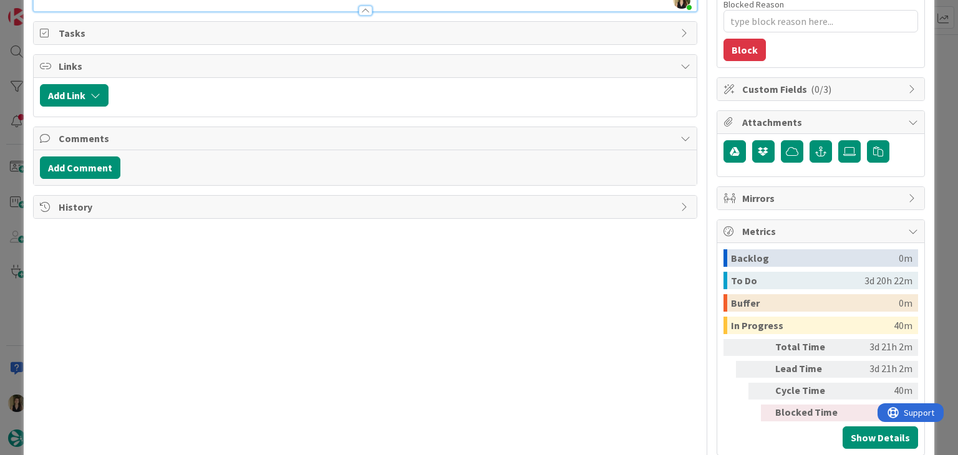
drag, startPoint x: 486, startPoint y: 322, endPoint x: 481, endPoint y: 312, distance: 10.9
click at [485, 322] on div "Title 6 / 128 101146 Description Sofia Palma just joined 258488 - Corrigir colu…" at bounding box center [365, 159] width 664 height 594
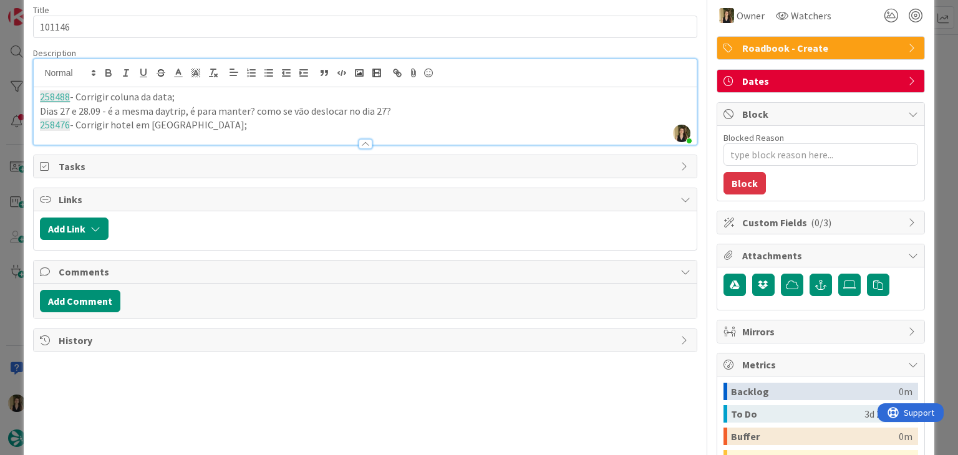
scroll to position [0, 0]
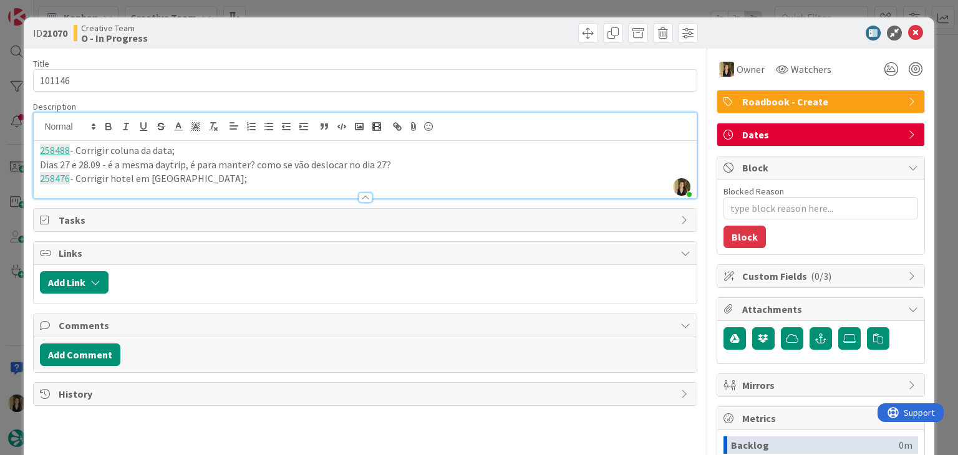
click at [389, 34] on div at bounding box center [533, 33] width 329 height 20
click at [389, 13] on div "ID 21070 Creative Team O - In Progress Title 6 / 128 101146 Description Sofia P…" at bounding box center [479, 227] width 958 height 455
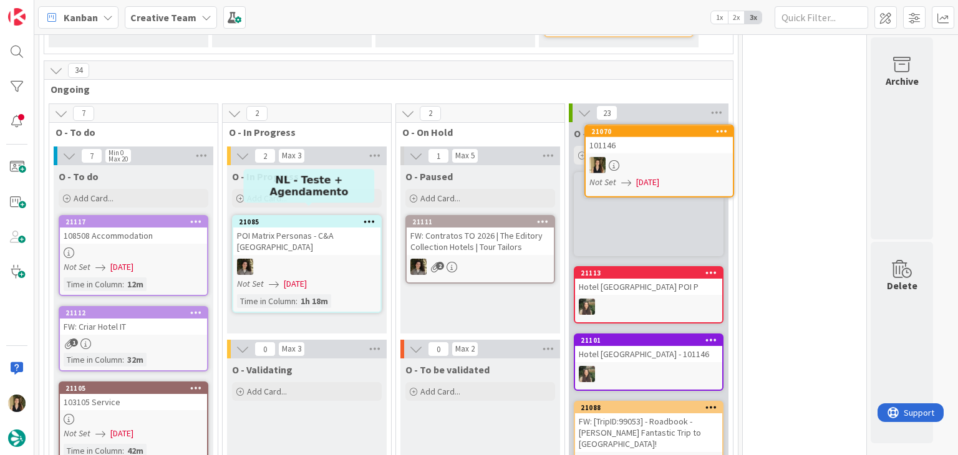
scroll to position [700, 0]
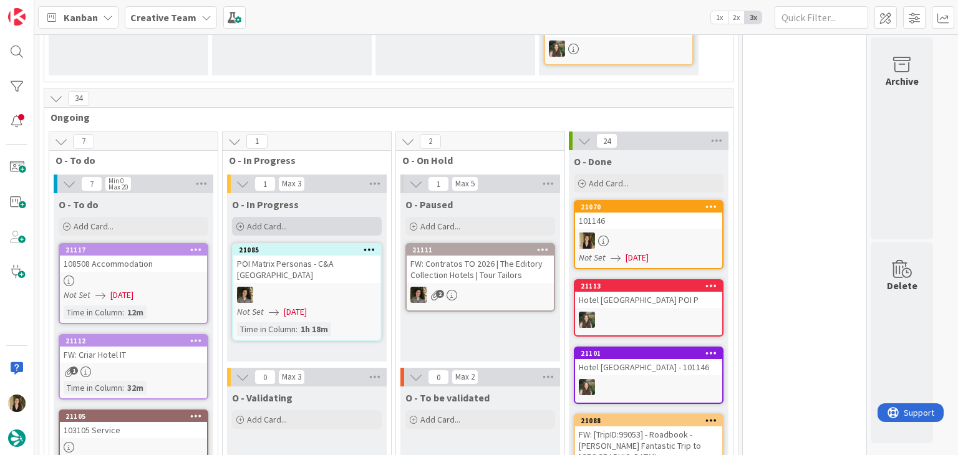
drag, startPoint x: 307, startPoint y: 218, endPoint x: 314, endPoint y: 218, distance: 7.5
click at [307, 218] on div "Add Card..." at bounding box center [307, 226] width 150 height 19
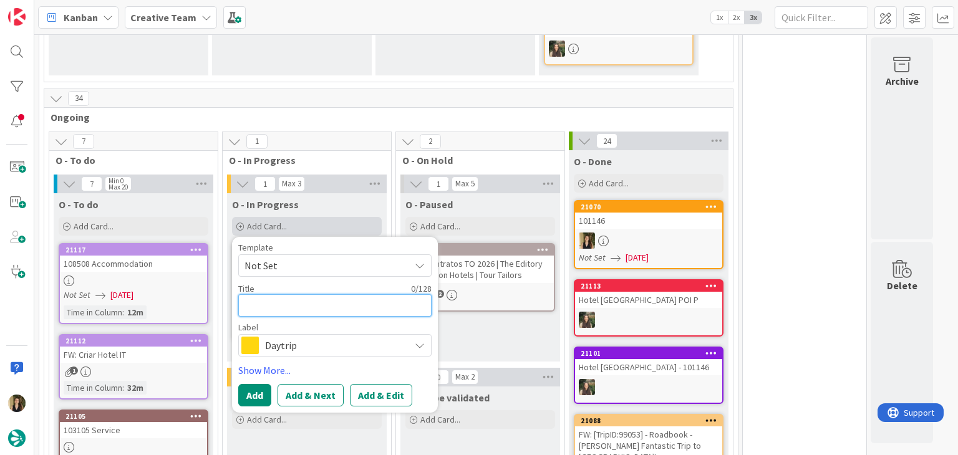
paste textarea "101146"
type textarea "x"
type textarea "101146"
type textarea "x"
type textarea "101146"
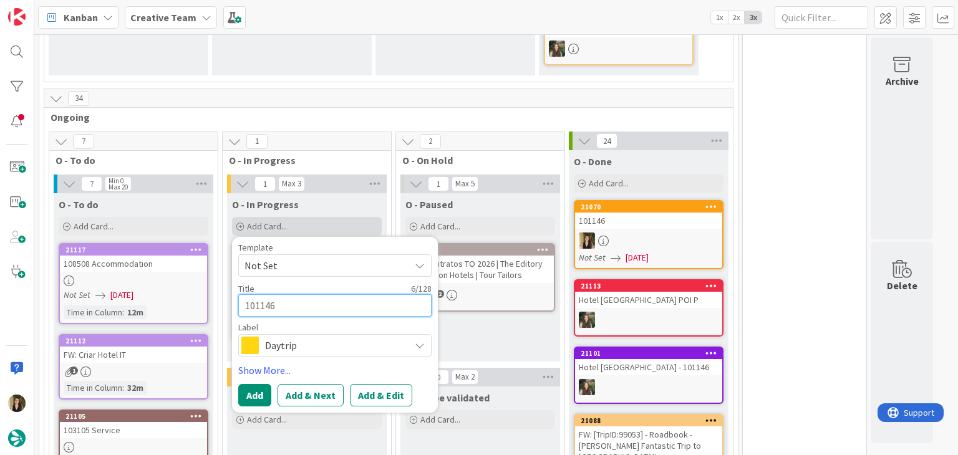
type textarea "x"
type textarea "101146 c"
type textarea "x"
type textarea "101146 co"
type textarea "x"
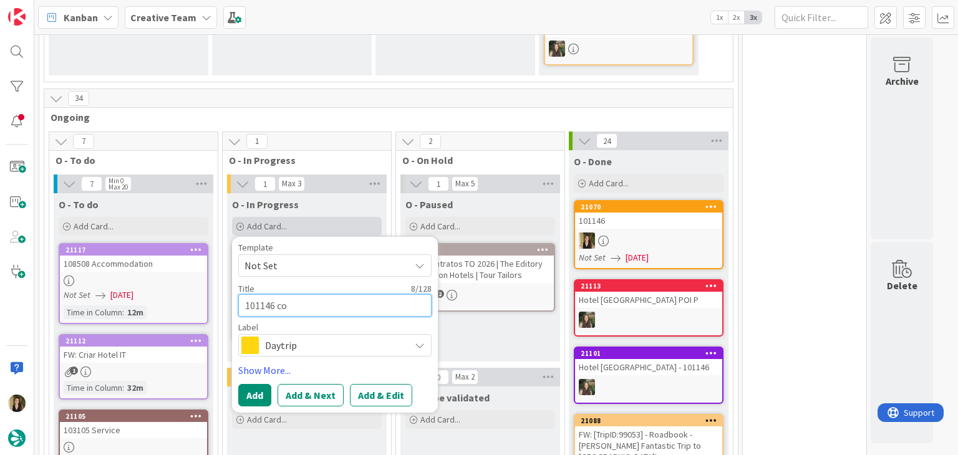
type textarea "101146 con"
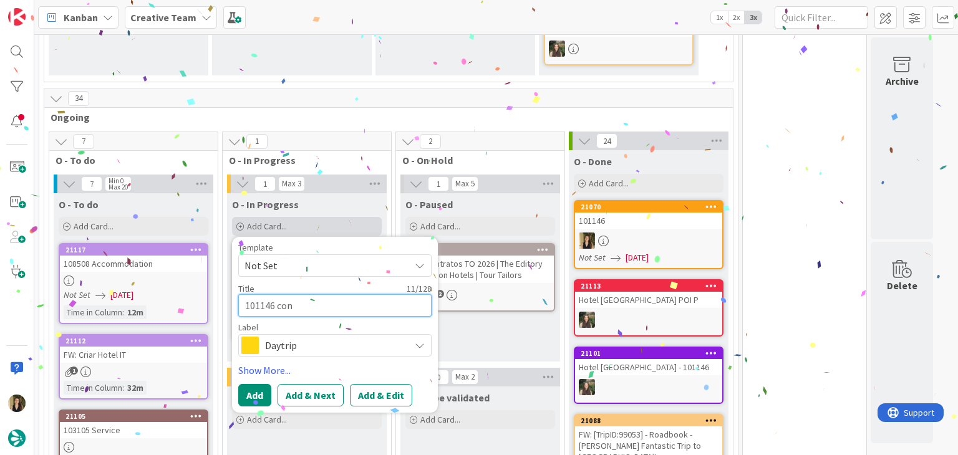
type textarea "x"
type textarea "101146 conti"
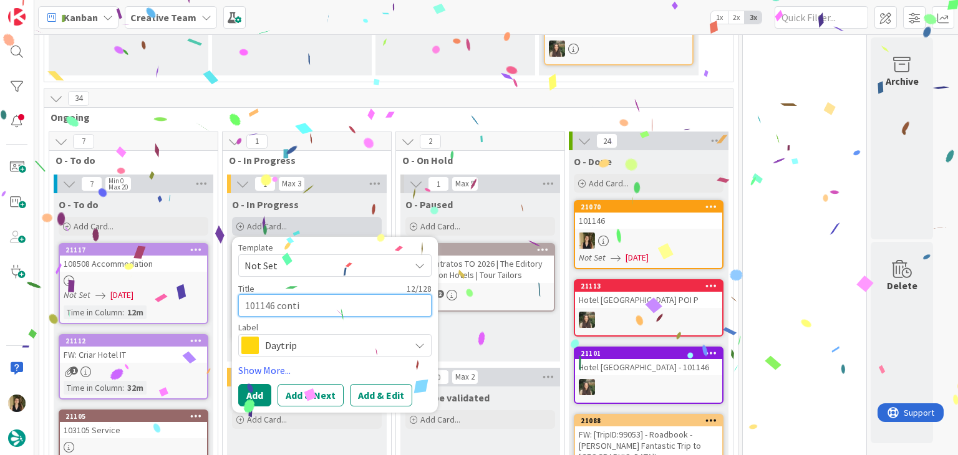
type textarea "x"
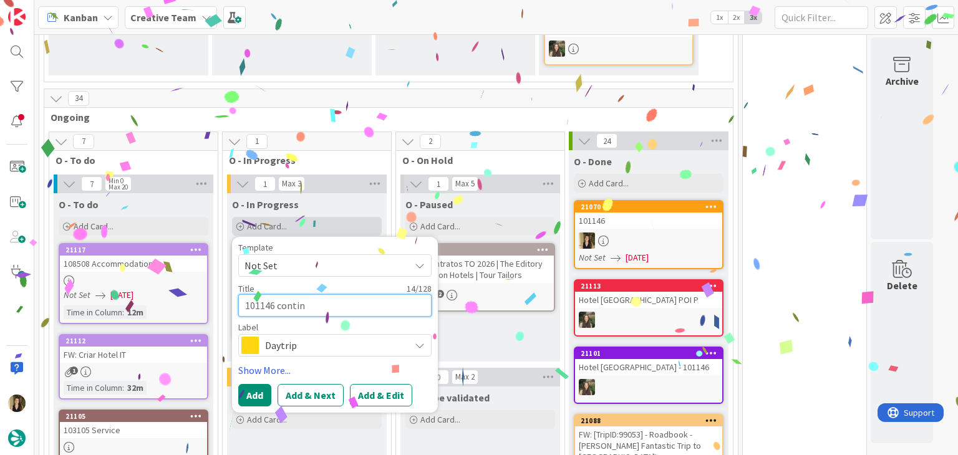
type textarea "101146 continu"
type textarea "x"
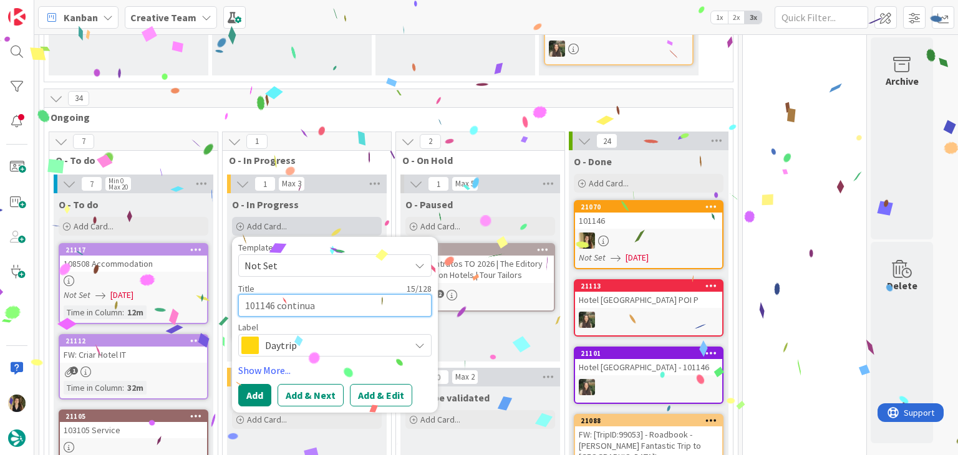
type textarea "101146 continuaç"
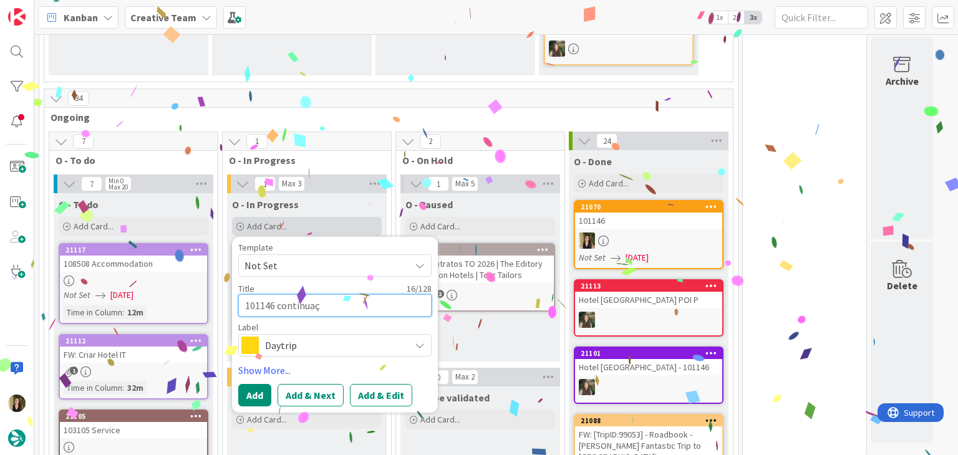
type textarea "x"
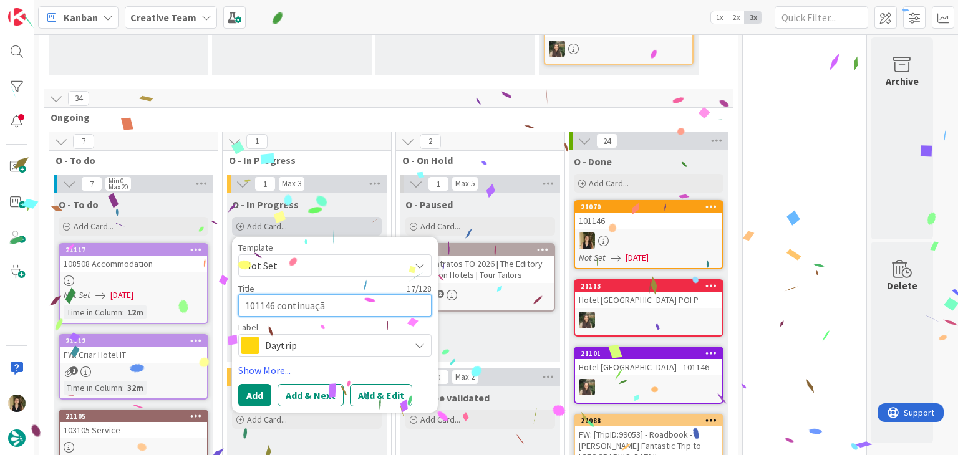
type textarea "101146 continuação"
type textarea "x"
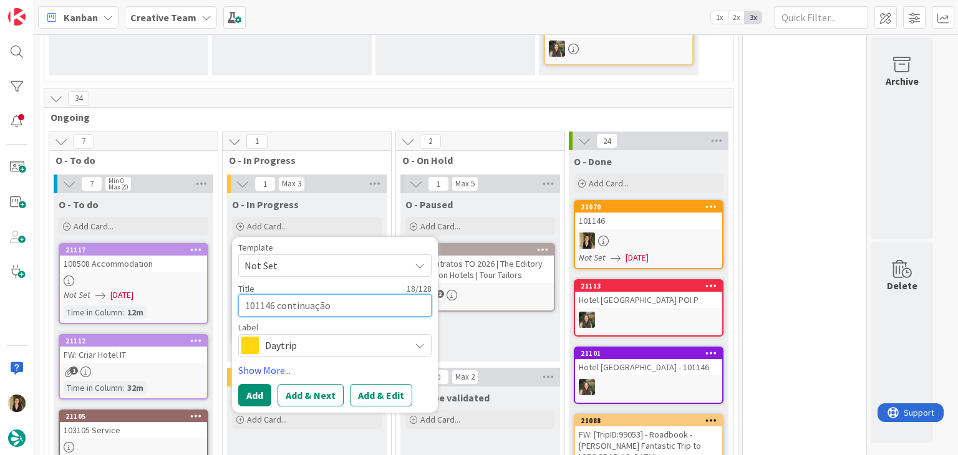
type textarea "101146 continuação"
click at [345, 344] on span "Daytrip" at bounding box center [334, 345] width 138 height 17
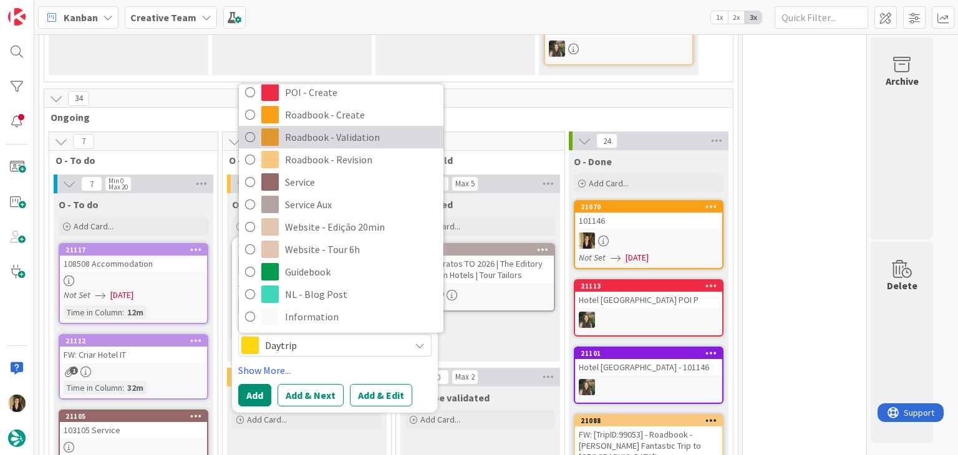
drag, startPoint x: 364, startPoint y: 135, endPoint x: 360, endPoint y: 140, distance: 6.7
click at [364, 134] on span "Roadbook - Validation" at bounding box center [361, 137] width 152 height 19
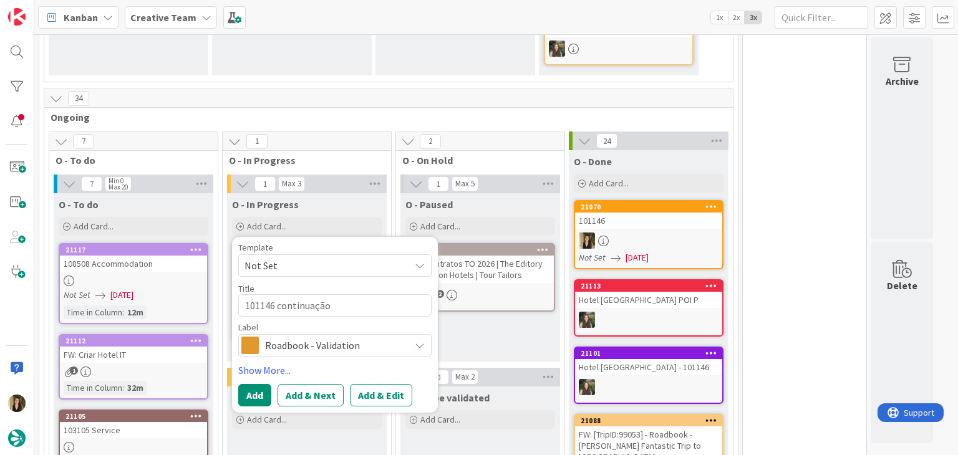
click at [342, 345] on span "Roadbook - Validation" at bounding box center [334, 345] width 138 height 17
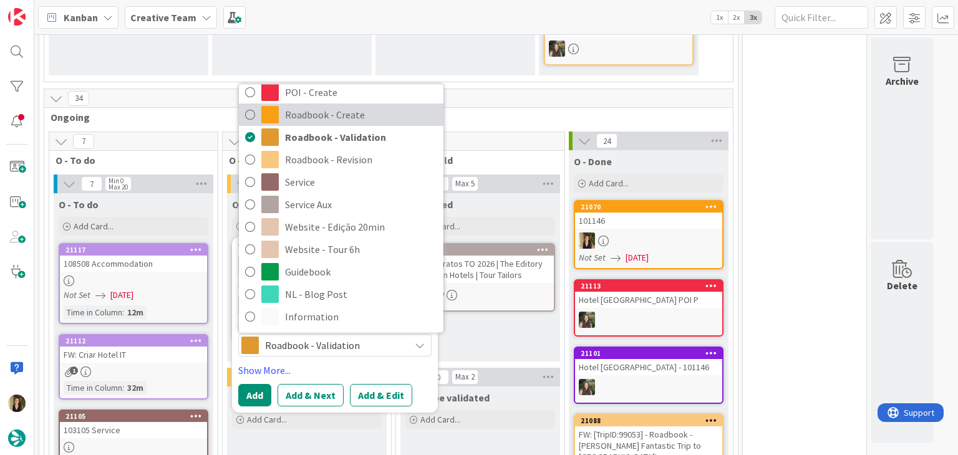
click at [367, 115] on span "Roadbook - Create" at bounding box center [361, 115] width 152 height 19
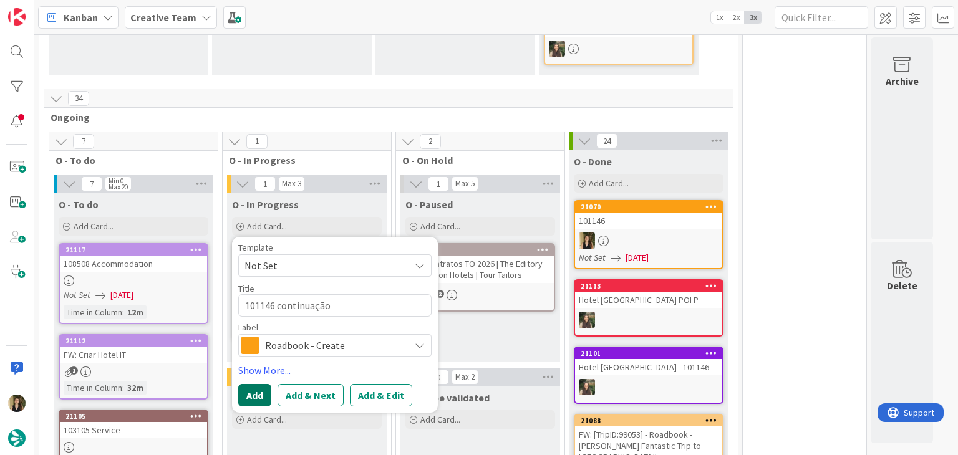
click at [250, 392] on button "Add" at bounding box center [254, 395] width 33 height 22
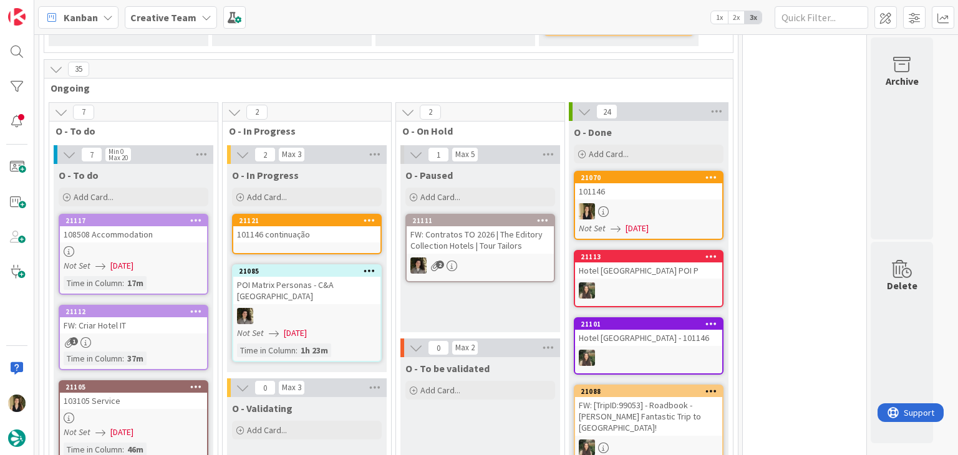
scroll to position [763, 0]
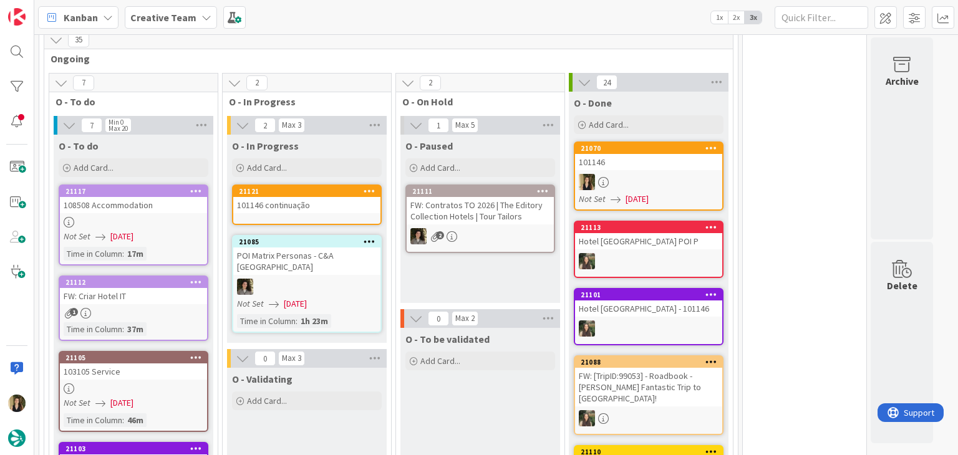
click at [306, 213] on link "21121 101146 continuação" at bounding box center [307, 205] width 150 height 41
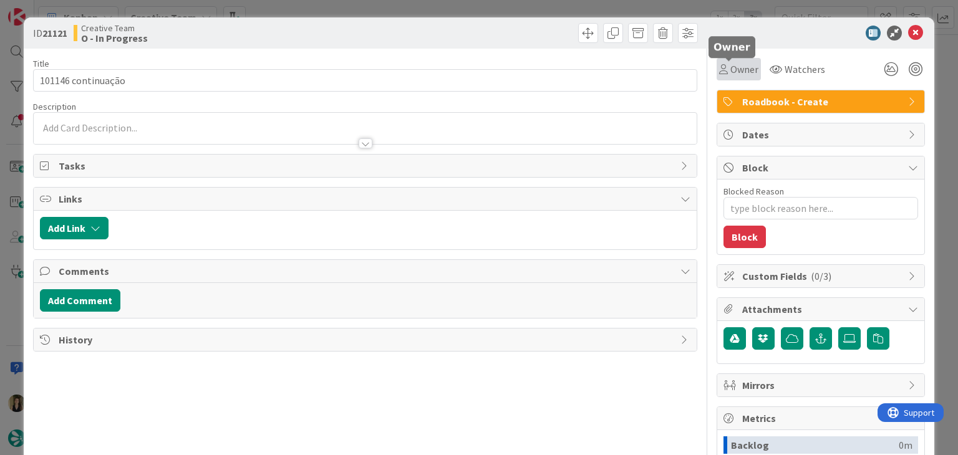
click at [730, 67] on span "Owner" at bounding box center [744, 69] width 28 height 15
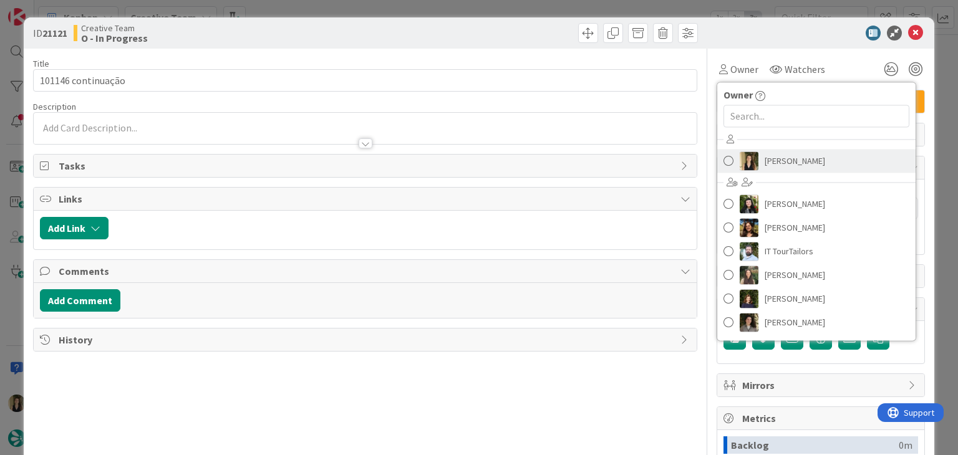
click at [765, 157] on span "[PERSON_NAME]" at bounding box center [795, 161] width 60 height 19
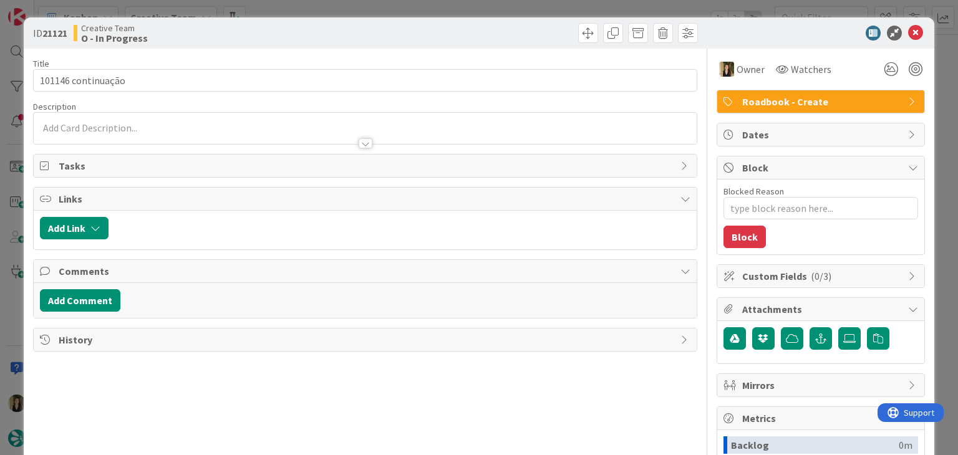
click at [538, 26] on div at bounding box center [533, 33] width 329 height 20
click at [536, 11] on div "ID 21121 Creative Team O - In Progress Title 18 / 128 101146 continuação Descri…" at bounding box center [479, 227] width 958 height 455
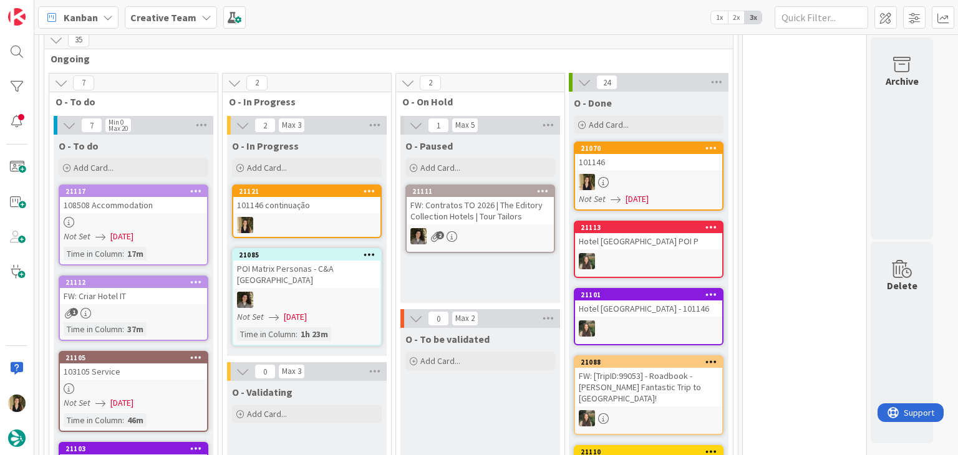
click at [665, 160] on div "101146" at bounding box center [648, 162] width 147 height 16
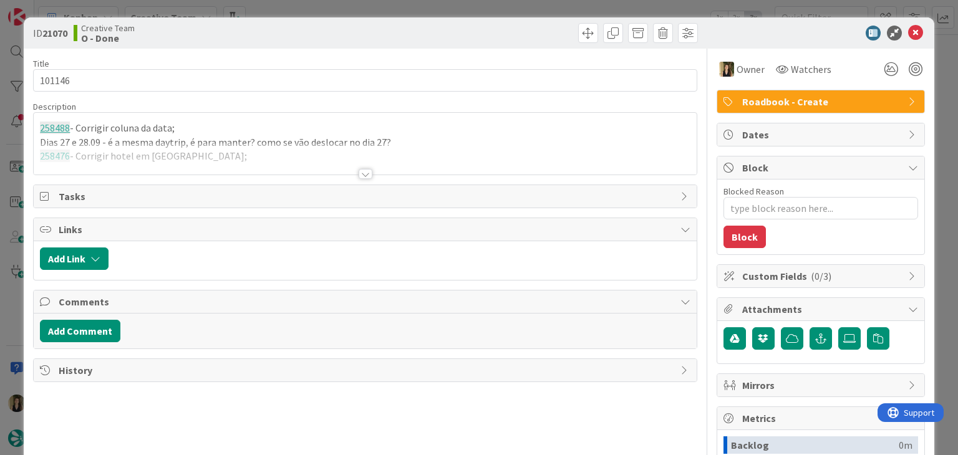
click at [359, 173] on div at bounding box center [366, 174] width 14 height 10
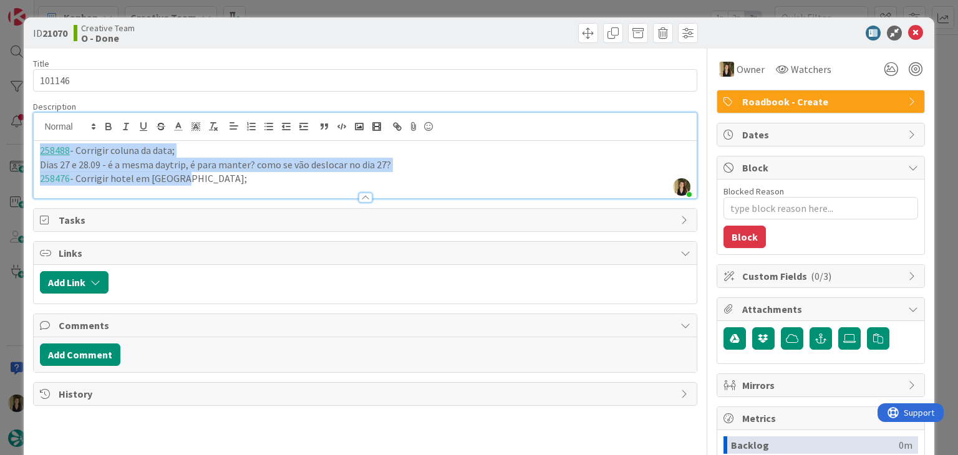
drag, startPoint x: 190, startPoint y: 182, endPoint x: 27, endPoint y: 137, distance: 169.5
click at [24, 139] on div "ID 21070 Creative Team O - Done Title 6 / 128 101146 Description Sofia Palma ju…" at bounding box center [479, 334] width 910 height 635
copy div "258488 - Corrigir coluna da data; [PERSON_NAME] 27 e 28.09 - é a mesma daytrip,…"
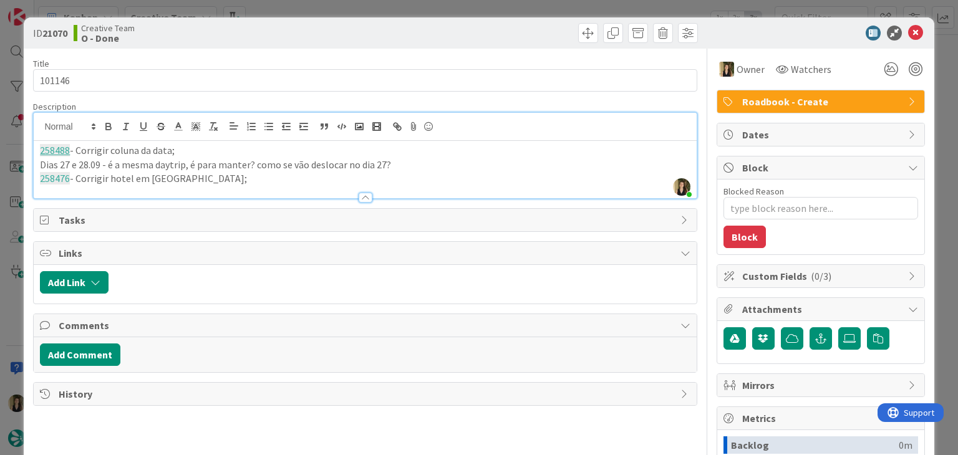
click at [313, 34] on div "Creative Team O - Done" at bounding box center [218, 33] width 289 height 20
click at [319, 15] on div "ID 21070 Creative Team O - Done Title 6 / 128 101146 Description Sofia Palma ju…" at bounding box center [479, 227] width 958 height 455
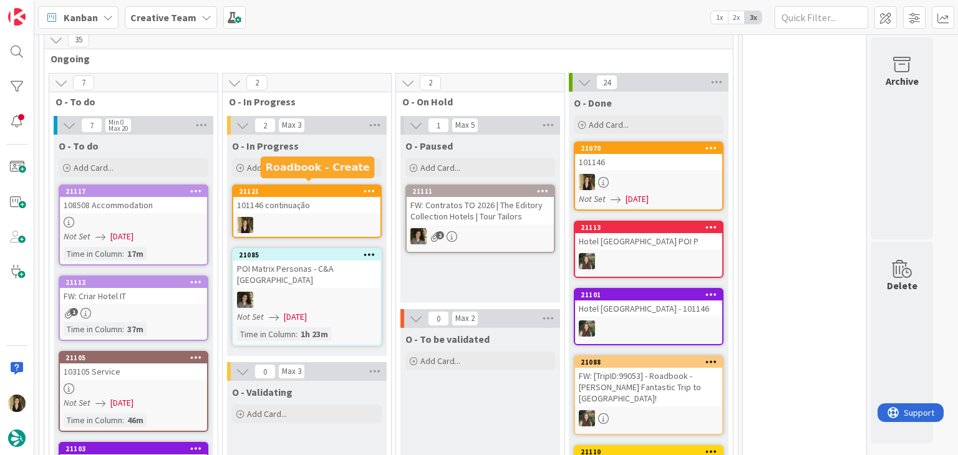
click at [324, 197] on div "101146 continuação" at bounding box center [306, 205] width 147 height 16
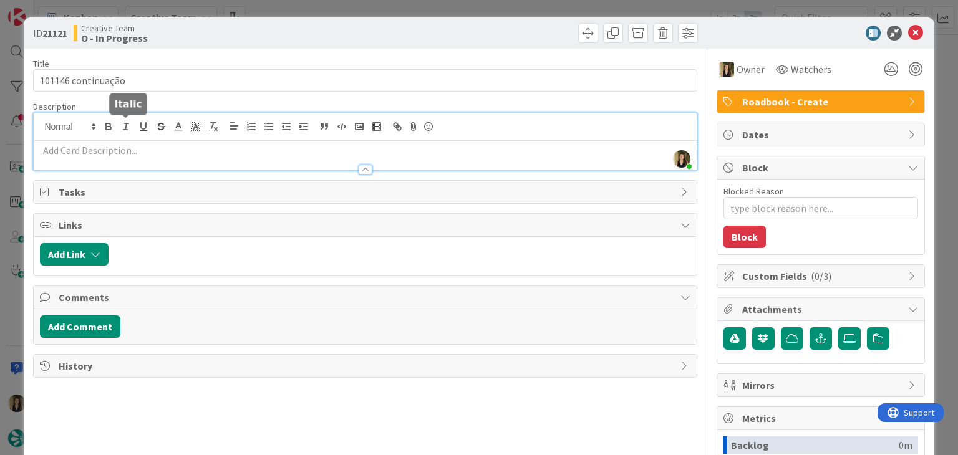
drag, startPoint x: 125, startPoint y: 128, endPoint x: 123, endPoint y: 135, distance: 7.6
click at [125, 128] on div "Sofia Palma just joined" at bounding box center [365, 141] width 662 height 57
click at [127, 150] on p at bounding box center [365, 150] width 650 height 14
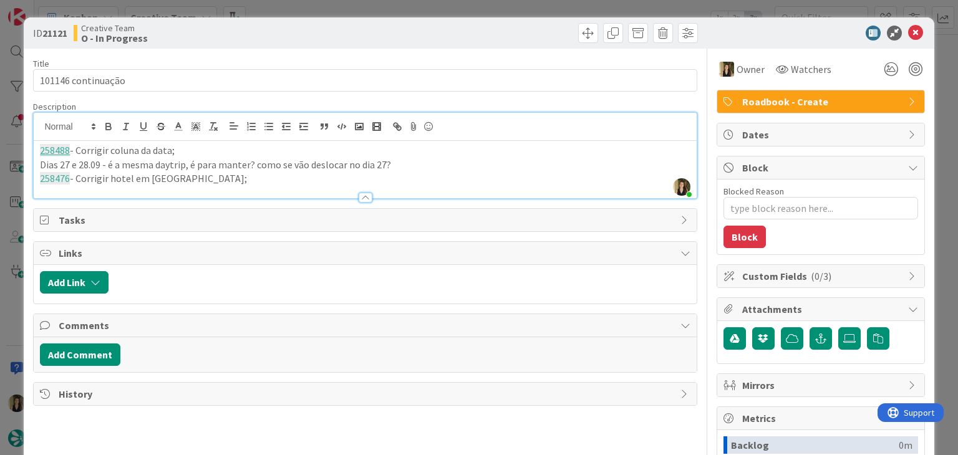
click at [397, 16] on div "ID 21121 Creative Team O - In Progress Title 18 / 128 101146 continuação Descri…" at bounding box center [479, 227] width 958 height 455
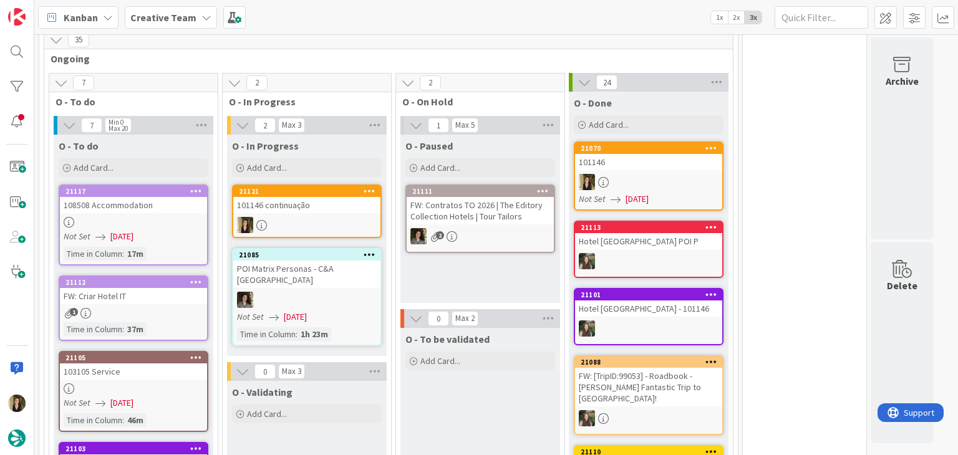
click at [319, 209] on link "21121 101146 continuação" at bounding box center [307, 212] width 150 height 54
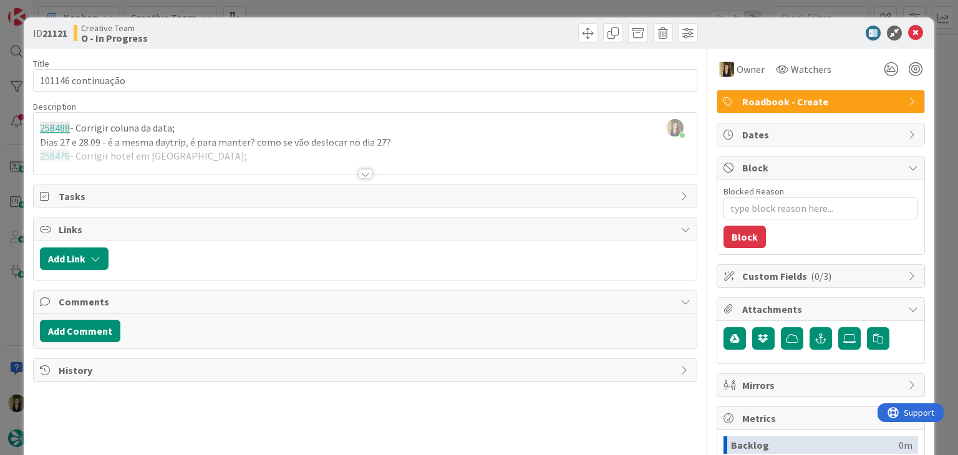
click at [365, 170] on div at bounding box center [366, 174] width 14 height 10
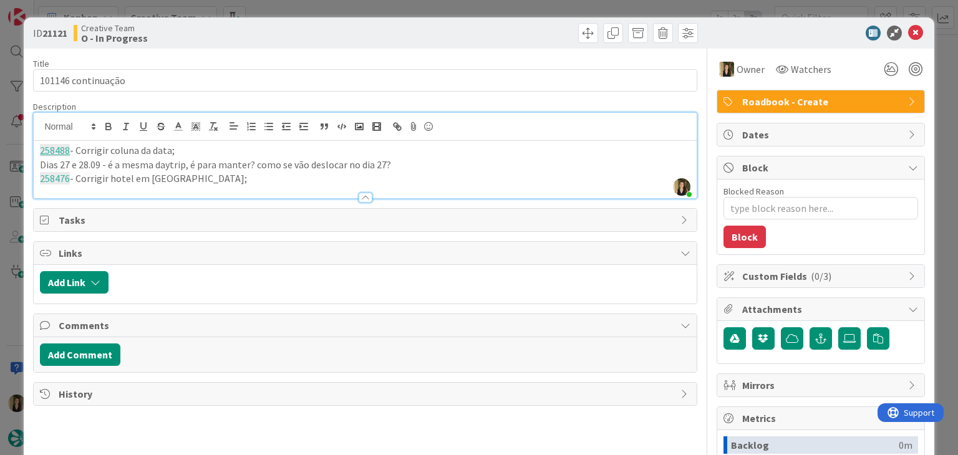
type textarea "x"
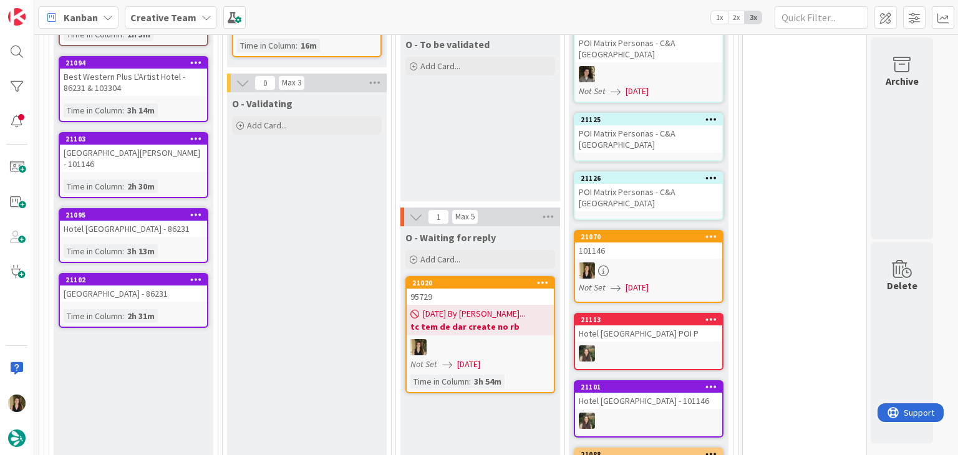
scroll to position [936, 0]
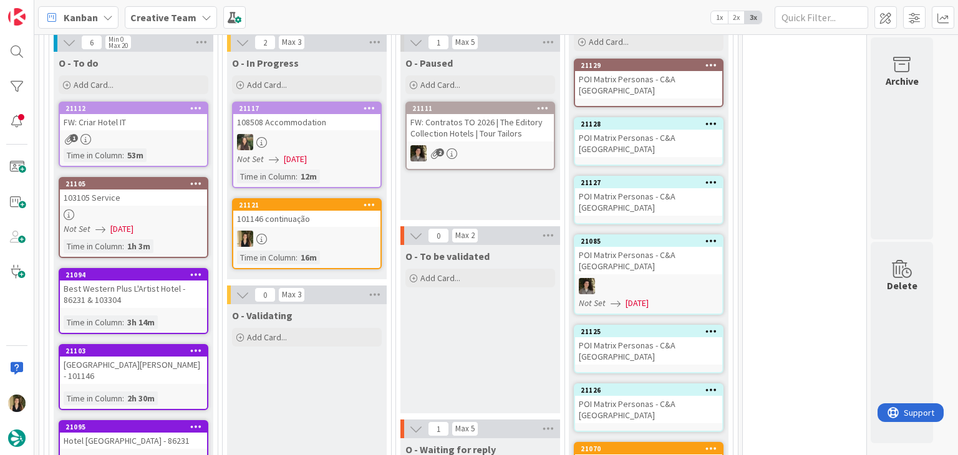
click at [498, 320] on div "O - To be validated Add Card..." at bounding box center [480, 329] width 160 height 168
click at [354, 251] on div "Time in Column : 16m" at bounding box center [307, 258] width 140 height 14
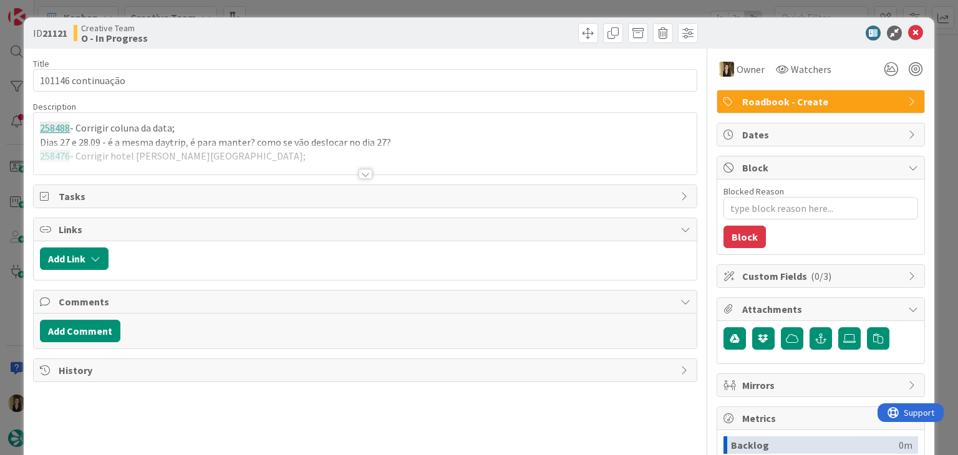
click at [288, 167] on div at bounding box center [365, 159] width 662 height 32
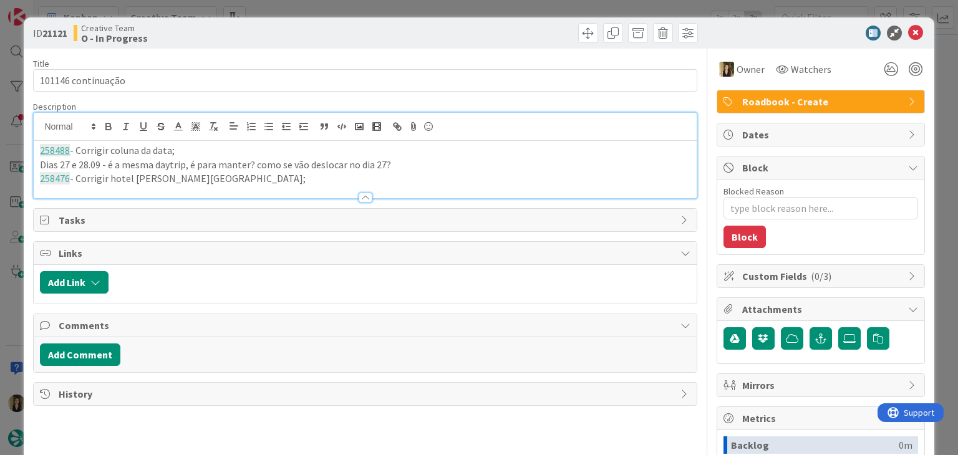
click at [308, 0] on div "ID 21121 Creative Team O - In Progress Title 18 / 128 101146 continuação Descri…" at bounding box center [479, 227] width 958 height 455
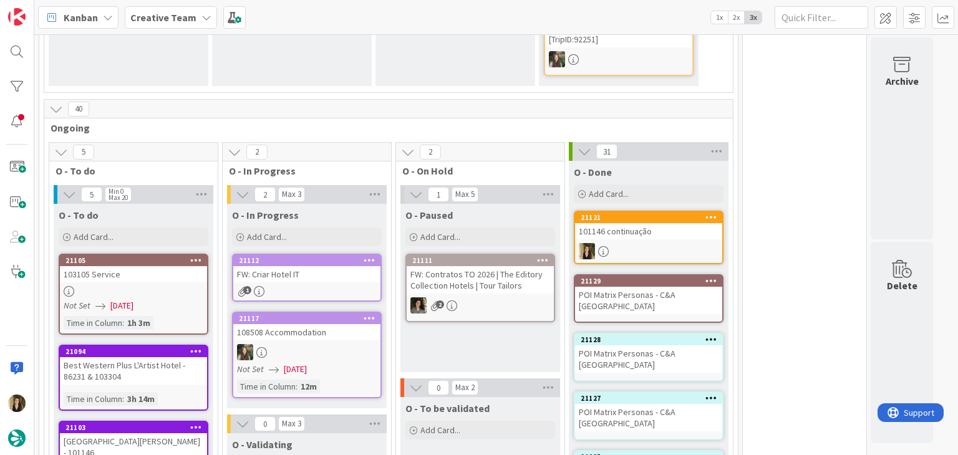
click at [346, 255] on link "21112 FW: Criar Hotel IT 1" at bounding box center [307, 278] width 150 height 48
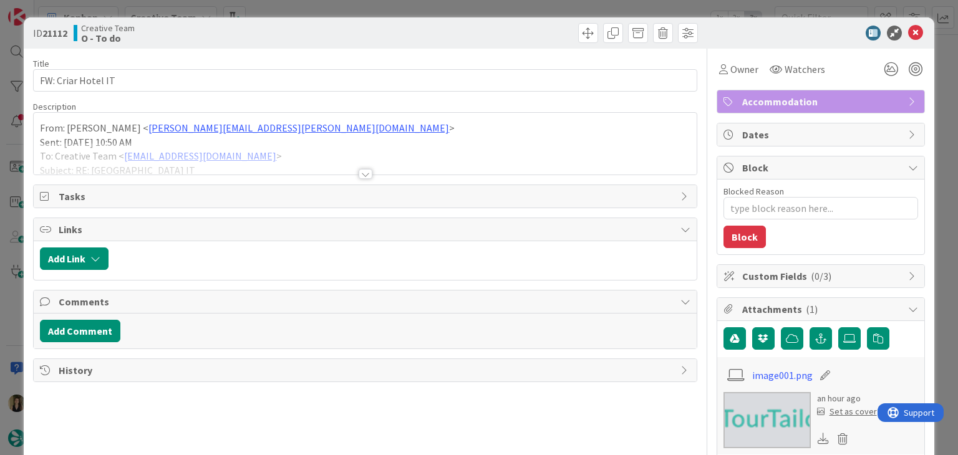
click at [363, 171] on div at bounding box center [366, 174] width 14 height 10
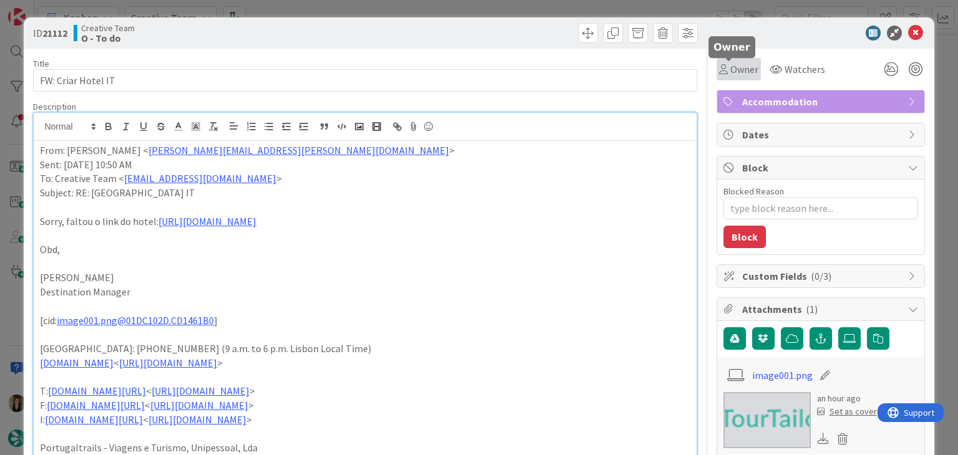
click at [733, 63] on span "Owner" at bounding box center [744, 69] width 28 height 15
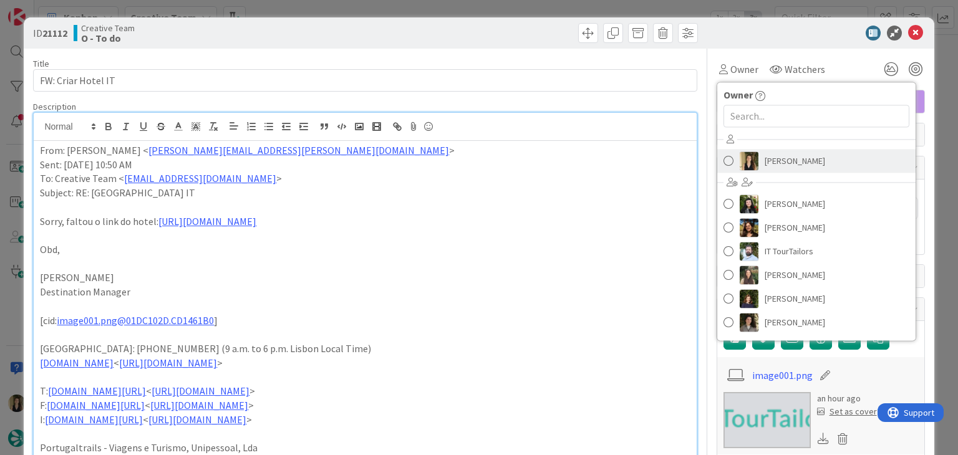
click at [751, 164] on link "[PERSON_NAME]" at bounding box center [816, 161] width 198 height 24
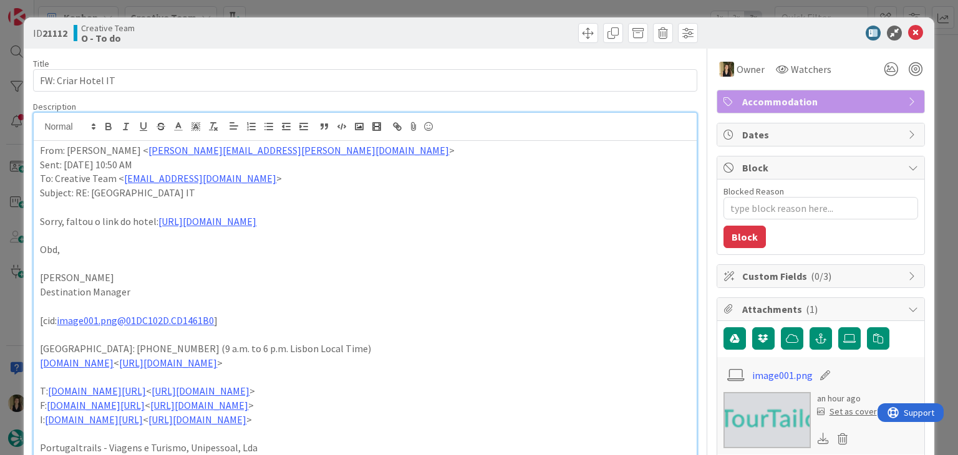
click at [510, 29] on div at bounding box center [533, 33] width 329 height 20
click at [505, 14] on div "ID 21112 Creative Team O - To do Title 18 / 128 FW: [GEOGRAPHIC_DATA] IT Descri…" at bounding box center [479, 227] width 958 height 455
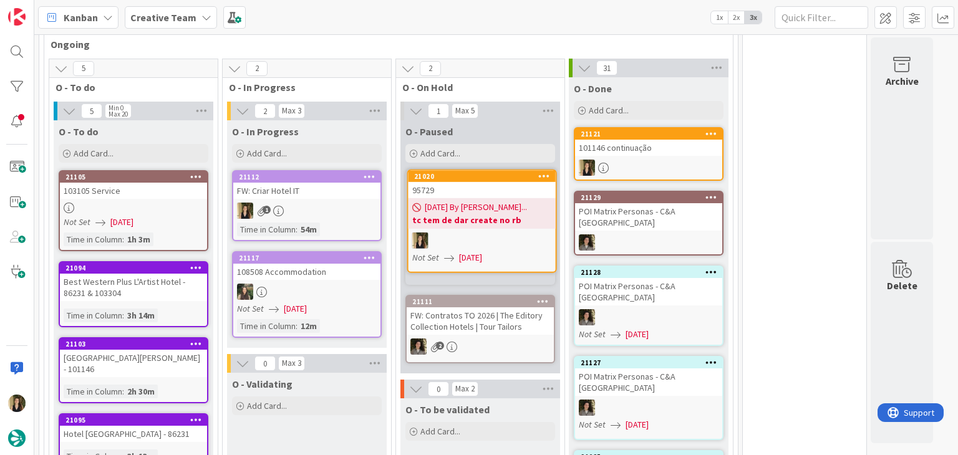
scroll to position [836, 0]
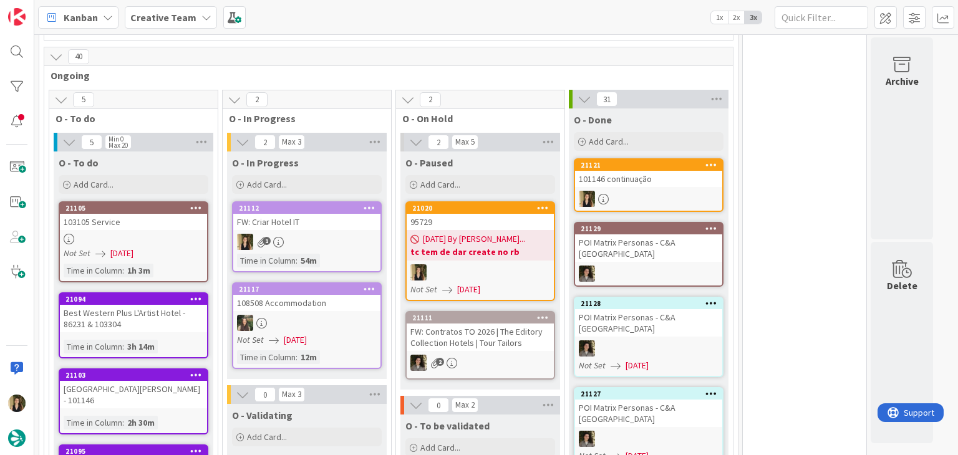
click at [691, 191] on div at bounding box center [648, 199] width 147 height 16
click at [659, 191] on div at bounding box center [648, 199] width 147 height 16
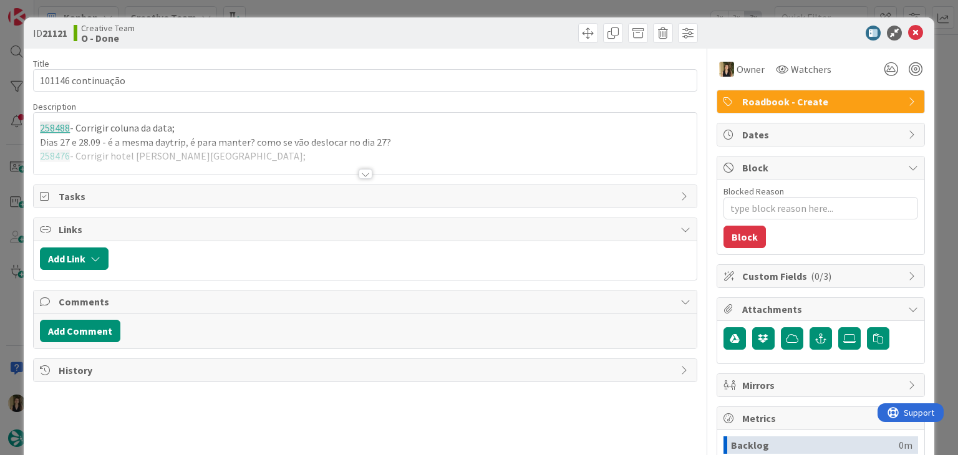
click at [359, 172] on div at bounding box center [366, 174] width 14 height 10
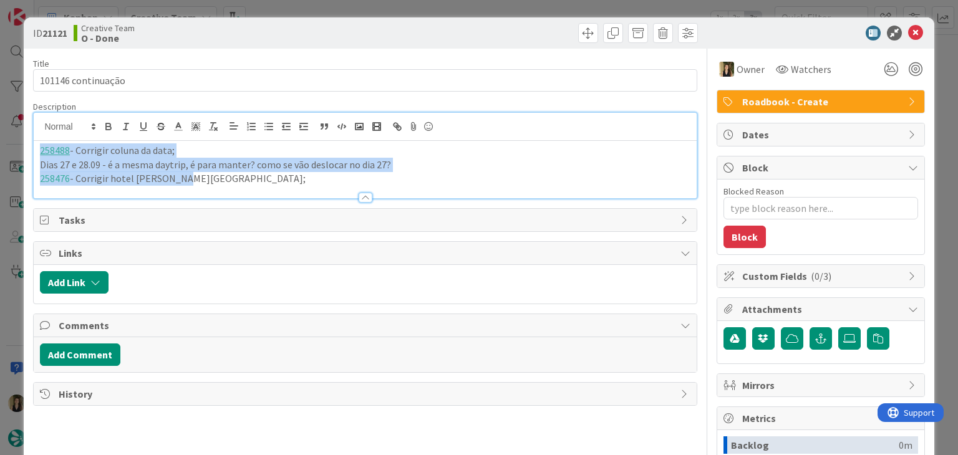
drag, startPoint x: 185, startPoint y: 181, endPoint x: 24, endPoint y: 148, distance: 163.7
click at [25, 148] on div "ID 21121 Creative Team O - Done Title 18 / 128 101146 continuação Description 2…" at bounding box center [479, 334] width 910 height 635
copy div "258488 - Corrigir coluna da data; [PERSON_NAME] 27 e 28.09 - é a mesma daytrip,…"
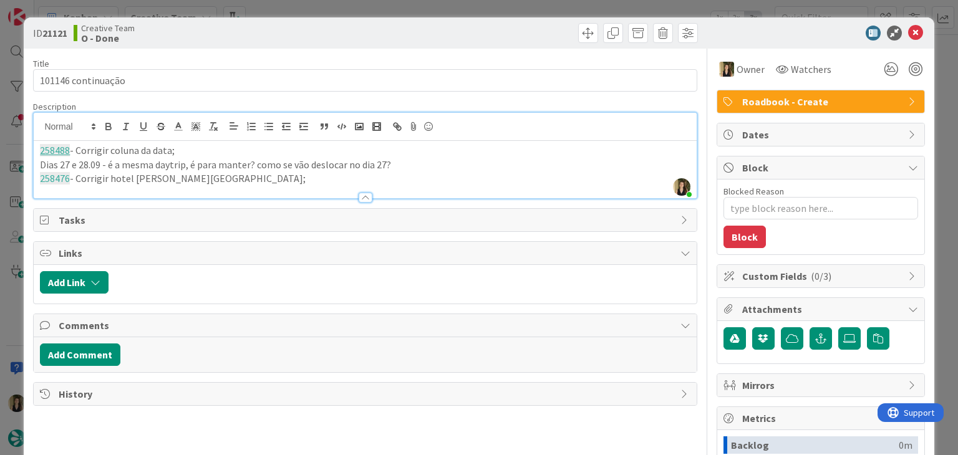
drag, startPoint x: 337, startPoint y: 31, endPoint x: 335, endPoint y: 13, distance: 17.6
click at [337, 28] on div "Creative Team O - Done" at bounding box center [218, 33] width 289 height 20
click at [336, 8] on div "ID 21121 Creative Team O - Done Title 18 / 128 101146 continuação Description […" at bounding box center [479, 227] width 958 height 455
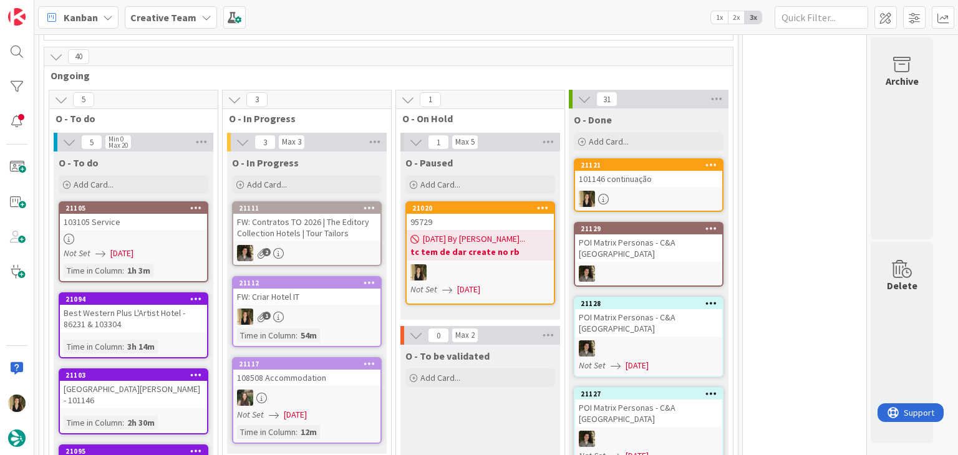
click at [510, 395] on div "O - To be validated Add Card..." at bounding box center [480, 429] width 160 height 168
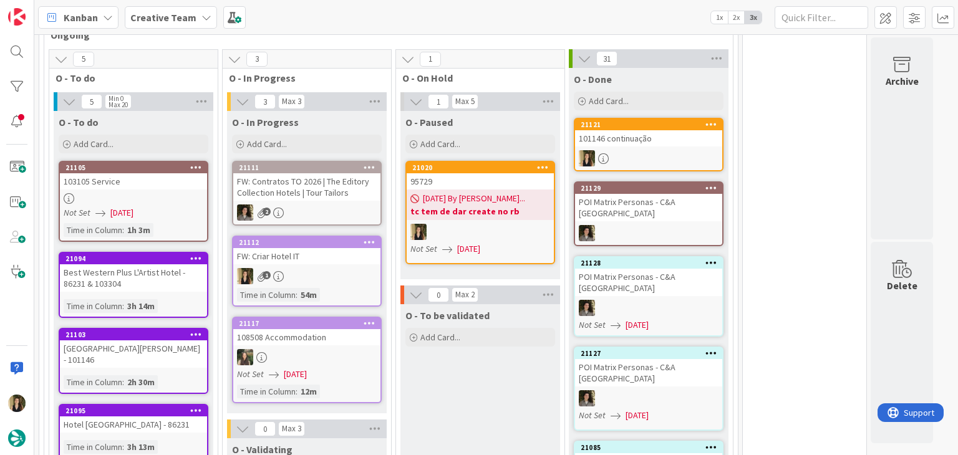
scroll to position [898, 0]
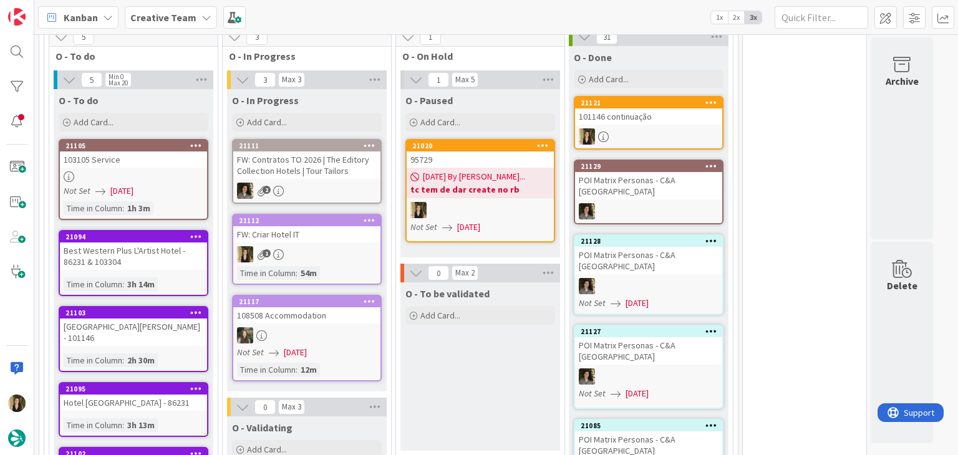
click at [505, 140] on div "21020" at bounding box center [480, 145] width 147 height 11
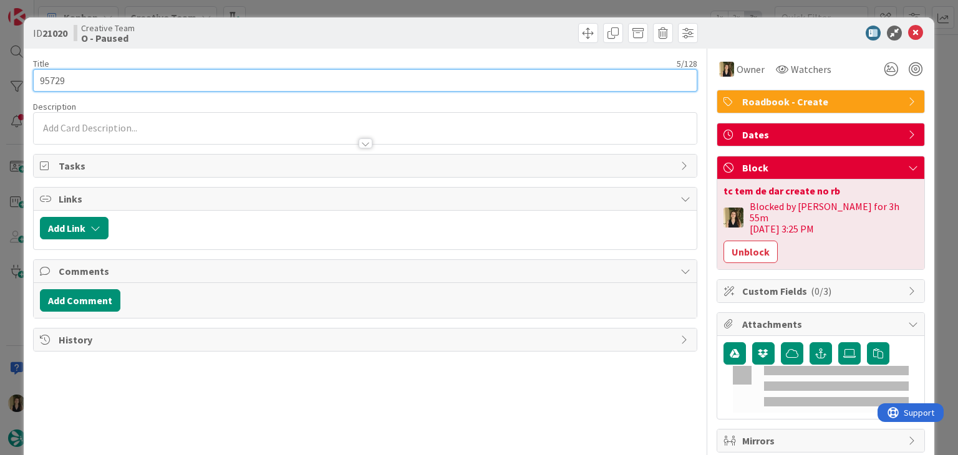
click at [49, 80] on input "95729" at bounding box center [365, 80] width 664 height 22
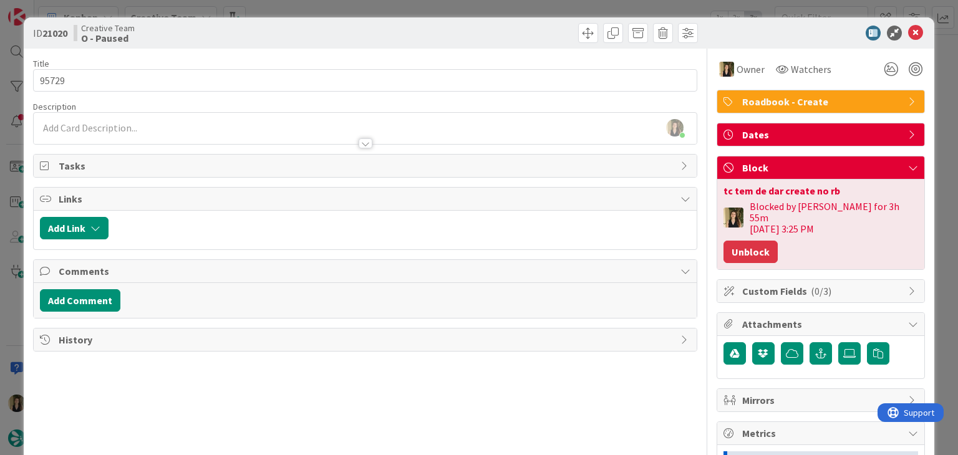
click at [755, 241] on button "Unblock" at bounding box center [750, 252] width 54 height 22
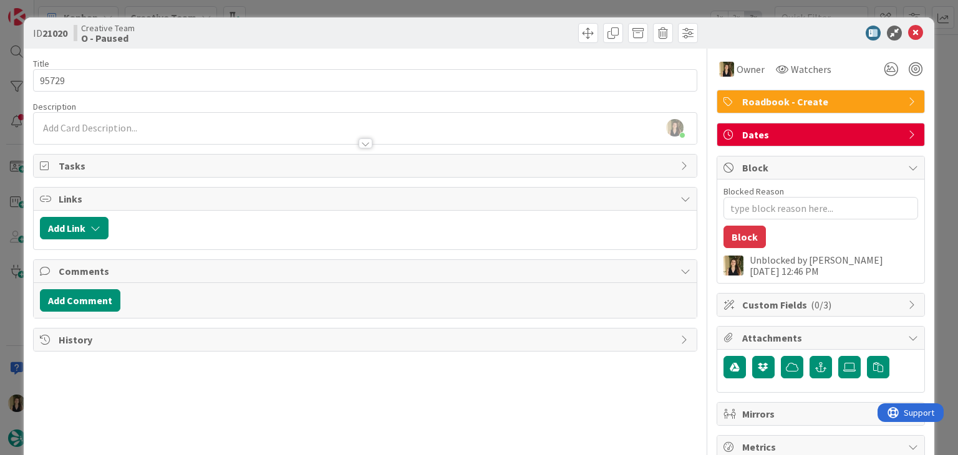
drag, startPoint x: 468, startPoint y: 28, endPoint x: 462, endPoint y: 24, distance: 7.1
click at [466, 28] on div at bounding box center [533, 33] width 329 height 20
click at [462, 15] on div "ID 21020 Creative Team O - Paused Title 5 / 128 95729 Description [PERSON_NAME]…" at bounding box center [479, 227] width 958 height 455
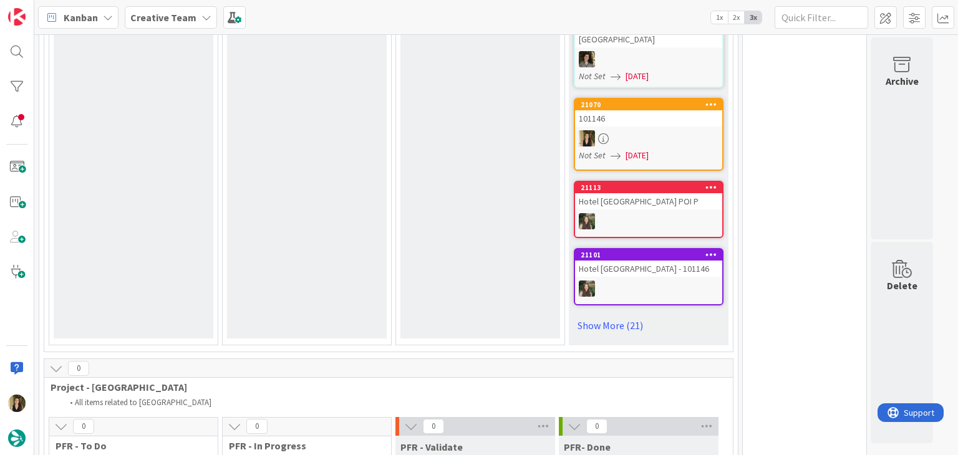
scroll to position [1497, 0]
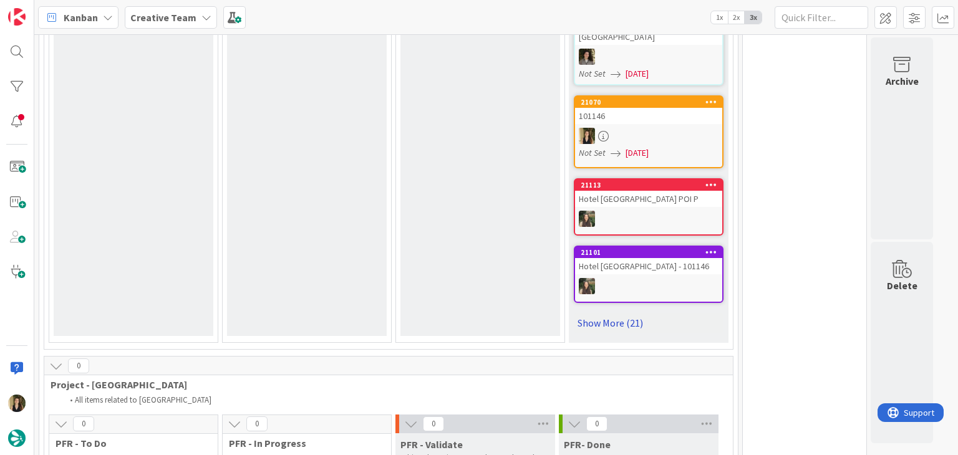
click at [622, 313] on link "Show More (21)" at bounding box center [649, 323] width 150 height 20
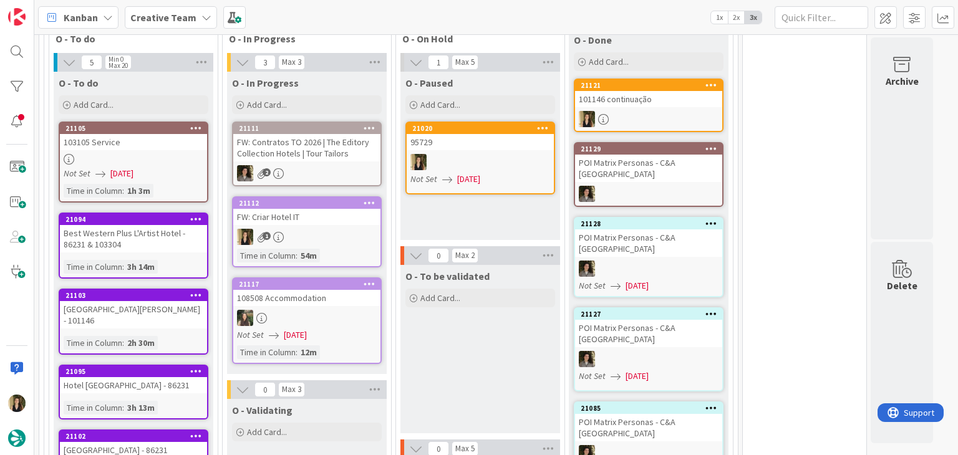
scroll to position [898, 0]
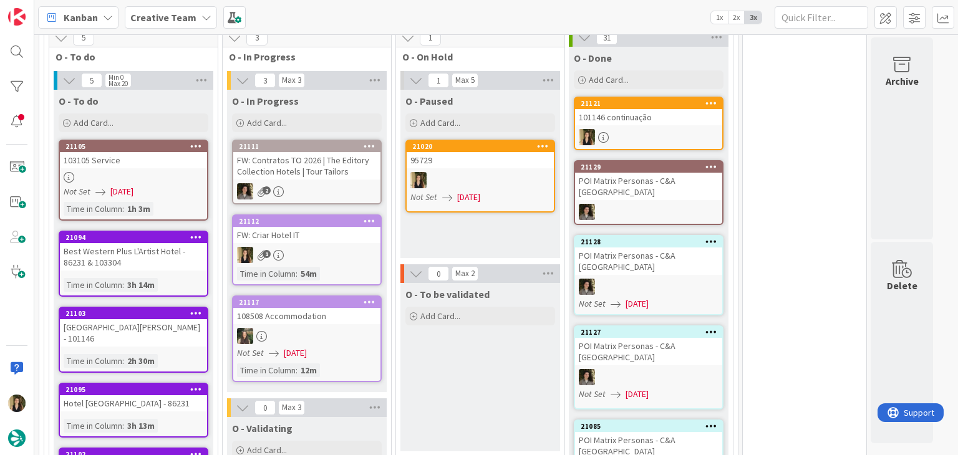
click at [522, 346] on div "O - To be validated Add Card..." at bounding box center [480, 367] width 160 height 168
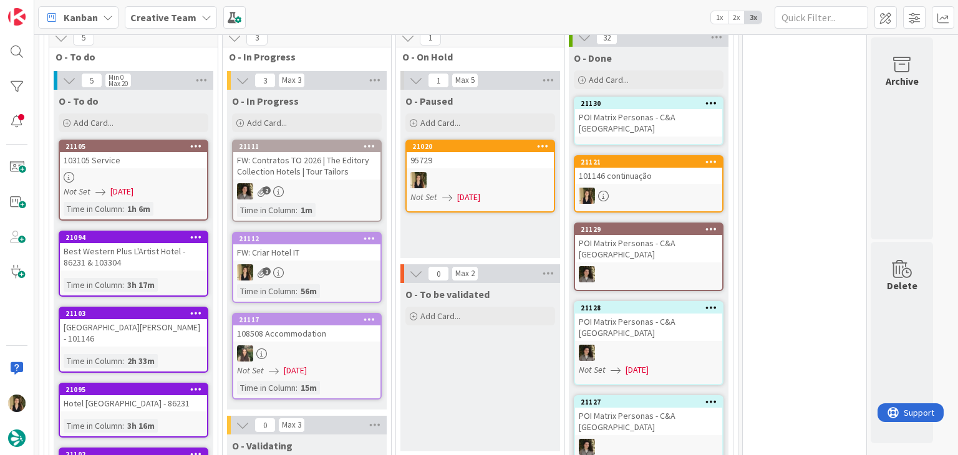
scroll to position [961, 0]
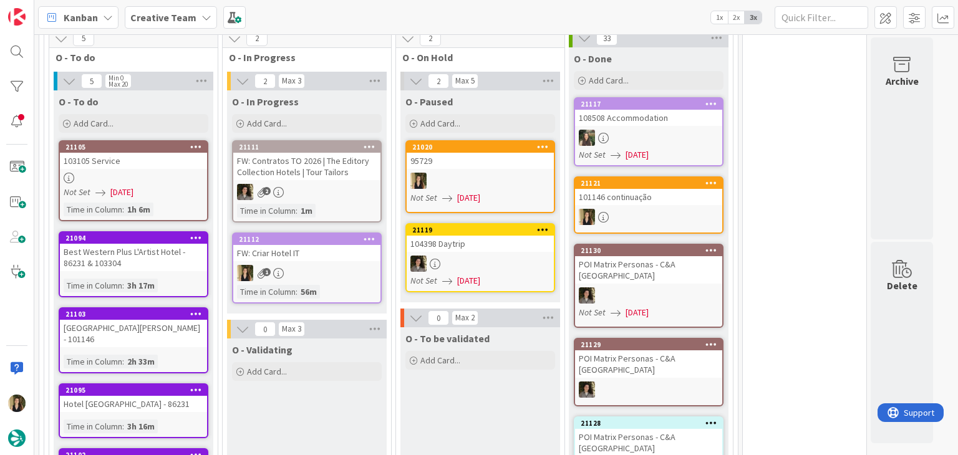
click at [349, 285] on div "Time in Column : 56m" at bounding box center [307, 292] width 140 height 14
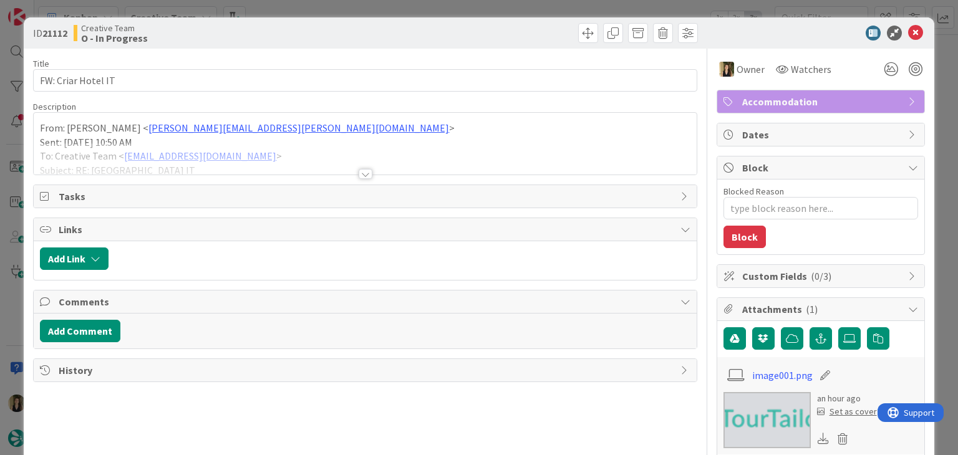
click at [360, 175] on div at bounding box center [366, 174] width 14 height 10
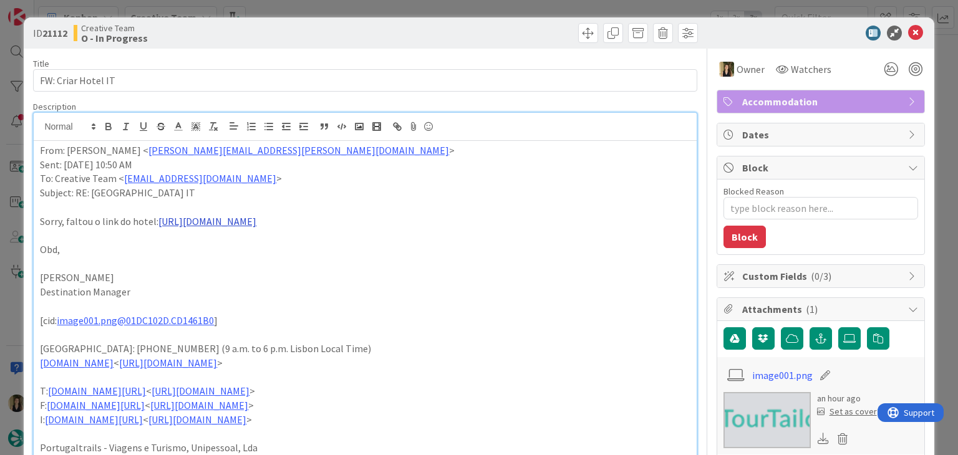
click at [256, 220] on link "[URL][DOMAIN_NAME]" at bounding box center [207, 221] width 98 height 12
click at [328, 246] on link "[URL][DOMAIN_NAME]" at bounding box center [286, 245] width 85 height 16
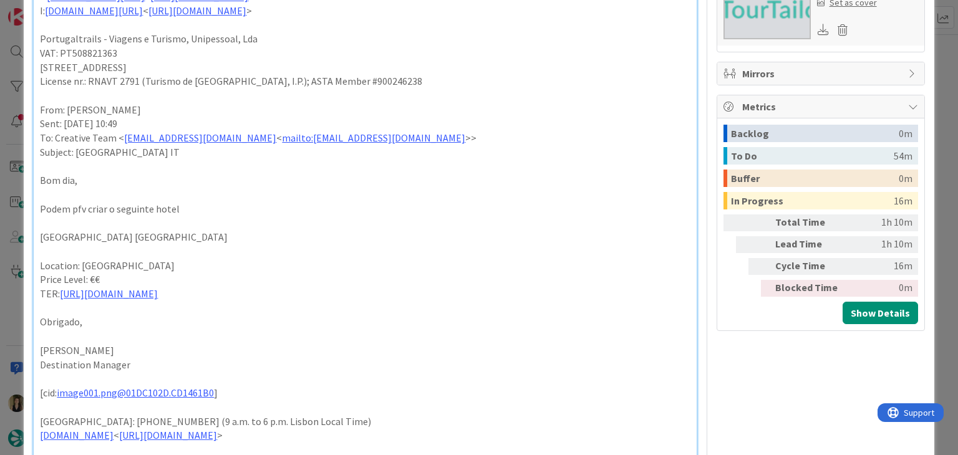
scroll to position [437, 0]
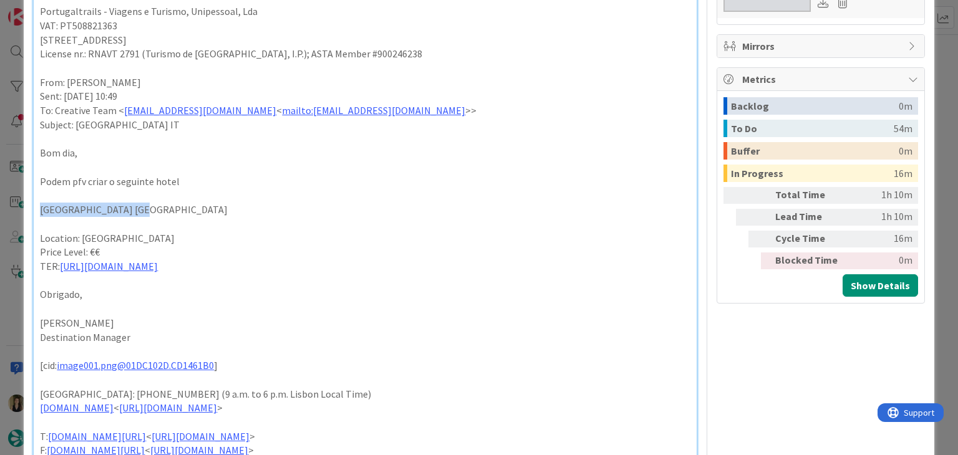
drag, startPoint x: 150, startPoint y: 225, endPoint x: 15, endPoint y: 222, distance: 134.7
click at [16, 223] on div "ID 21112 Creative Team O - In Progress Title 18 / 128 FW: [GEOGRAPHIC_DATA] IT …" at bounding box center [479, 227] width 958 height 455
copy p "[GEOGRAPHIC_DATA] [GEOGRAPHIC_DATA]"
click at [158, 273] on link "[URL][DOMAIN_NAME]" at bounding box center [109, 266] width 98 height 12
click at [180, 302] on link "[URL][DOMAIN_NAME]" at bounding box center [136, 304] width 85 height 16
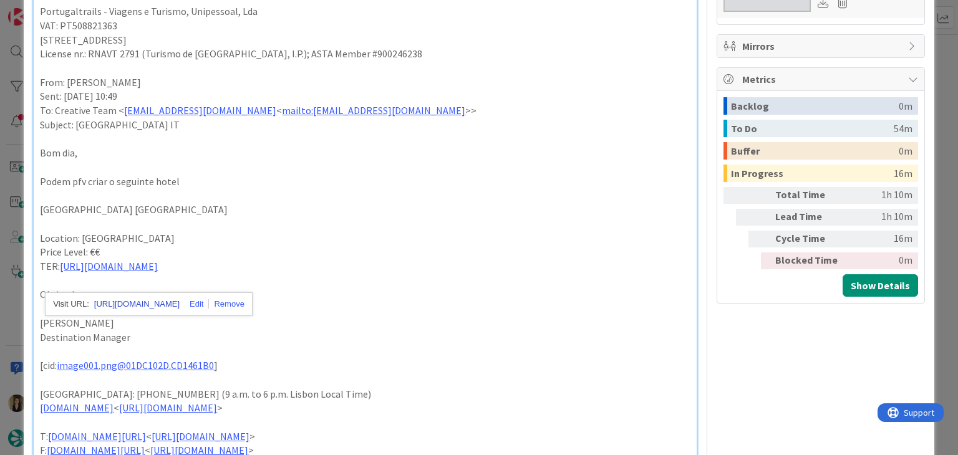
type textarea "x"
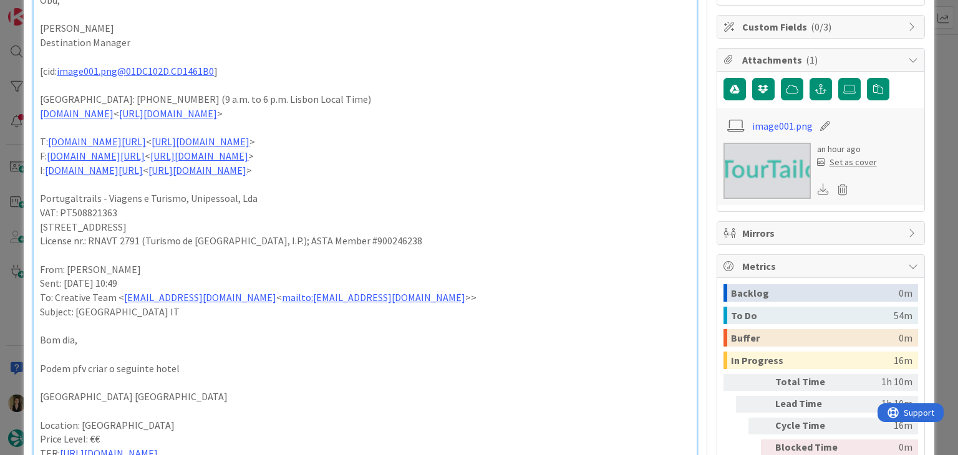
click at [262, 205] on p "Portugaltrails - Viagens e Turismo, Unipessoal, Lda" at bounding box center [365, 198] width 650 height 14
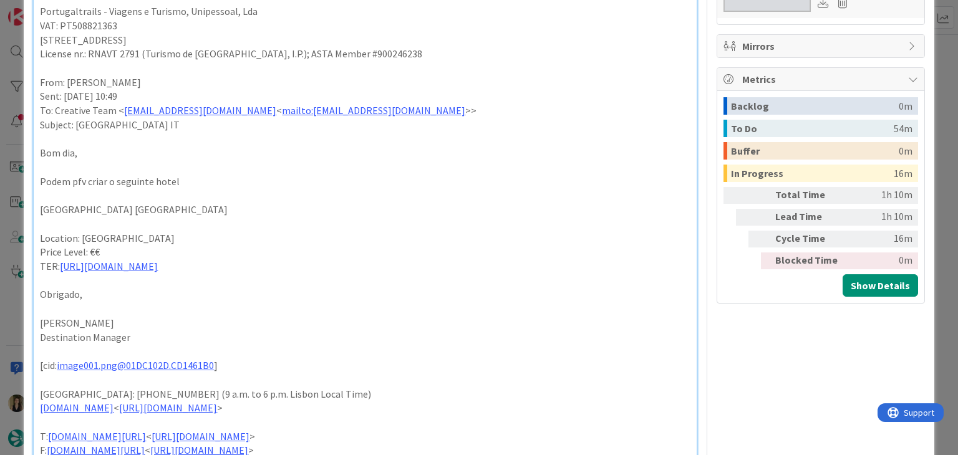
drag, startPoint x: 189, startPoint y: 251, endPoint x: 87, endPoint y: 244, distance: 101.9
click at [82, 246] on p "Location: [GEOGRAPHIC_DATA]" at bounding box center [365, 238] width 650 height 14
drag, startPoint x: 140, startPoint y: 225, endPoint x: 16, endPoint y: 225, distance: 123.5
click at [16, 225] on div "ID 21112 Creative Team O - In Progress Title 18 / 128 FW: [GEOGRAPHIC_DATA] IT …" at bounding box center [479, 227] width 958 height 455
copy p "[GEOGRAPHIC_DATA] [GEOGRAPHIC_DATA]"
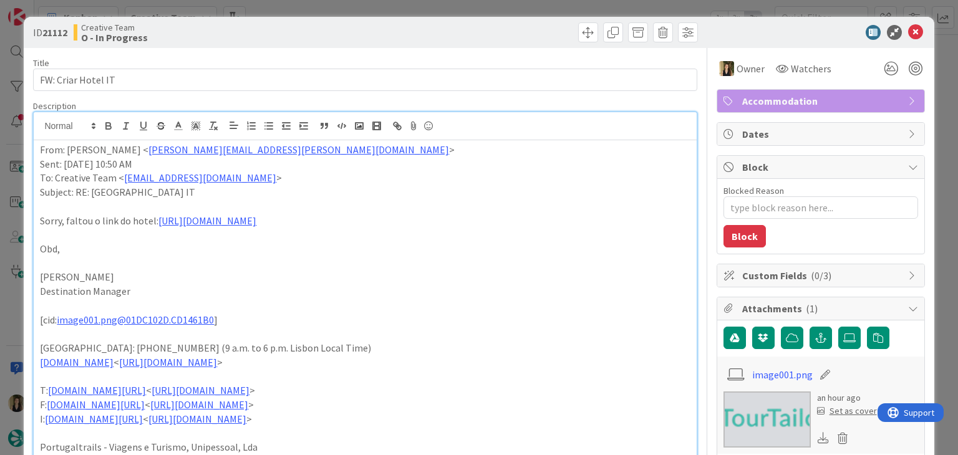
scroll to position [0, 0]
click at [324, 40] on div "Creative Team O - In Progress" at bounding box center [218, 33] width 289 height 20
click at [272, 24] on div "Creative Team O - In Progress" at bounding box center [218, 33] width 289 height 20
click at [331, 24] on div "Creative Team O - In Progress" at bounding box center [218, 33] width 289 height 20
click at [287, 33] on div "Creative Team O - In Progress" at bounding box center [218, 33] width 289 height 20
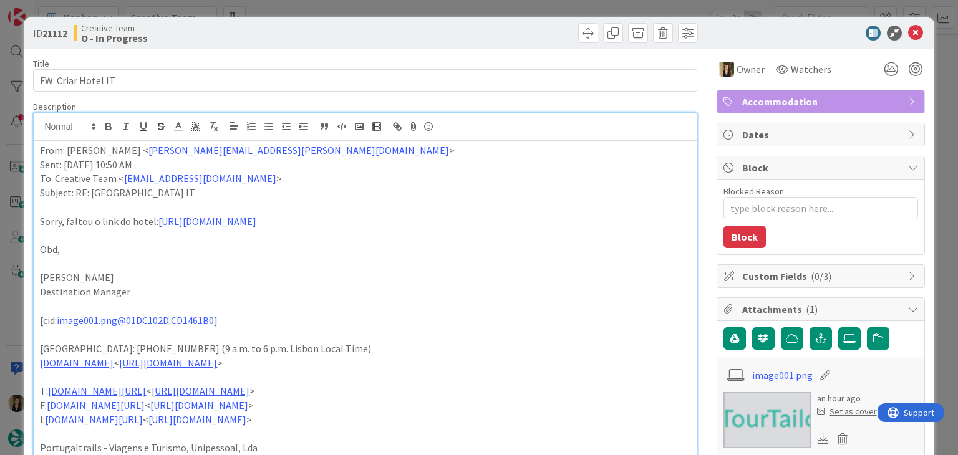
click at [292, 21] on div "ID 21112 Creative Team O - In Progress" at bounding box center [479, 32] width 910 height 31
click at [288, 16] on div "ID 21112 Creative Team O - In Progress Title 18 / 128 FW: [GEOGRAPHIC_DATA] IT …" at bounding box center [479, 227] width 958 height 455
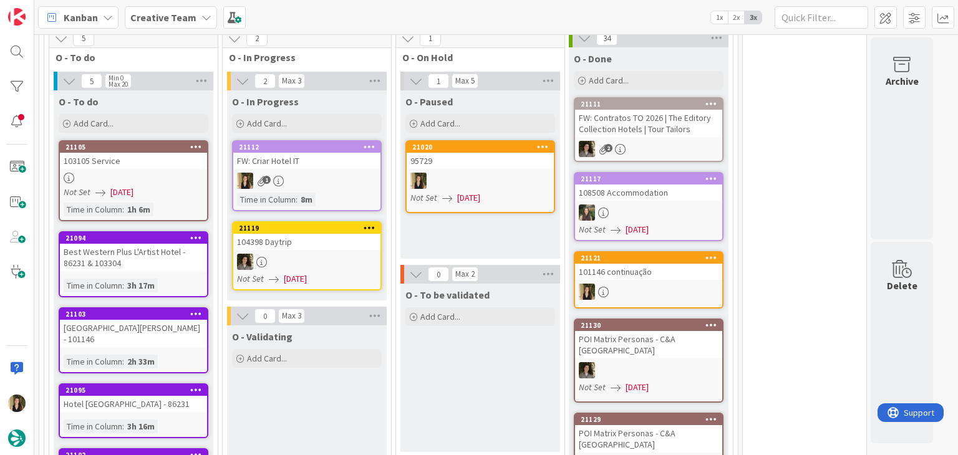
drag, startPoint x: 485, startPoint y: 370, endPoint x: 384, endPoint y: 225, distance: 176.1
click at [485, 369] on div "O - To be validated Add Card..." at bounding box center [480, 368] width 160 height 168
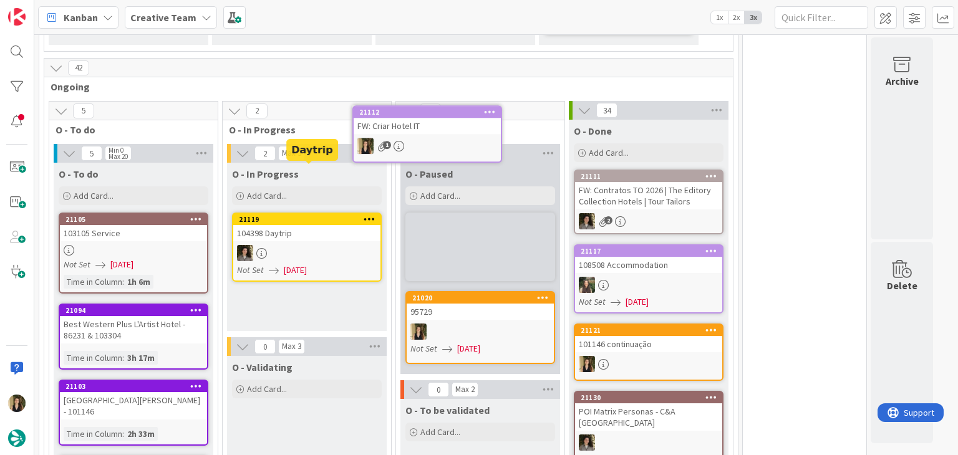
scroll to position [862, 0]
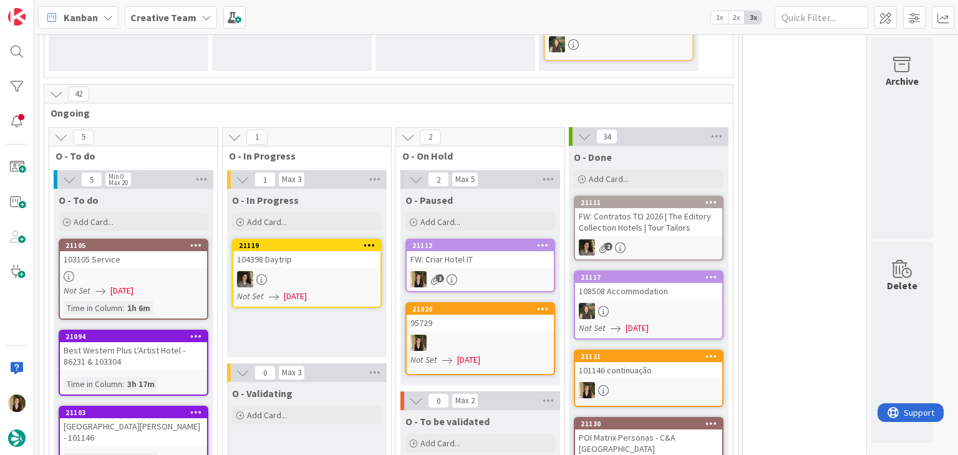
click at [321, 294] on div "O - In Progress Add Card... 21119 104398 Daytrip Not Set [DATE]" at bounding box center [307, 273] width 160 height 168
click at [325, 299] on div "O - In Progress Add Card... 21119 104398 Daytrip Not Set [DATE]" at bounding box center [307, 273] width 160 height 168
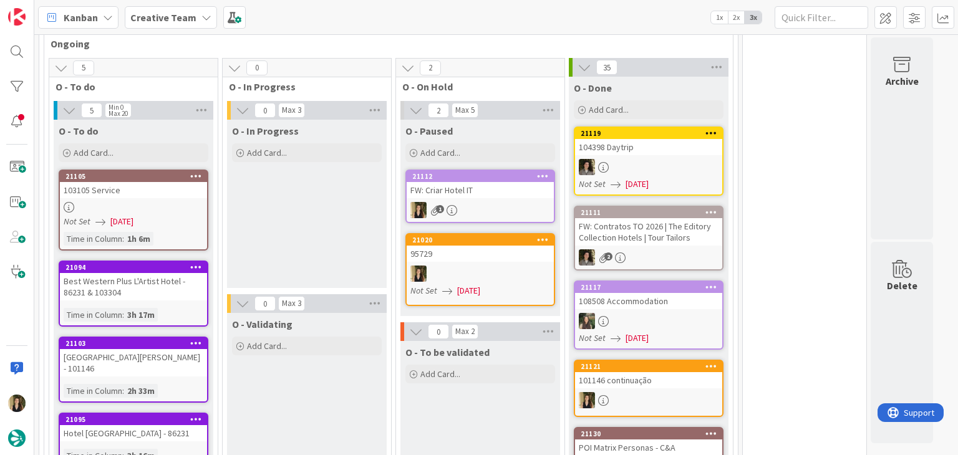
scroll to position [924, 0]
